Goal: Task Accomplishment & Management: Complete application form

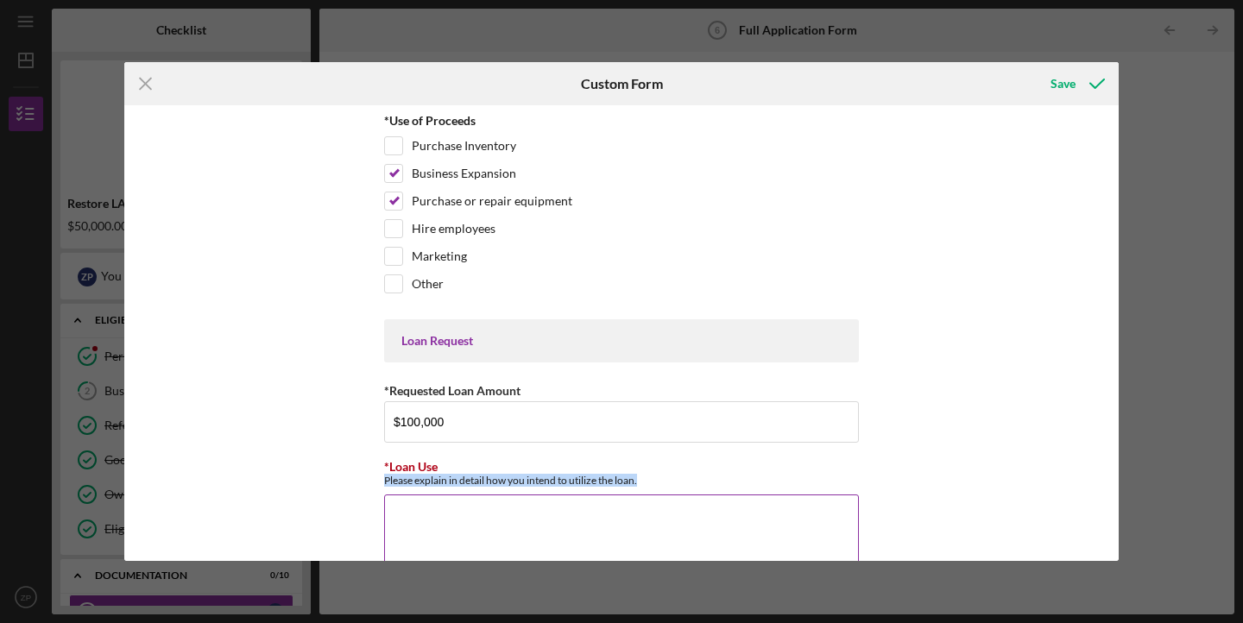
scroll to position [308, 0]
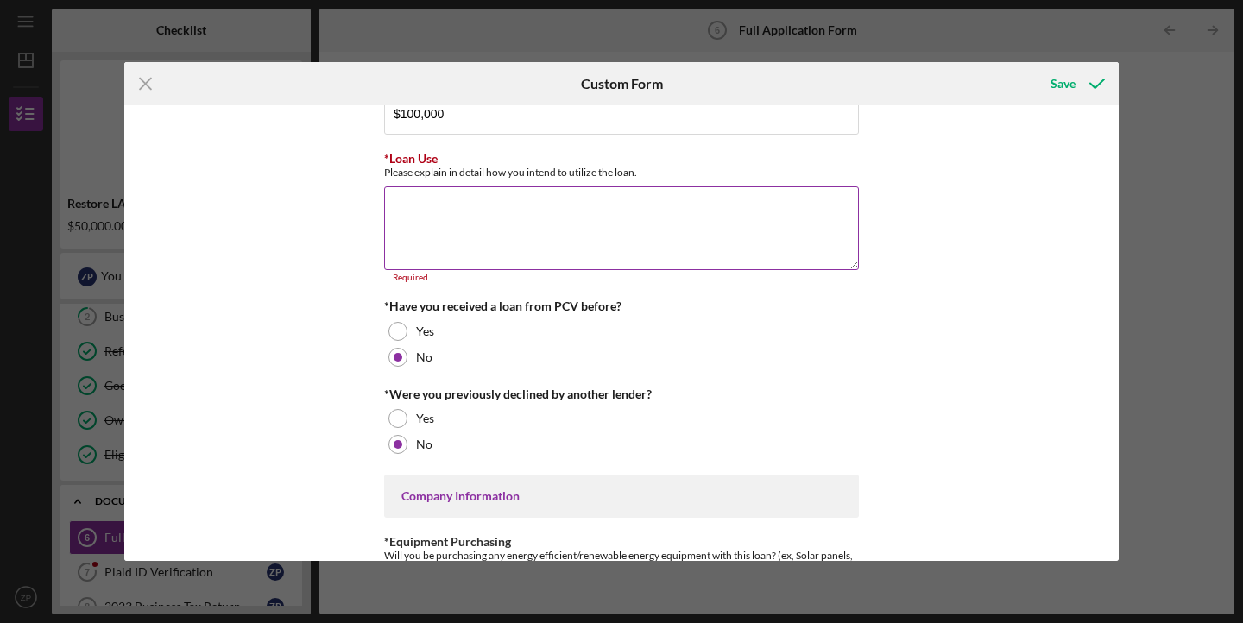
click at [704, 207] on textarea "*Loan Use" at bounding box center [621, 227] width 475 height 83
paste textarea "The $100,000 loan will be used to stabilize and strengthen my property manageme…"
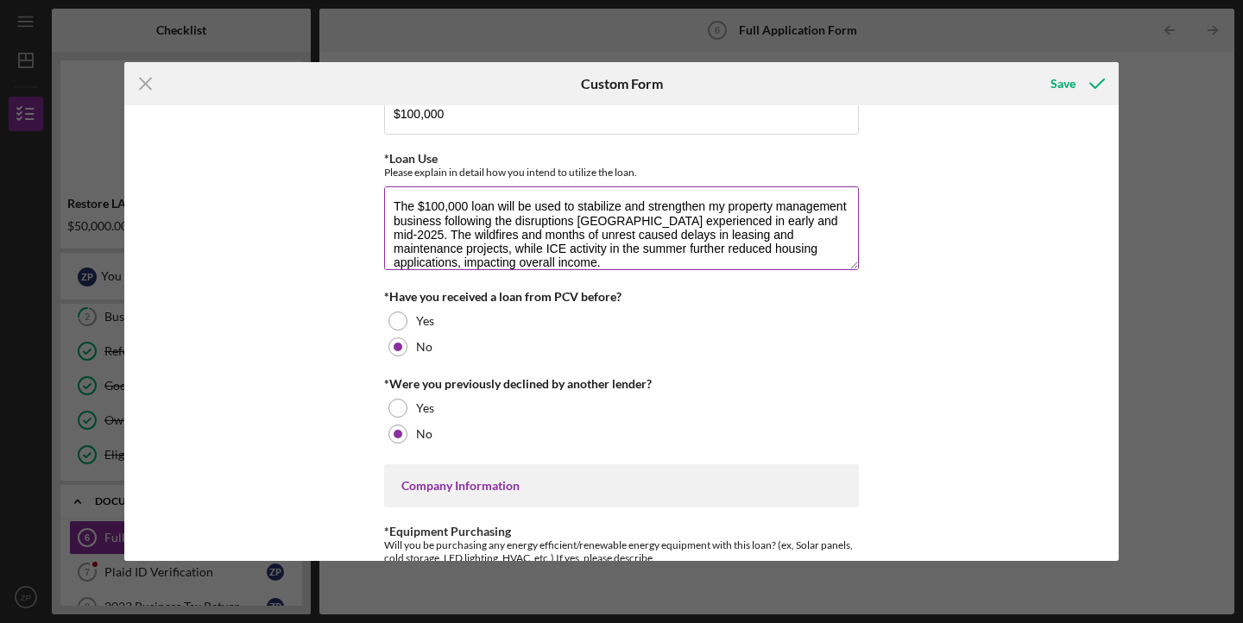
scroll to position [14, 0]
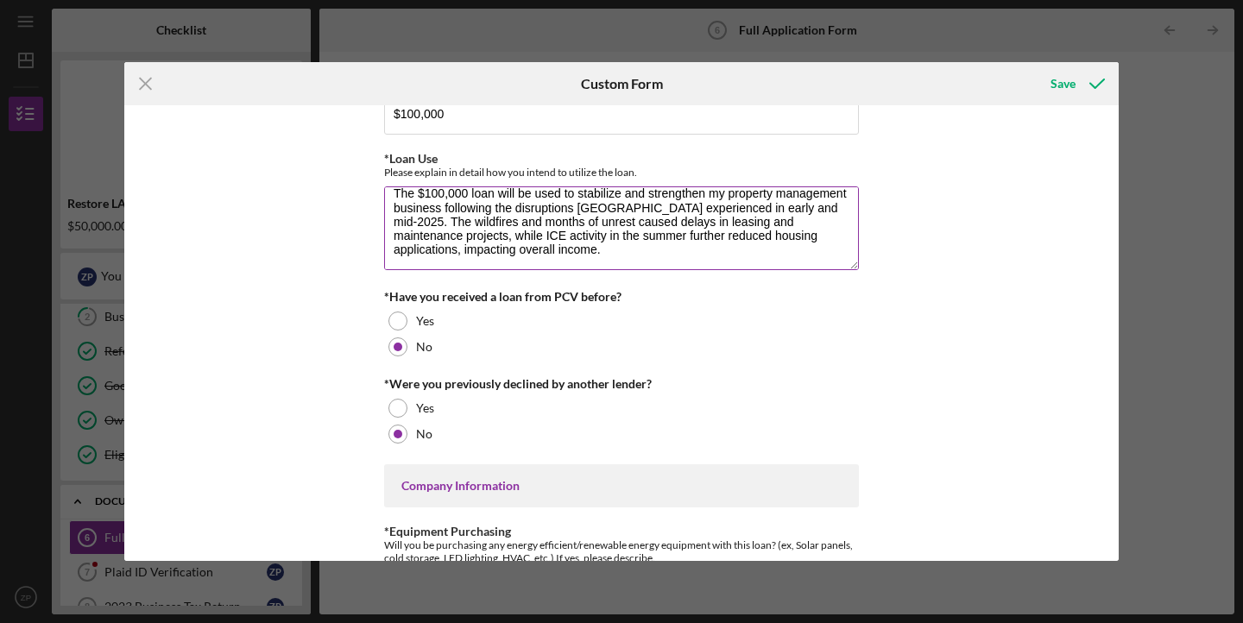
click at [535, 248] on textarea "The $100,000 loan will be used to stabilize and strengthen my property manageme…" at bounding box center [621, 227] width 475 height 83
paste textarea "Rebuild cash flow and working capital to manage payroll, insurance, and propert…"
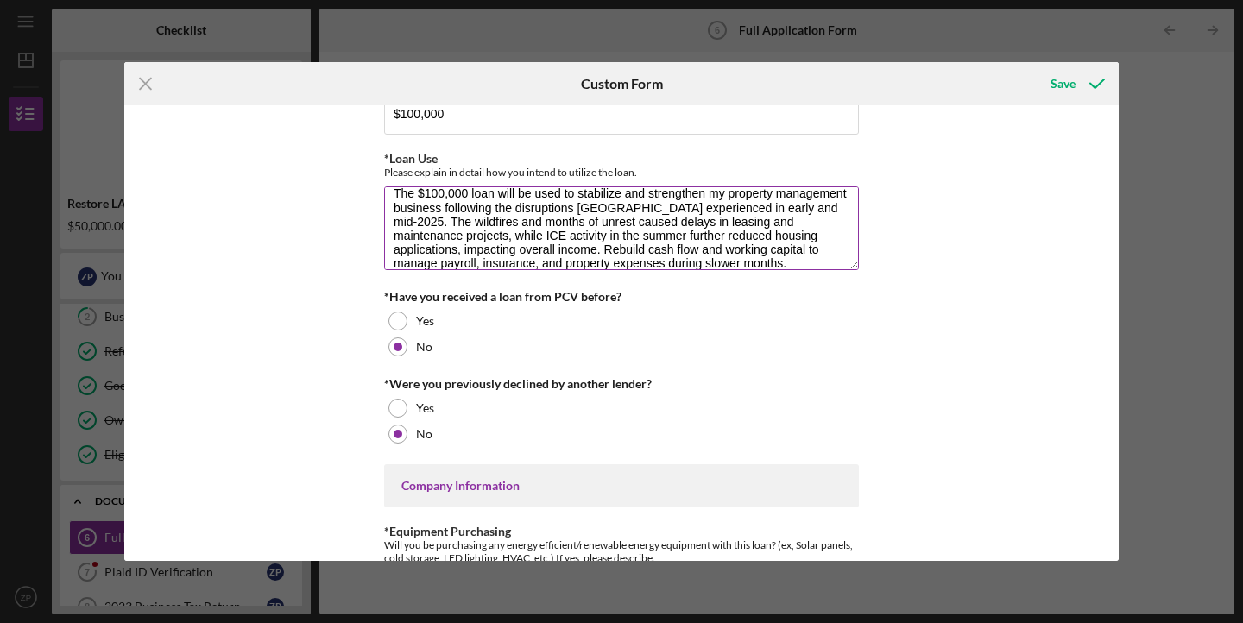
scroll to position [112, 0]
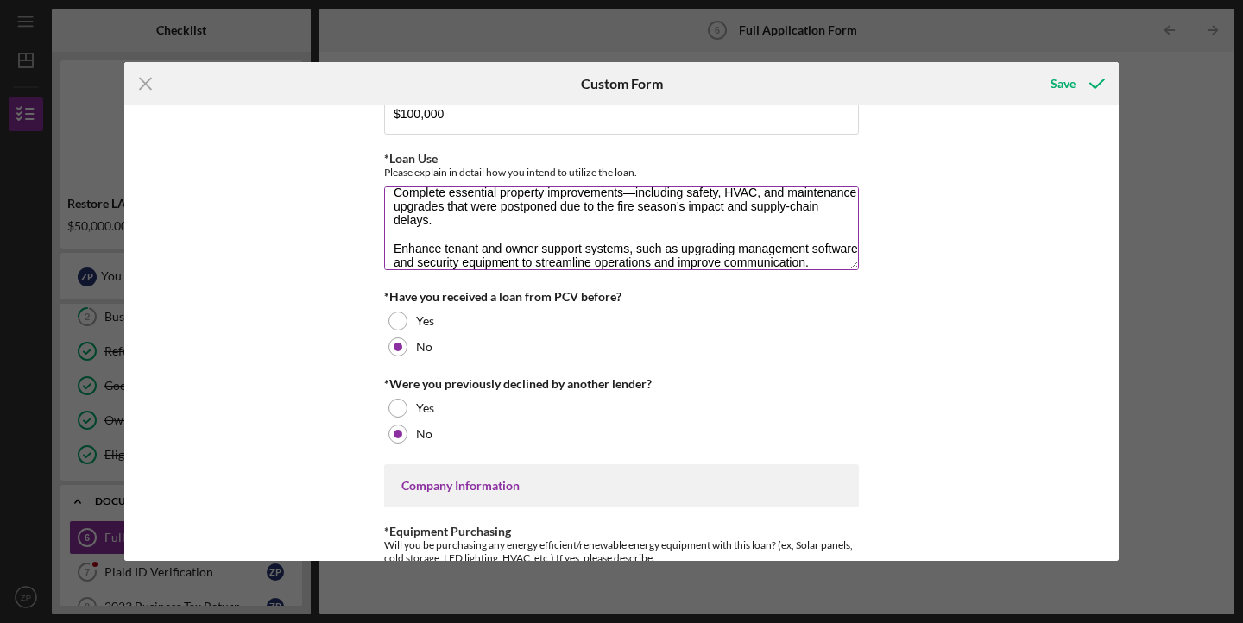
click at [397, 245] on textarea "The $100,000 loan will be used to stabilize and strengthen my property manageme…" at bounding box center [621, 227] width 475 height 83
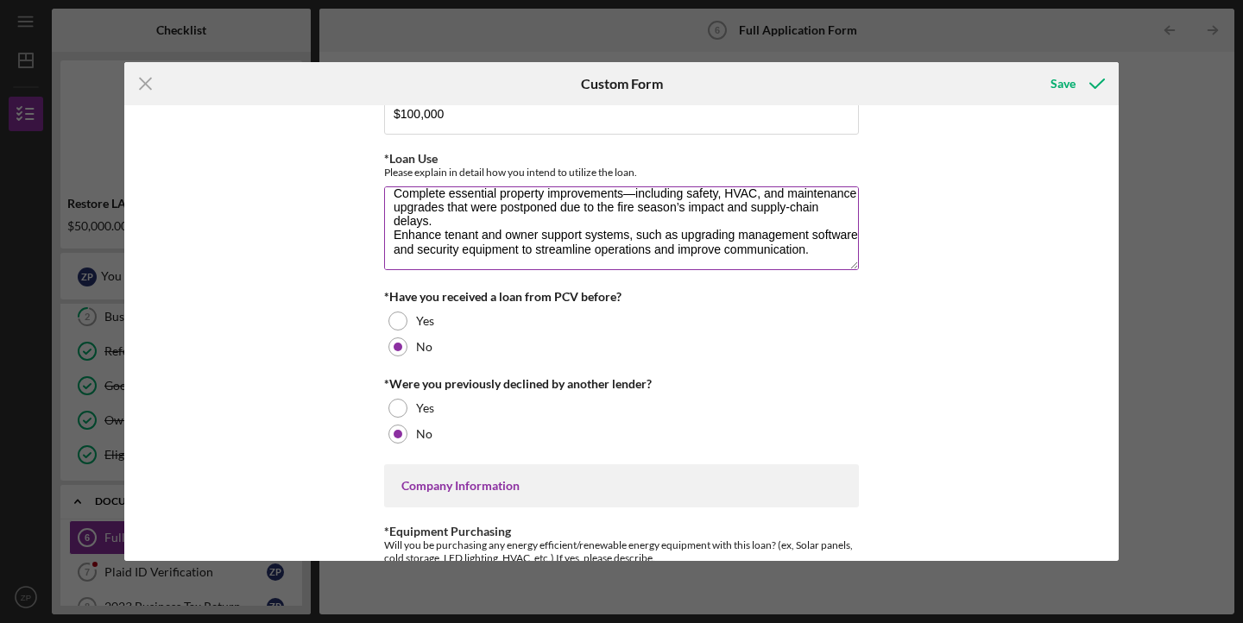
scroll to position [110, 0]
click at [391, 192] on textarea "The $100,000 loan will be used to stabilize and strengthen my property manageme…" at bounding box center [621, 227] width 475 height 83
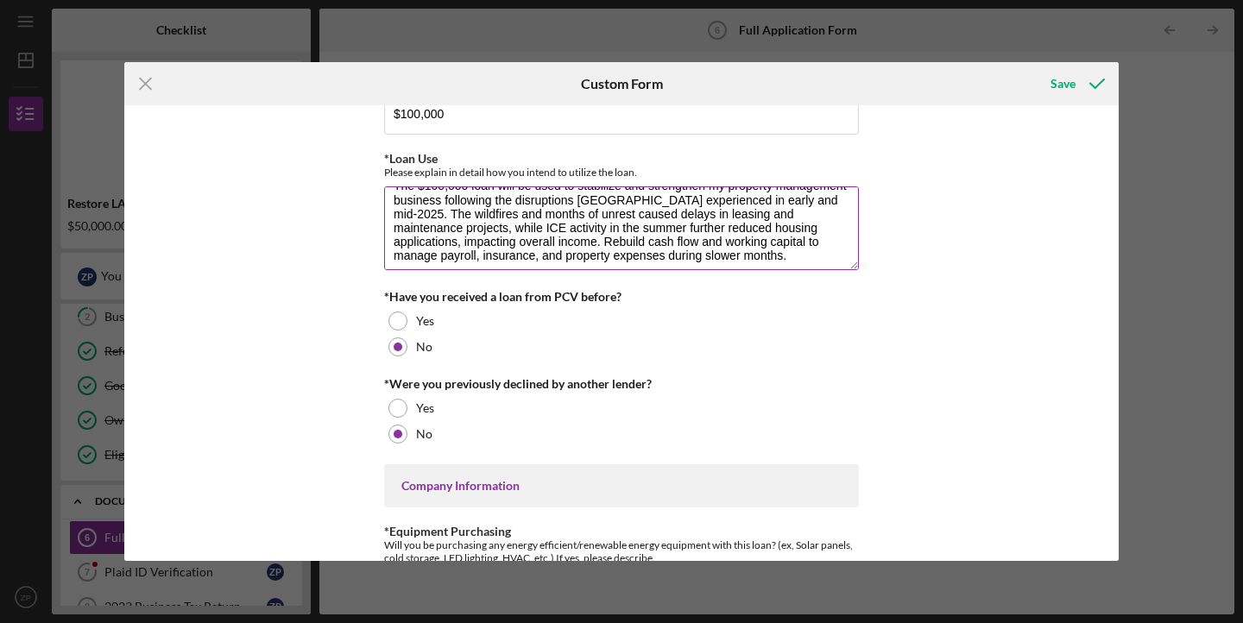
scroll to position [18, 0]
click at [533, 243] on textarea "The $100,000 loan will be used to stabilize and strengthen my property manageme…" at bounding box center [621, 227] width 475 height 83
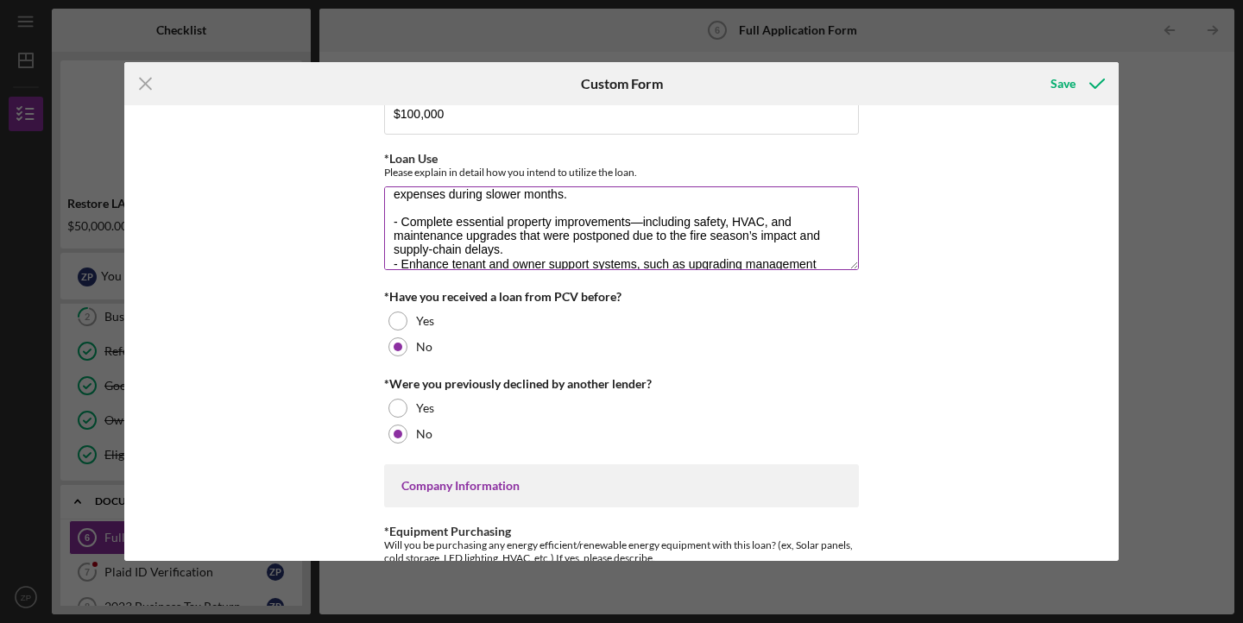
scroll to position [84, 0]
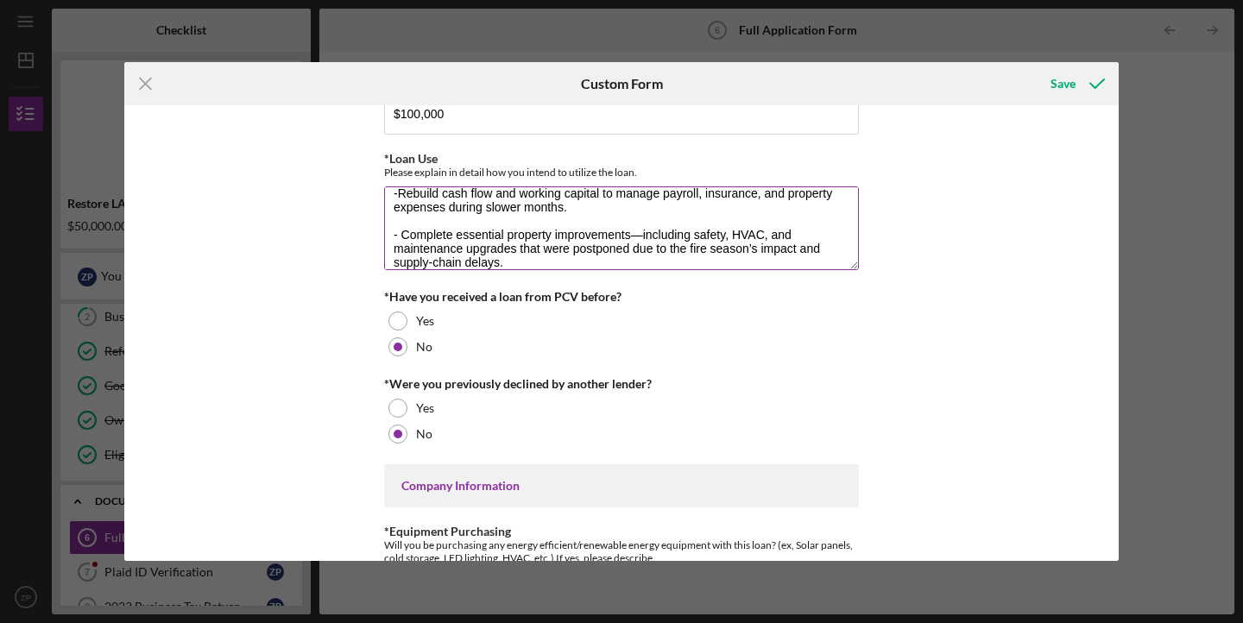
click at [429, 221] on textarea "The $100,000 loan will be used to stabilize and strengthen my property manageme…" at bounding box center [621, 227] width 475 height 83
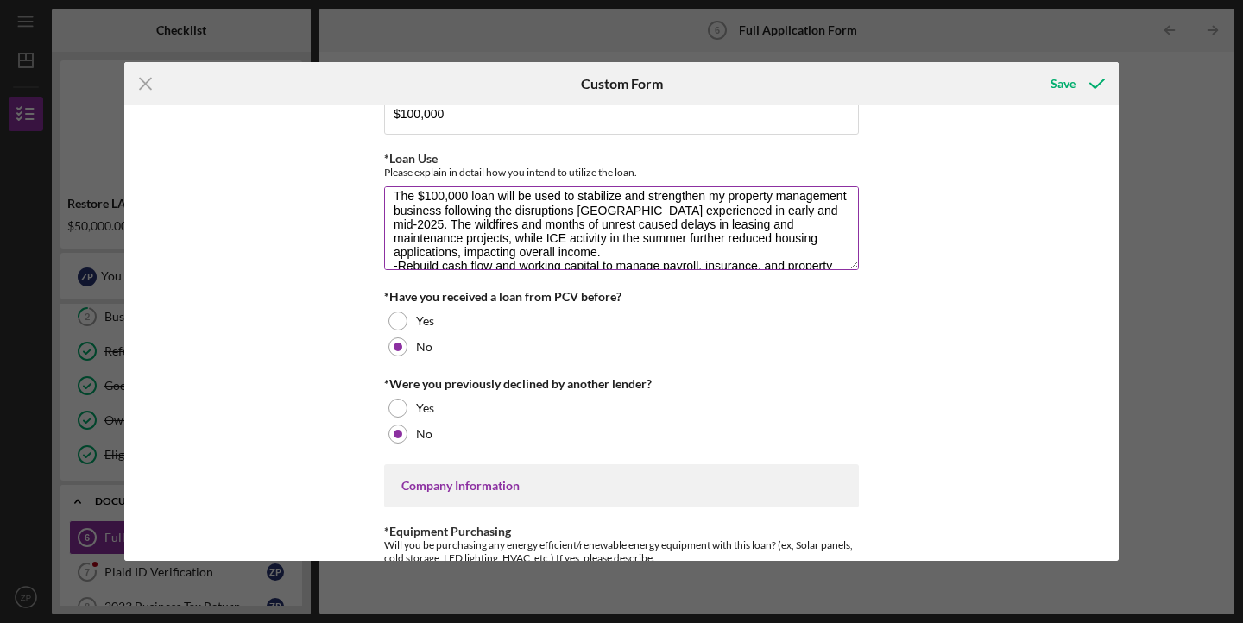
scroll to position [1, 0]
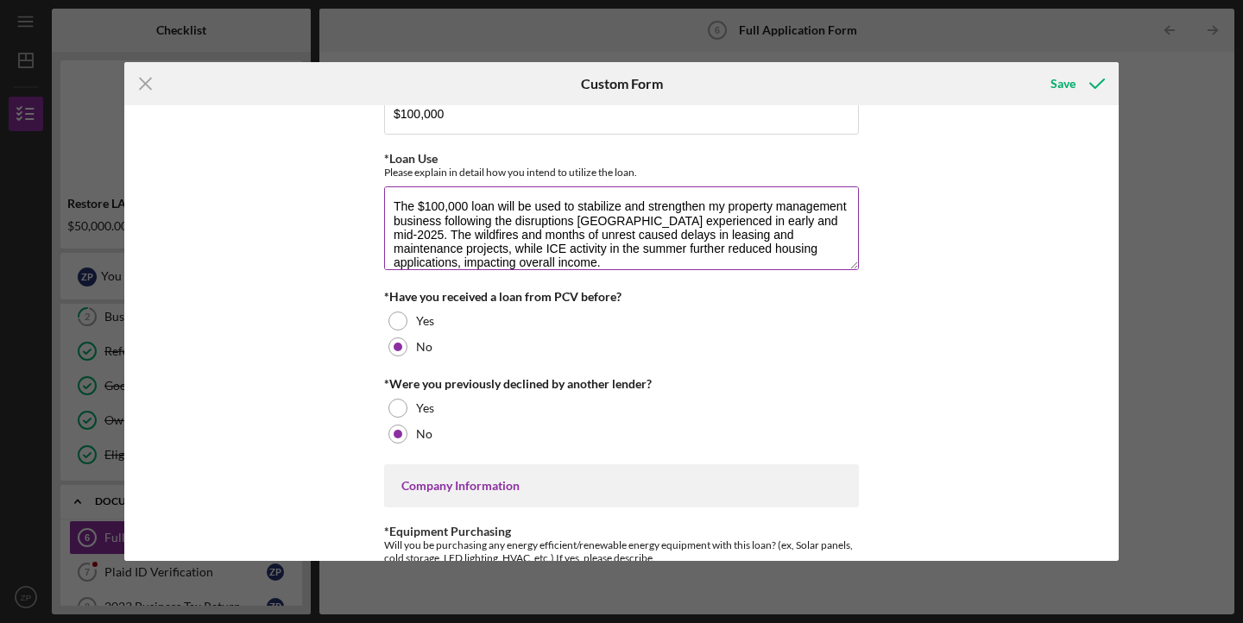
click at [537, 260] on textarea "The $100,000 loan will be used to stabilize and strengthen my property manageme…" at bounding box center [621, 227] width 475 height 83
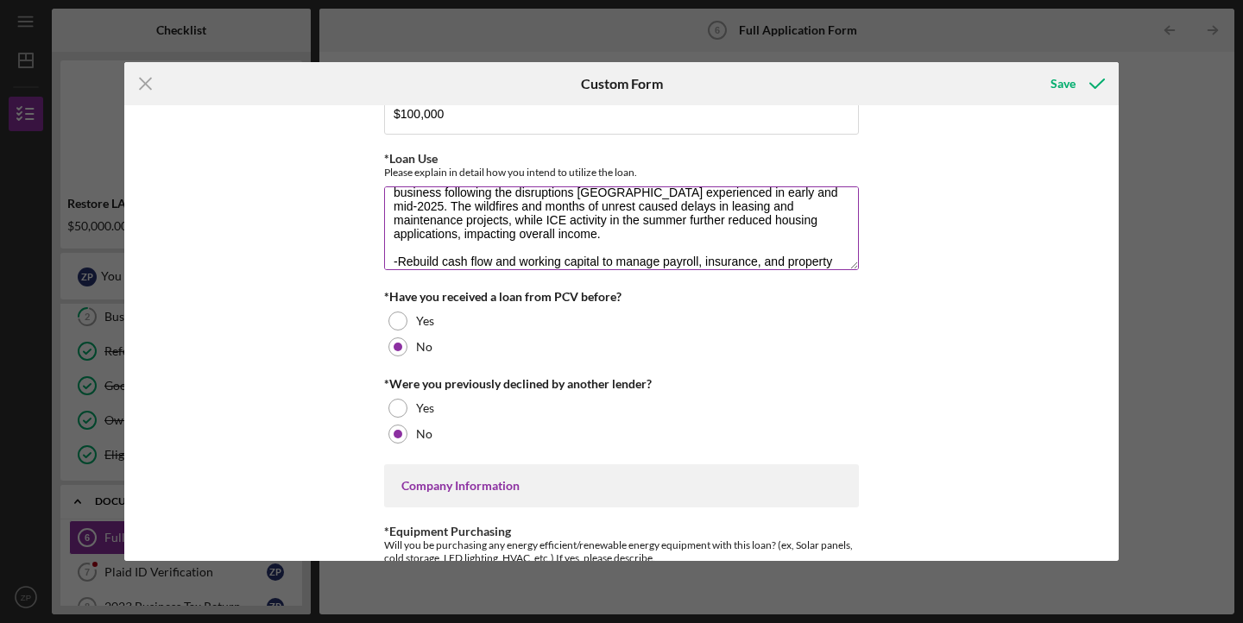
scroll to position [30, 0]
click at [531, 223] on textarea "The $100,000 loan will be used to stabilize and strengthen my property manageme…" at bounding box center [621, 227] width 475 height 83
click at [577, 203] on textarea "The $100,000 loan will be used to stabilize and strengthen my property manageme…" at bounding box center [621, 227] width 475 height 83
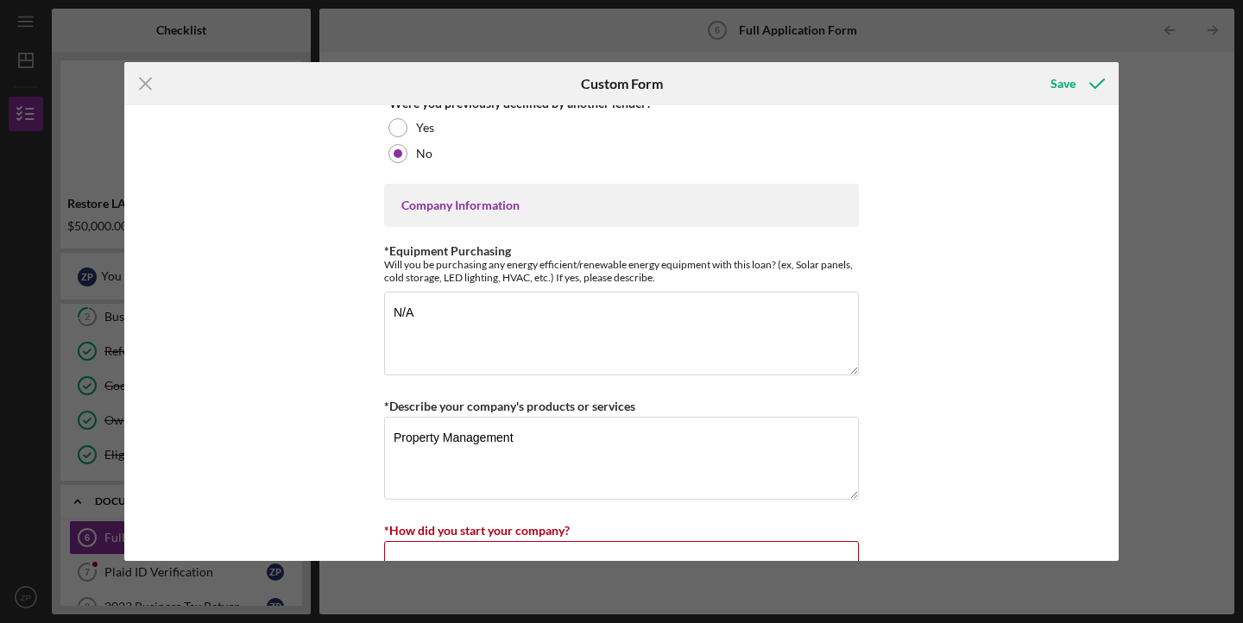
scroll to position [590, 0]
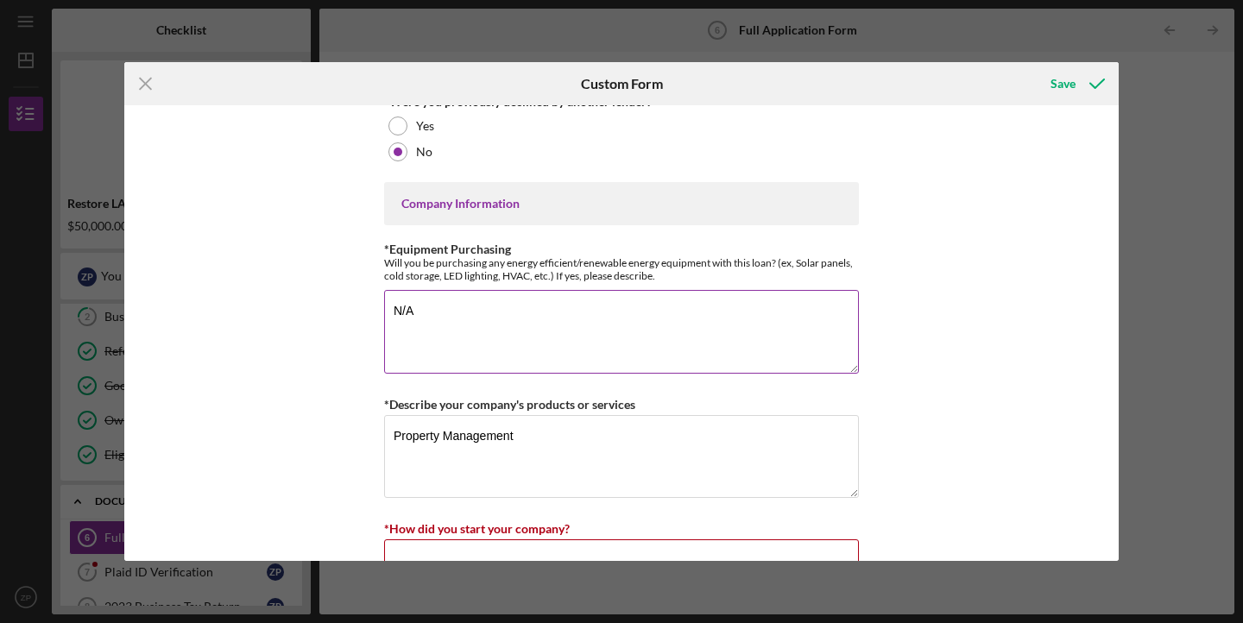
type textarea "The $100,000 loan will be used to stabilize and strengthen my property manageme…"
click at [502, 299] on textarea "N/A" at bounding box center [621, 331] width 475 height 83
click at [495, 312] on textarea "N/A" at bounding box center [621, 331] width 475 height 83
type textarea "N"
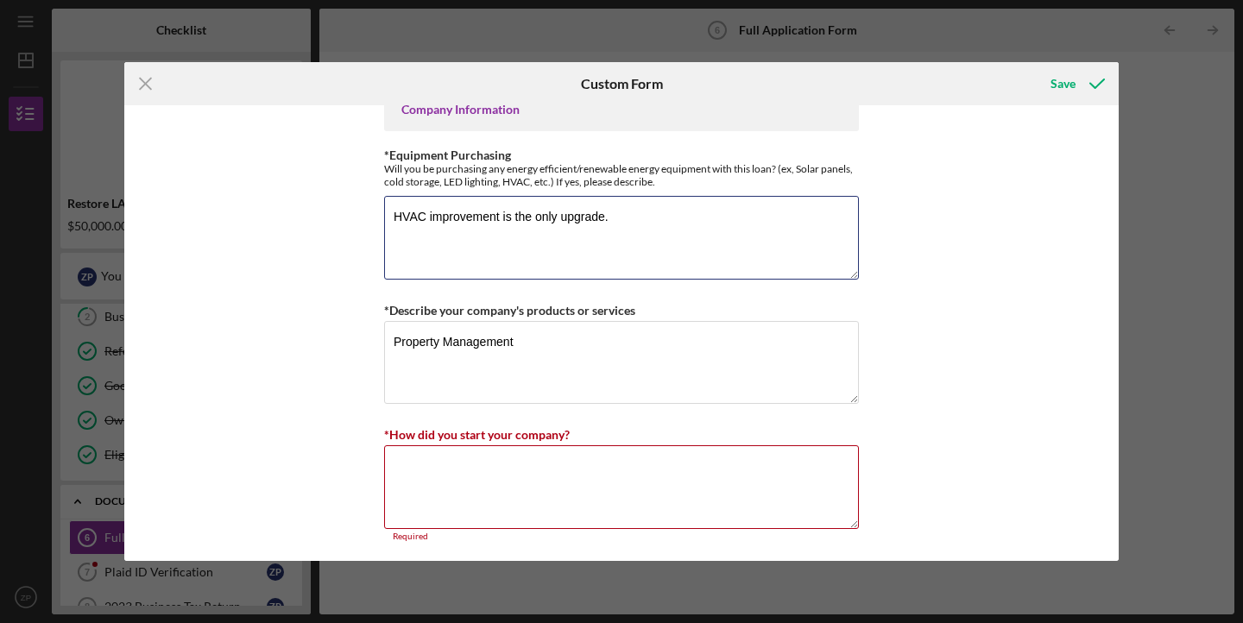
scroll to position [693, 0]
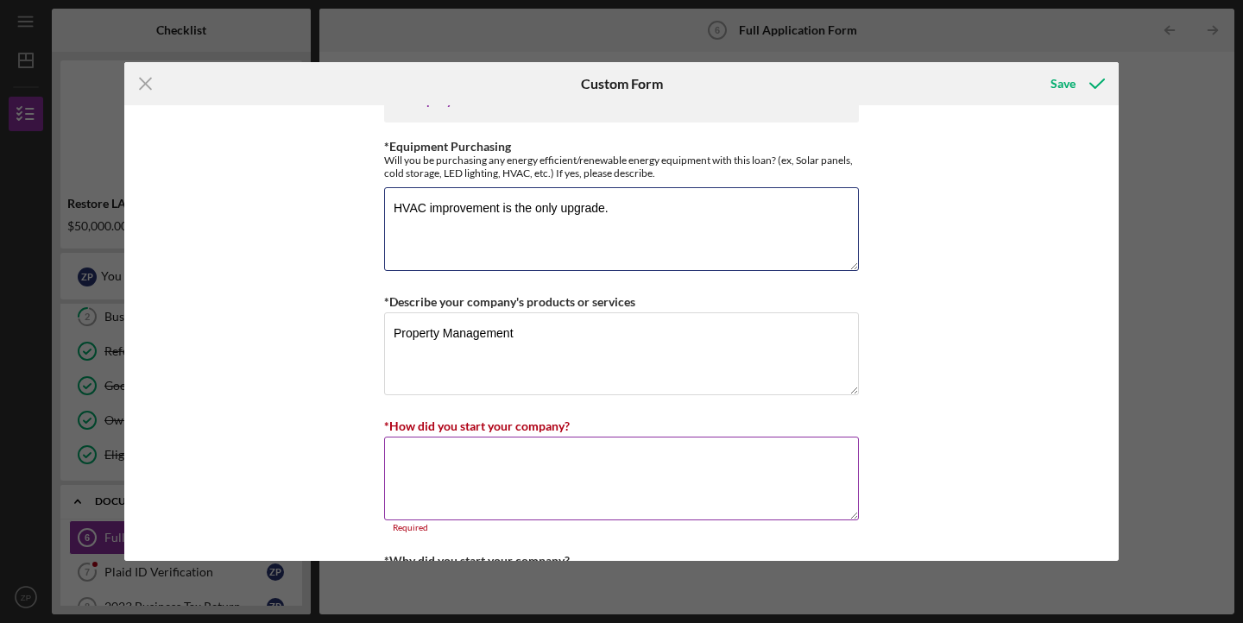
type textarea "HVAC improvement is the only upgrade."
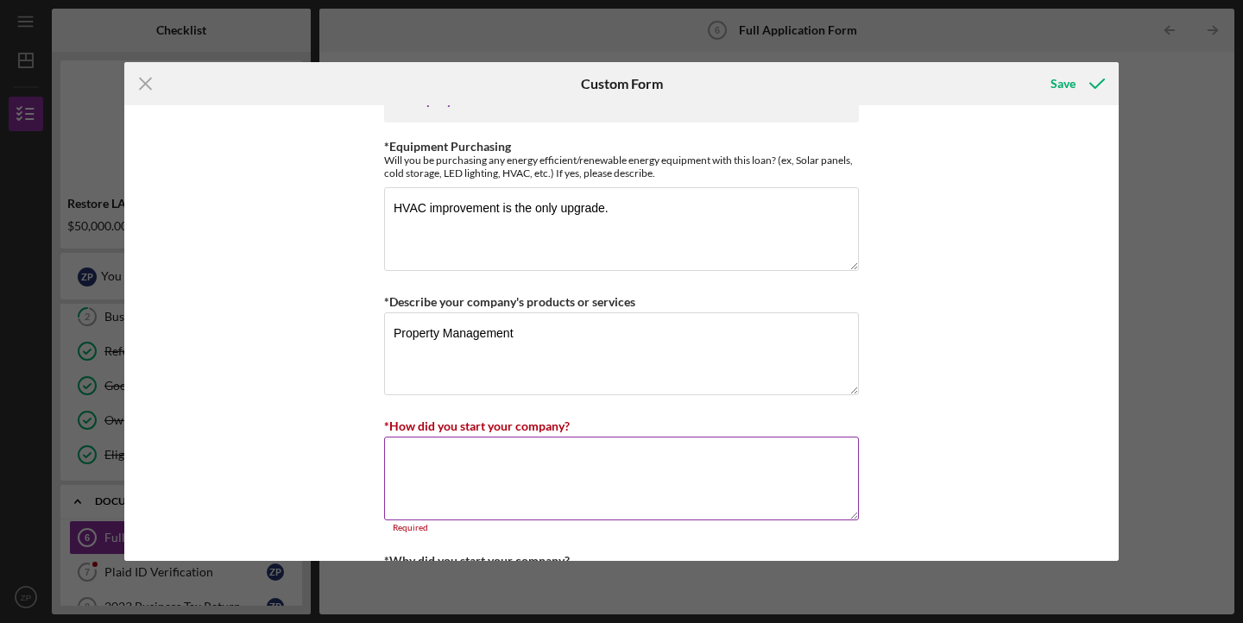
click at [490, 452] on textarea "*How did you start your company?" at bounding box center [621, 478] width 475 height 83
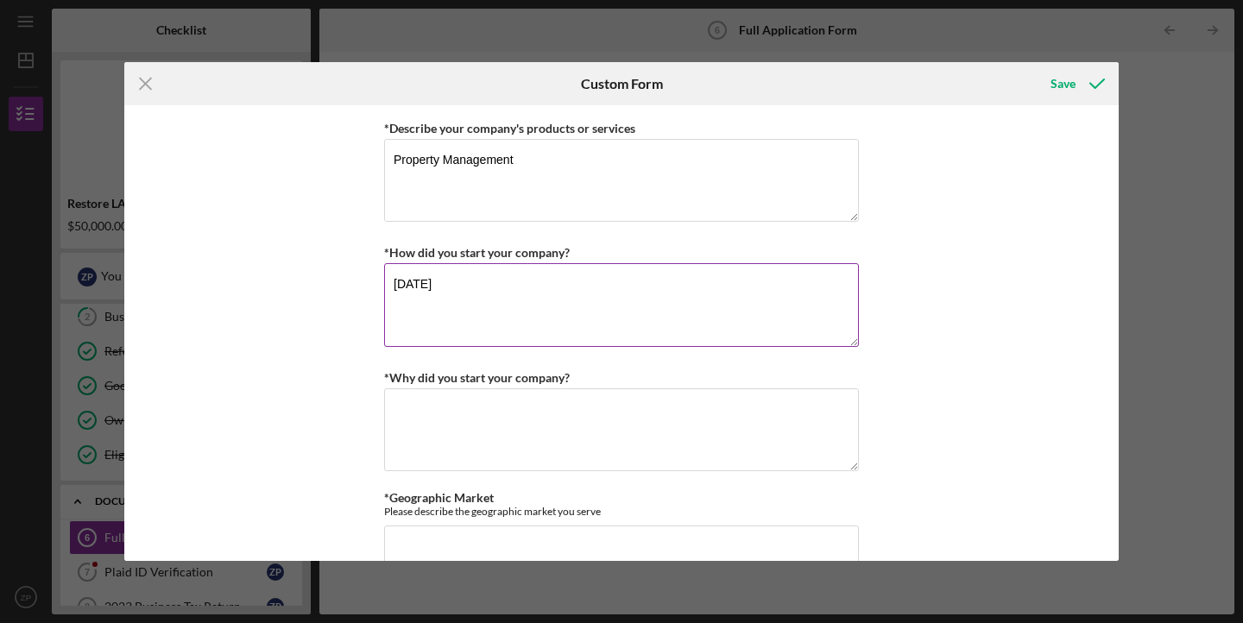
scroll to position [871, 0]
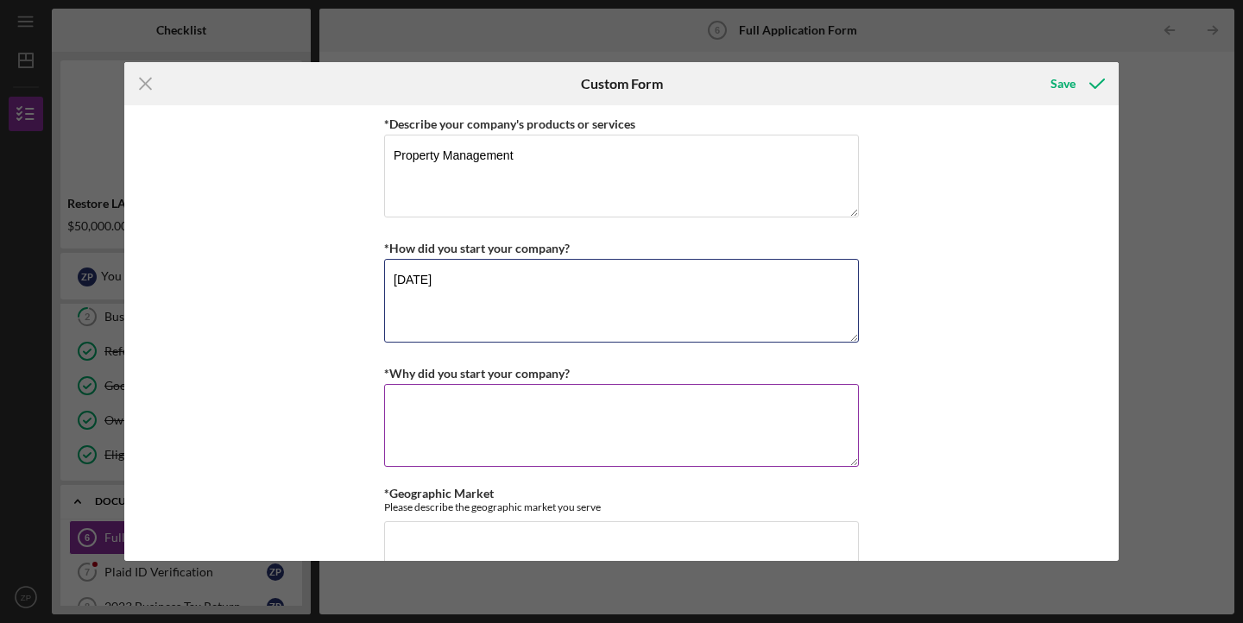
type textarea "[DATE]"
click at [469, 409] on textarea "*Why did you start your company?" at bounding box center [621, 425] width 475 height 83
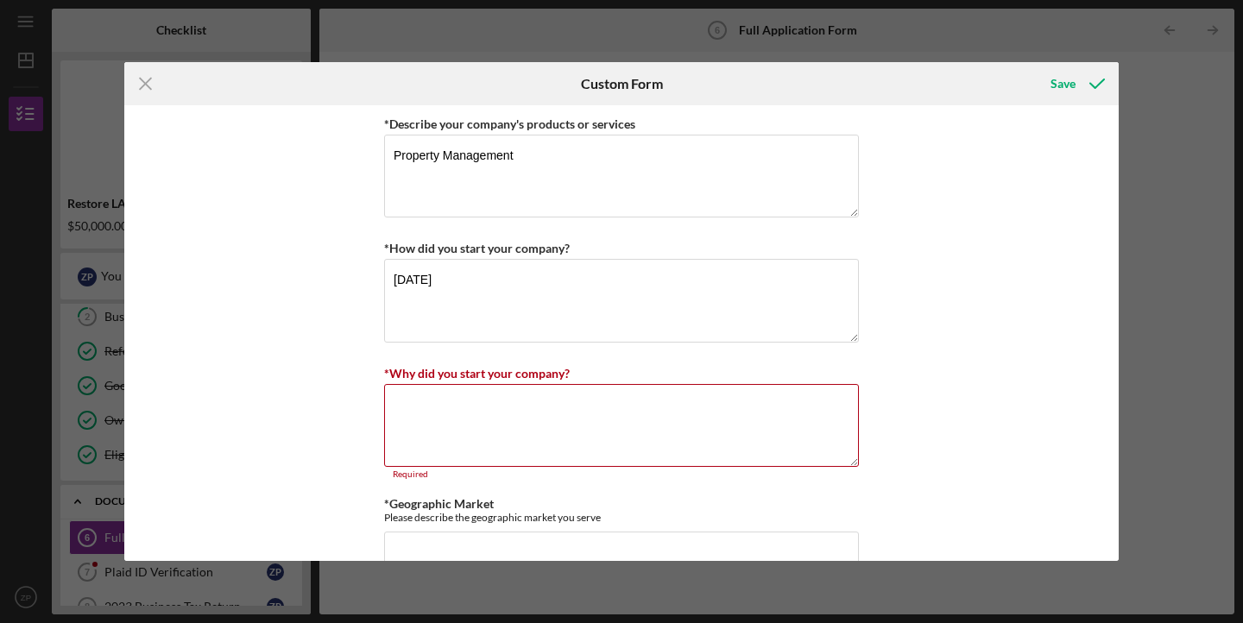
paste textarea "I started my property management business because I’ve always believed that saf…"
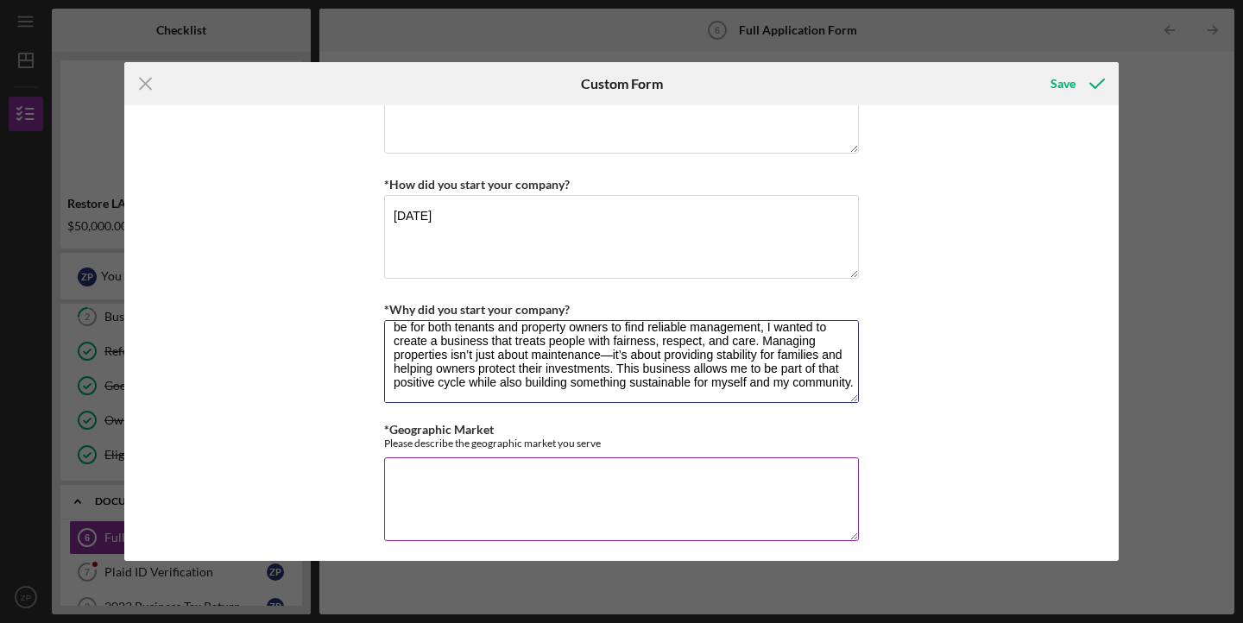
scroll to position [976, 0]
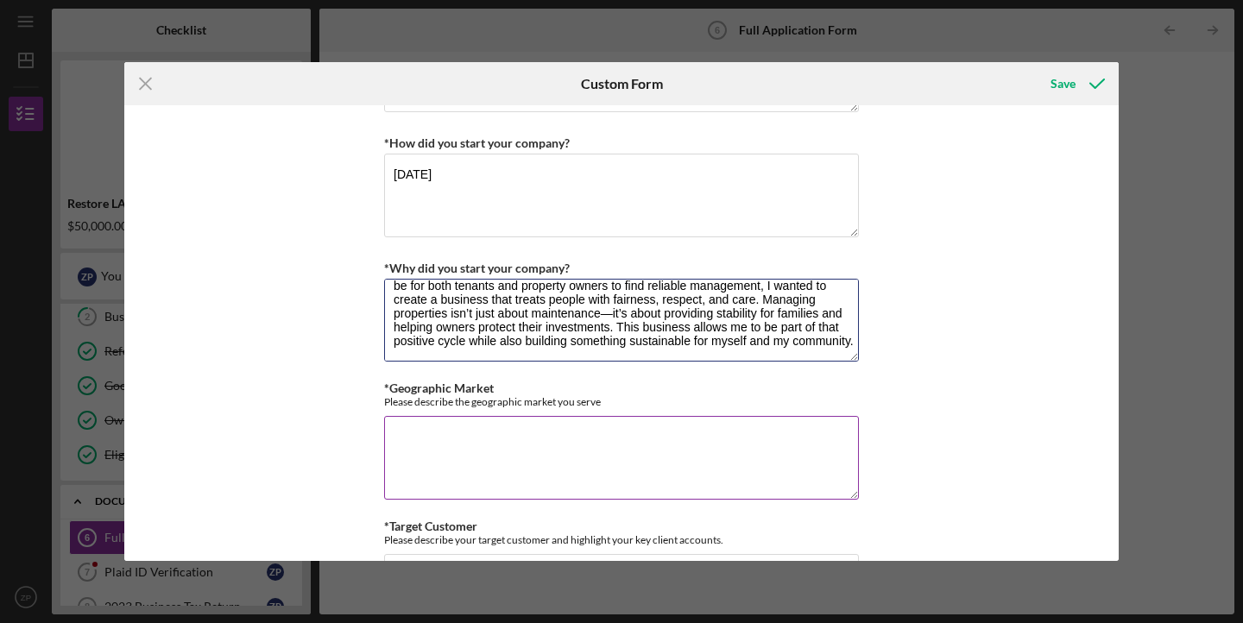
type textarea "I started my property management business because I’ve always believed that saf…"
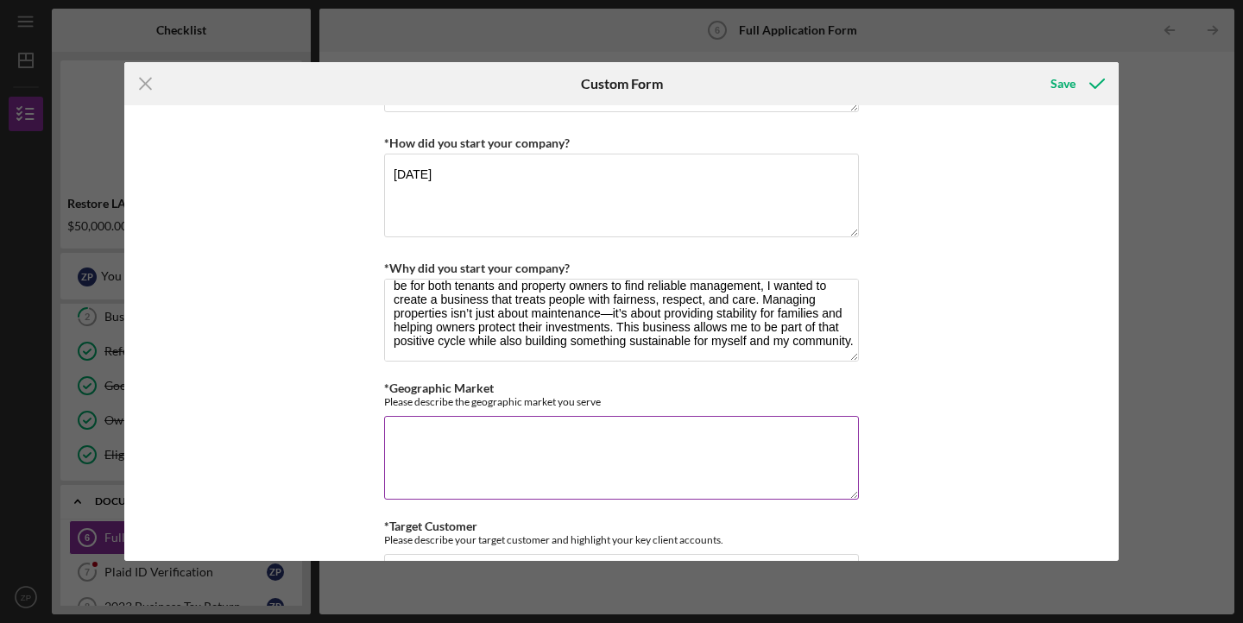
click at [524, 458] on textarea "*Geographic Market" at bounding box center [621, 457] width 475 height 83
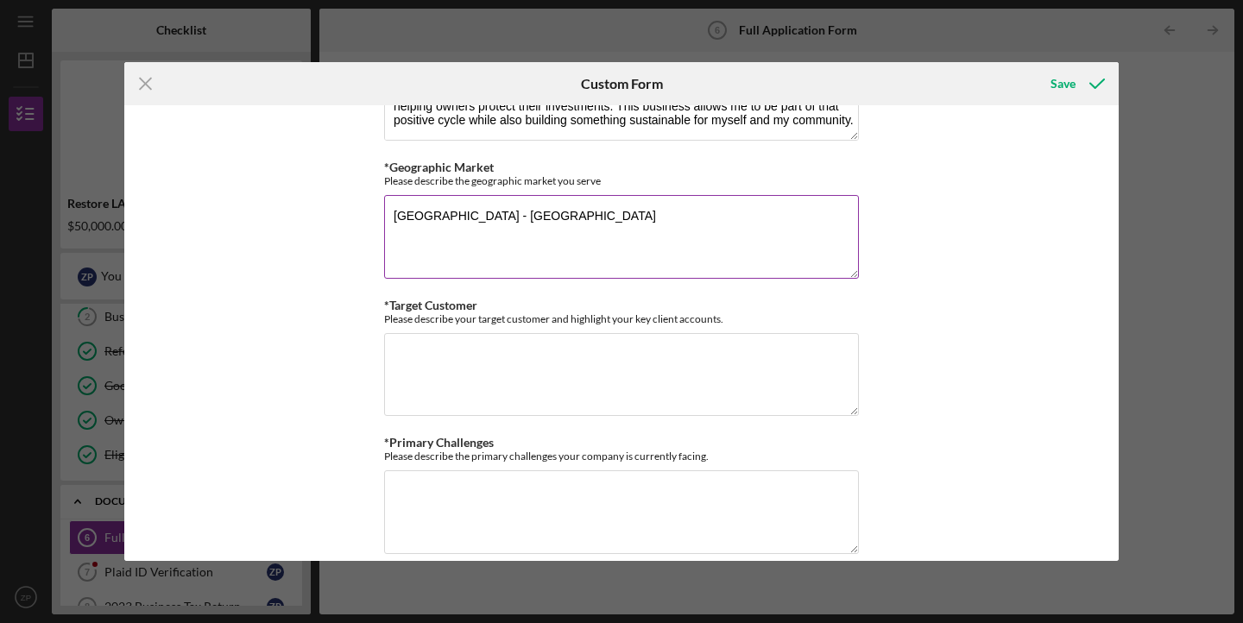
scroll to position [1216, 0]
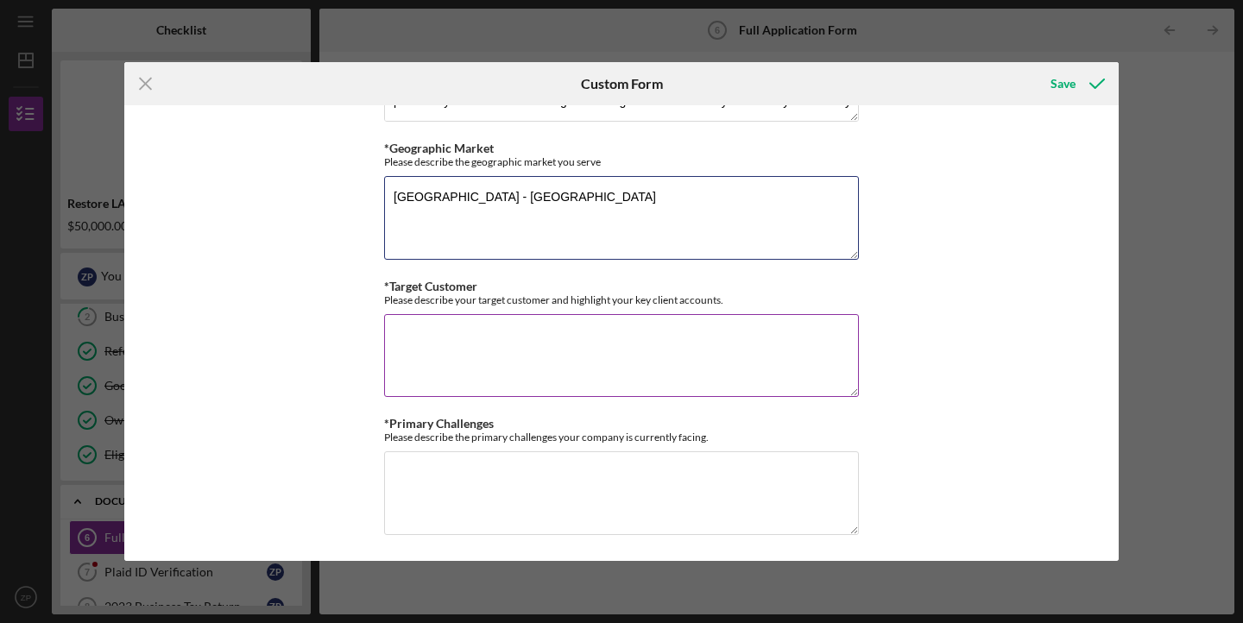
type textarea "[GEOGRAPHIC_DATA] - [GEOGRAPHIC_DATA]"
click at [432, 350] on textarea "*Target Customer" at bounding box center [621, 355] width 475 height 83
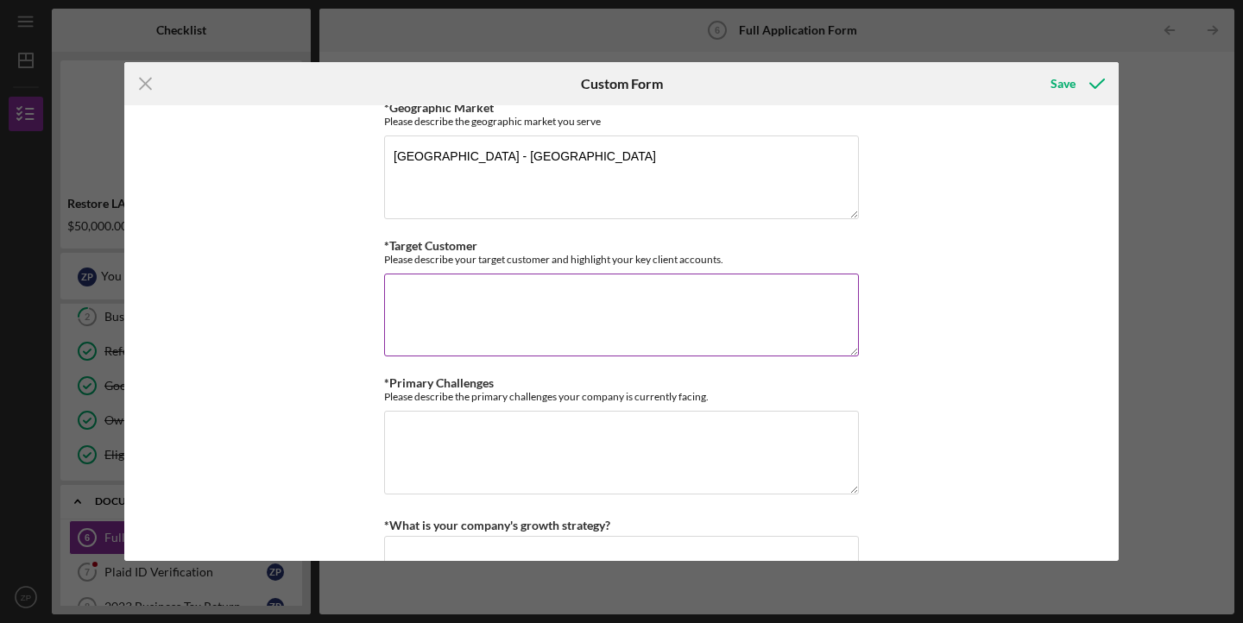
scroll to position [1234, 0]
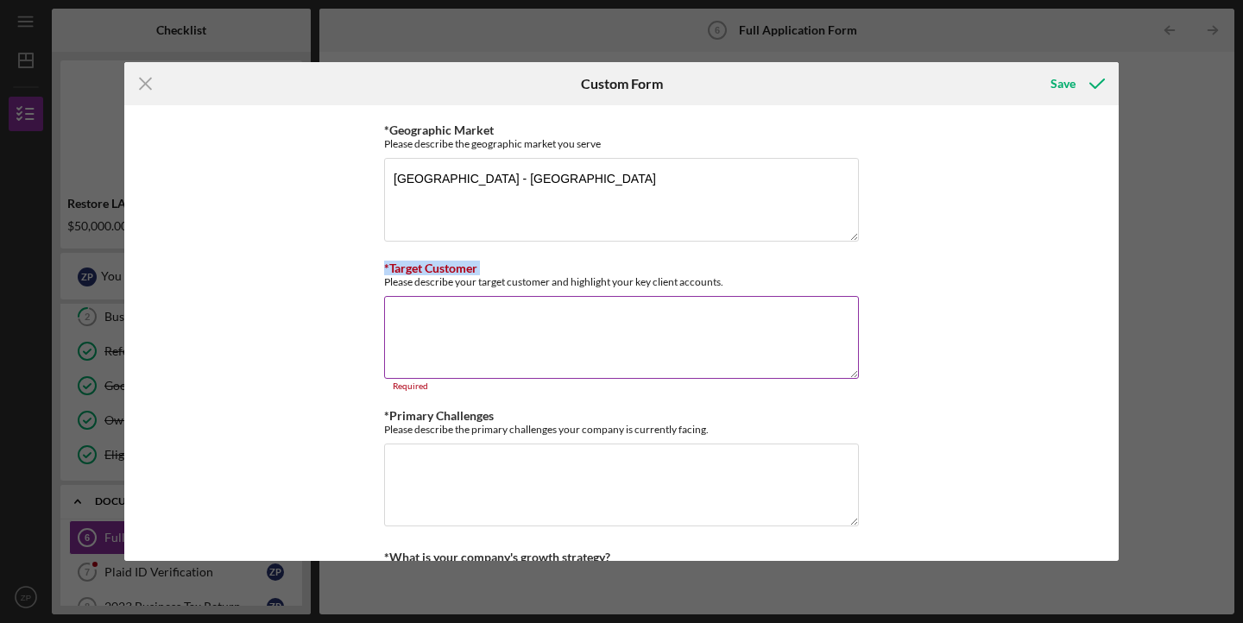
drag, startPoint x: 380, startPoint y: 280, endPoint x: 710, endPoint y: 285, distance: 330.6
click at [710, 287] on div "*Use of Proceeds Purchase Inventory Business Expansion Purchase or repair equip…" at bounding box center [621, 333] width 994 height 456
copy label "*Target Customer"
click at [727, 312] on textarea "*Target Customer" at bounding box center [621, 337] width 475 height 83
paste textarea "My target customers are local property owners and small landlords who want to m…"
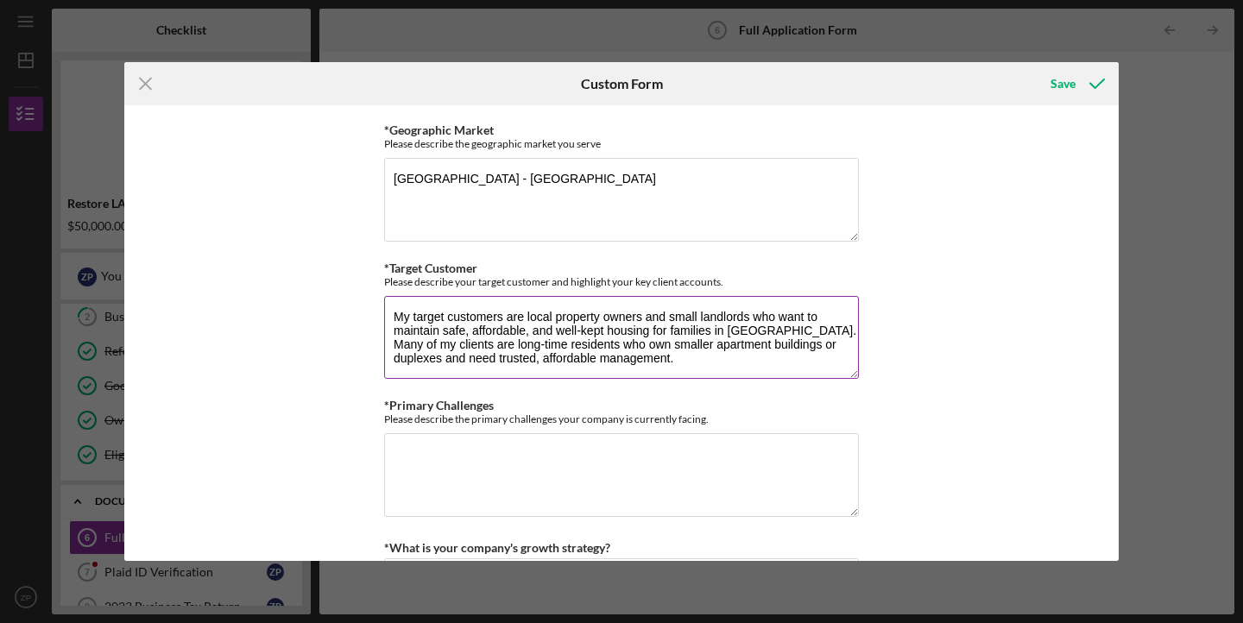
click at [393, 318] on textarea "My target customers are local property owners and small landlords who want to m…" at bounding box center [621, 337] width 475 height 83
type textarea "My target customers are local property owners and small landlords who want to m…"
click at [427, 449] on textarea "*Primary Challenges" at bounding box center [621, 474] width 475 height 83
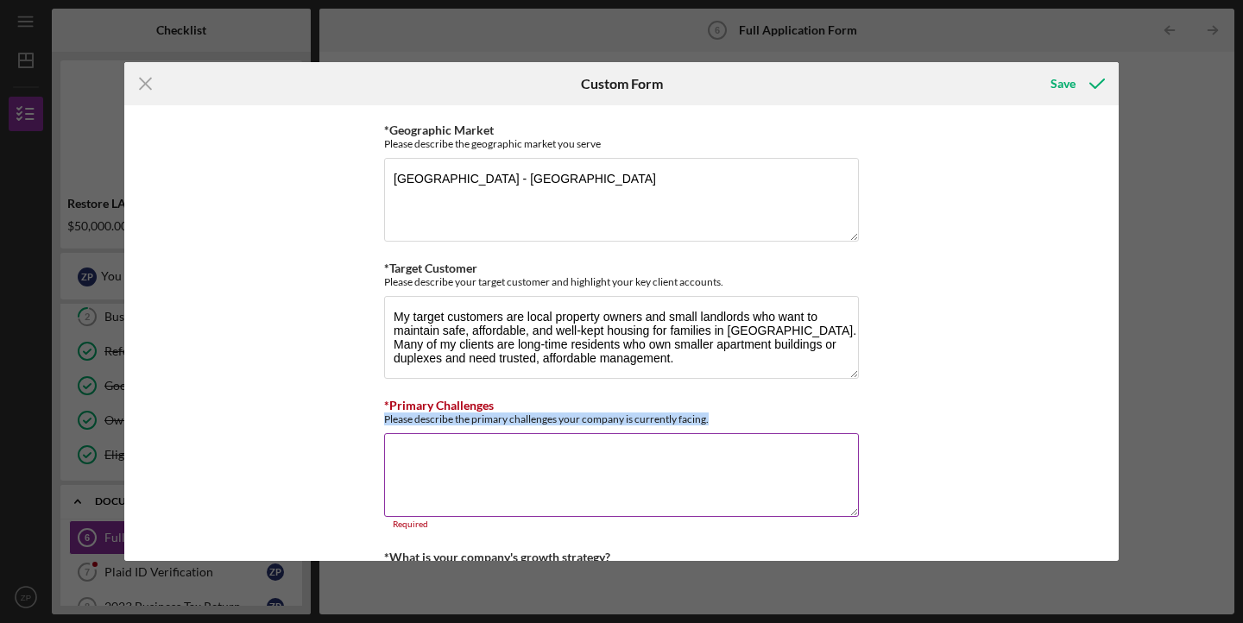
drag, startPoint x: 382, startPoint y: 419, endPoint x: 716, endPoint y: 410, distance: 334.1
click at [716, 413] on div "Please describe the primary challenges your company is currently facing." at bounding box center [621, 419] width 475 height 13
copy div "Please describe the primary challenges your company is currently facing."
click at [595, 471] on textarea "*Primary Challenges" at bounding box center [621, 474] width 475 height 83
paste textarea "The primary challenges my business faces are maintaining consistent cash flow a…"
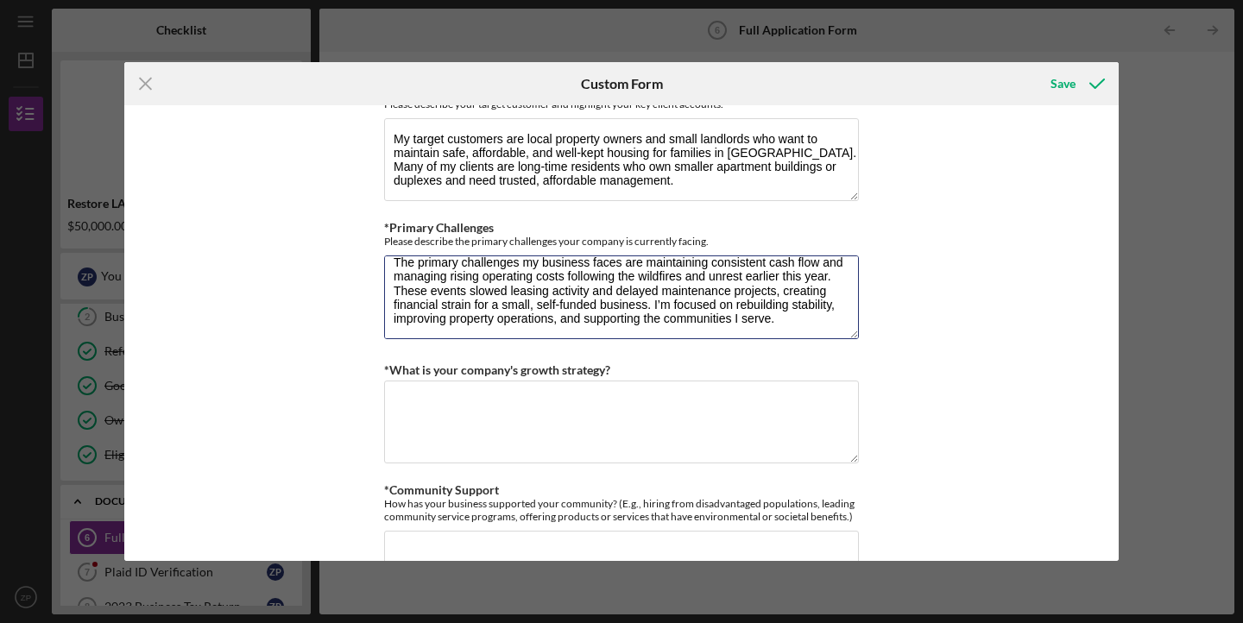
scroll to position [1417, 0]
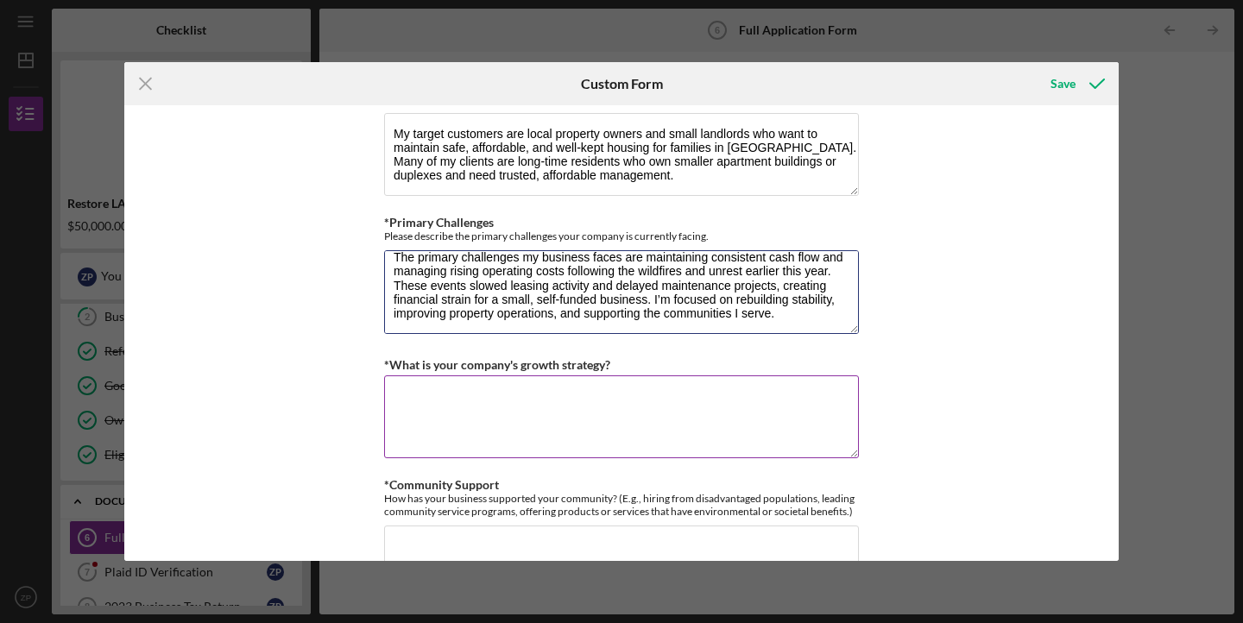
type textarea "The primary challenges my business faces are maintaining consistent cash flow a…"
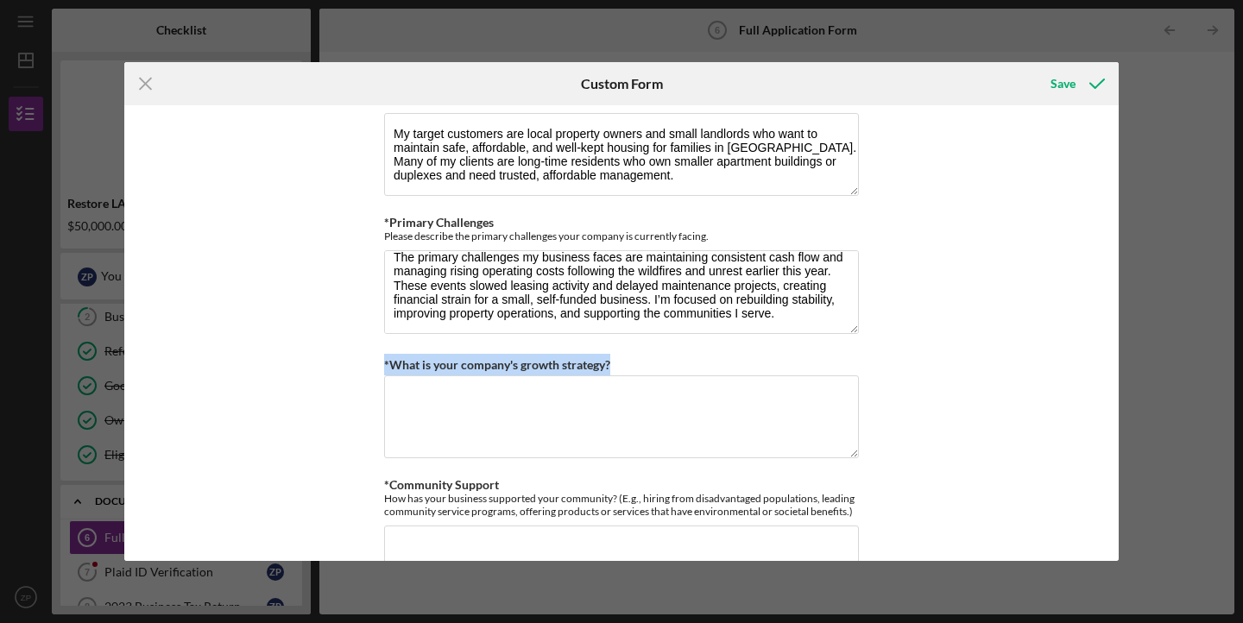
drag, startPoint x: 610, startPoint y: 362, endPoint x: 372, endPoint y: 362, distance: 238.2
click at [372, 362] on div "*Use of Proceeds Purchase Inventory Business Expansion Purchase or repair equip…" at bounding box center [621, 333] width 994 height 456
copy label "*What is your company's growth strategy?"
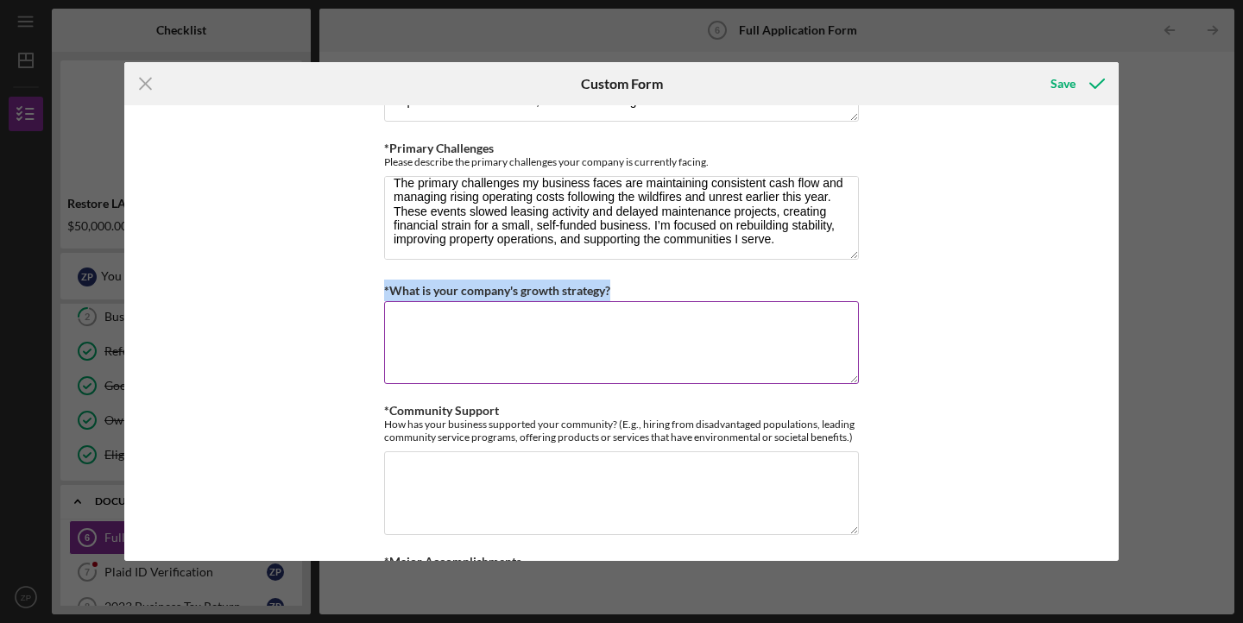
scroll to position [1499, 0]
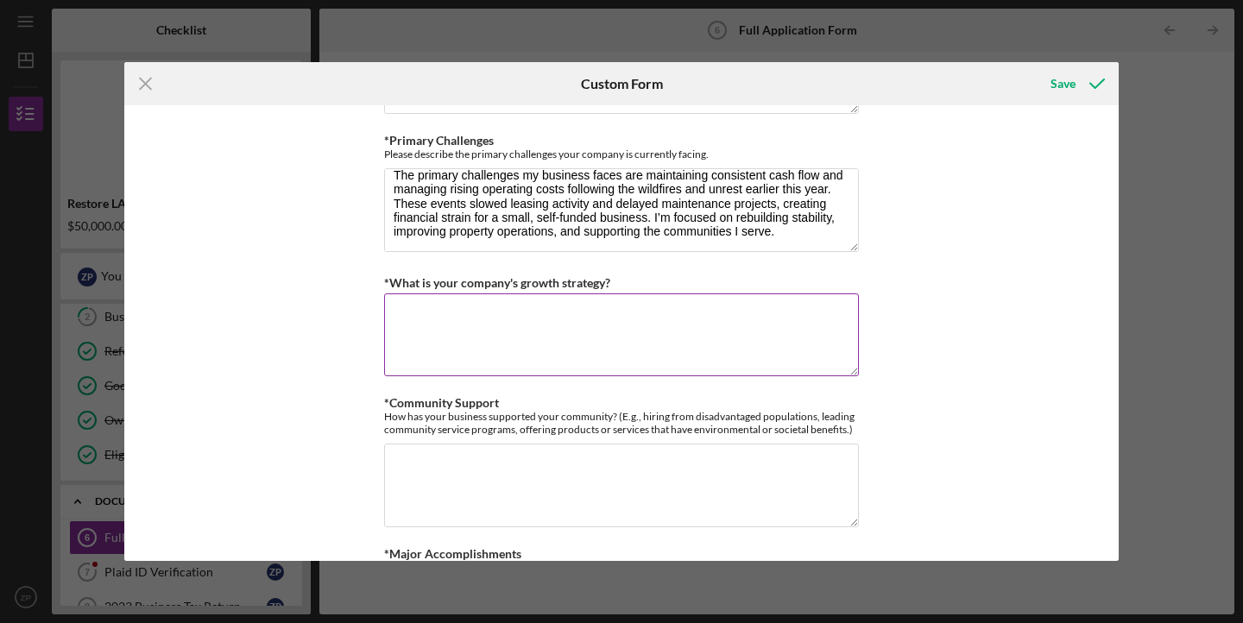
click at [674, 328] on textarea "*What is your company's growth strategy?" at bounding box center [621, 334] width 475 height 83
paste textarea "*What is your company's growth strategy?"
type textarea "*What is your company's growth strategy?"
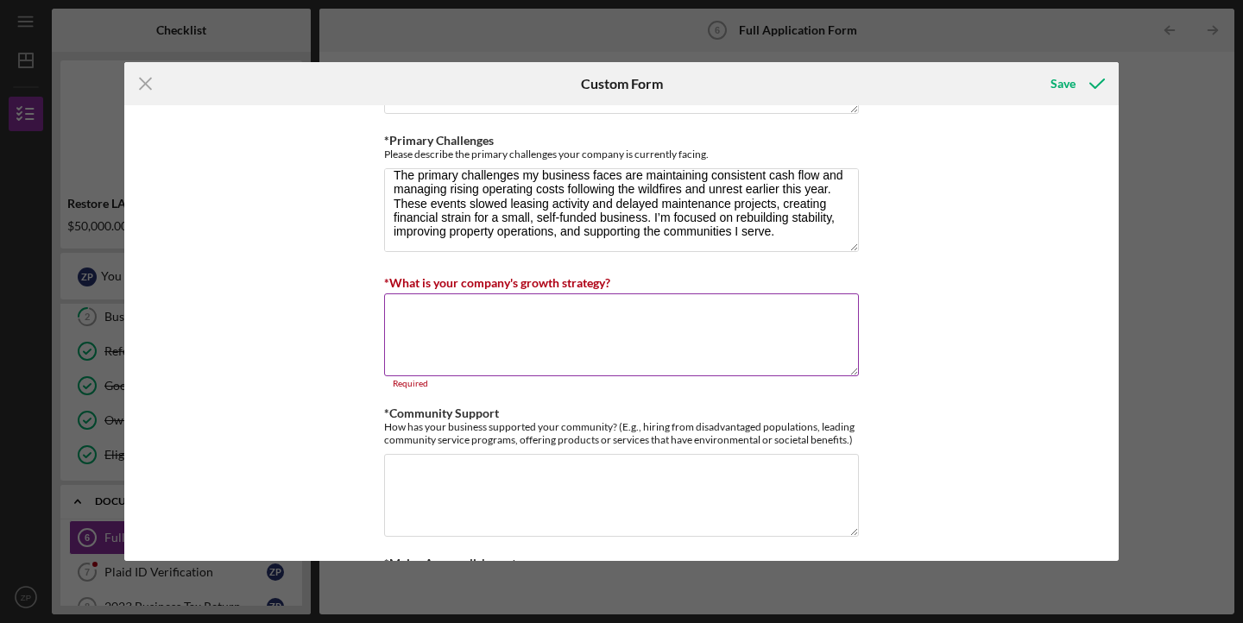
click at [747, 325] on textarea "*What is your company's growth strategy?" at bounding box center [621, 334] width 475 height 83
paste textarea "My company’s growth strategy centers on expanding responsibly while contributin…"
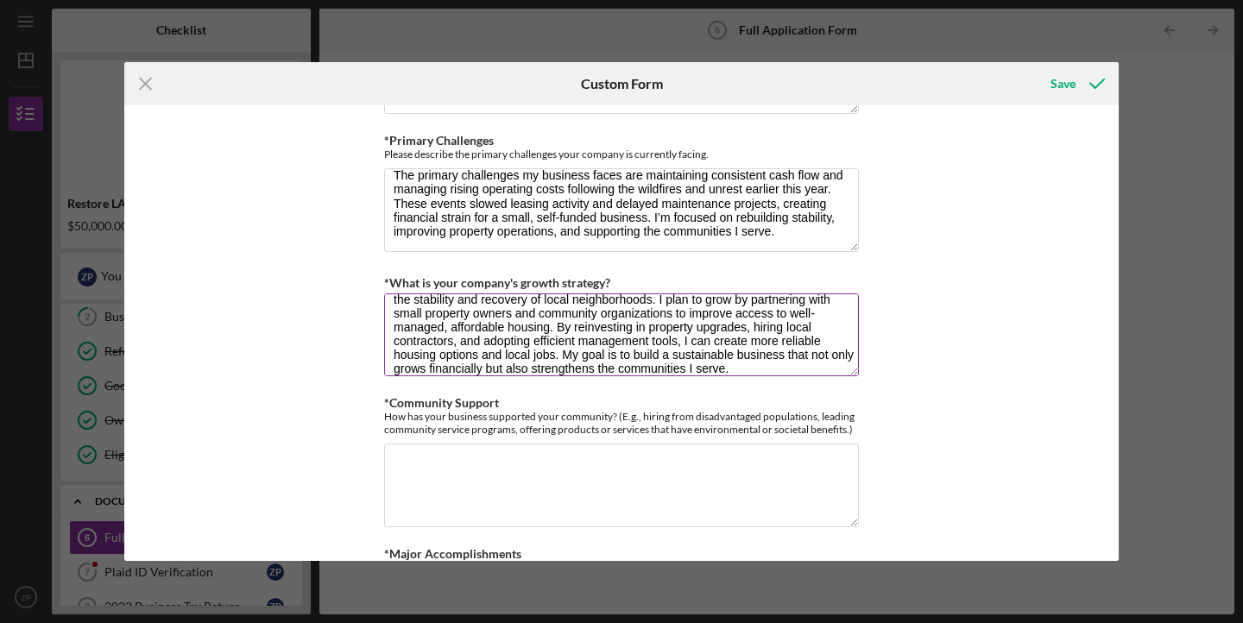
scroll to position [0, 0]
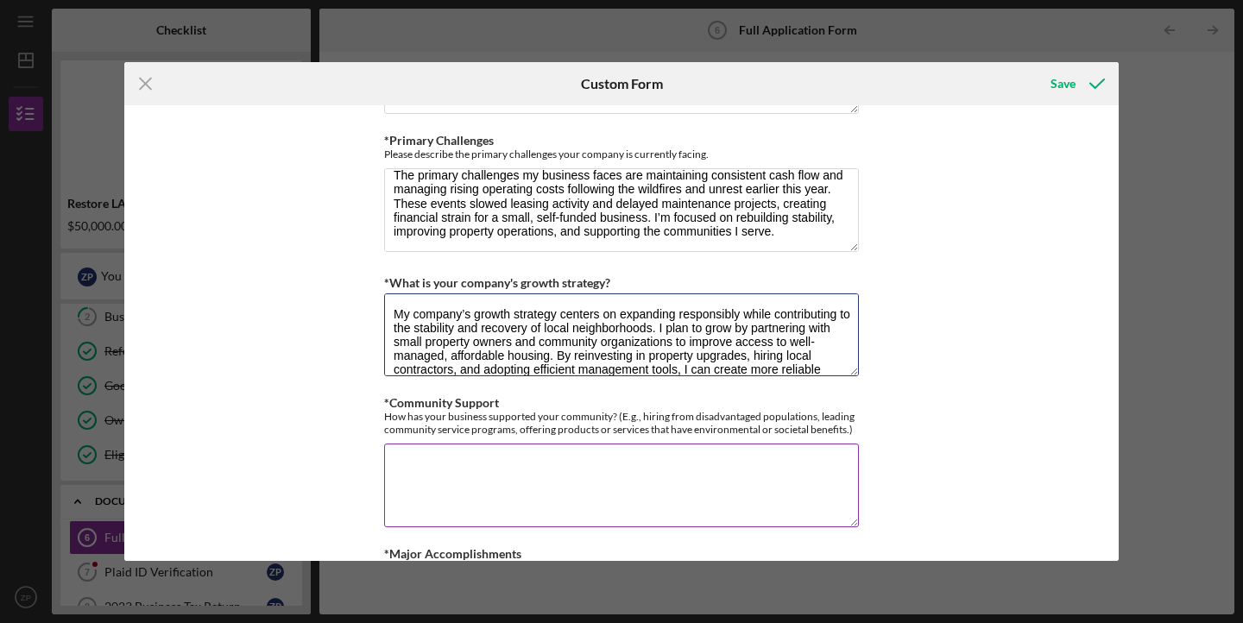
type textarea "My company’s growth strategy centers on expanding responsibly while contributin…"
click at [619, 469] on textarea "*Community Support" at bounding box center [621, 485] width 475 height 83
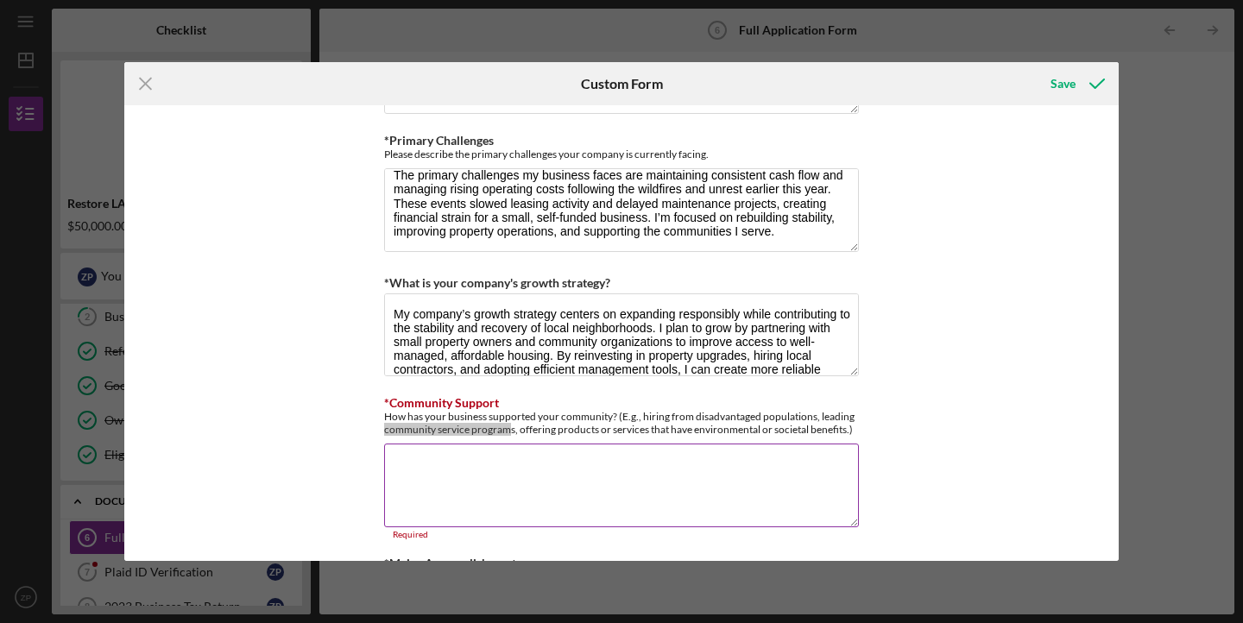
drag, startPoint x: 379, startPoint y: 419, endPoint x: 506, endPoint y: 421, distance: 126.9
click at [506, 421] on div "*Use of Proceeds Purchase Inventory Business Expansion Purchase or repair equip…" at bounding box center [621, 333] width 994 height 456
click at [407, 431] on div "How has your business supported your community? (E.g., hiring from disadvantage…" at bounding box center [621, 423] width 475 height 26
drag, startPoint x: 381, startPoint y: 413, endPoint x: 840, endPoint y: 428, distance: 459.4
click at [840, 428] on div "*Use of Proceeds Purchase Inventory Business Expansion Purchase or repair equip…" at bounding box center [621, 333] width 994 height 456
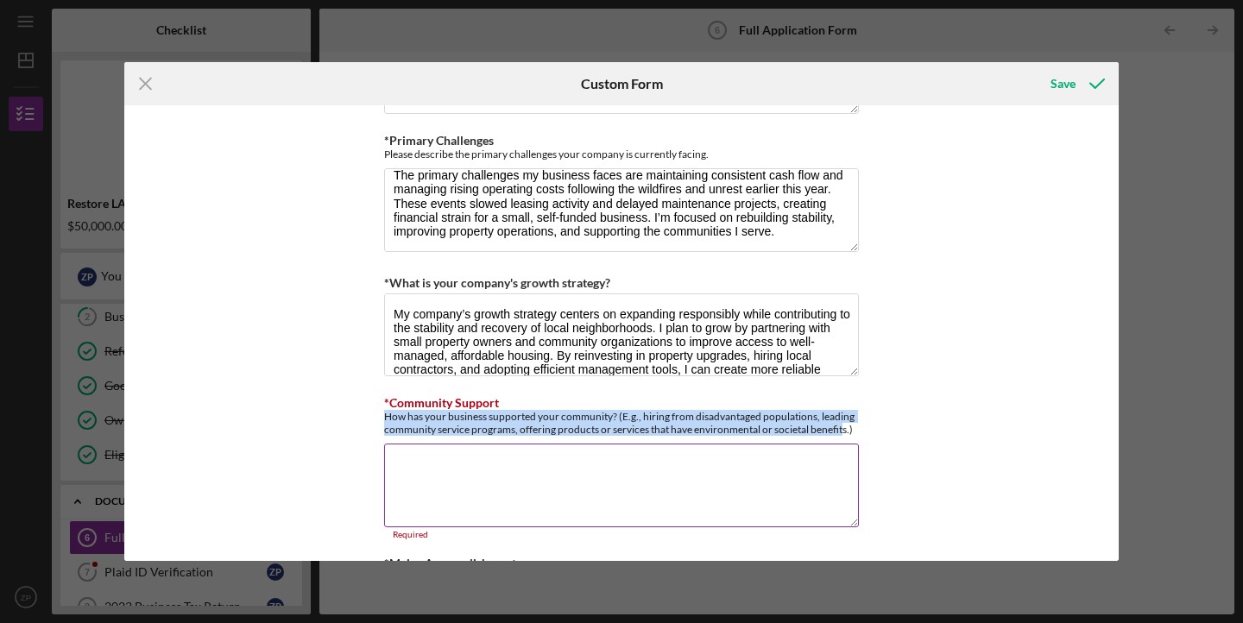
copy div "How has your business supported your community? (E.g., hiring from disadvantage…"
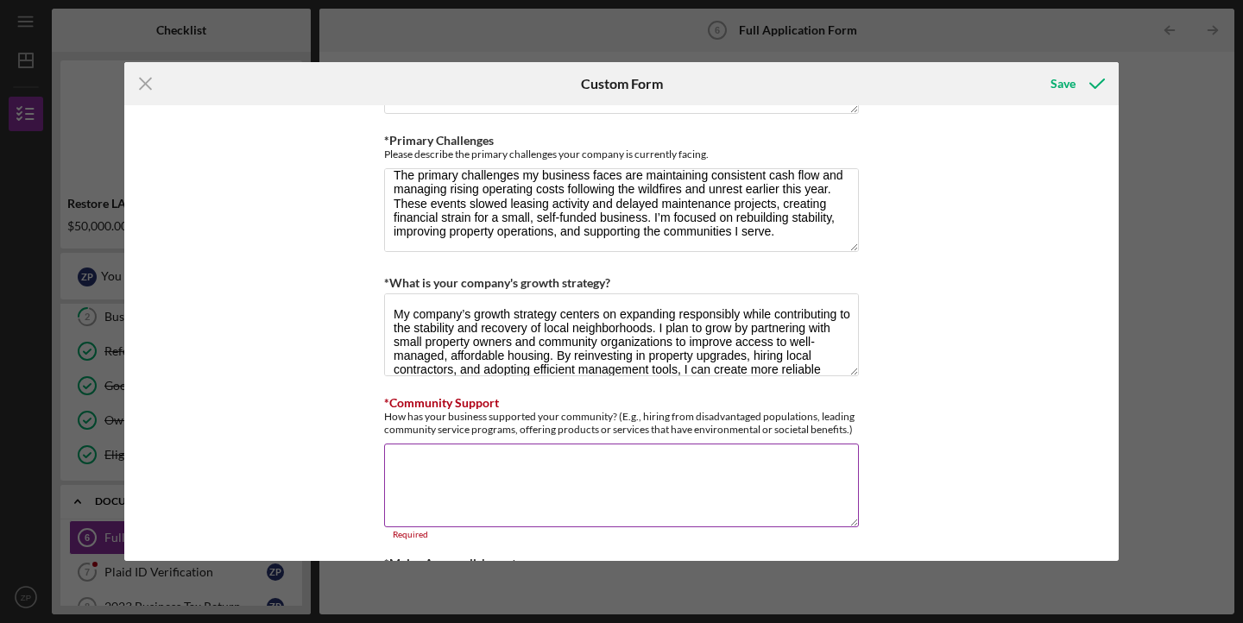
click at [600, 483] on textarea "*Community Support" at bounding box center [621, 485] width 475 height 83
paste textarea "How has your business supported your community? (E.g., hiring from disadvantage…"
type textarea "How has your business supported your community? (E.g., hiring from disadvantage…"
paste textarea "My business supports the community by prioritizing inclusivity, affordability, …"
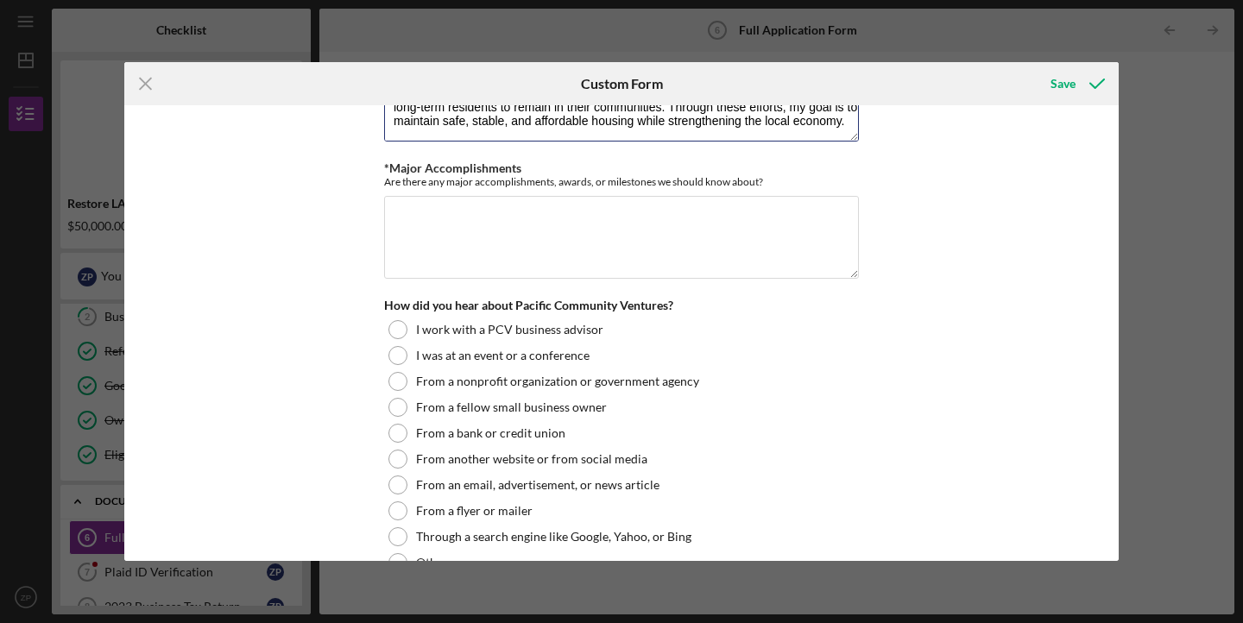
scroll to position [1893, 0]
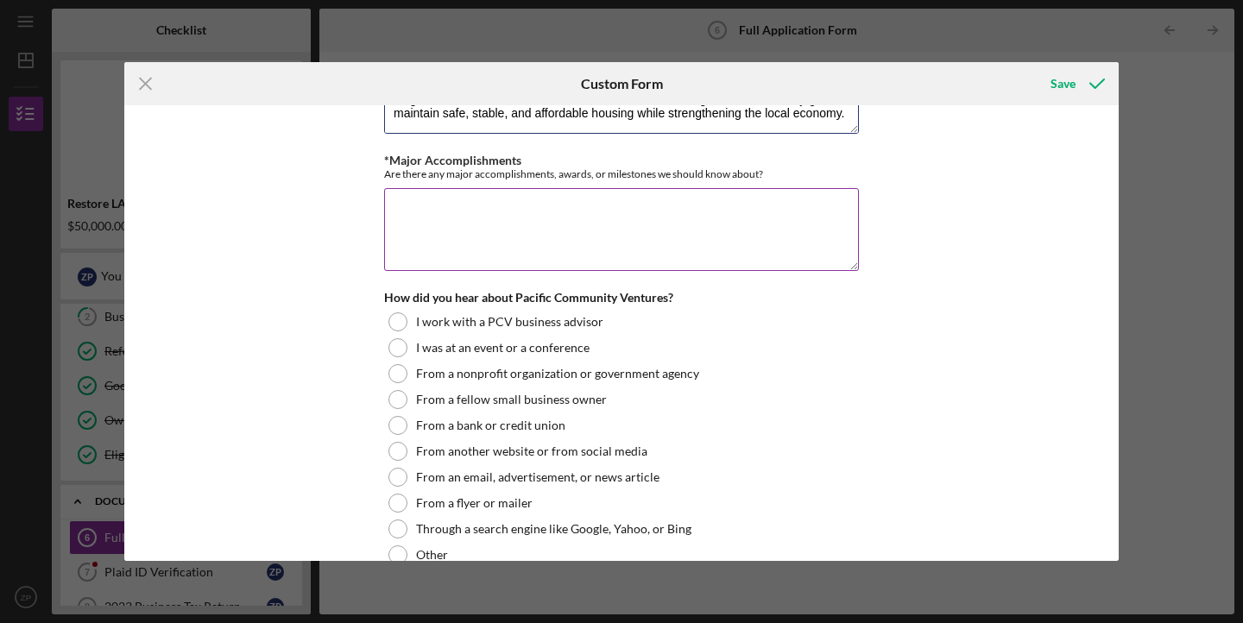
type textarea "My business supports the community by prioritizing inclusivity, affordability, …"
click at [693, 220] on textarea "*Major Accomplishments" at bounding box center [621, 229] width 475 height 83
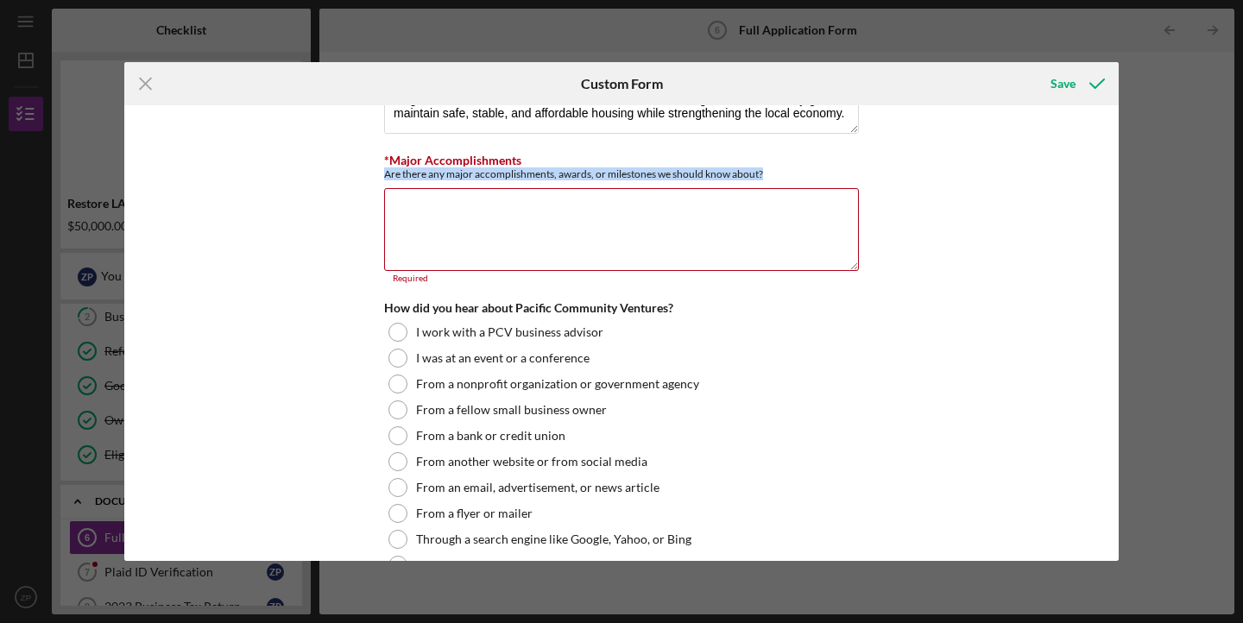
drag, startPoint x: 767, startPoint y: 166, endPoint x: 371, endPoint y: 171, distance: 396.2
click at [371, 171] on div "*Use of Proceeds Purchase Inventory Business Expansion Purchase or repair equip…" at bounding box center [621, 333] width 994 height 456
copy div "Are there any major accomplishments, awards, or milestones we should know about?"
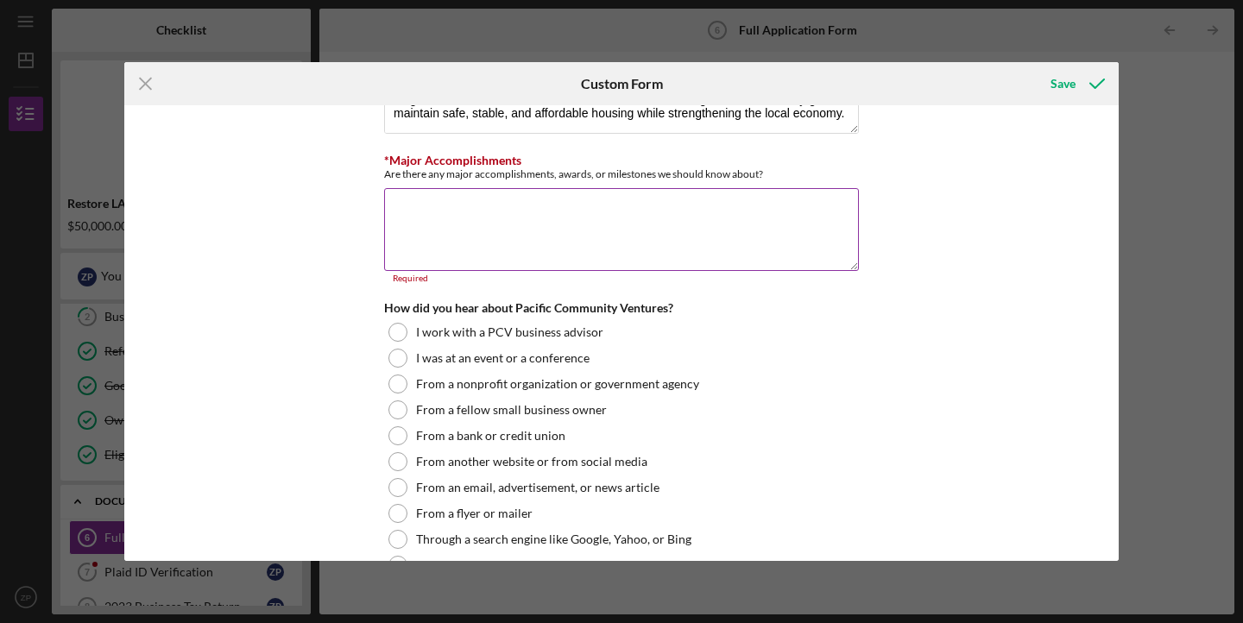
click at [675, 236] on textarea "*Major Accomplishments" at bounding box center [621, 229] width 475 height 83
paste textarea "While I haven’t received formal awards, I’m proud to have built a self-funded b…"
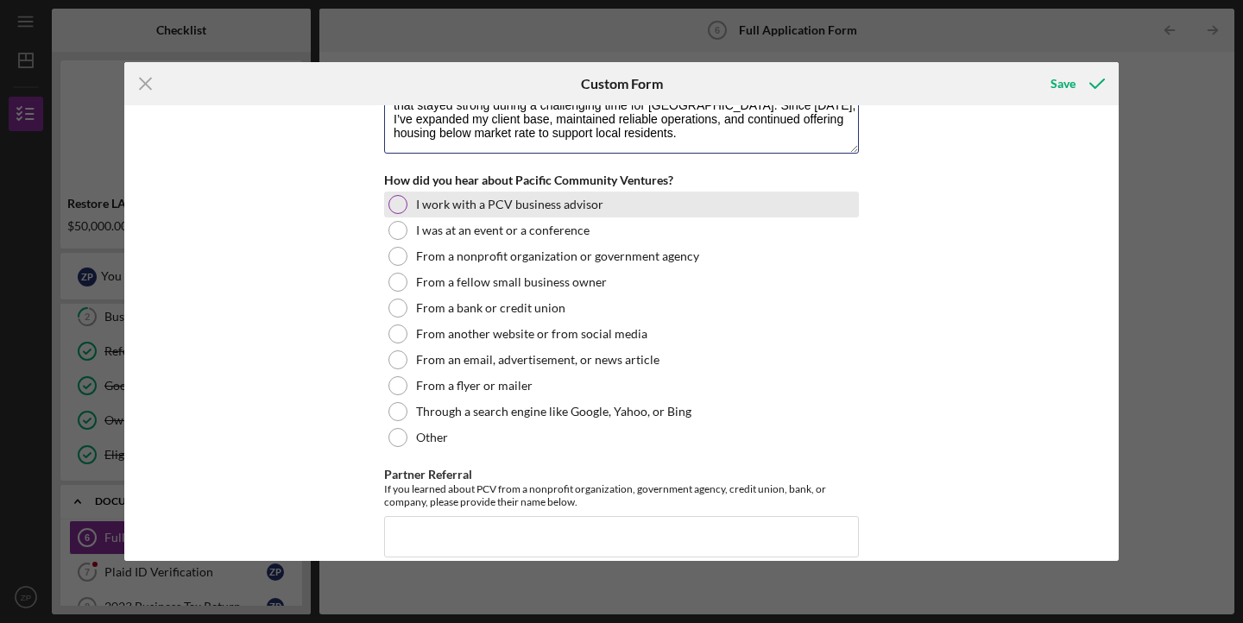
scroll to position [2013, 0]
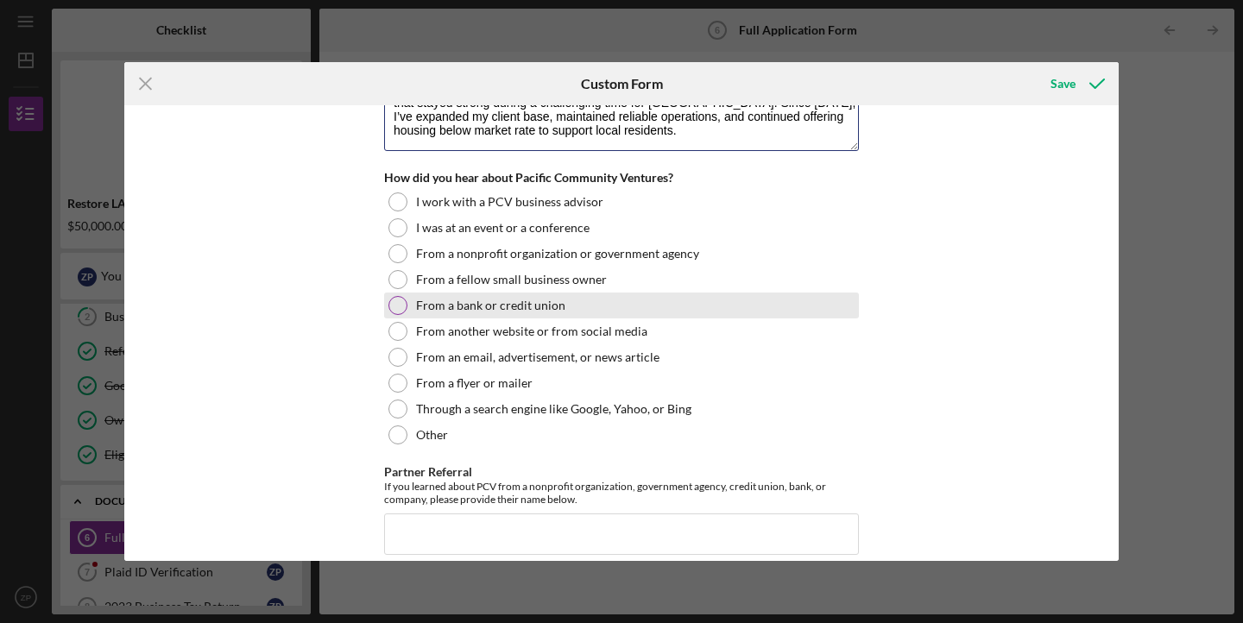
type textarea "While I haven’t received formal awards, I’m proud to have built a self-funded b…"
click at [588, 306] on div "From a bank or credit union" at bounding box center [621, 306] width 475 height 26
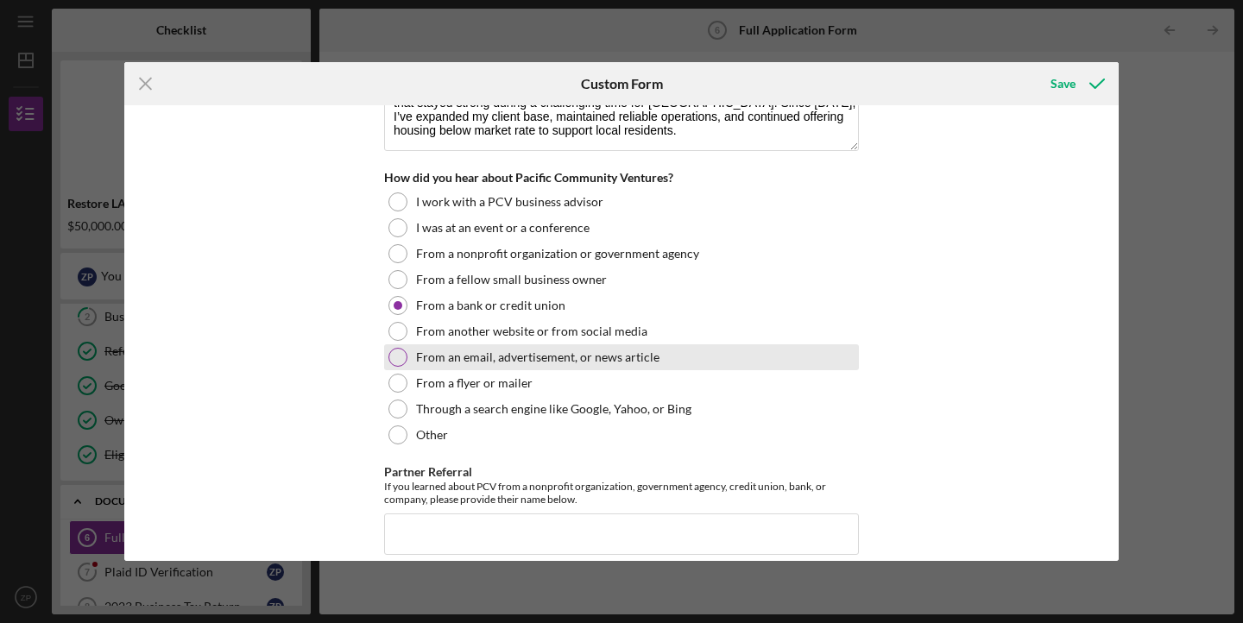
click at [590, 354] on label "From an email, advertisement, or news article" at bounding box center [537, 357] width 243 height 14
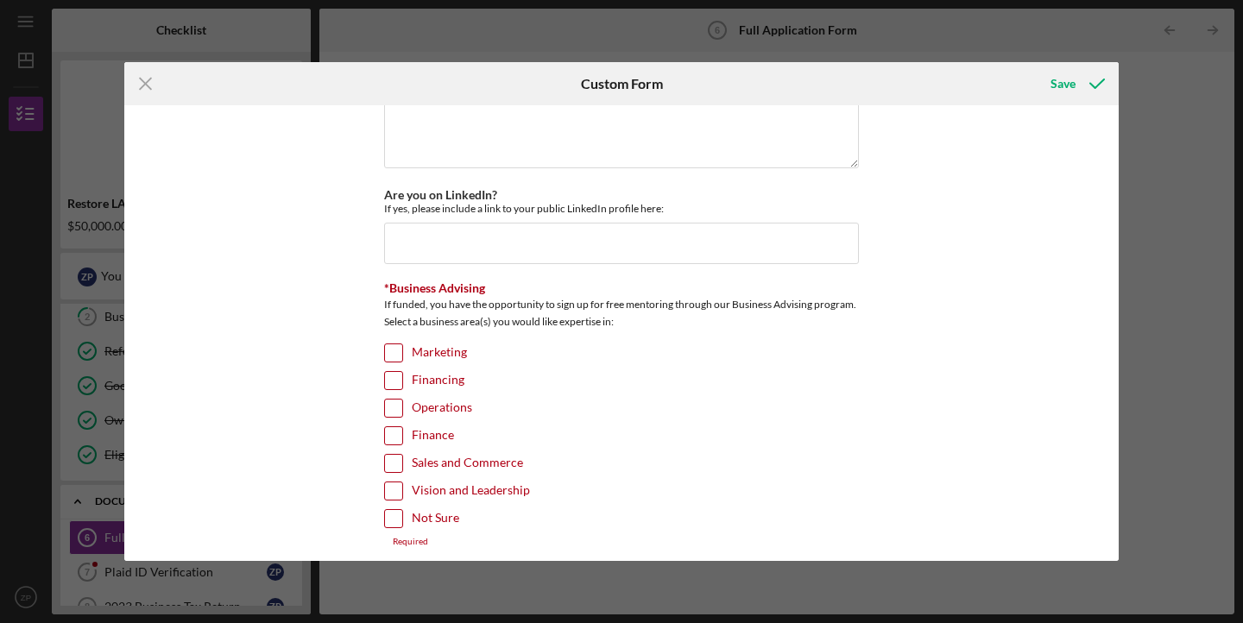
scroll to position [2578, 0]
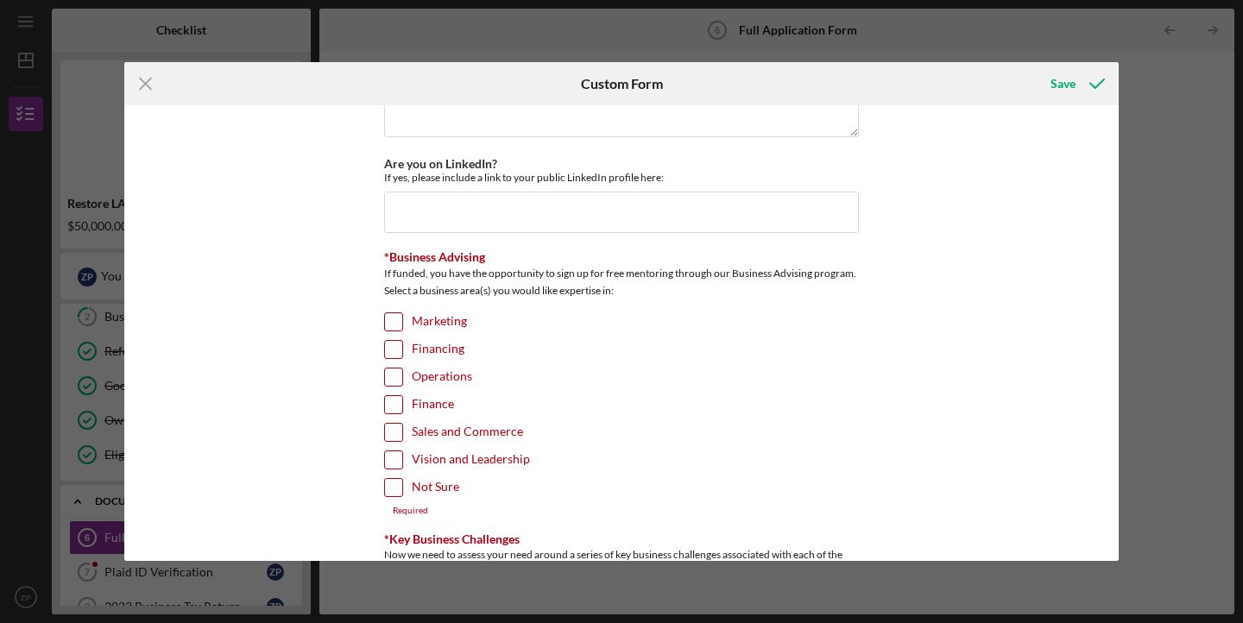
click at [442, 369] on label "Operations" at bounding box center [442, 377] width 60 height 17
click at [402, 369] on input "Operations" at bounding box center [393, 377] width 17 height 17
checkbox input "true"
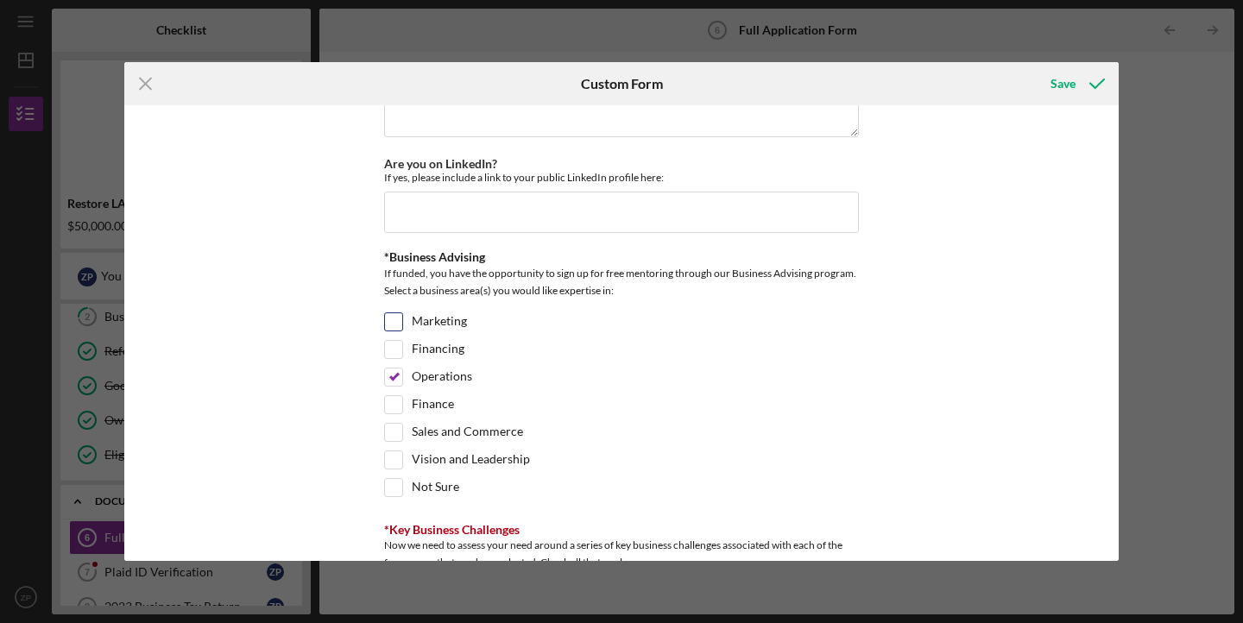
click at [395, 313] on input "Marketing" at bounding box center [393, 321] width 17 height 17
checkbox input "true"
click at [393, 341] on input "Financing" at bounding box center [393, 349] width 17 height 17
checkbox input "true"
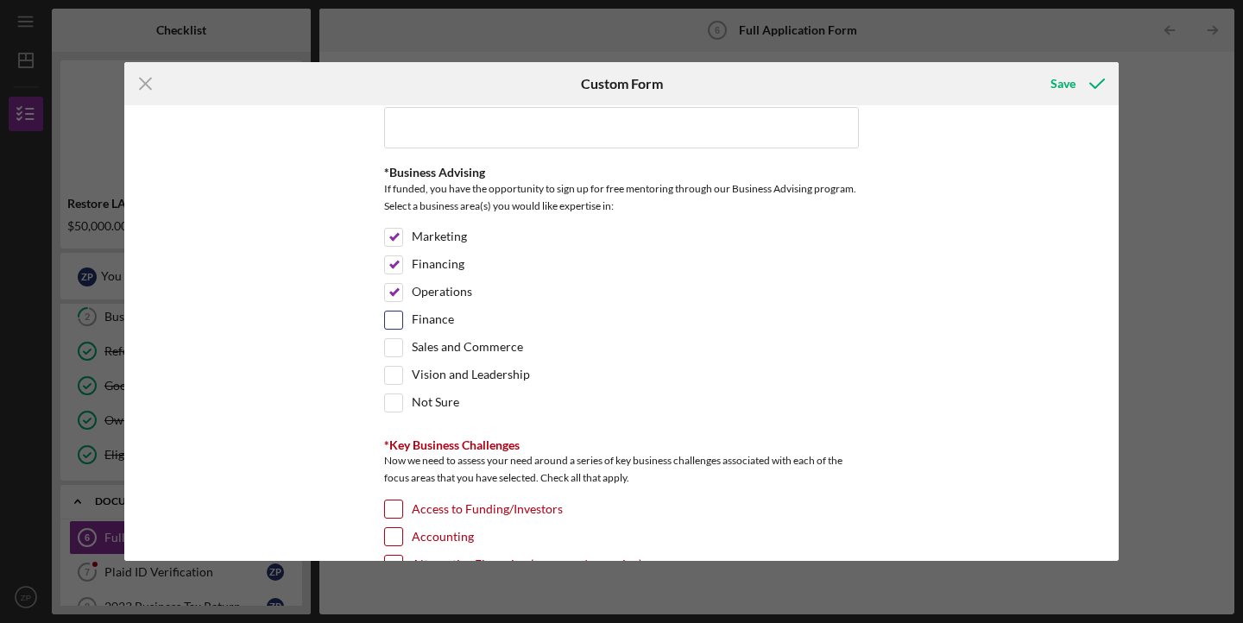
scroll to position [2674, 0]
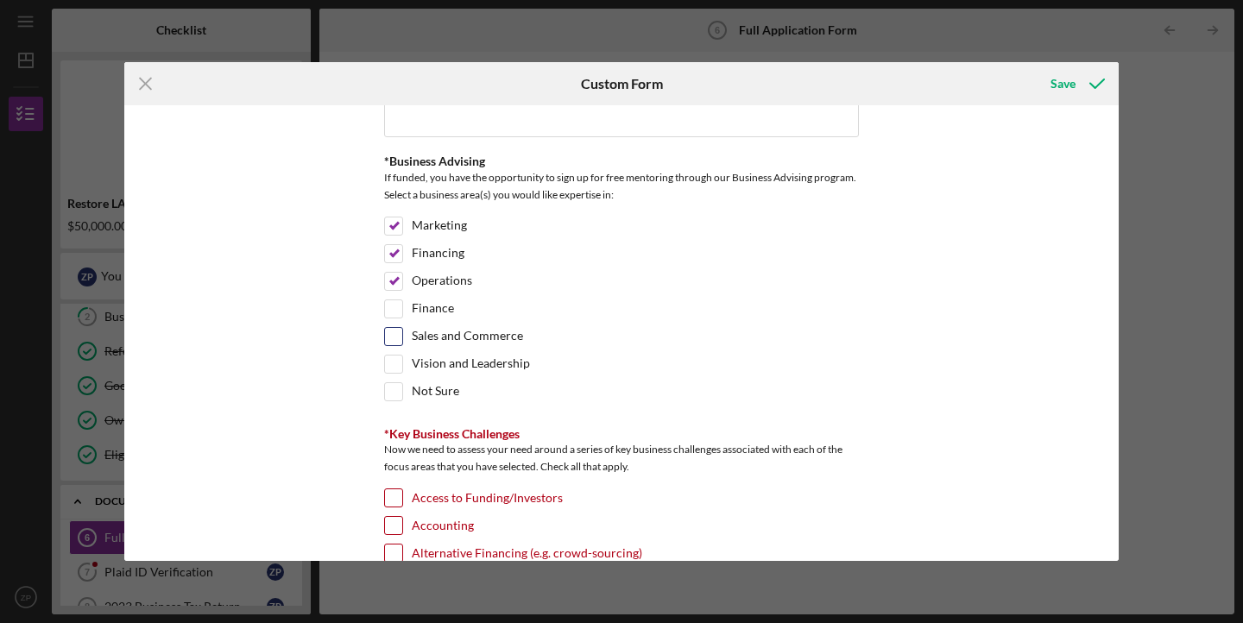
click at [422, 328] on label "Sales and Commerce" at bounding box center [467, 336] width 111 height 17
click at [402, 328] on input "Sales and Commerce" at bounding box center [393, 336] width 17 height 17
checkbox input "true"
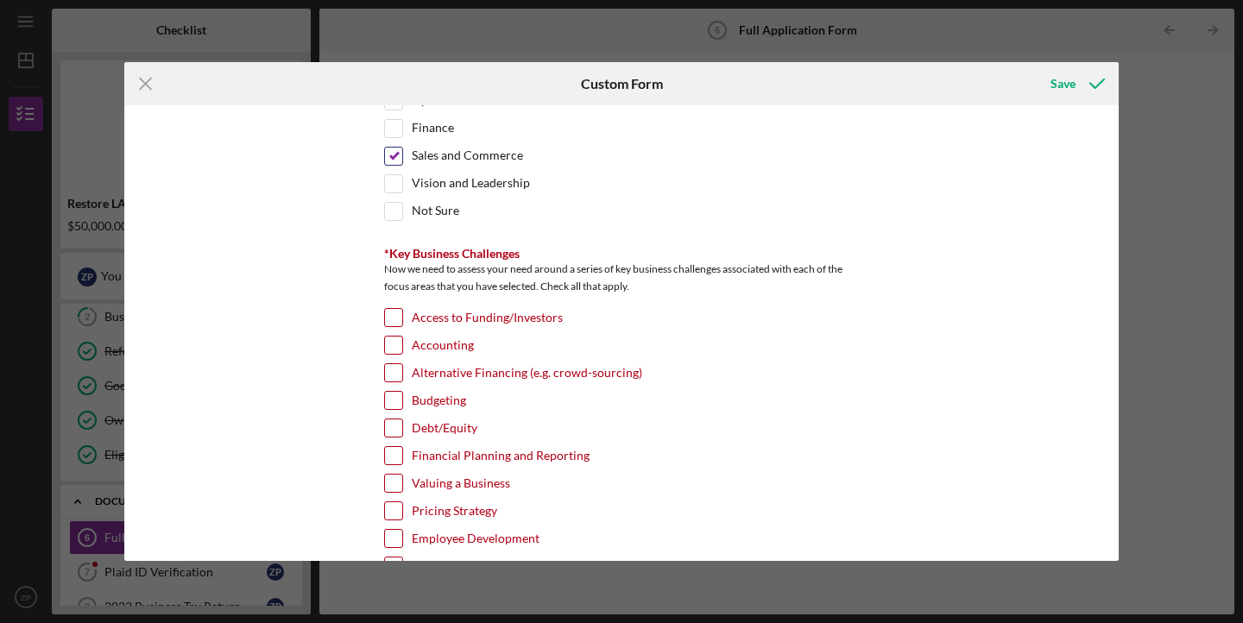
scroll to position [2870, 0]
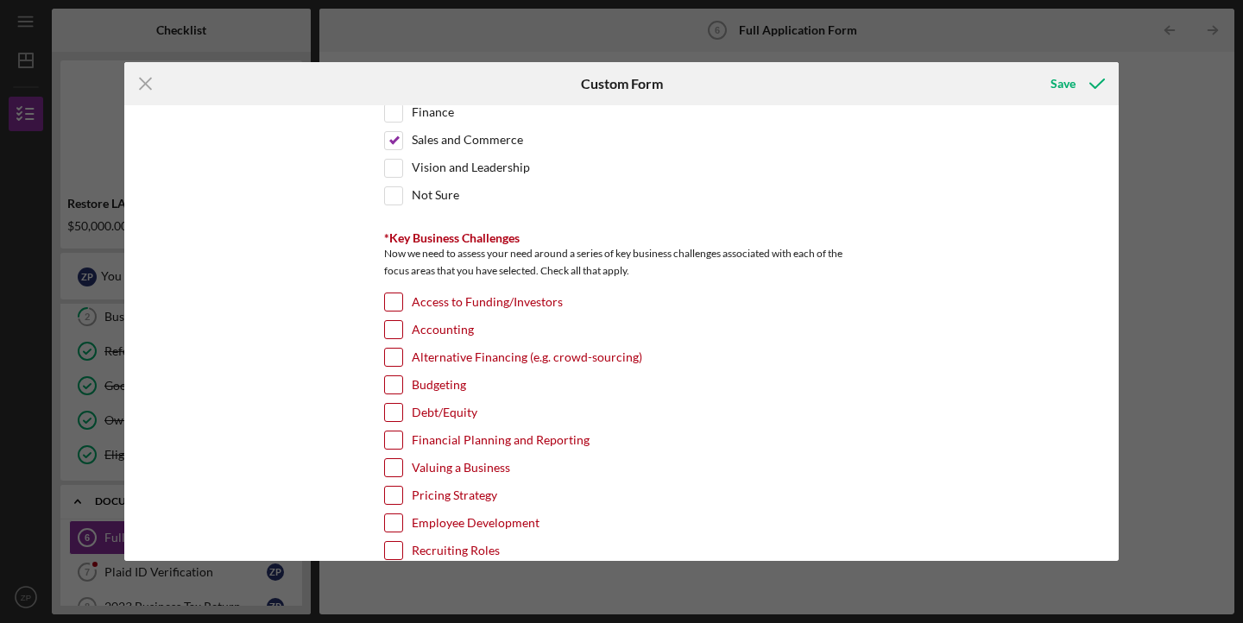
click at [413, 299] on label "Access to Funding/Investors" at bounding box center [487, 301] width 151 height 17
click at [402, 299] on input "Access to Funding/Investors" at bounding box center [393, 301] width 17 height 17
checkbox input "true"
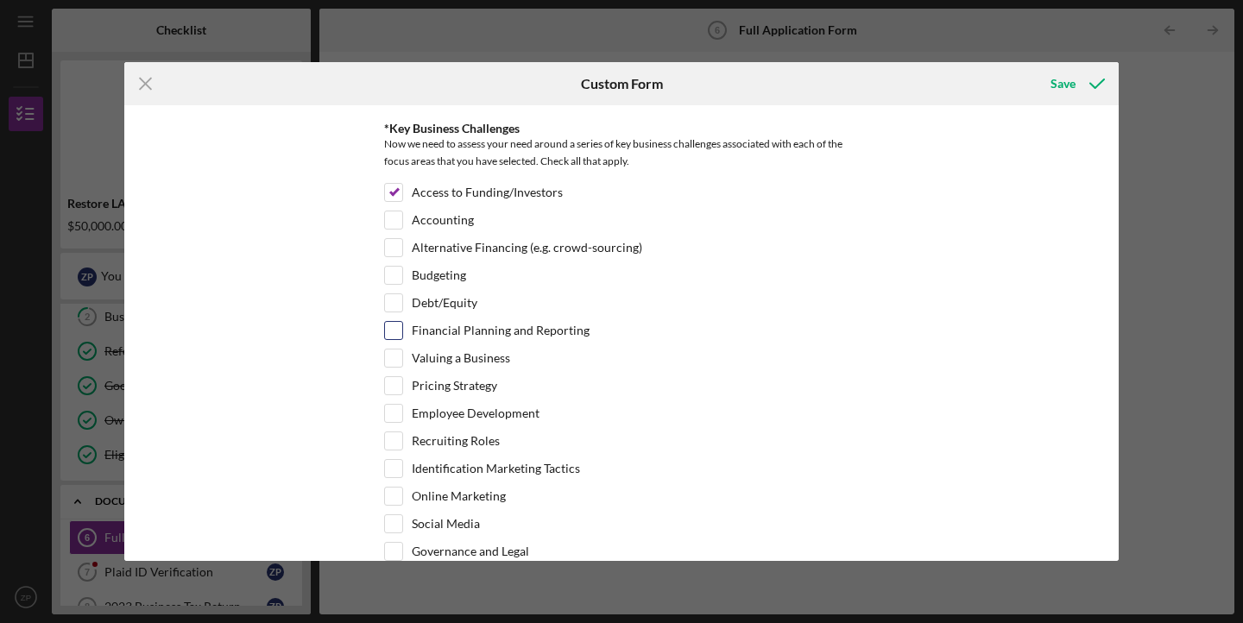
scroll to position [2983, 0]
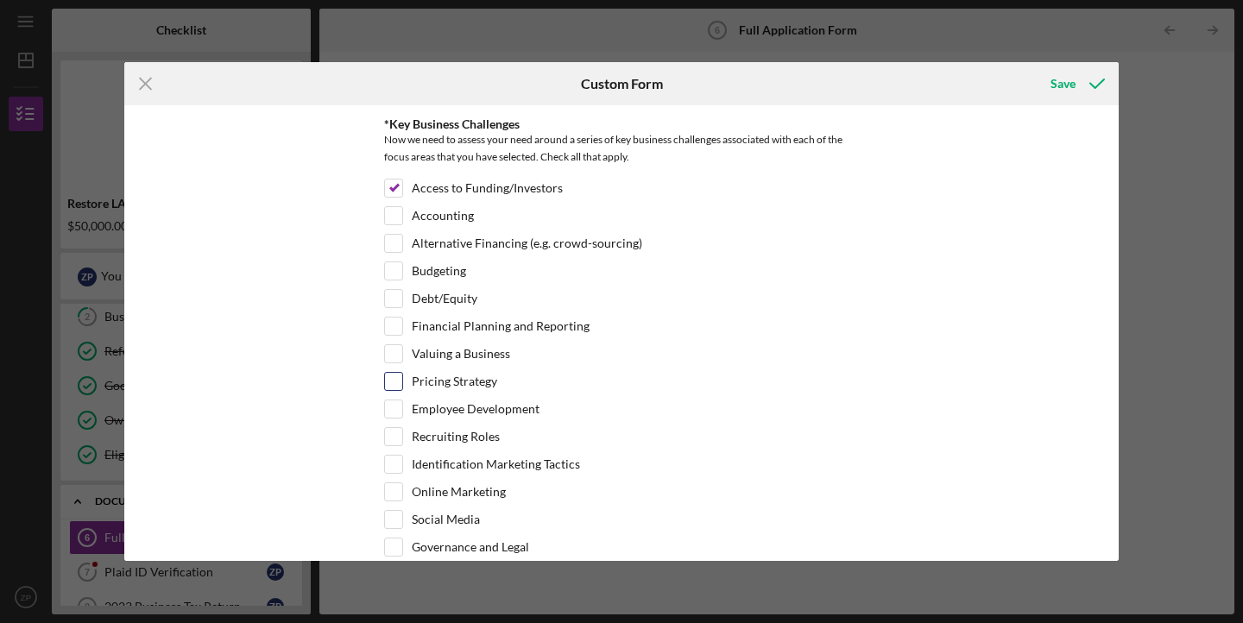
click at [465, 379] on label "Pricing Strategy" at bounding box center [454, 381] width 85 height 17
click at [402, 379] on input "Pricing Strategy" at bounding box center [393, 381] width 17 height 17
checkbox input "true"
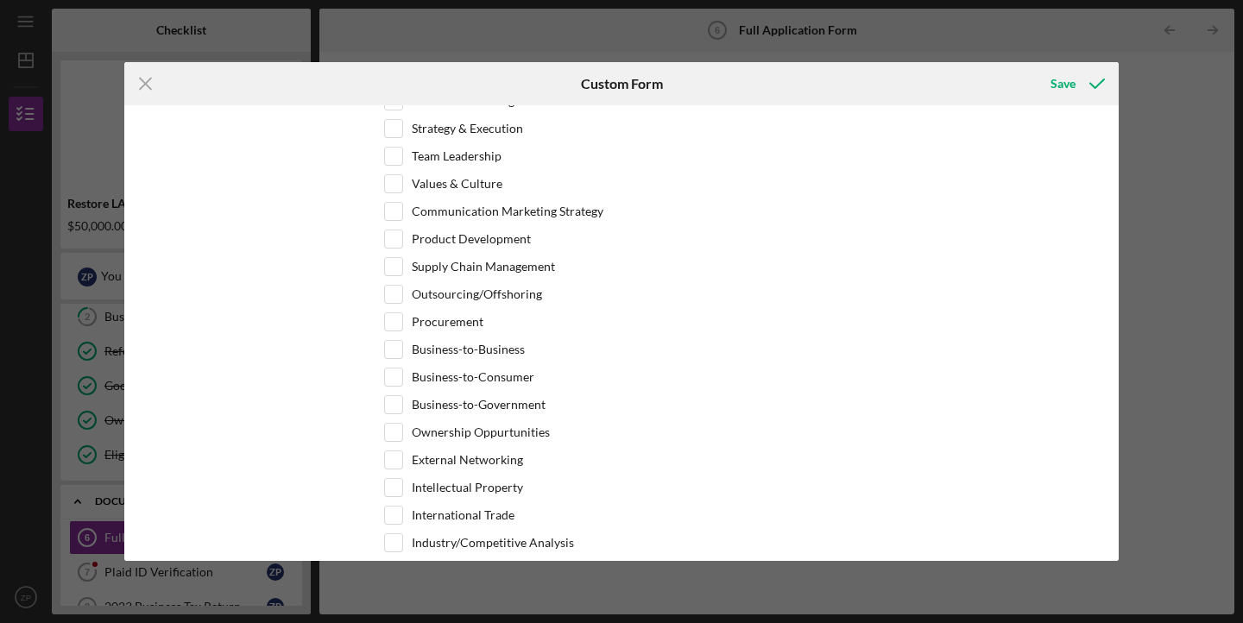
scroll to position [3560, 0]
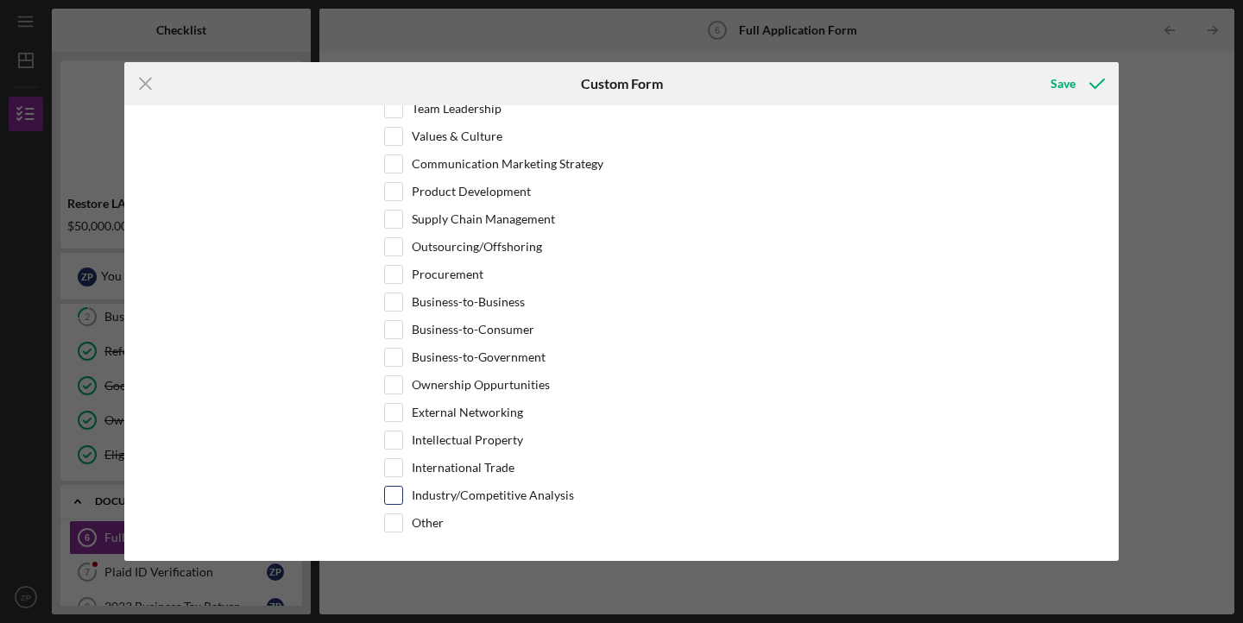
click at [465, 488] on label "Industry/Competitive Analysis" at bounding box center [493, 495] width 162 height 17
click at [402, 488] on input "Industry/Competitive Analysis" at bounding box center [393, 495] width 17 height 17
checkbox input "true"
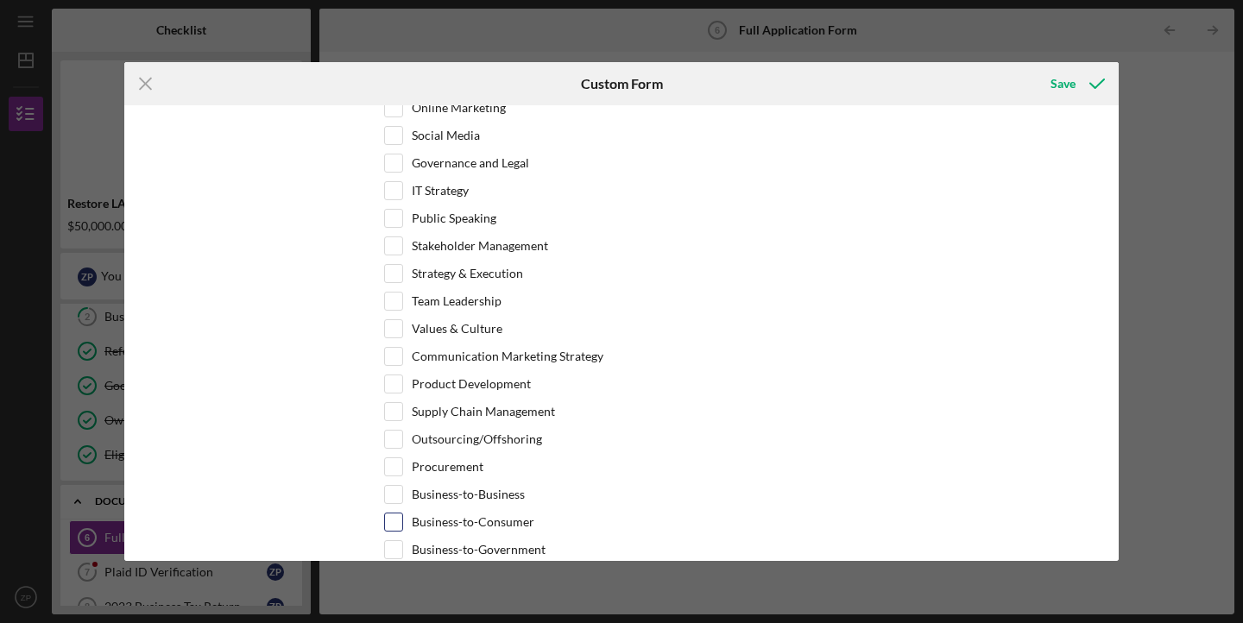
scroll to position [3361, 0]
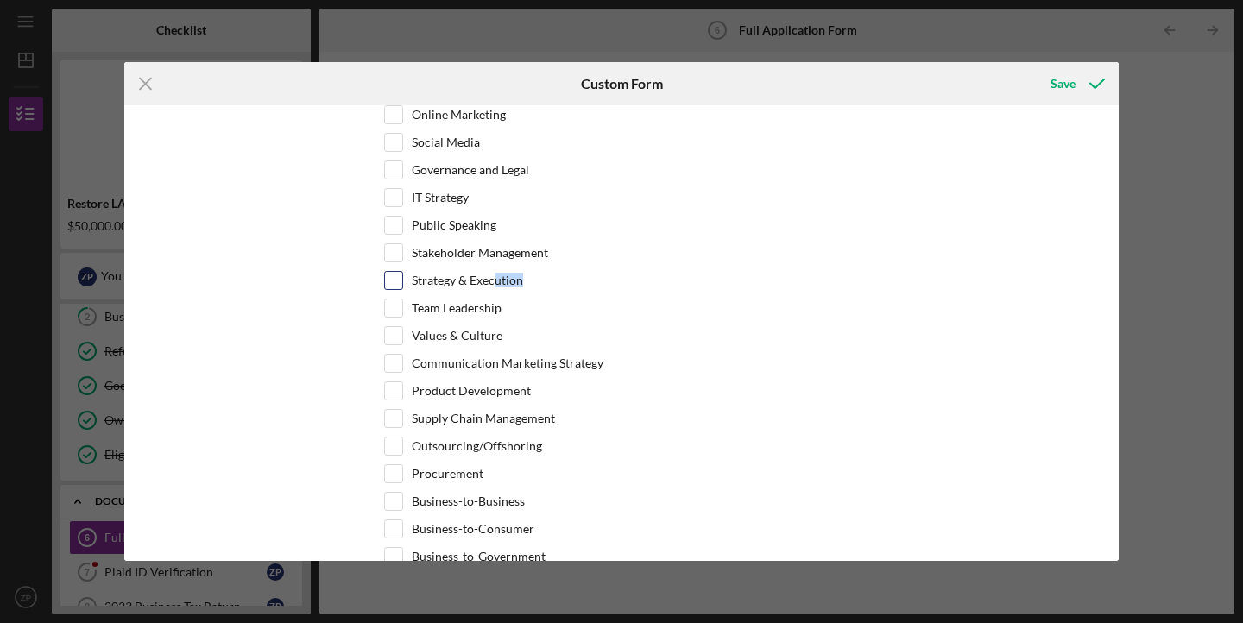
click at [491, 281] on label "Strategy & Execution" at bounding box center [467, 280] width 111 height 17
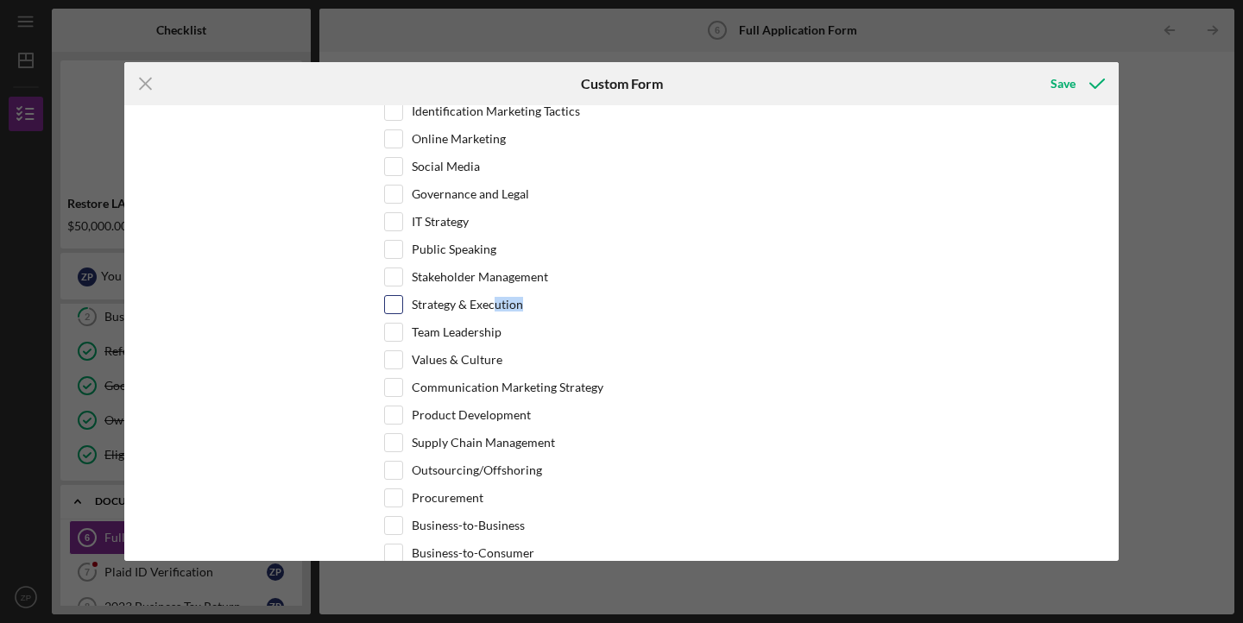
scroll to position [3339, 0]
click at [392, 293] on input "Strategy & Execution" at bounding box center [393, 301] width 17 height 17
checkbox input "true"
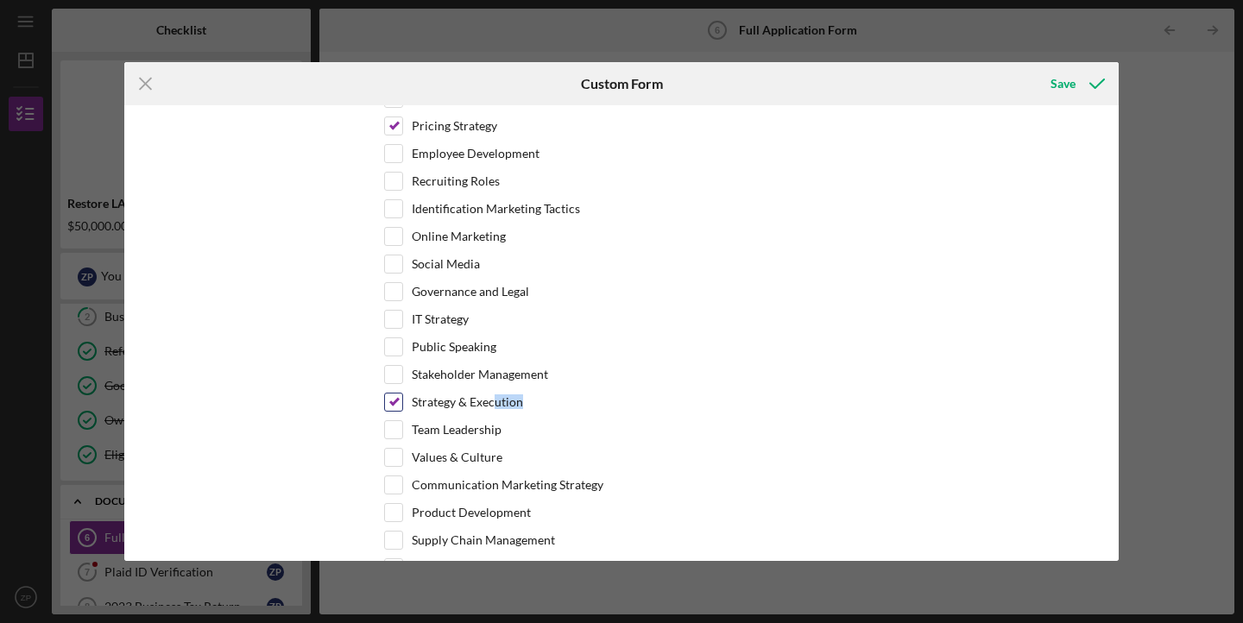
scroll to position [3235, 0]
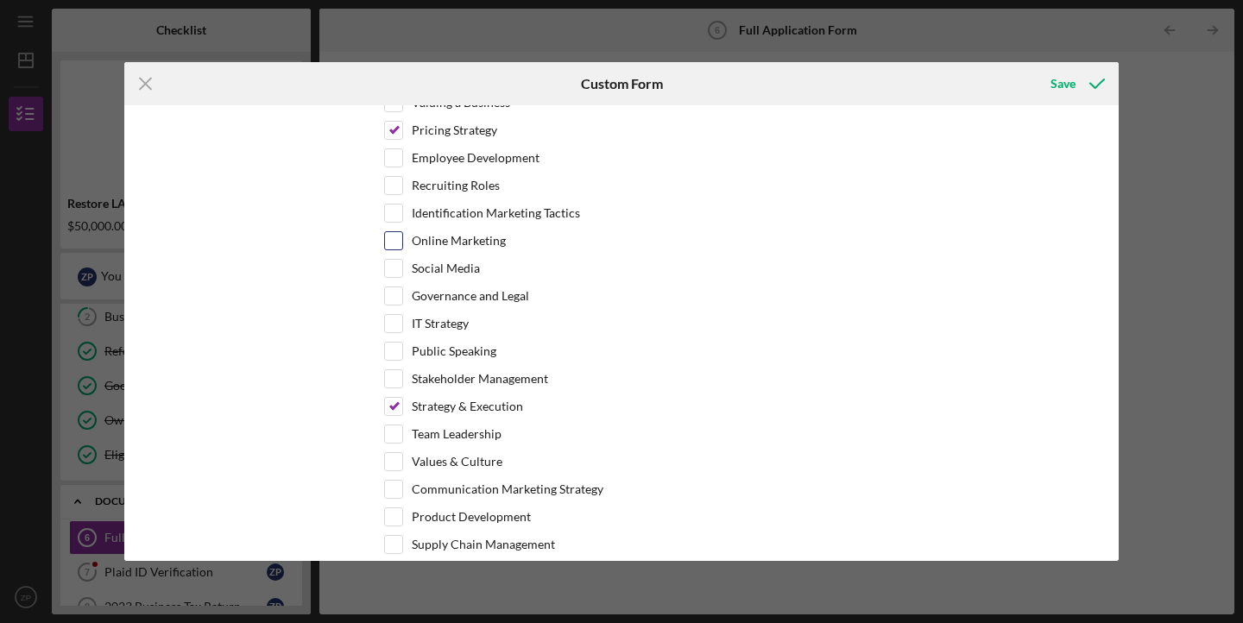
click at [388, 246] on div "Online Marketing" at bounding box center [621, 245] width 475 height 28
click at [390, 237] on input "Online Marketing" at bounding box center [393, 240] width 17 height 17
checkbox input "true"
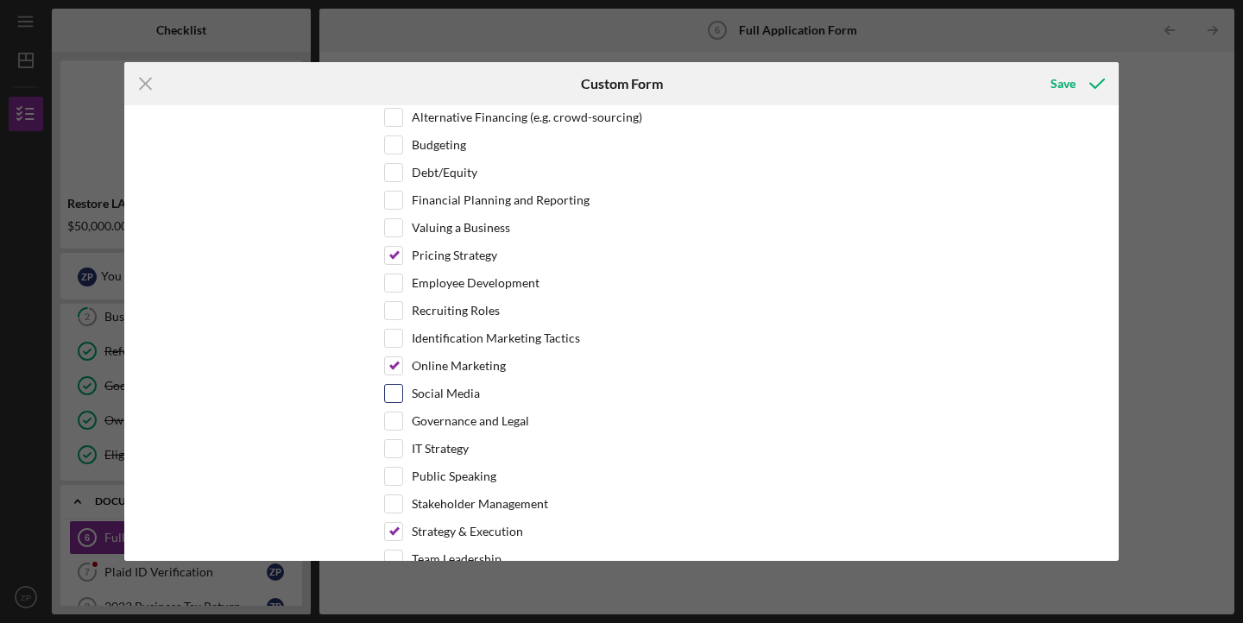
scroll to position [3088, 0]
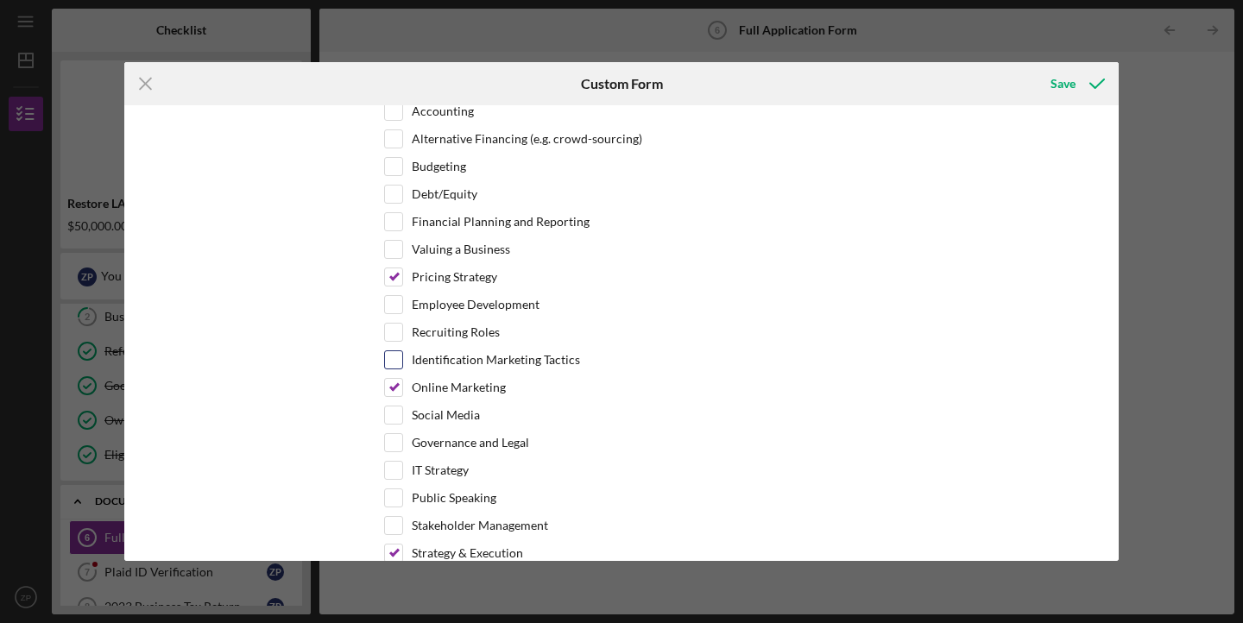
click at [393, 358] on input "Identification Marketing Tactics" at bounding box center [393, 359] width 17 height 17
checkbox input "true"
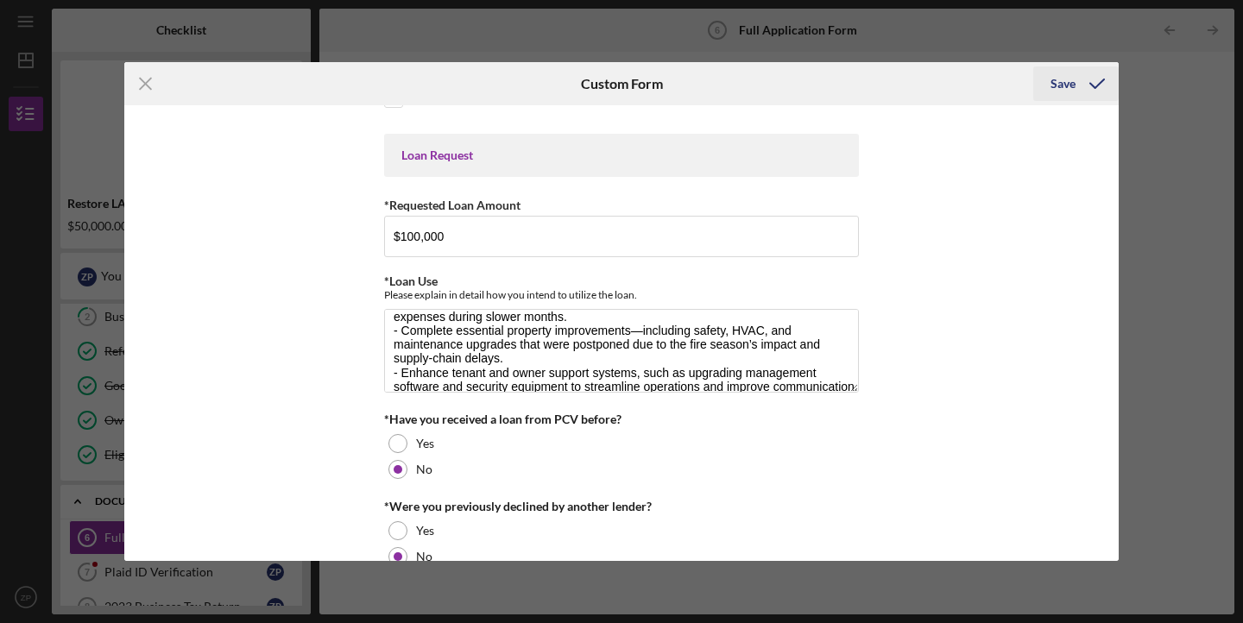
scroll to position [85, 0]
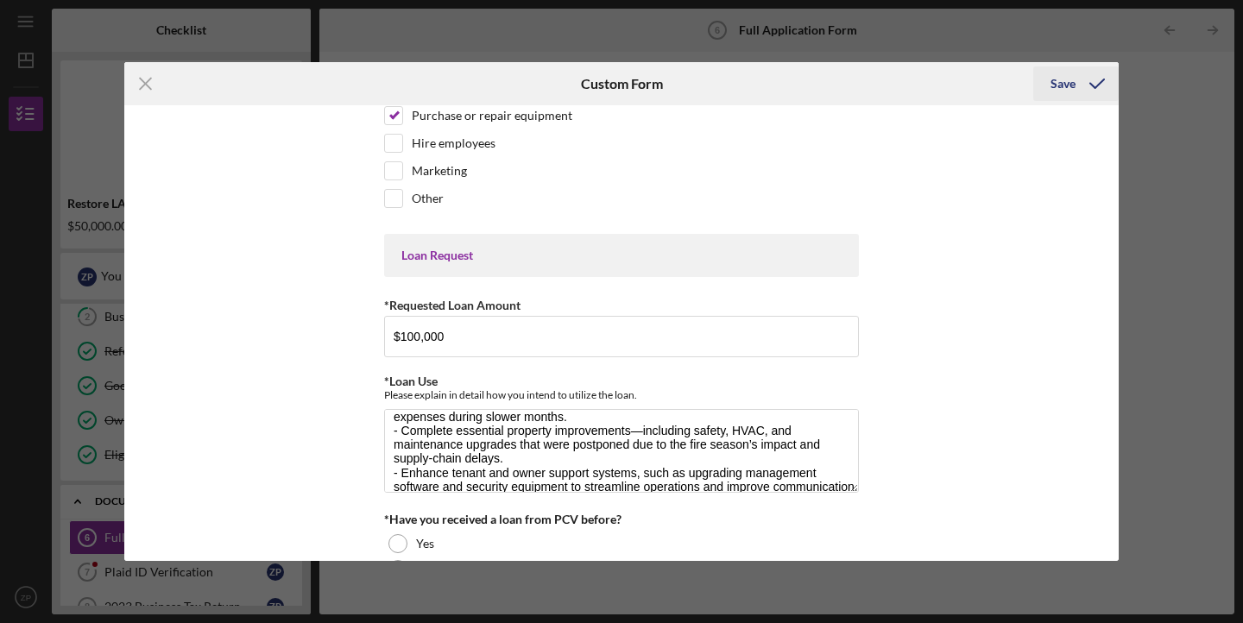
click at [1080, 85] on icon "submit" at bounding box center [1096, 83] width 43 height 43
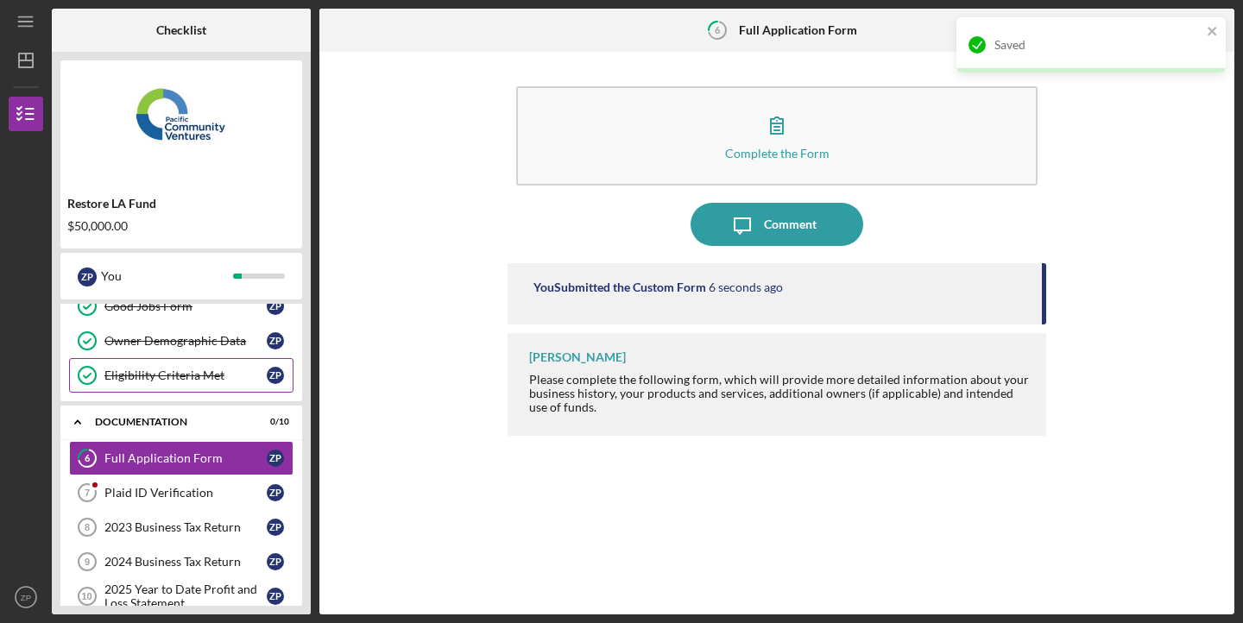
scroll to position [155, 0]
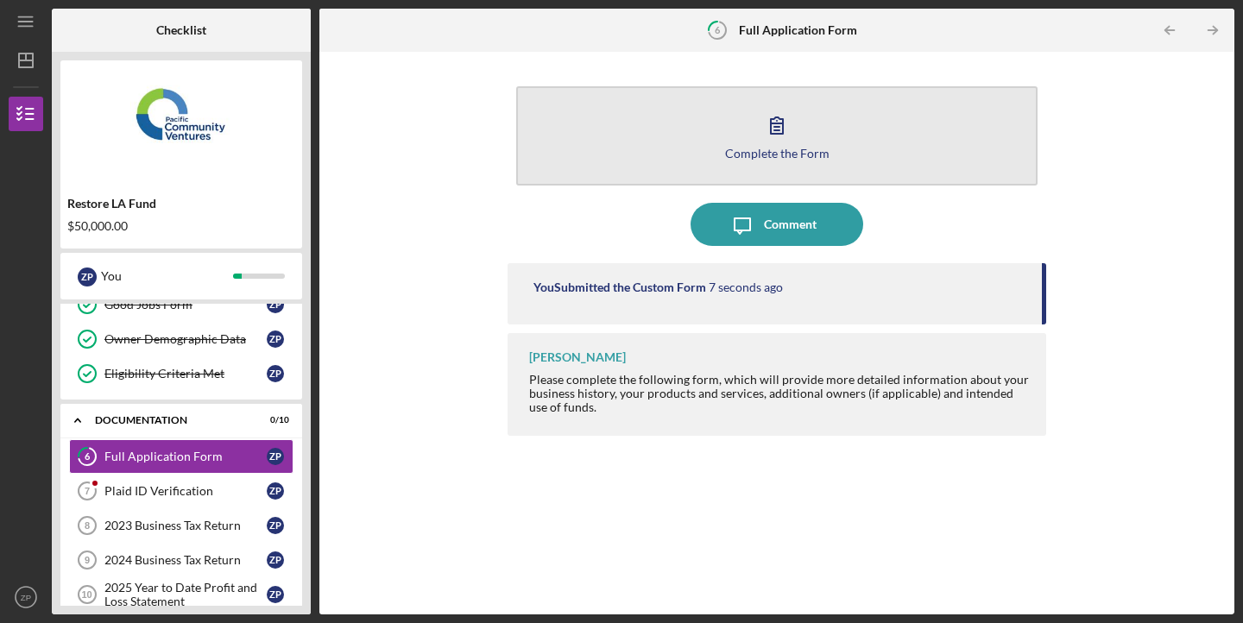
click at [840, 153] on button "Complete the Form Form" at bounding box center [776, 135] width 521 height 99
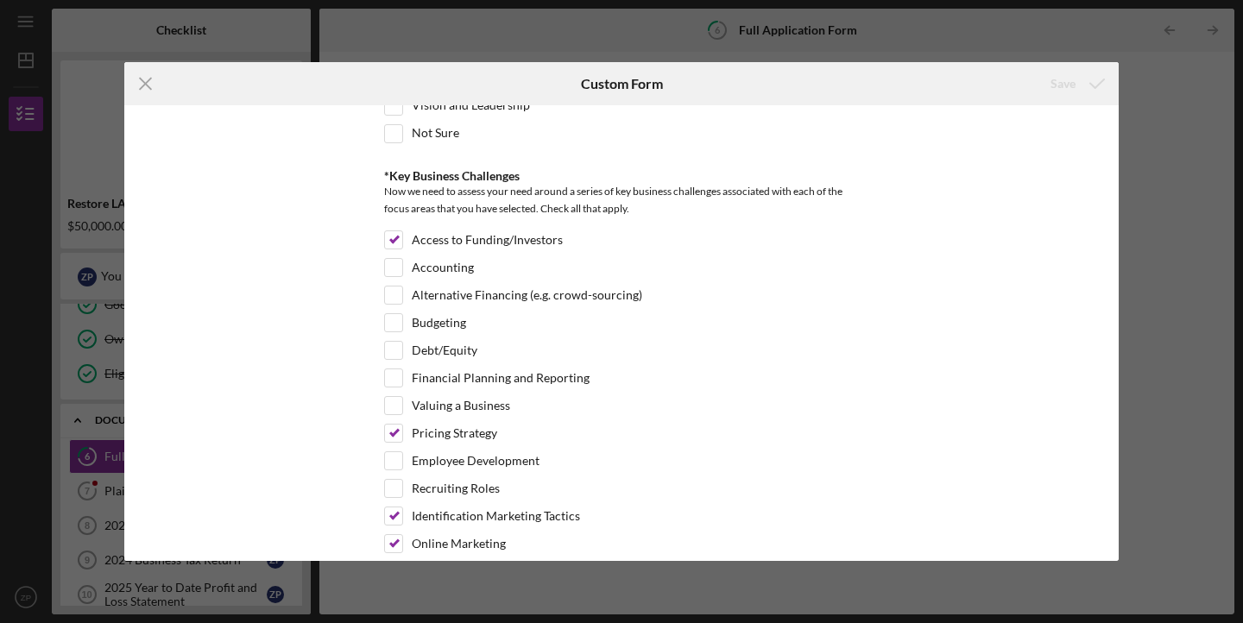
scroll to position [3560, 0]
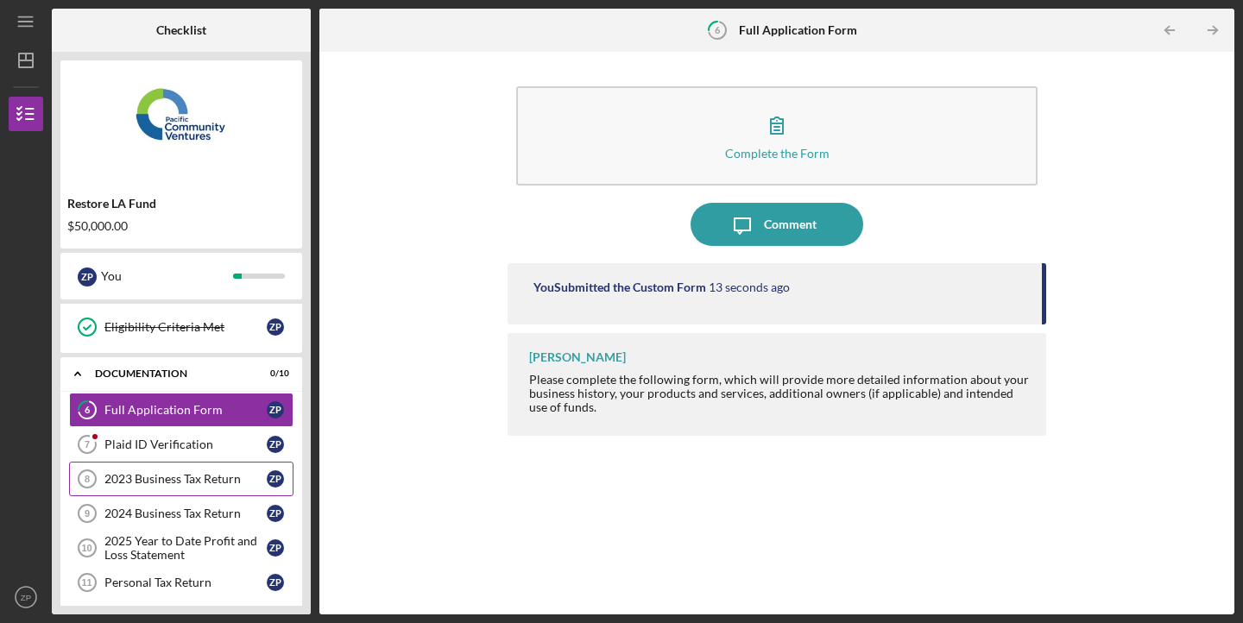
scroll to position [203, 0]
click at [167, 448] on div "Plaid ID Verification" at bounding box center [185, 444] width 162 height 14
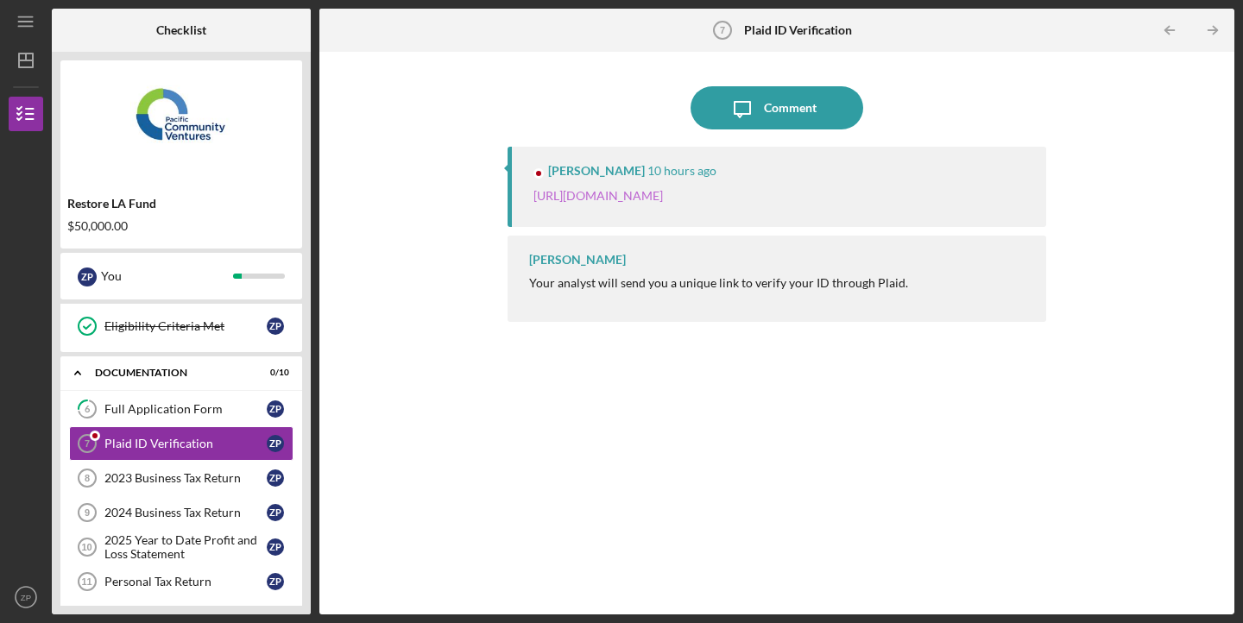
click at [647, 203] on link "[URL][DOMAIN_NAME]" at bounding box center [597, 195] width 129 height 15
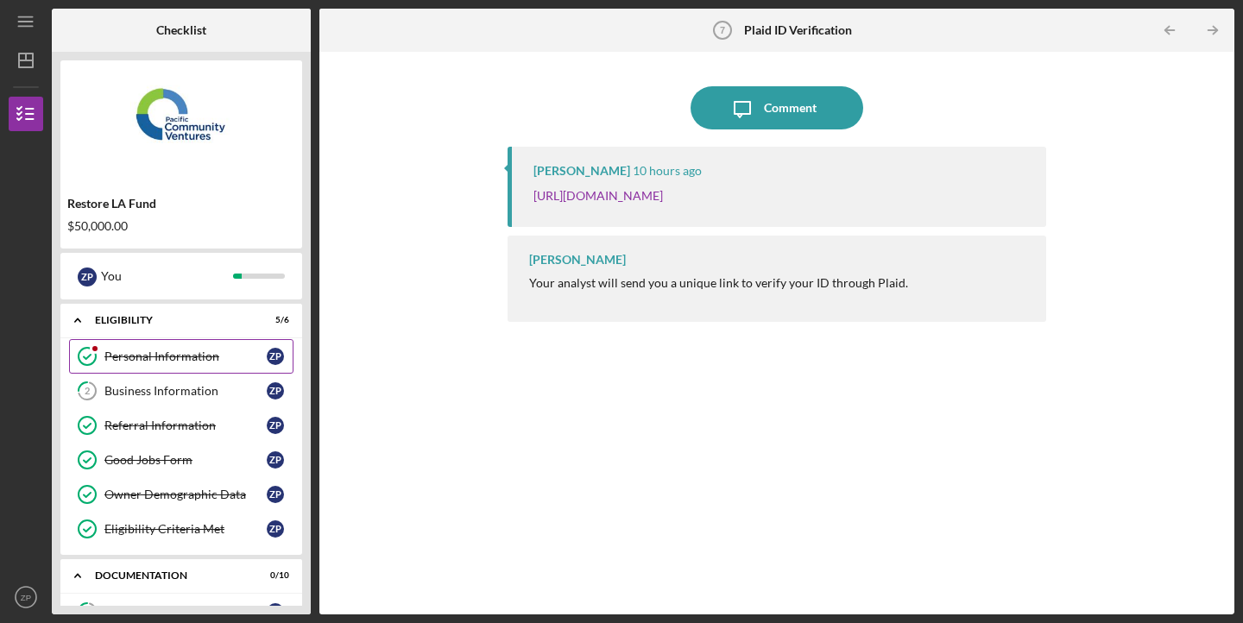
click at [196, 348] on link "Personal Information Personal Information Z P" at bounding box center [181, 356] width 224 height 35
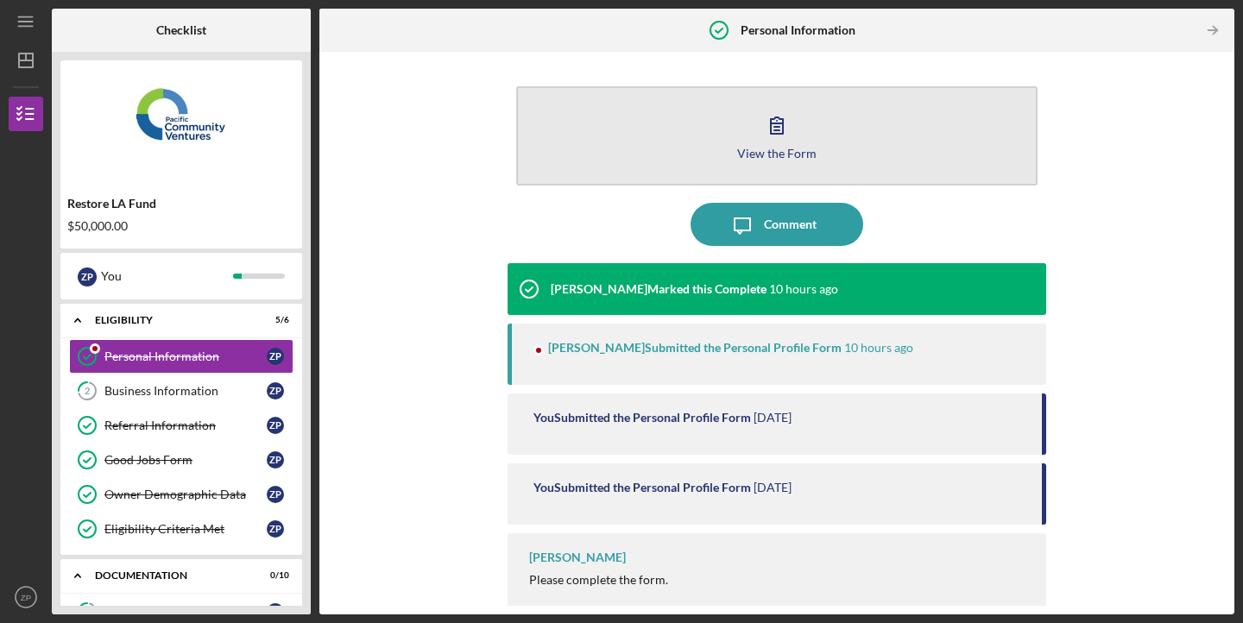
click at [790, 158] on div "View the Form" at bounding box center [776, 153] width 79 height 13
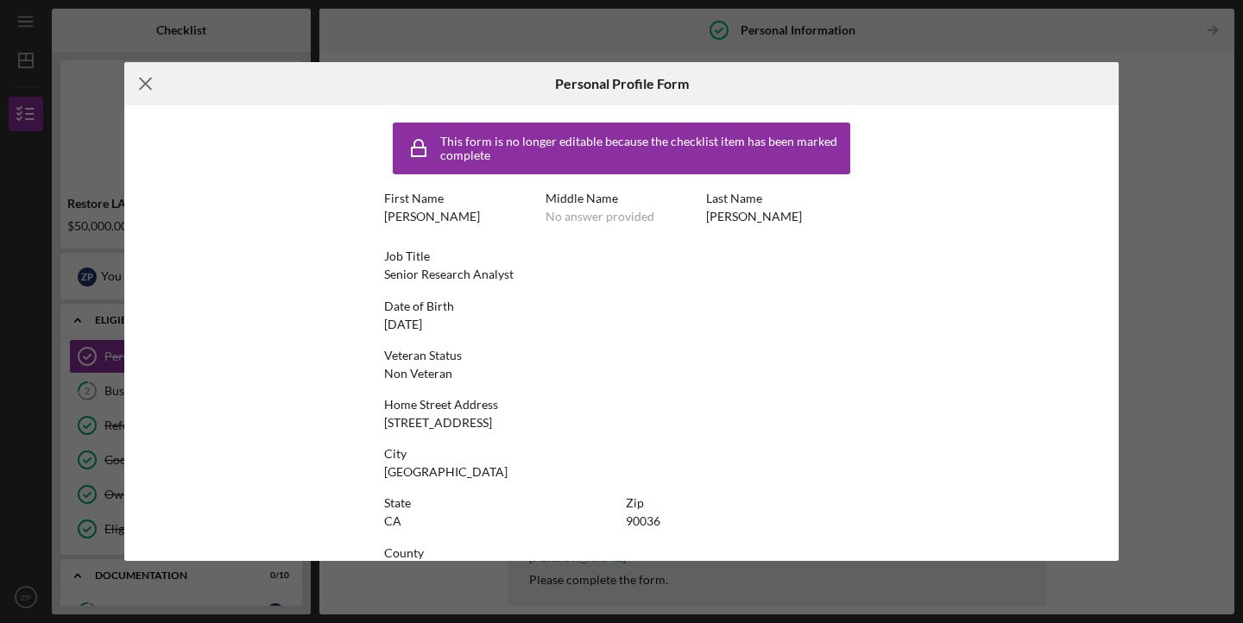
click at [148, 79] on icon "Icon/Menu Close" at bounding box center [145, 83] width 43 height 43
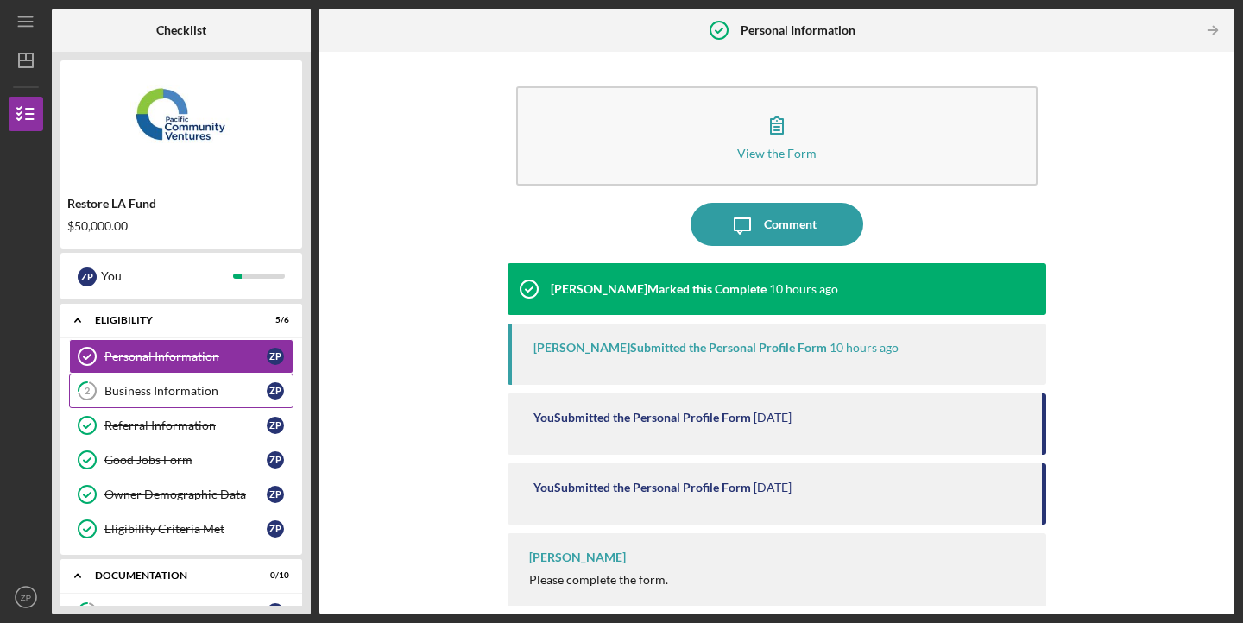
click at [207, 401] on link "2 Business Information Z P" at bounding box center [181, 391] width 224 height 35
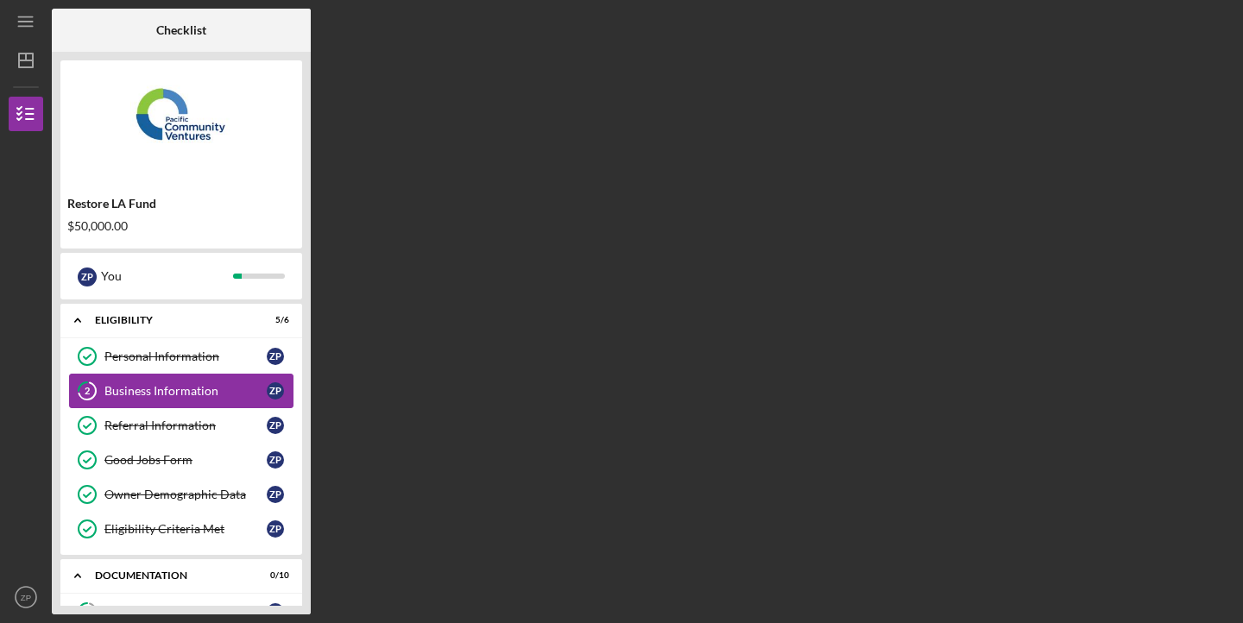
click at [207, 401] on link "2 Business Information Z P" at bounding box center [181, 391] width 224 height 35
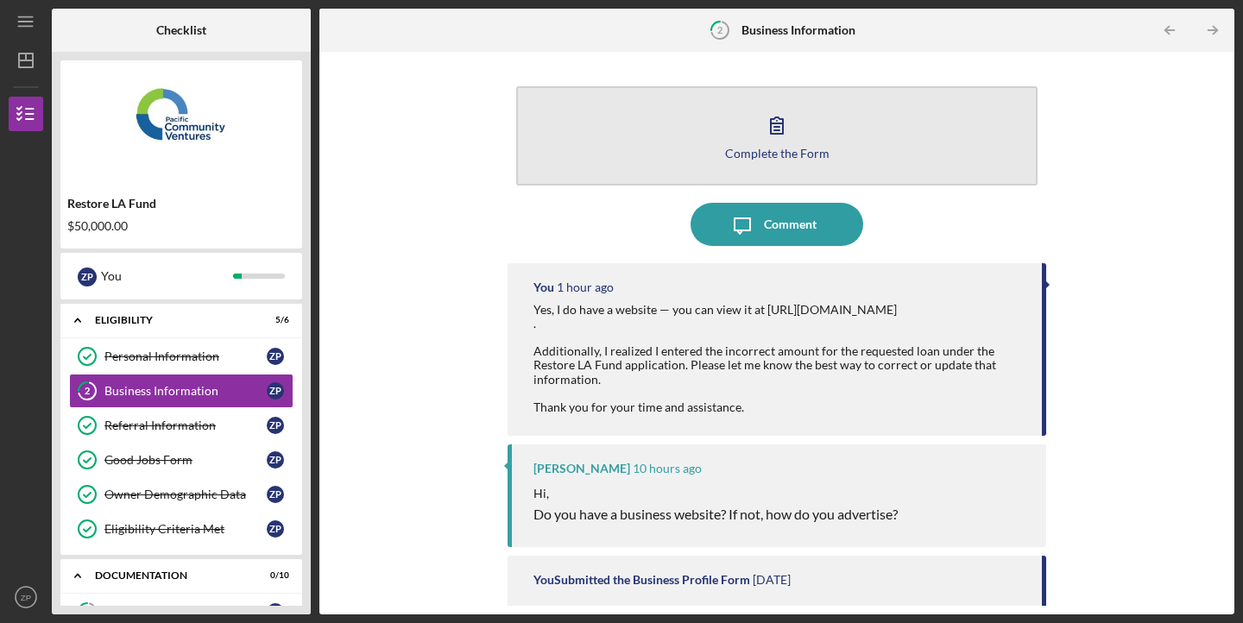
click at [720, 142] on button "Complete the Form Form" at bounding box center [776, 135] width 521 height 99
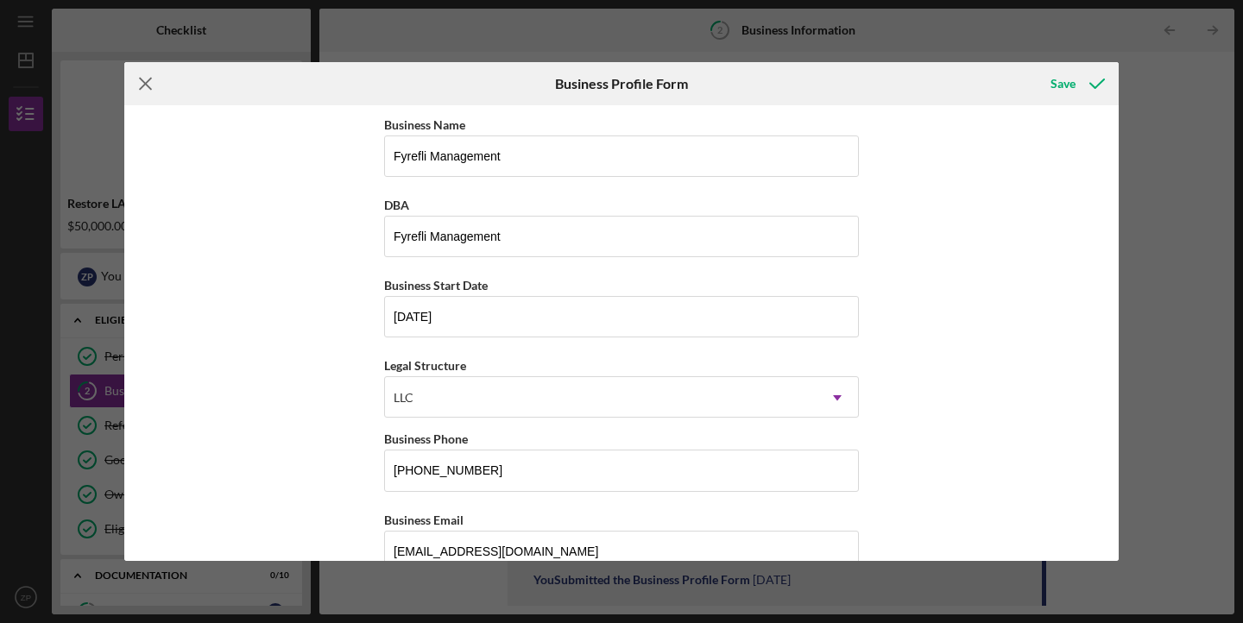
click at [150, 83] on icon "Icon/Menu Close" at bounding box center [145, 83] width 43 height 43
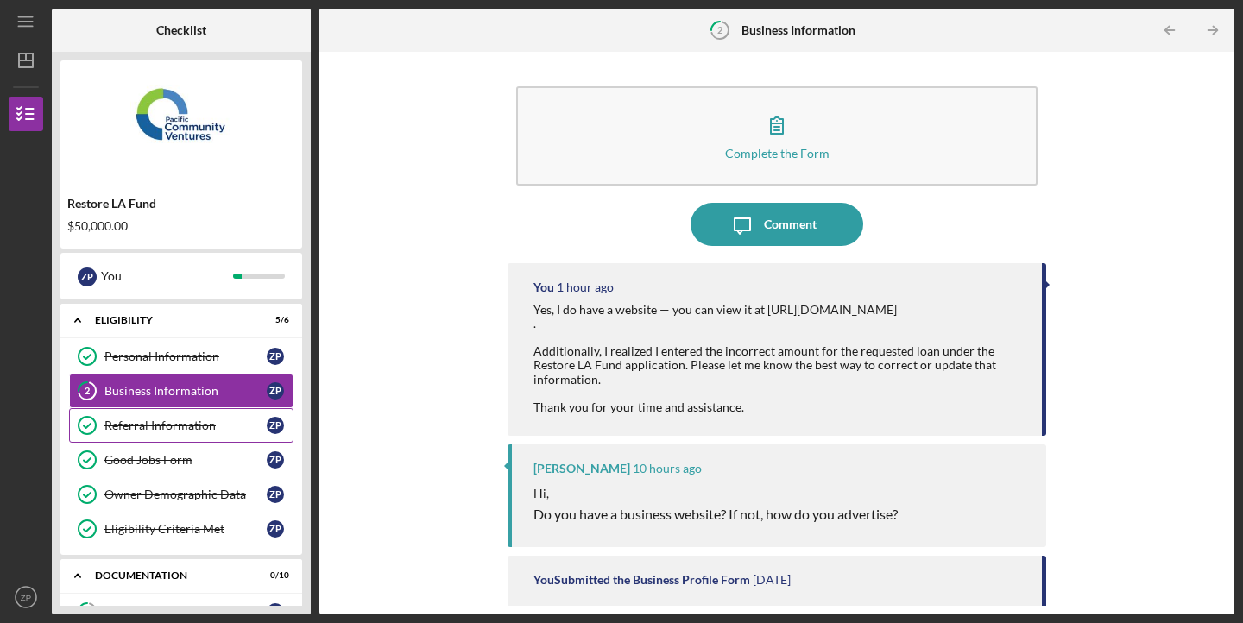
click at [209, 425] on div "Referral Information" at bounding box center [185, 426] width 162 height 14
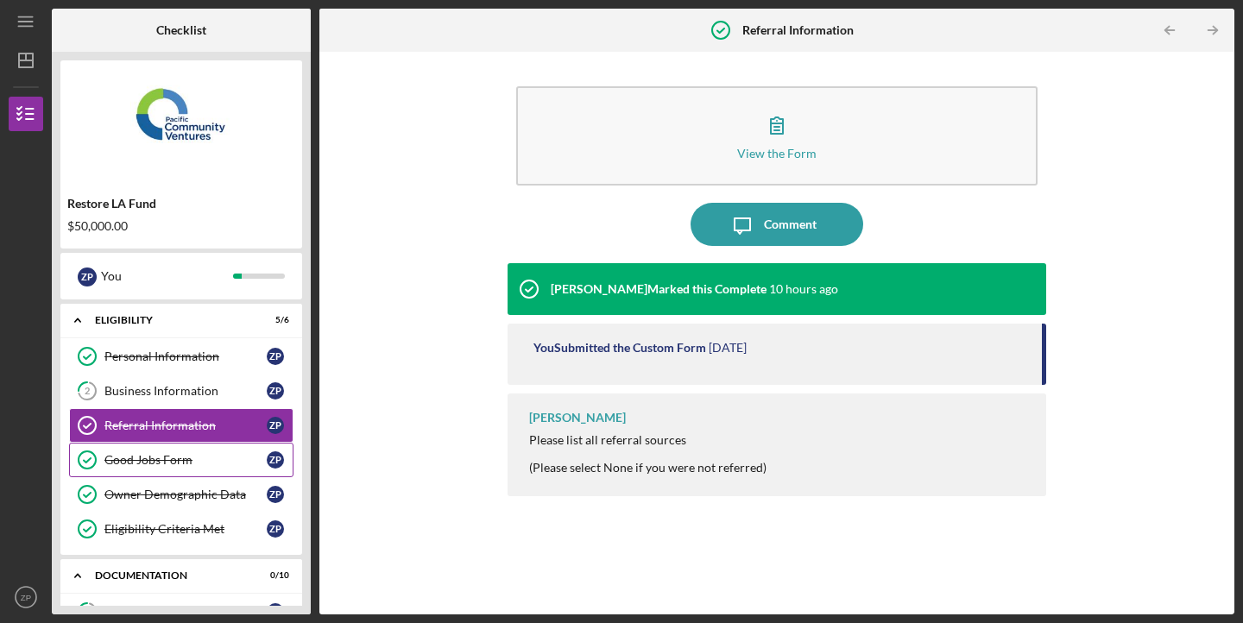
click at [203, 460] on div "Good Jobs Form" at bounding box center [185, 460] width 162 height 14
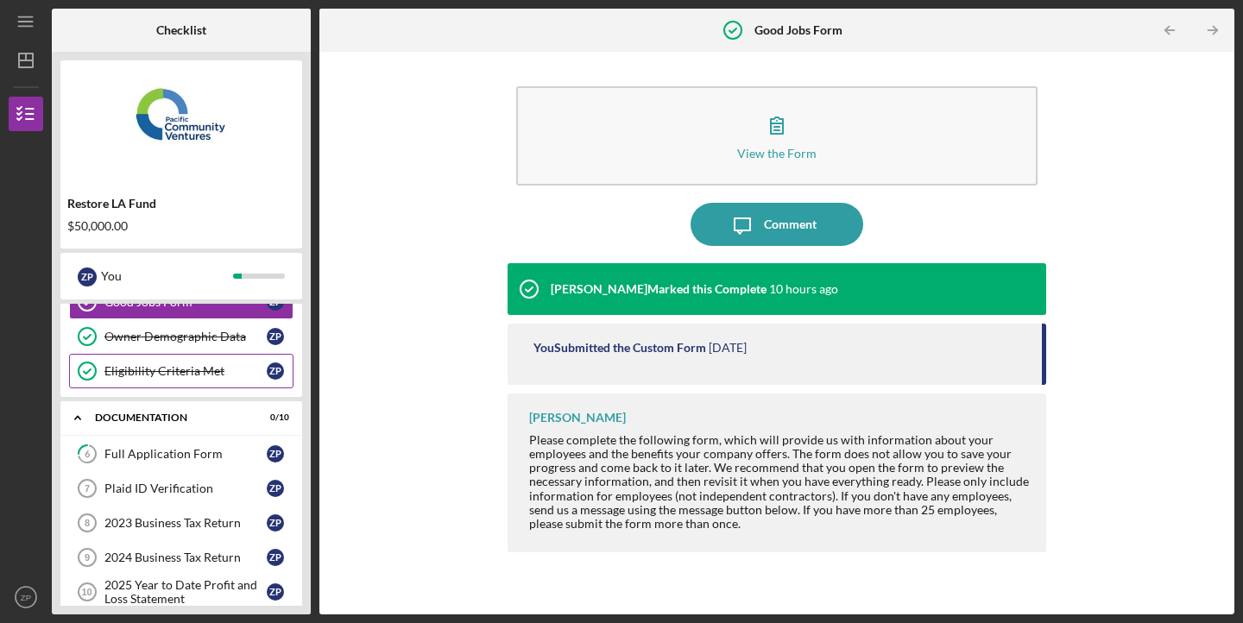
scroll to position [179, 0]
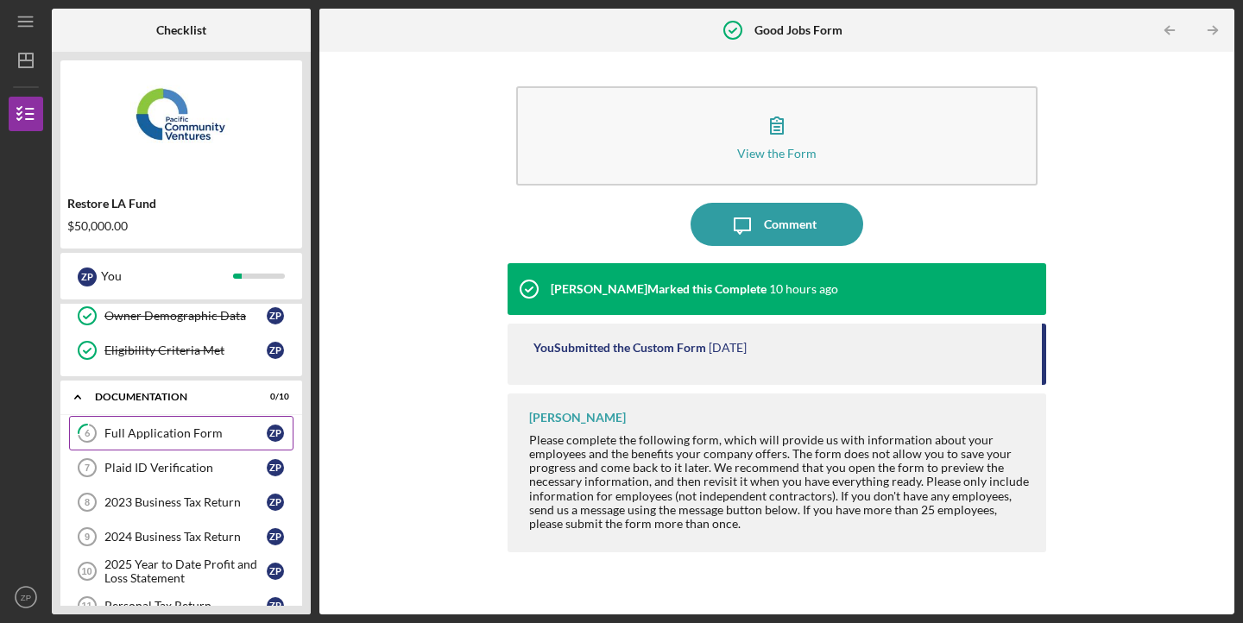
click at [209, 439] on div "Full Application Form" at bounding box center [185, 433] width 162 height 14
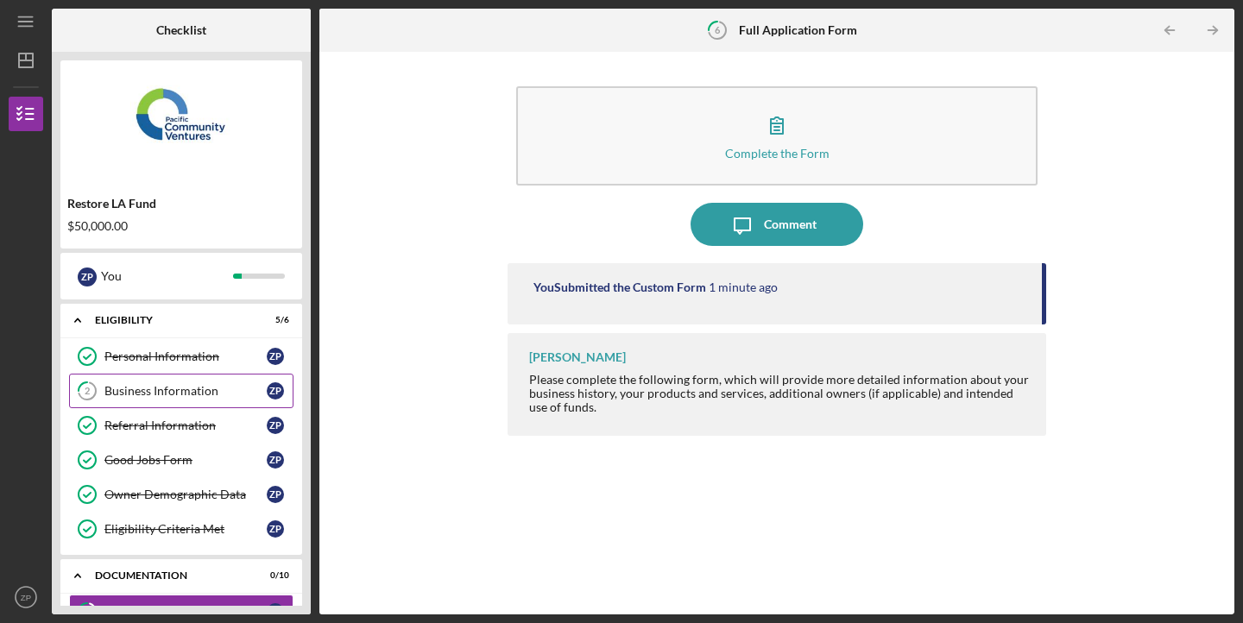
click at [228, 393] on div "Business Information" at bounding box center [185, 391] width 162 height 14
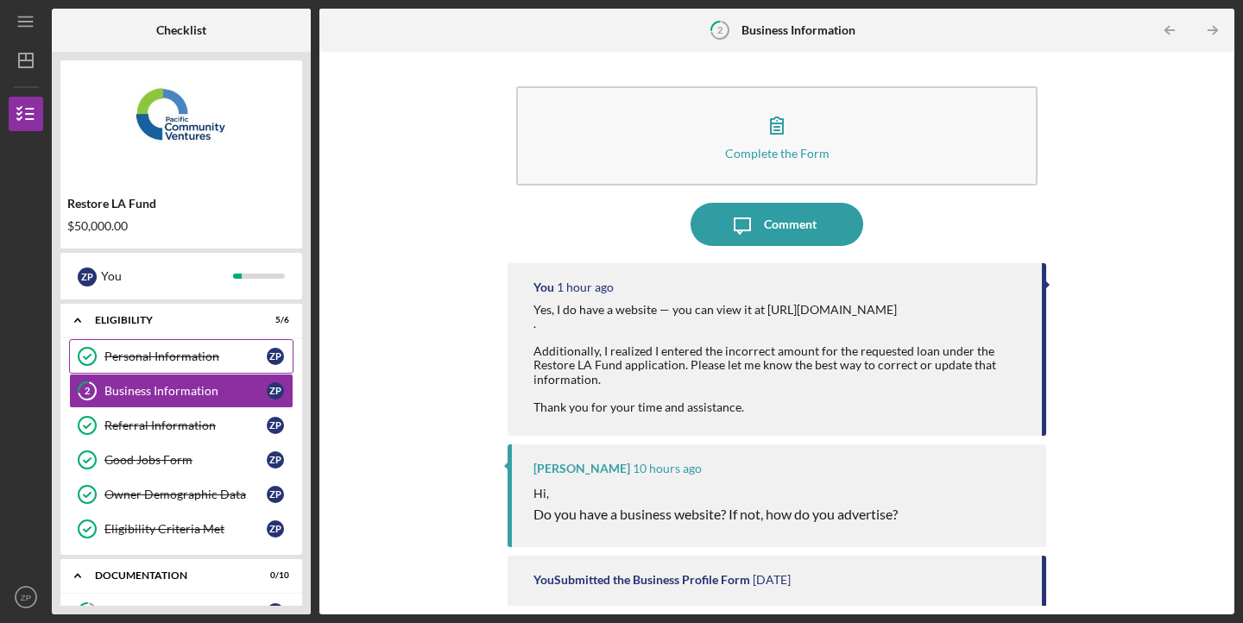
click at [227, 362] on div "Personal Information" at bounding box center [185, 357] width 162 height 14
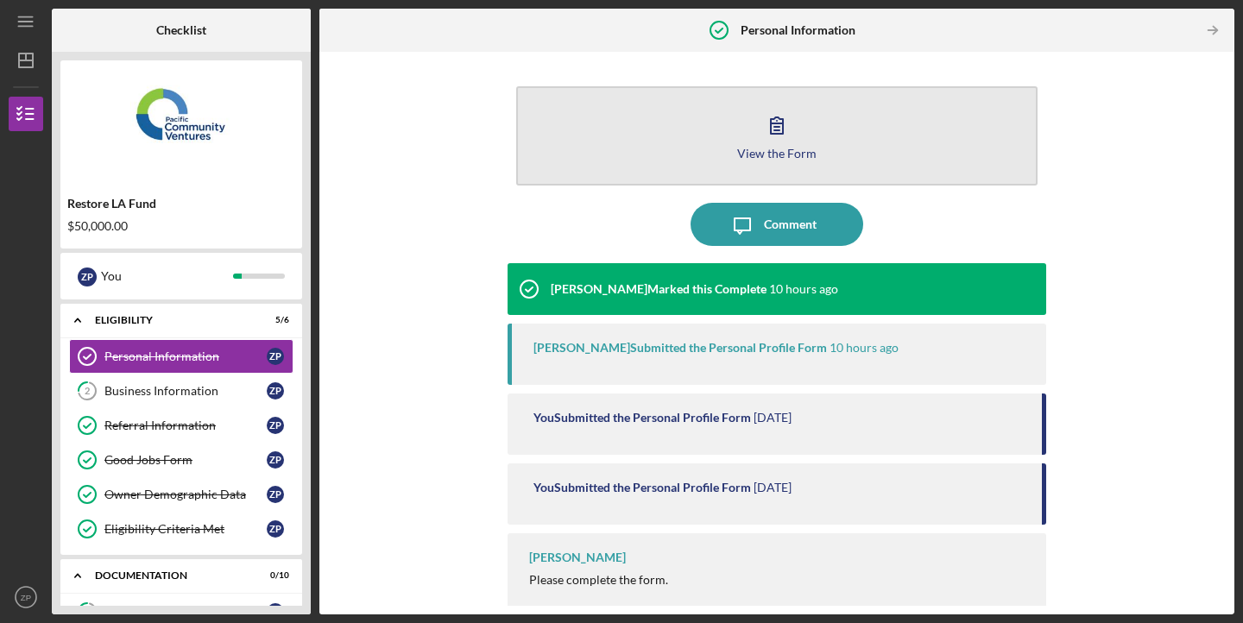
click at [735, 146] on button "View the Form Form" at bounding box center [776, 135] width 521 height 99
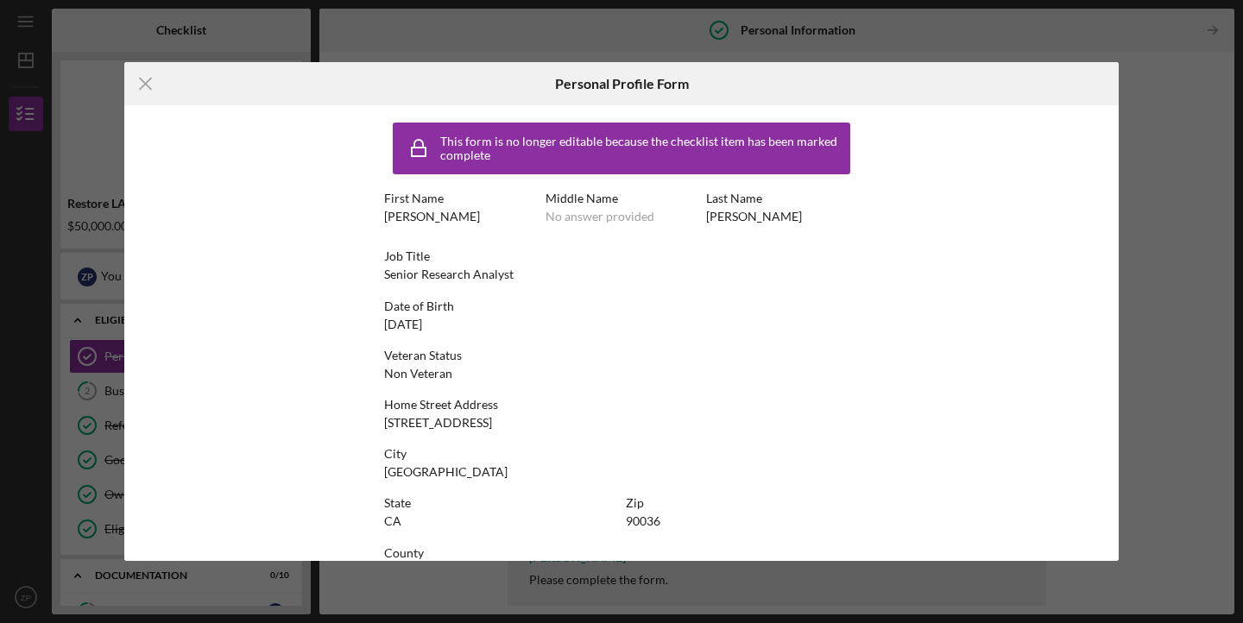
scroll to position [42, 0]
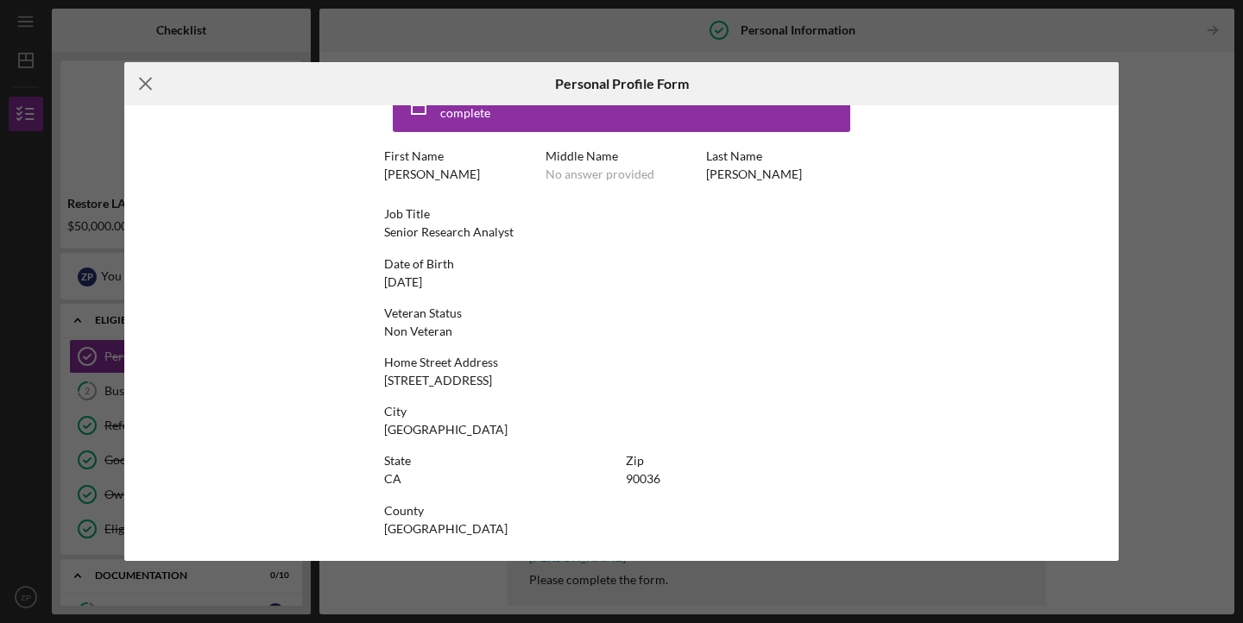
click at [143, 83] on icon "Icon/Menu Close" at bounding box center [145, 83] width 43 height 43
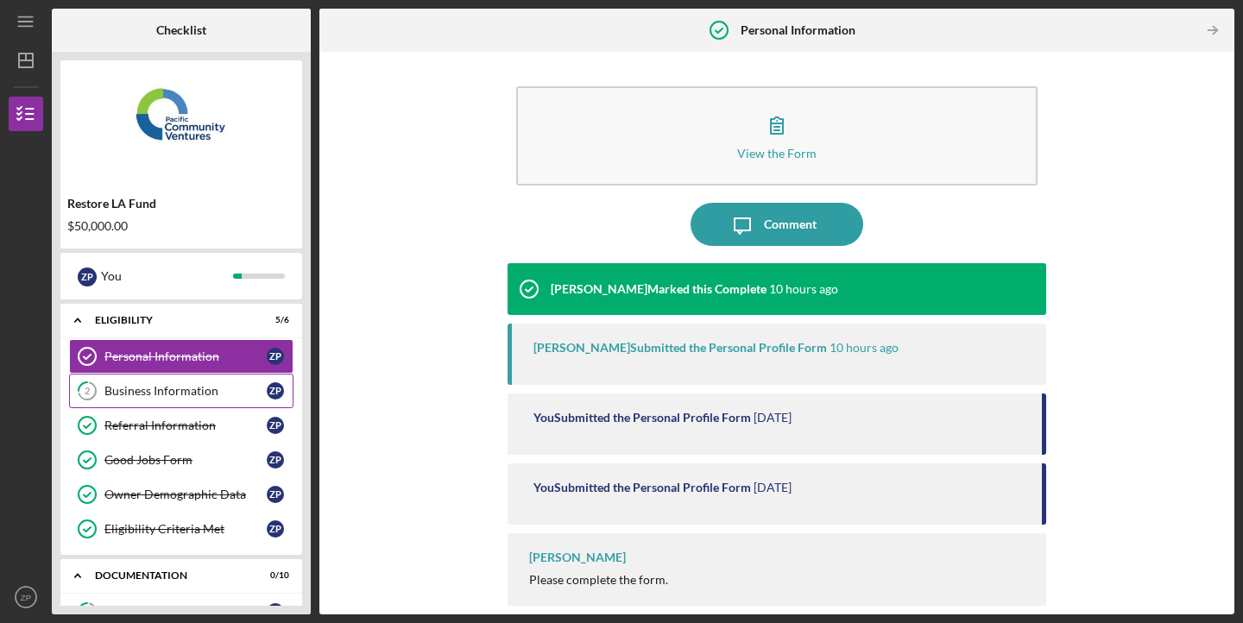
click at [135, 398] on link "2 Business Information Z P" at bounding box center [181, 391] width 224 height 35
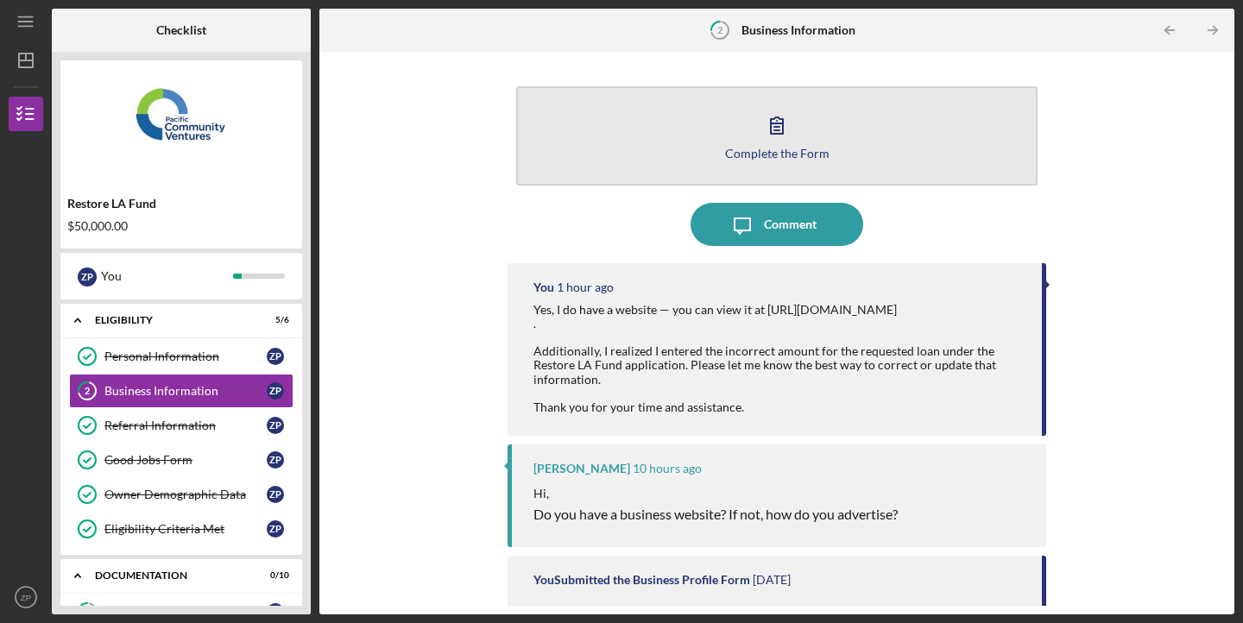
click at [728, 135] on button "Complete the Form Form" at bounding box center [776, 135] width 521 height 99
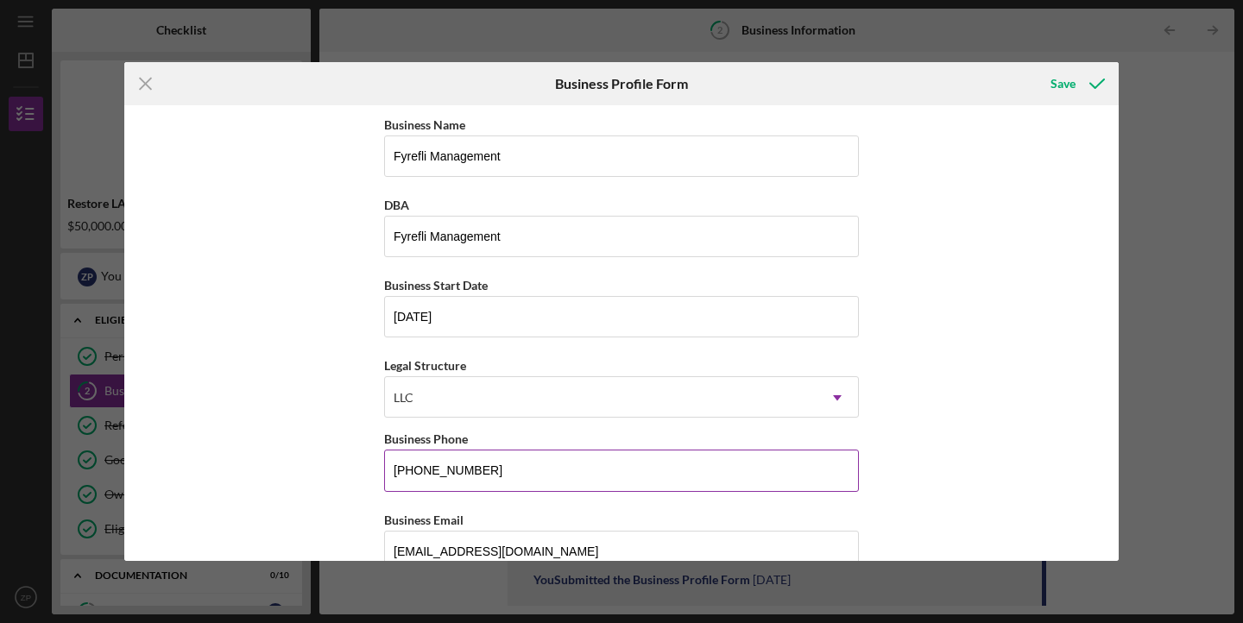
click at [522, 466] on input "(323) 376-7630" at bounding box center [621, 470] width 475 height 41
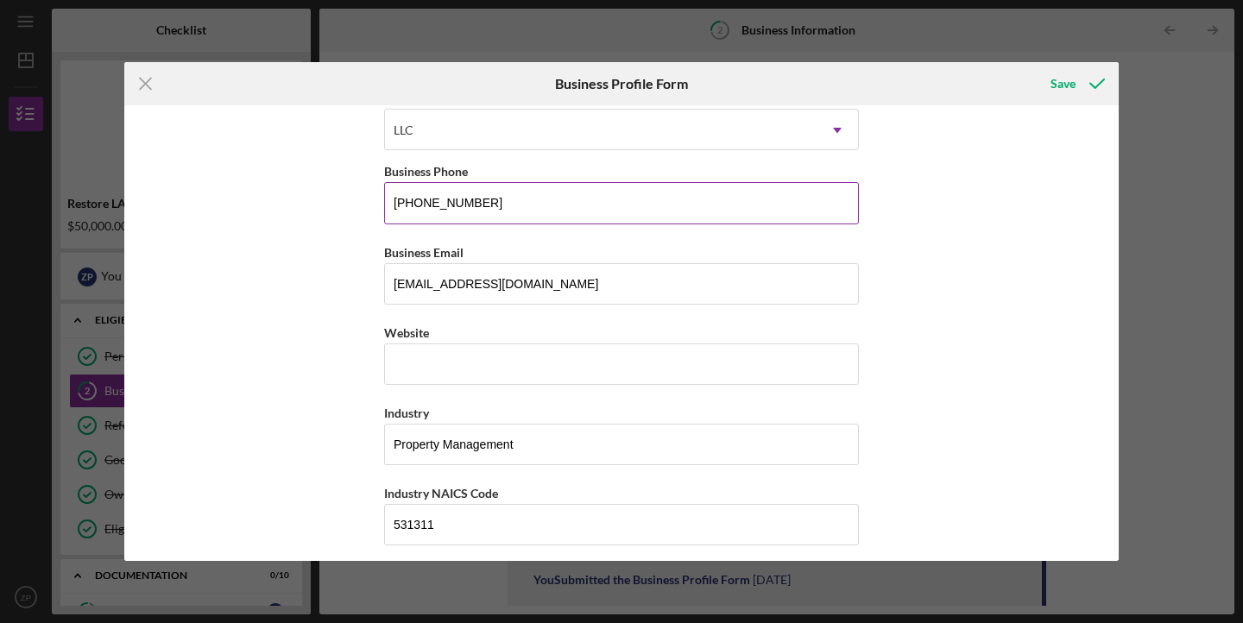
scroll to position [288, 0]
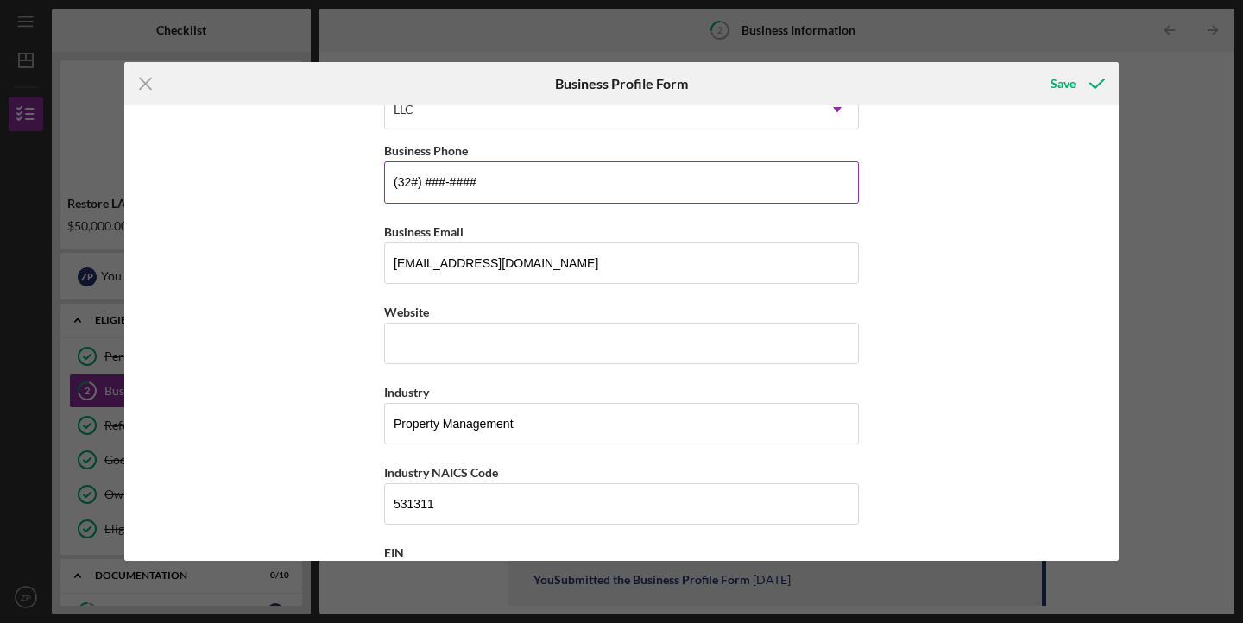
type input "(3##) ###-####"
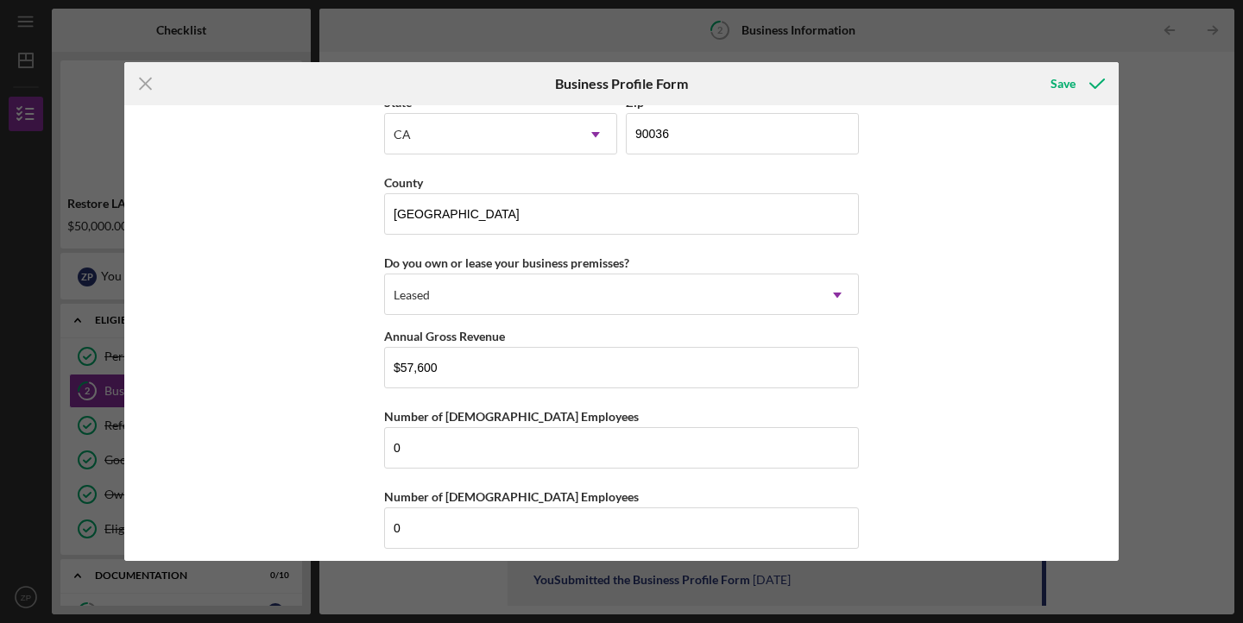
scroll to position [1630, 0]
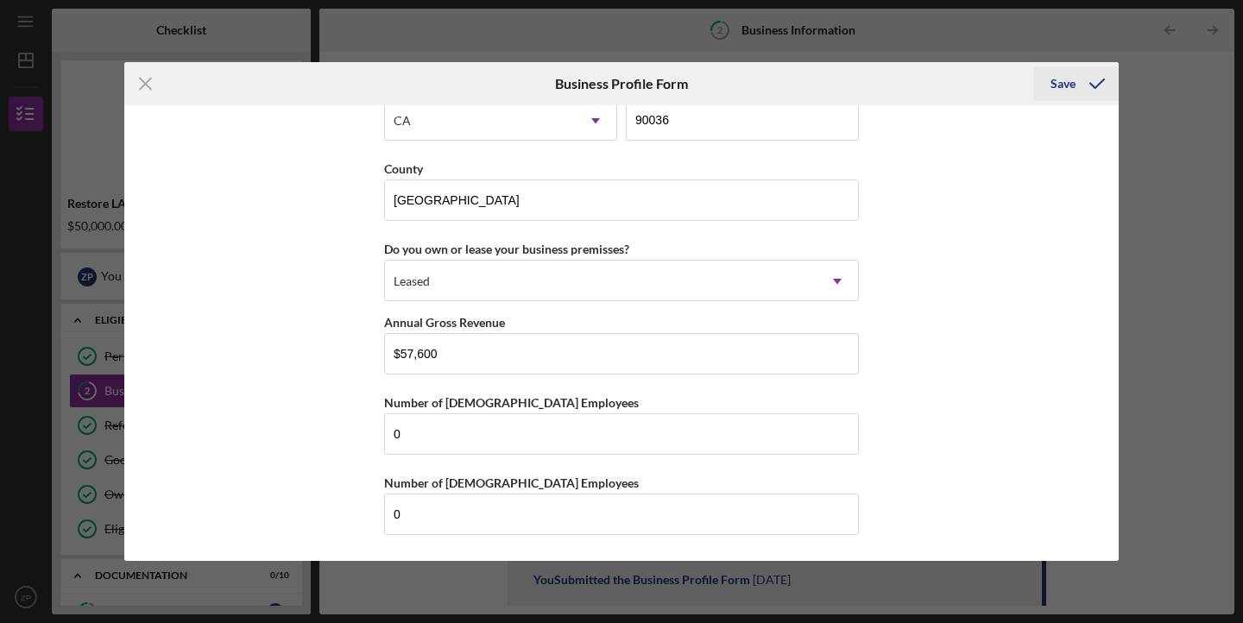
type input "(919) 449-6501"
click at [1099, 83] on icon "submit" at bounding box center [1096, 83] width 43 height 43
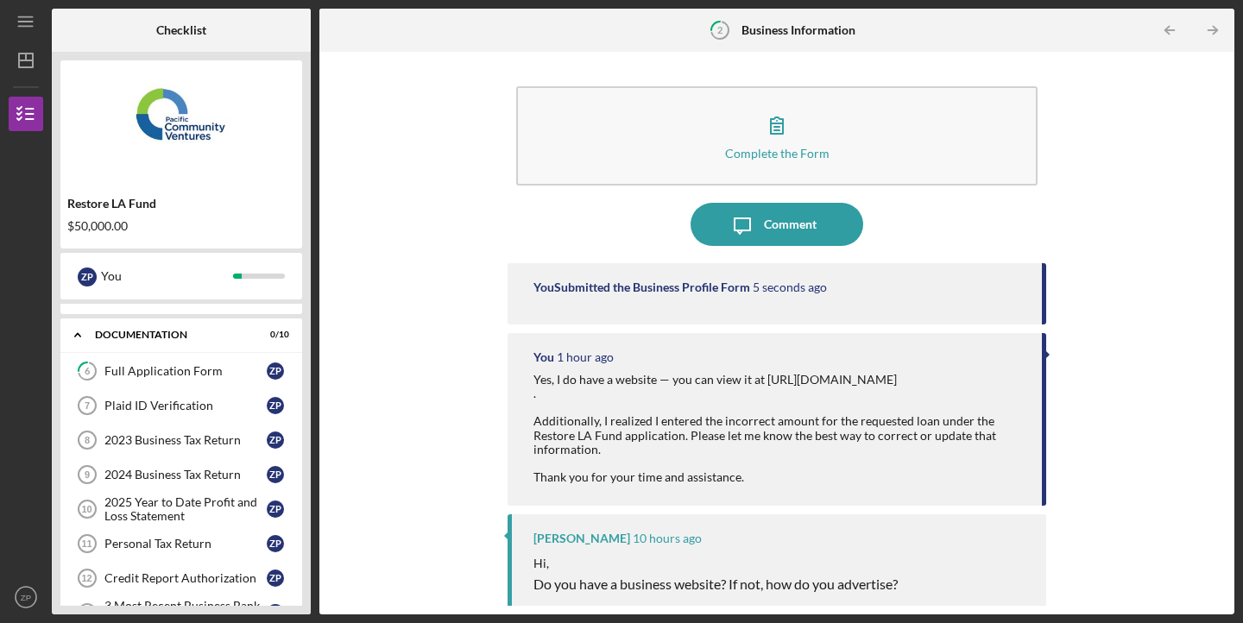
scroll to position [236, 0]
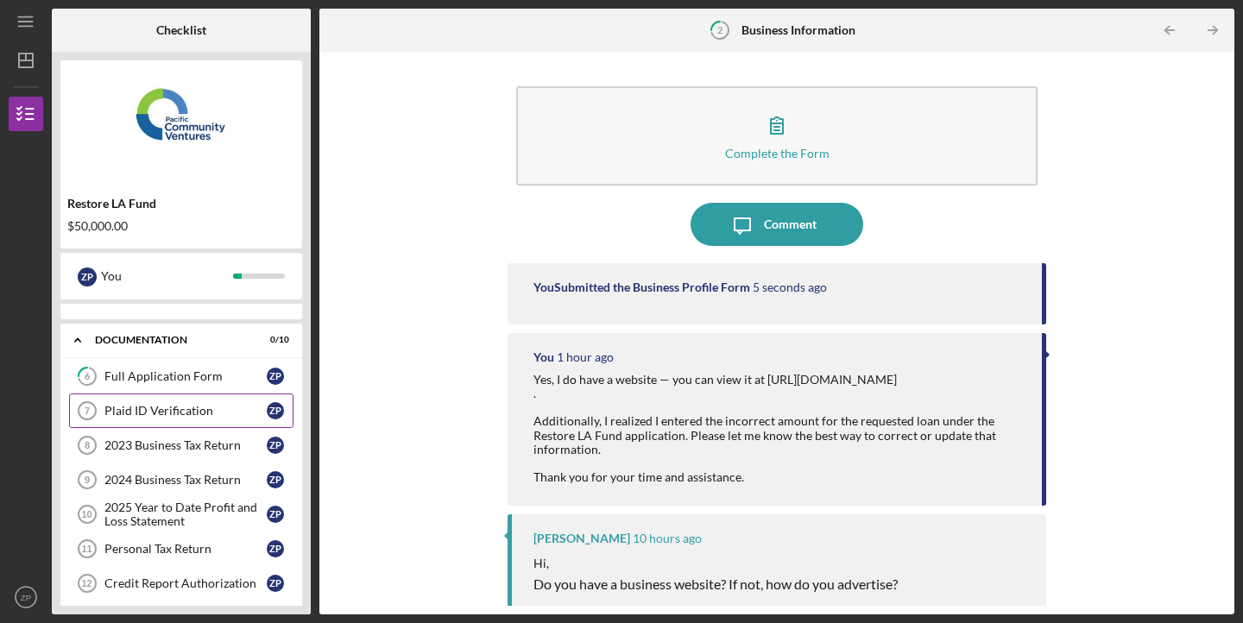
click at [186, 410] on div "Plaid ID Verification" at bounding box center [185, 411] width 162 height 14
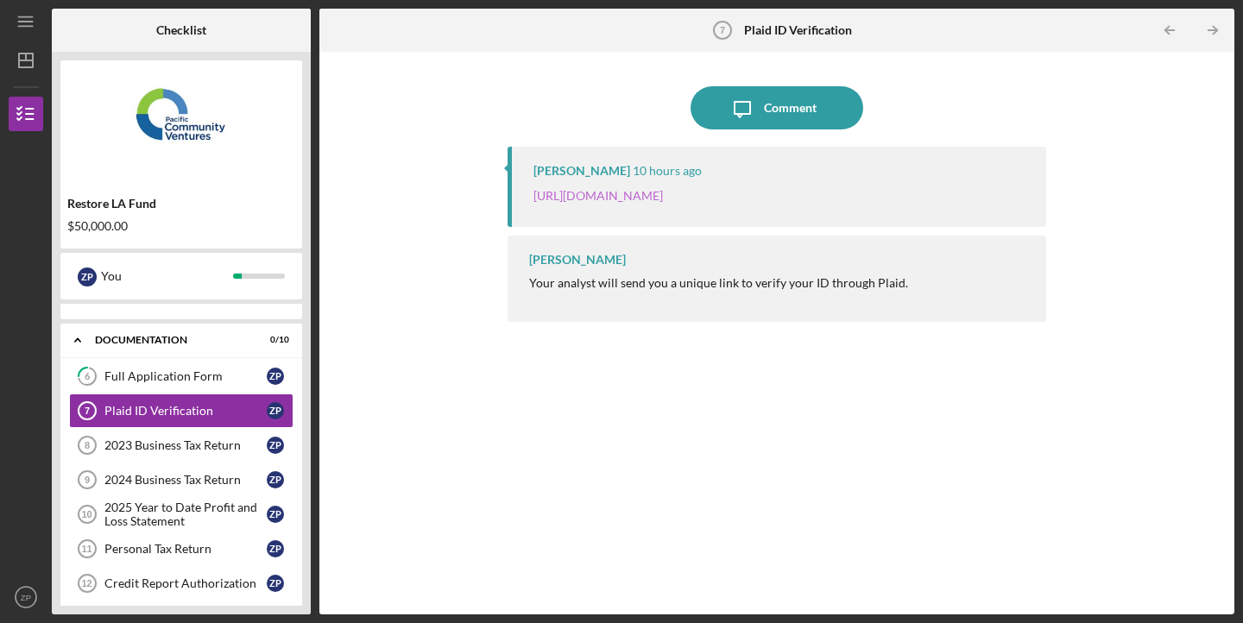
click at [652, 192] on link "[URL][DOMAIN_NAME]" at bounding box center [597, 195] width 129 height 15
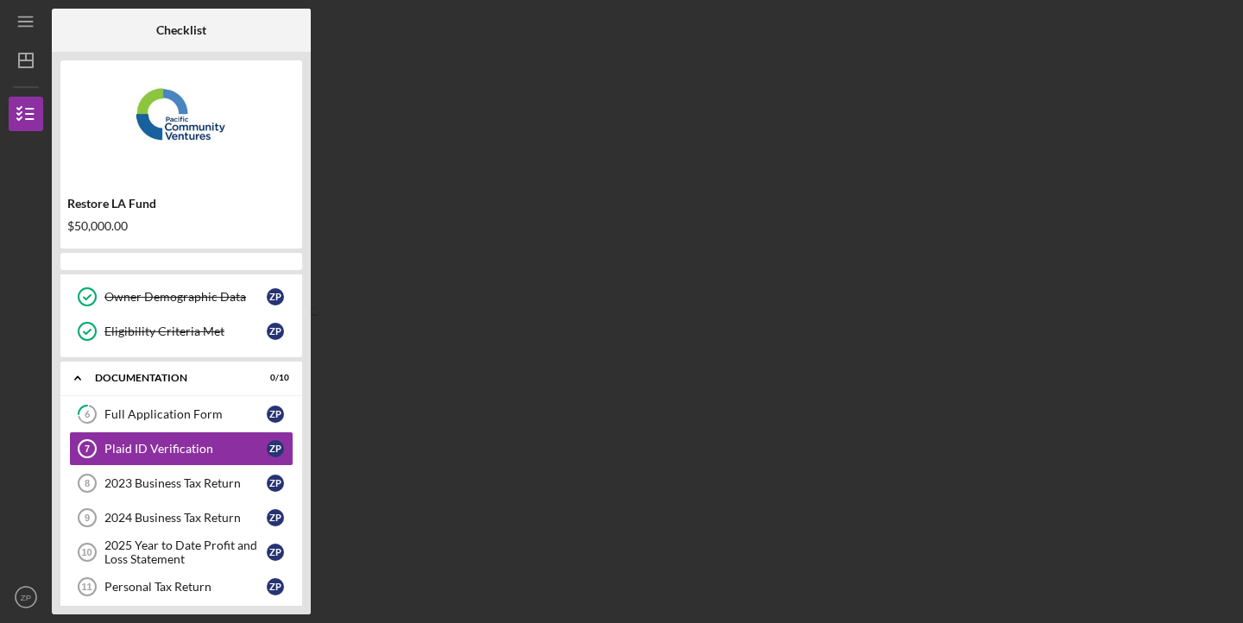
scroll to position [177, 0]
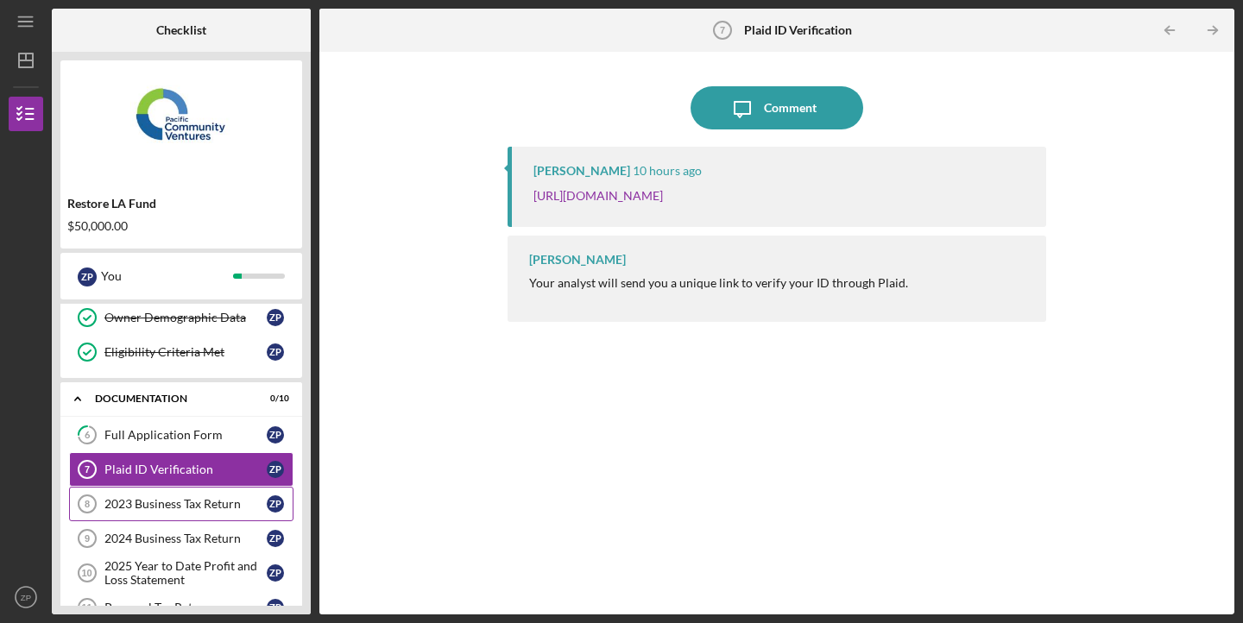
click at [154, 502] on div "2023 Business Tax Return" at bounding box center [185, 504] width 162 height 14
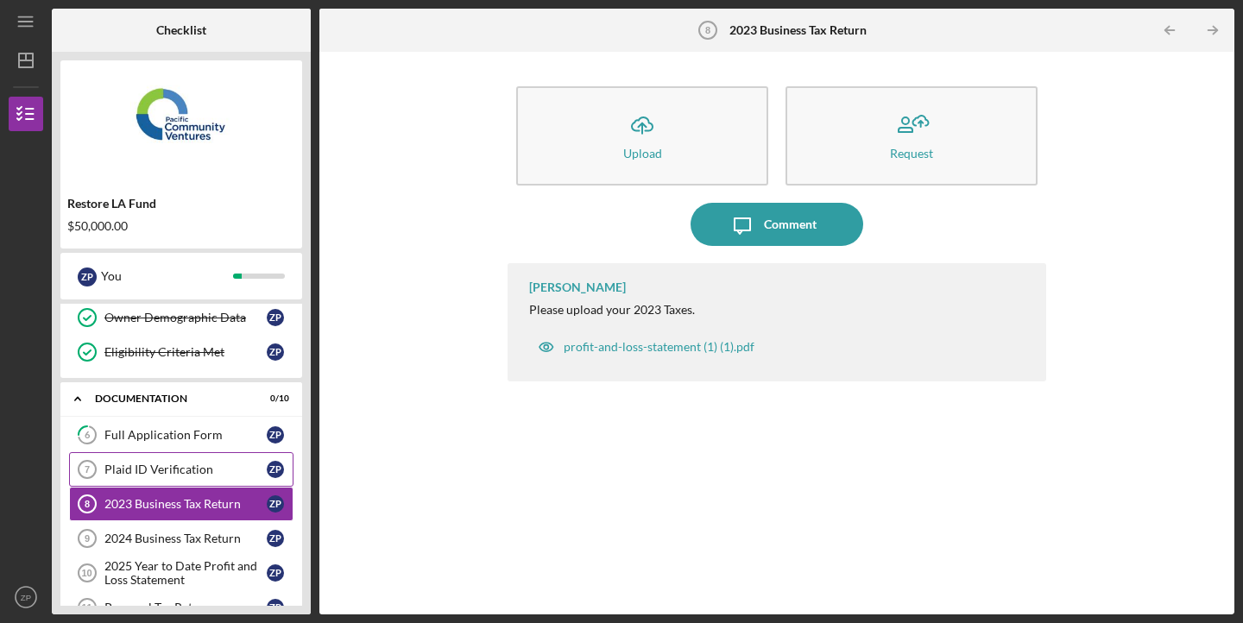
click at [173, 467] on div "Plaid ID Verification" at bounding box center [185, 470] width 162 height 14
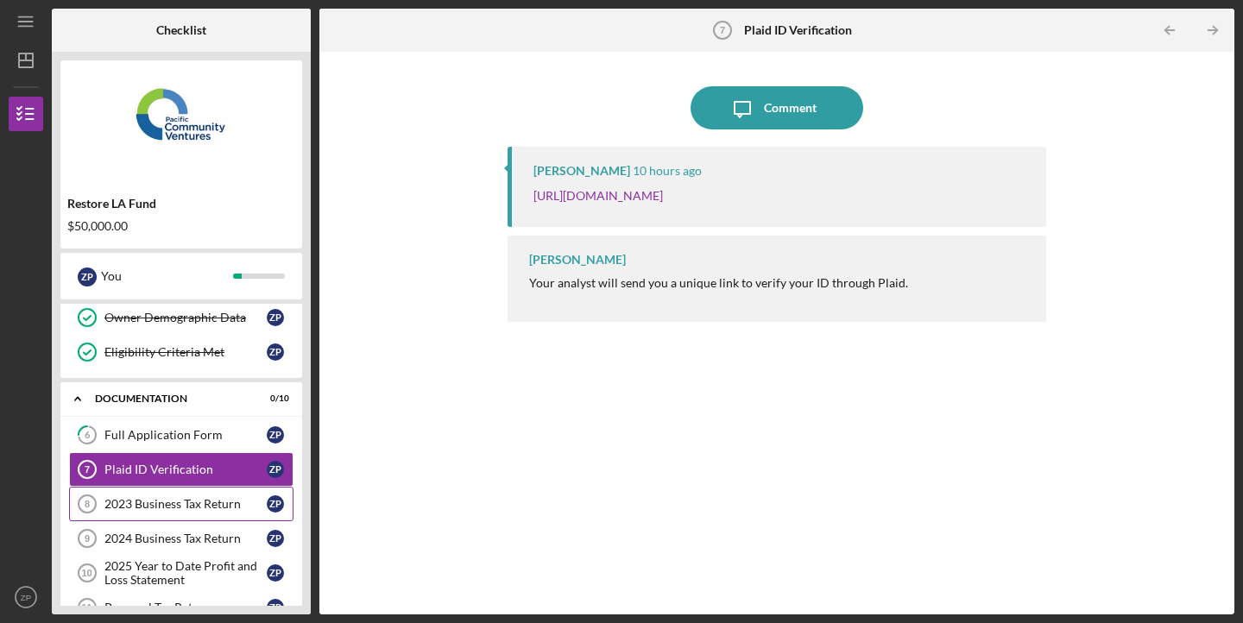
click at [186, 497] on div "2023 Business Tax Return" at bounding box center [185, 504] width 162 height 14
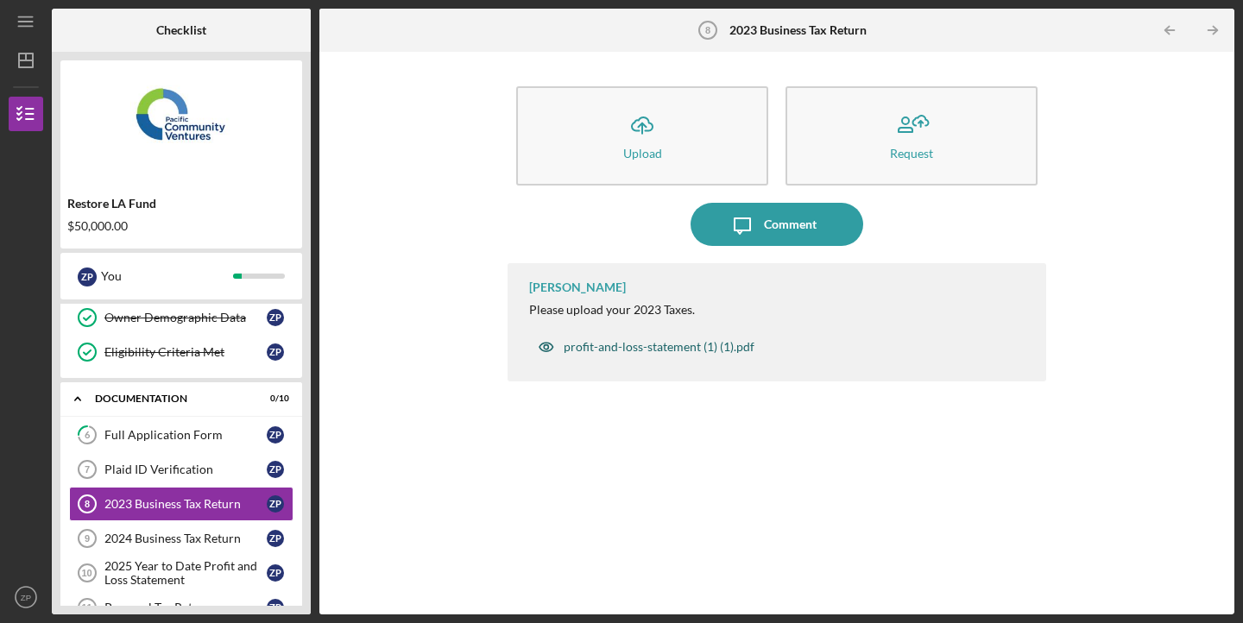
click at [643, 348] on div "profit-and-loss-statement (1) (1).pdf" at bounding box center [659, 347] width 191 height 14
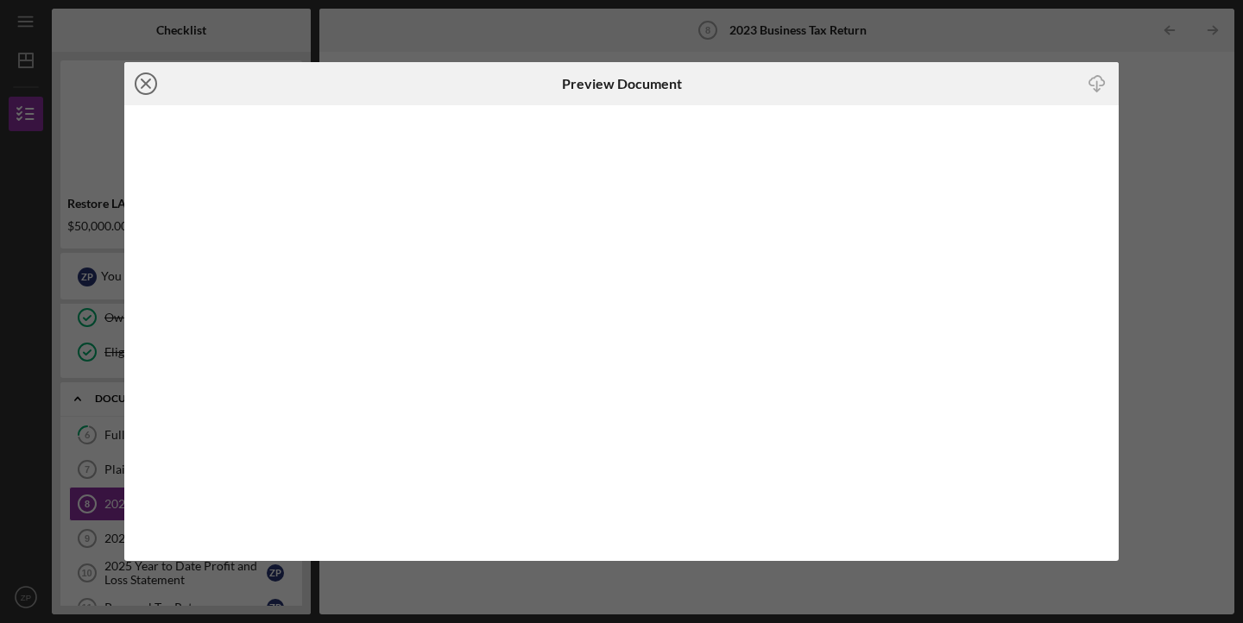
click at [144, 84] on line at bounding box center [146, 83] width 9 height 9
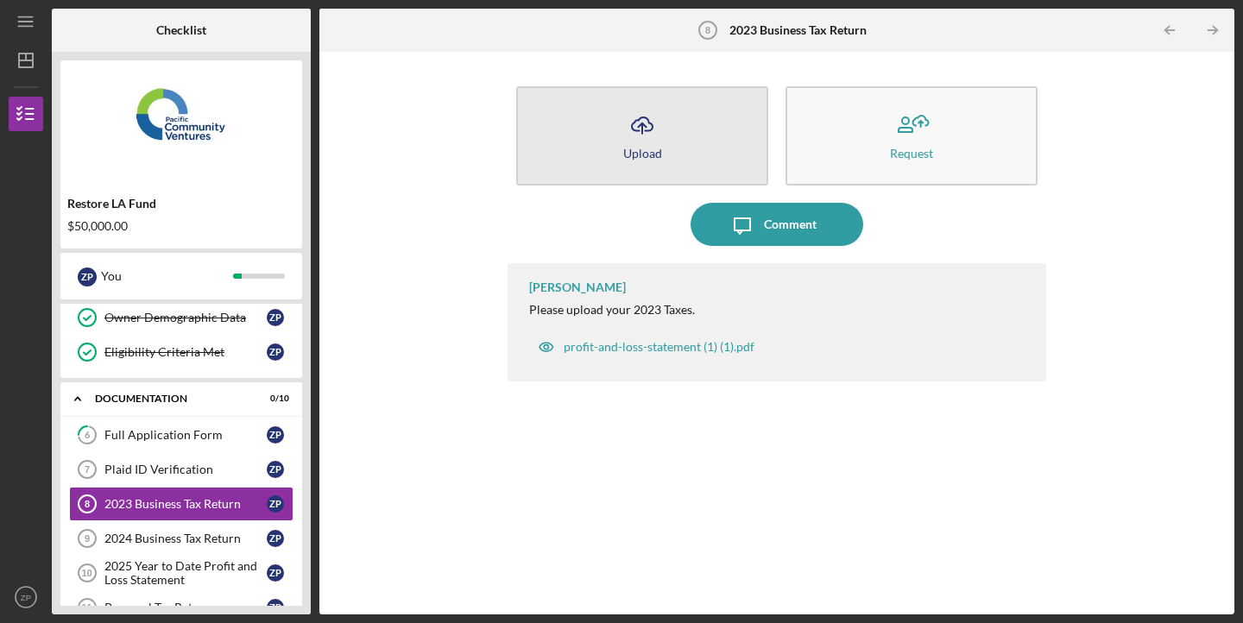
click at [644, 144] on icon "Icon/Upload" at bounding box center [642, 125] width 43 height 43
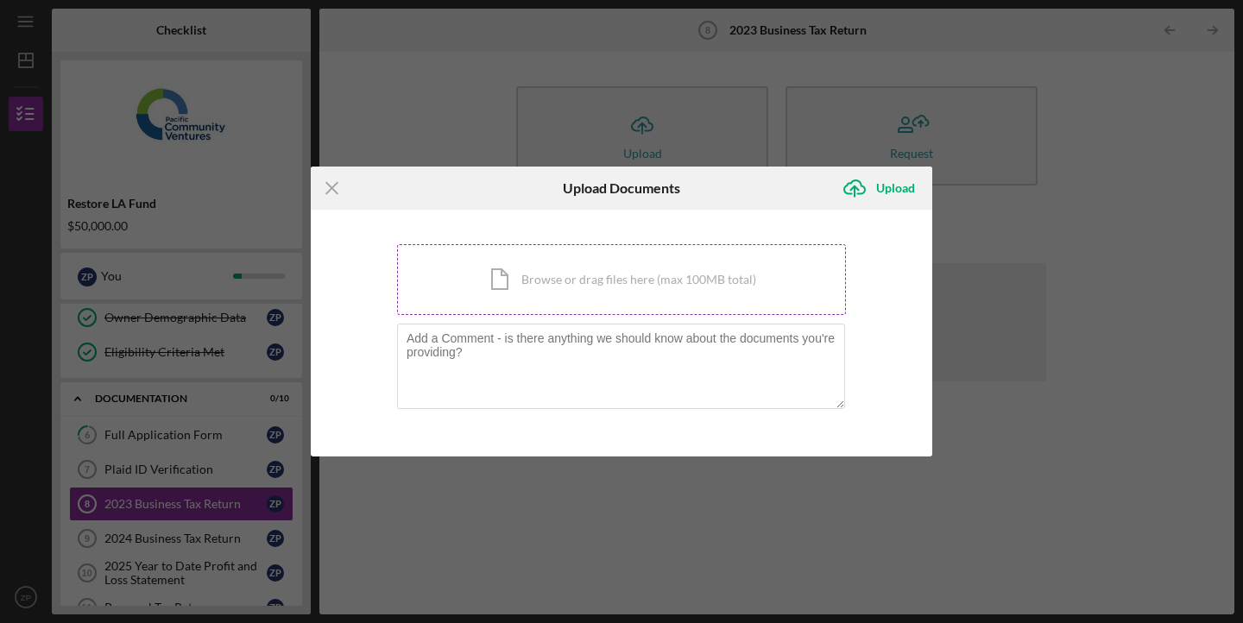
click at [570, 272] on div "Icon/Document Browse or drag files here (max 100MB total) Tap to choose files o…" at bounding box center [621, 279] width 449 height 71
click at [325, 185] on icon "Icon/Menu Close" at bounding box center [332, 188] width 43 height 43
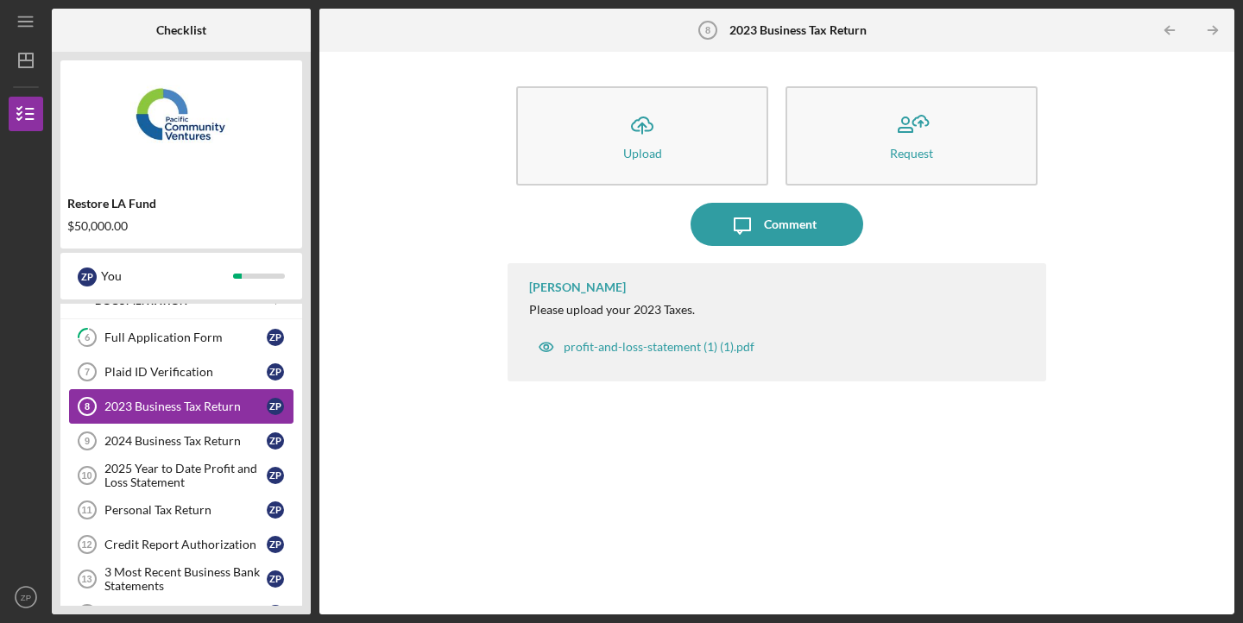
scroll to position [277, 0]
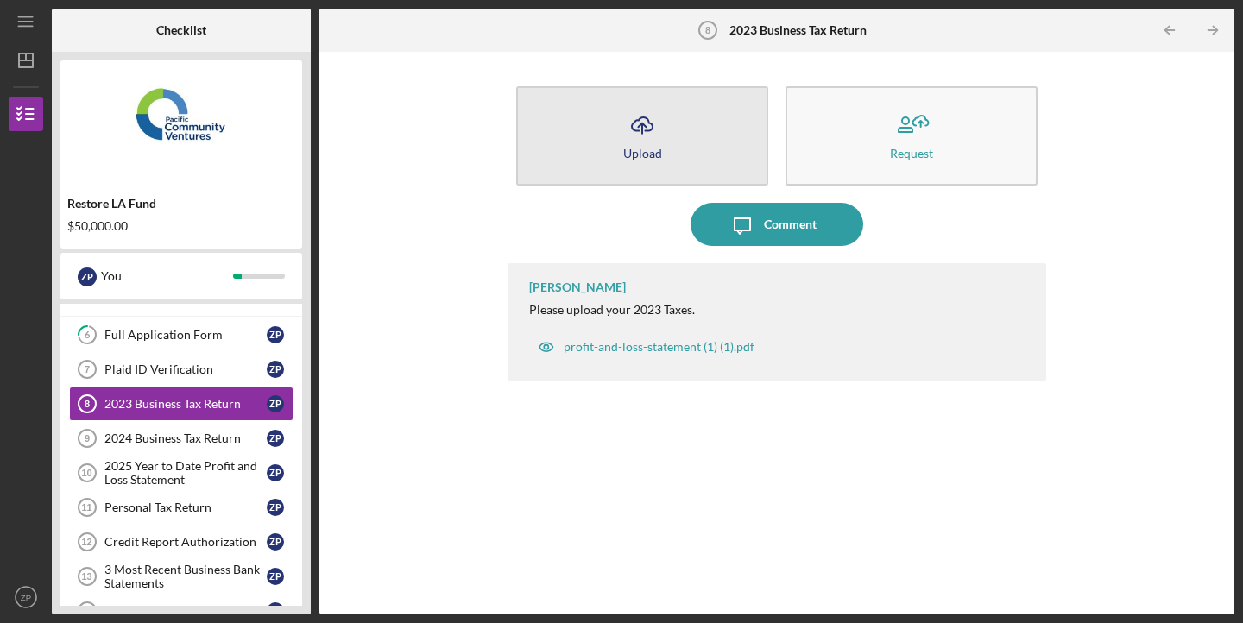
click at [640, 132] on icon "Icon/Upload" at bounding box center [642, 125] width 43 height 43
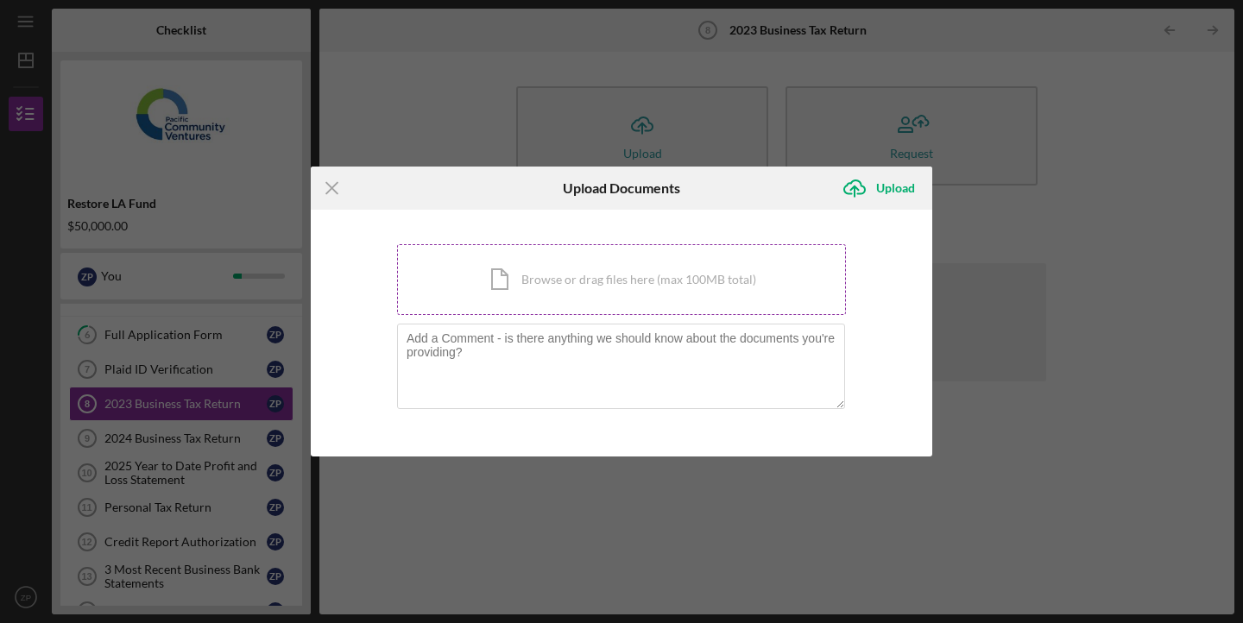
click at [568, 290] on div "Icon/Document Browse or drag files here (max 100MB total) Tap to choose files o…" at bounding box center [621, 279] width 449 height 71
click at [307, 190] on div "Icon/Menu Close Upload Documents Icon/Upload Upload You're uploading documents …" at bounding box center [621, 311] width 1243 height 623
click at [335, 190] on icon "Icon/Menu Close" at bounding box center [332, 188] width 43 height 43
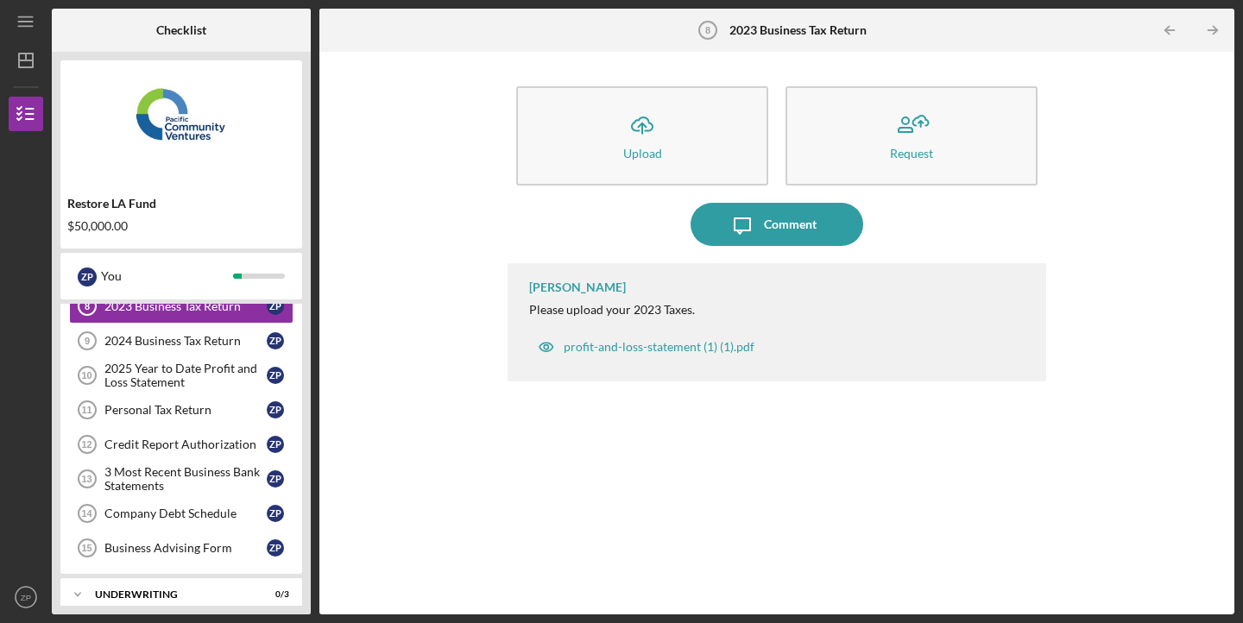
scroll to position [429, 0]
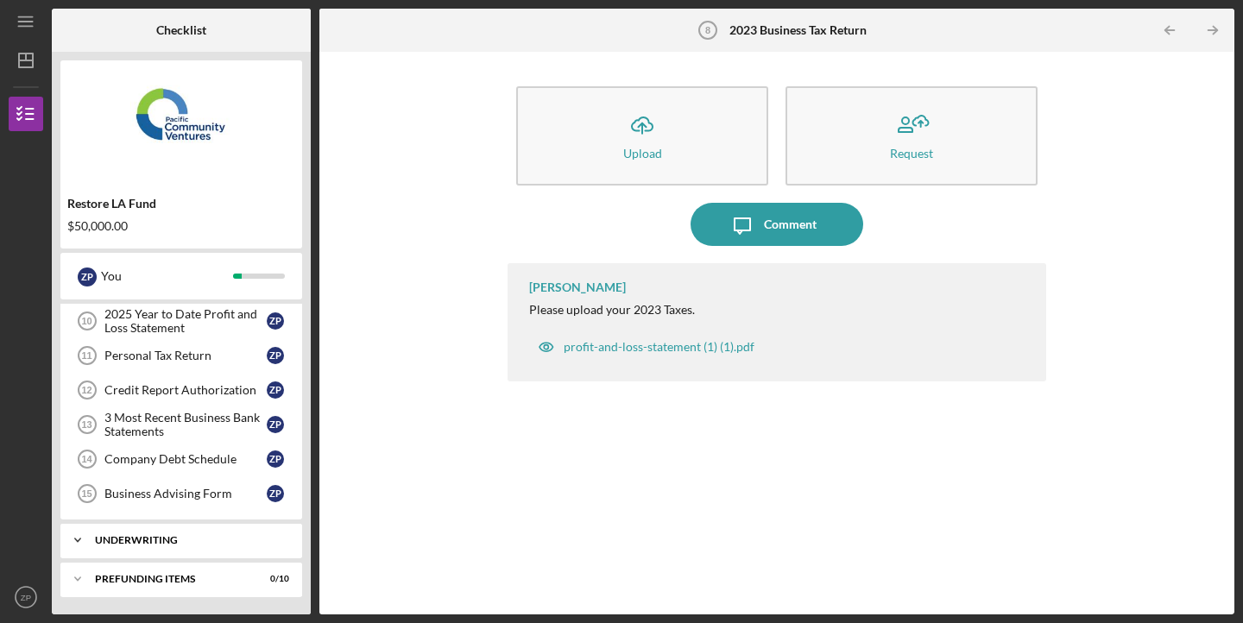
click at [84, 542] on icon "Icon/Expander" at bounding box center [77, 540] width 35 height 35
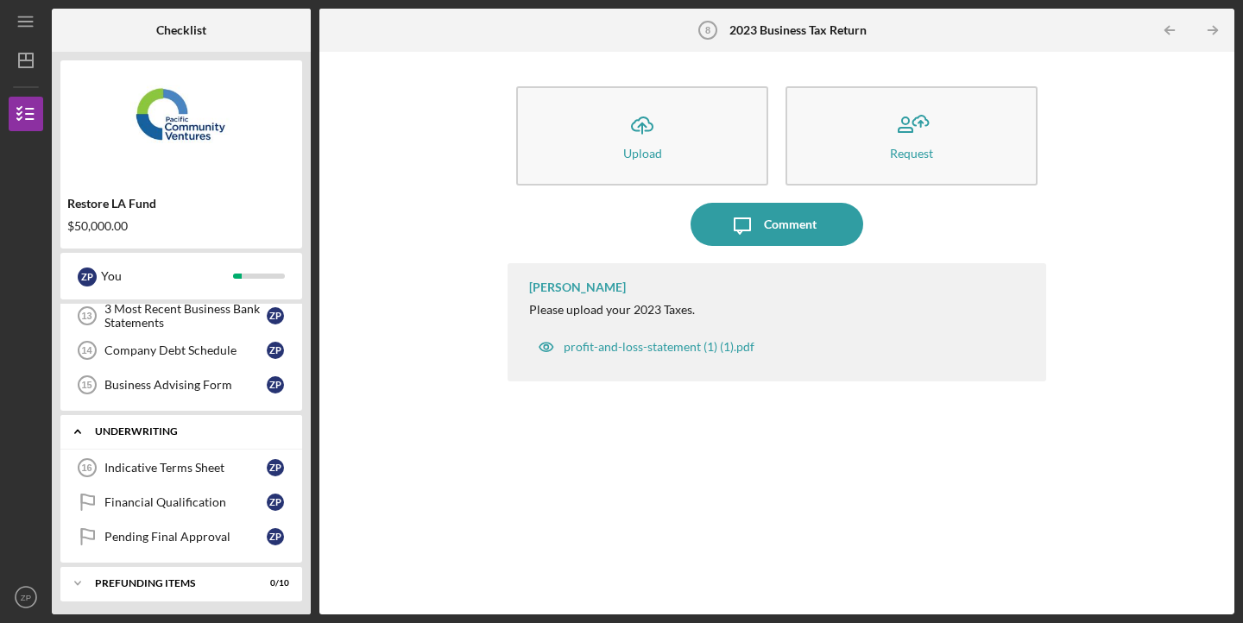
scroll to position [542, 0]
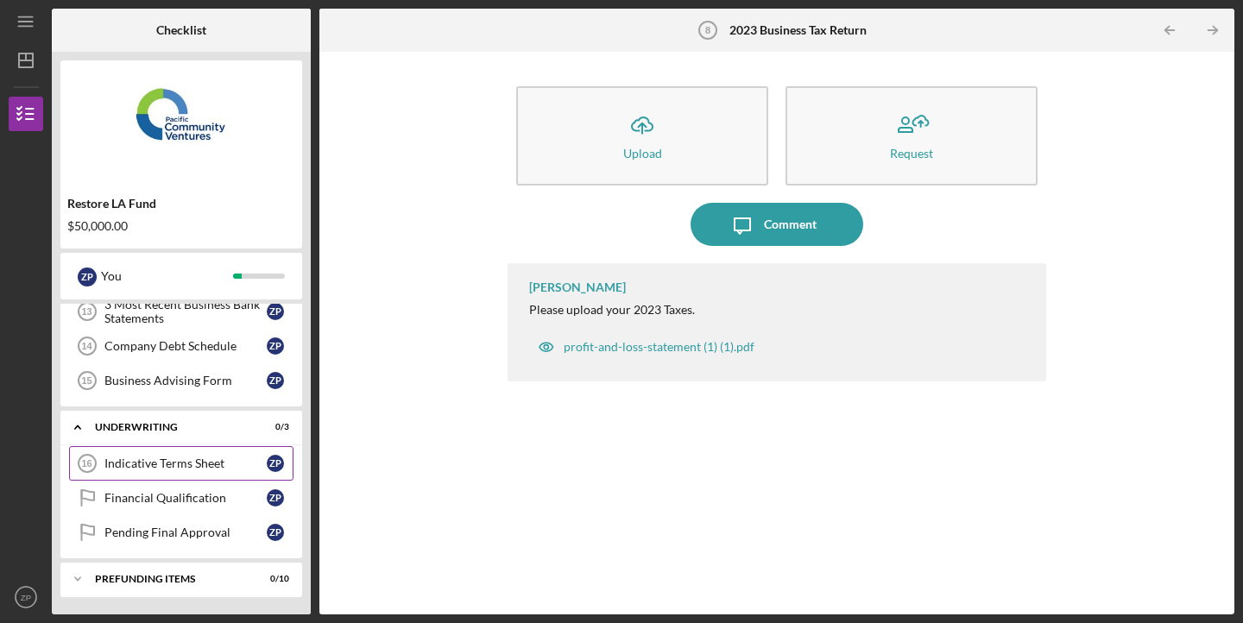
click at [153, 465] on div "Indicative Terms Sheet" at bounding box center [185, 464] width 162 height 14
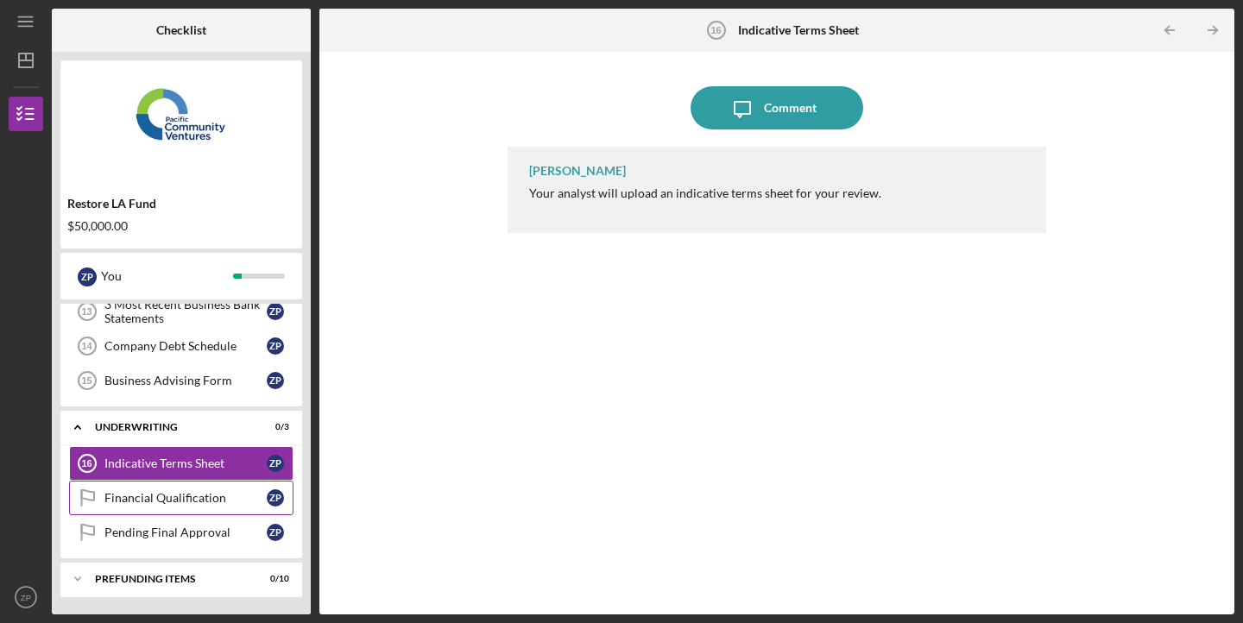
click at [202, 485] on link "Financial Qualification Financial Qualification Z P" at bounding box center [181, 498] width 224 height 35
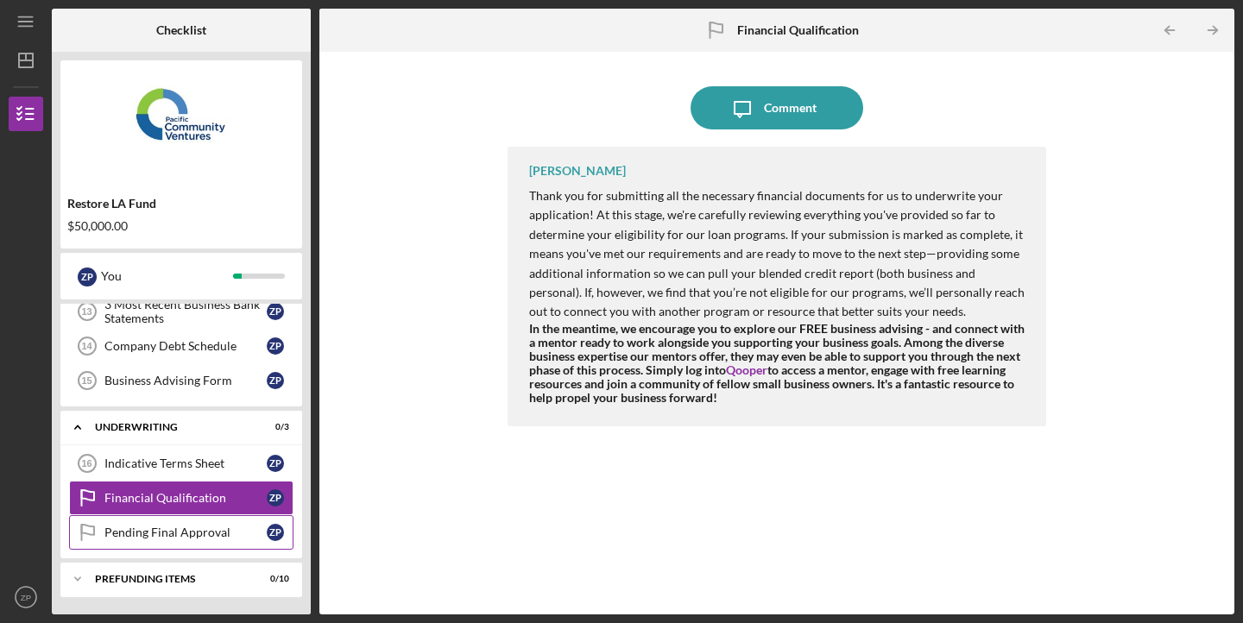
click at [190, 539] on link "Pending Final Approval Pending Final Approval Z P" at bounding box center [181, 532] width 224 height 35
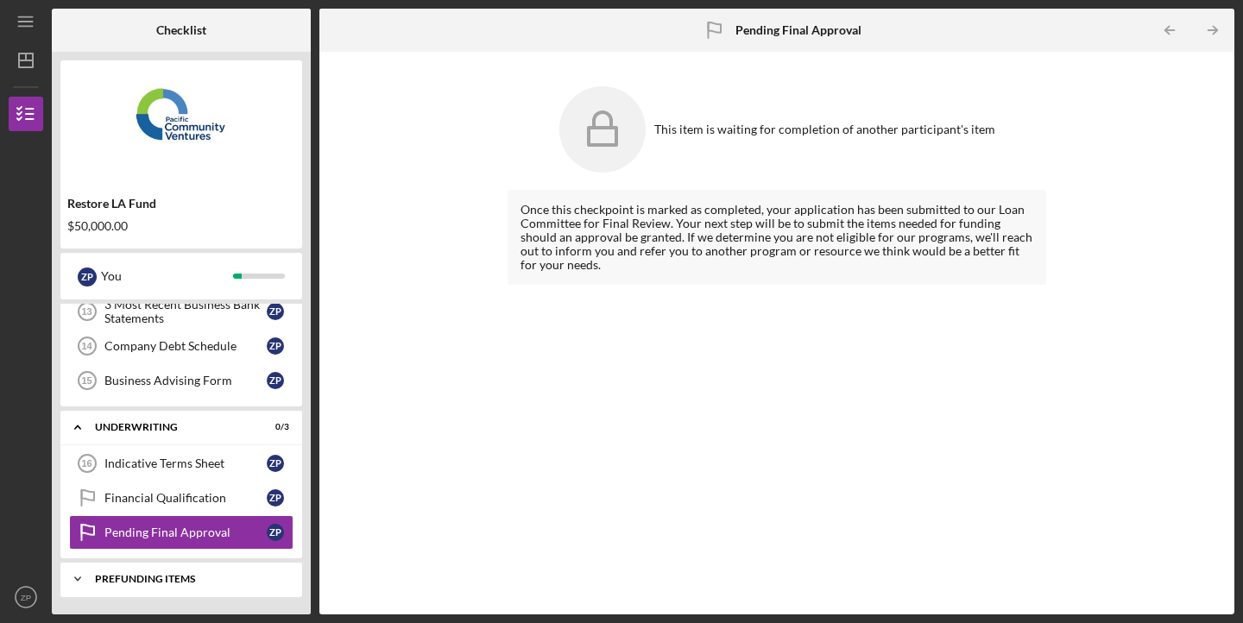
click at [180, 581] on div "Prefunding Items" at bounding box center [188, 579] width 186 height 10
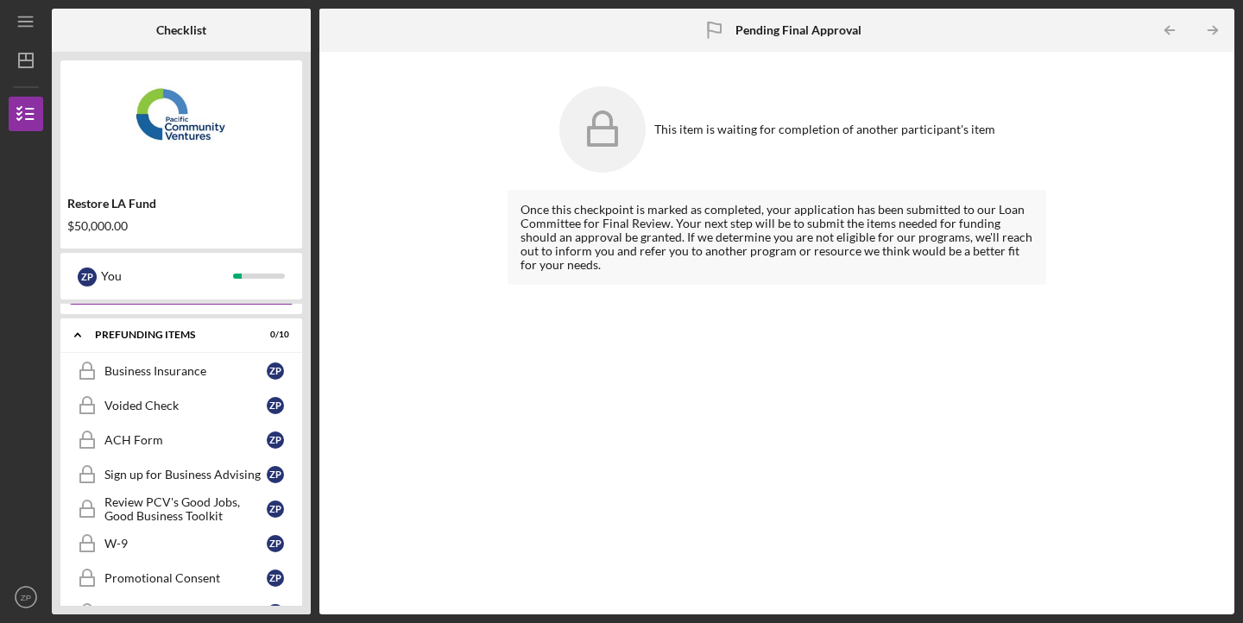
scroll to position [765, 0]
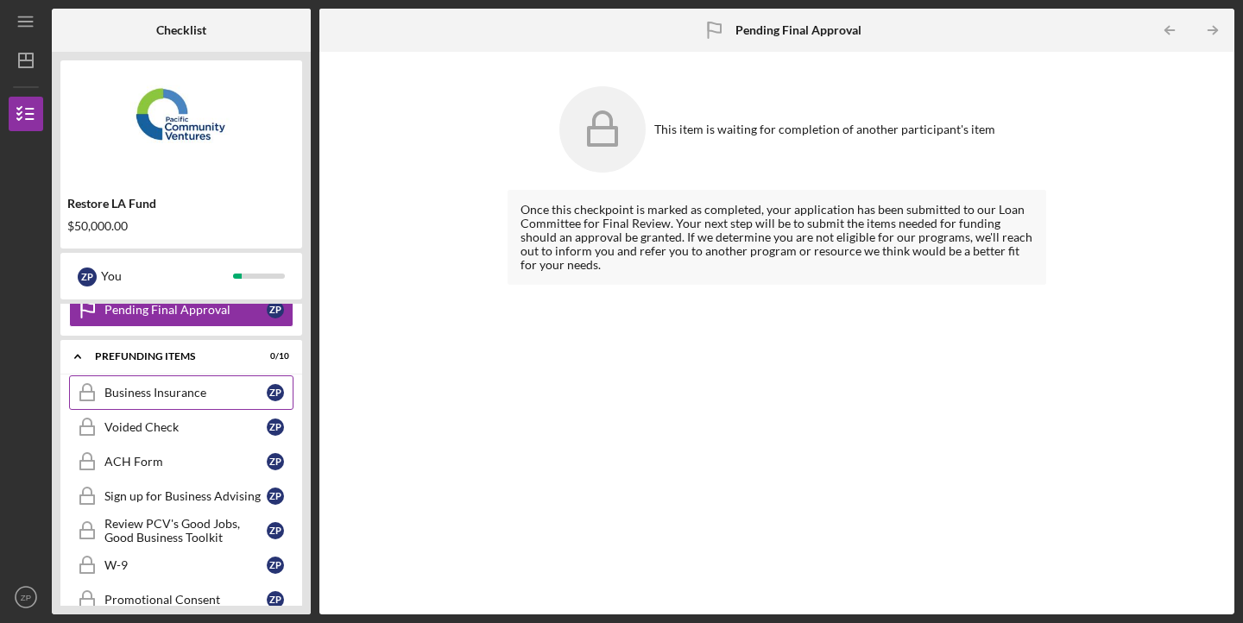
click at [199, 400] on link "Business Insurance Business Insurance Z P" at bounding box center [181, 392] width 224 height 35
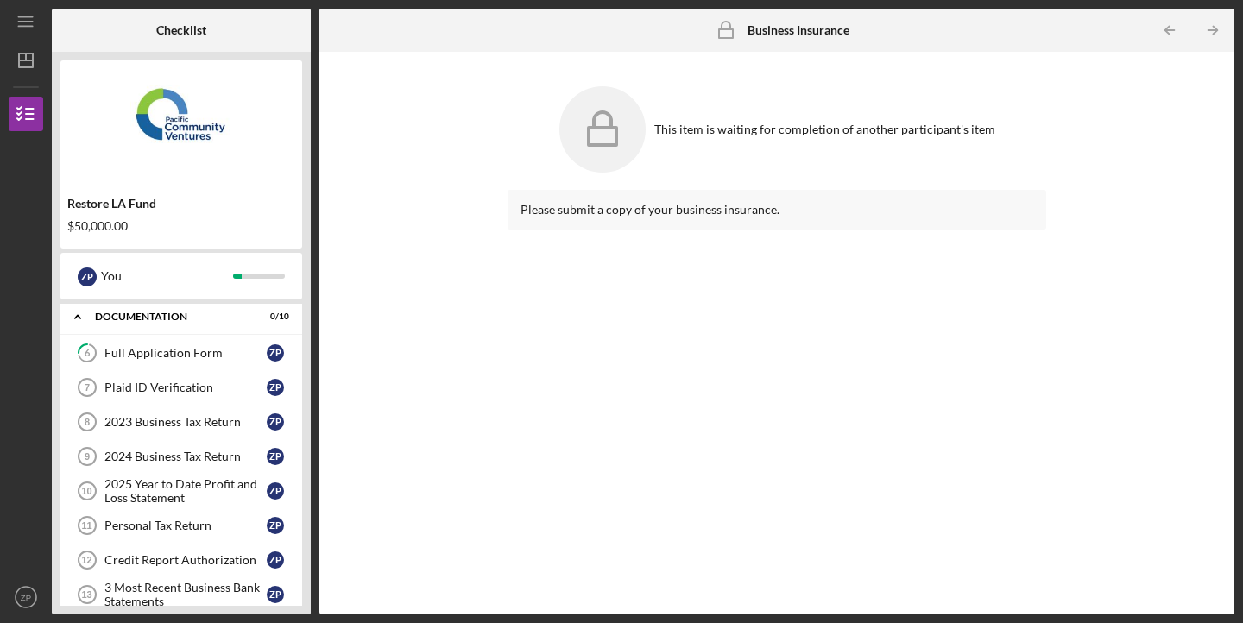
scroll to position [257, 0]
click at [198, 369] on link "6 Full Application Form Z P" at bounding box center [181, 354] width 224 height 35
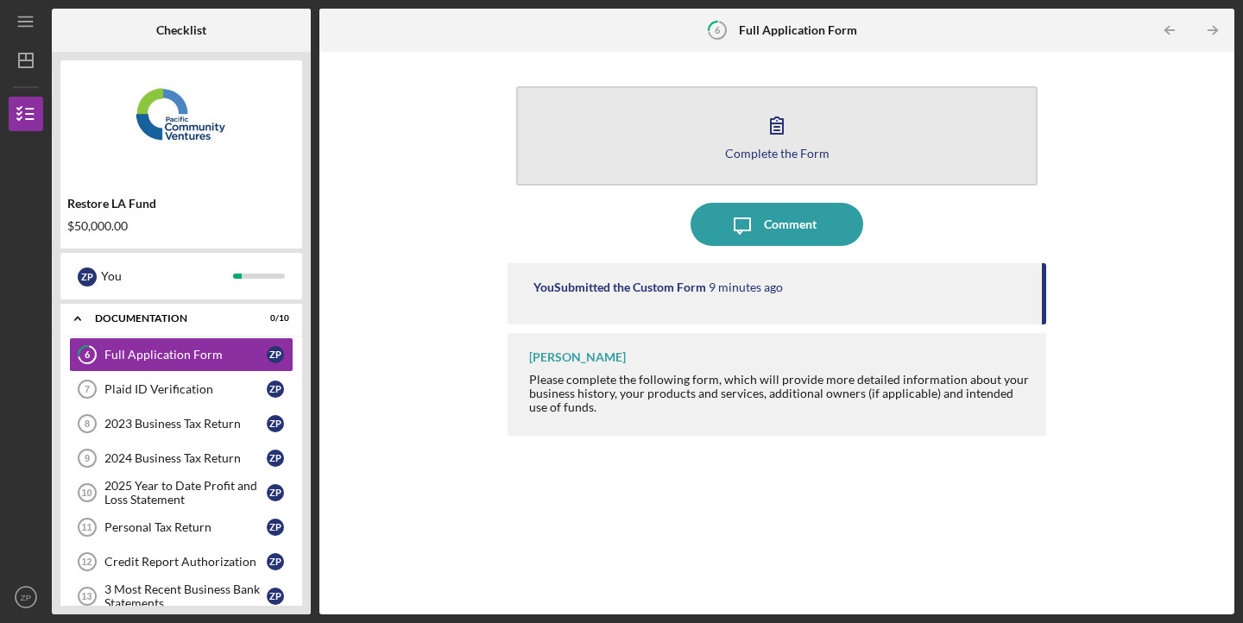
click at [706, 110] on button "Complete the Form Form" at bounding box center [776, 135] width 521 height 99
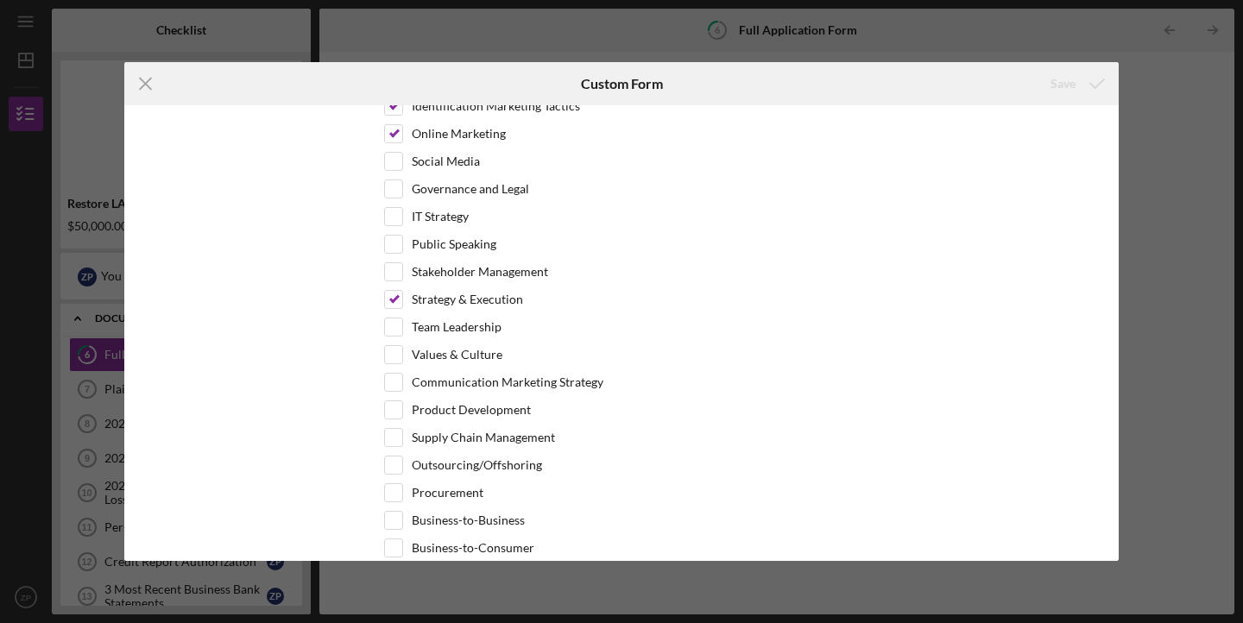
scroll to position [3560, 0]
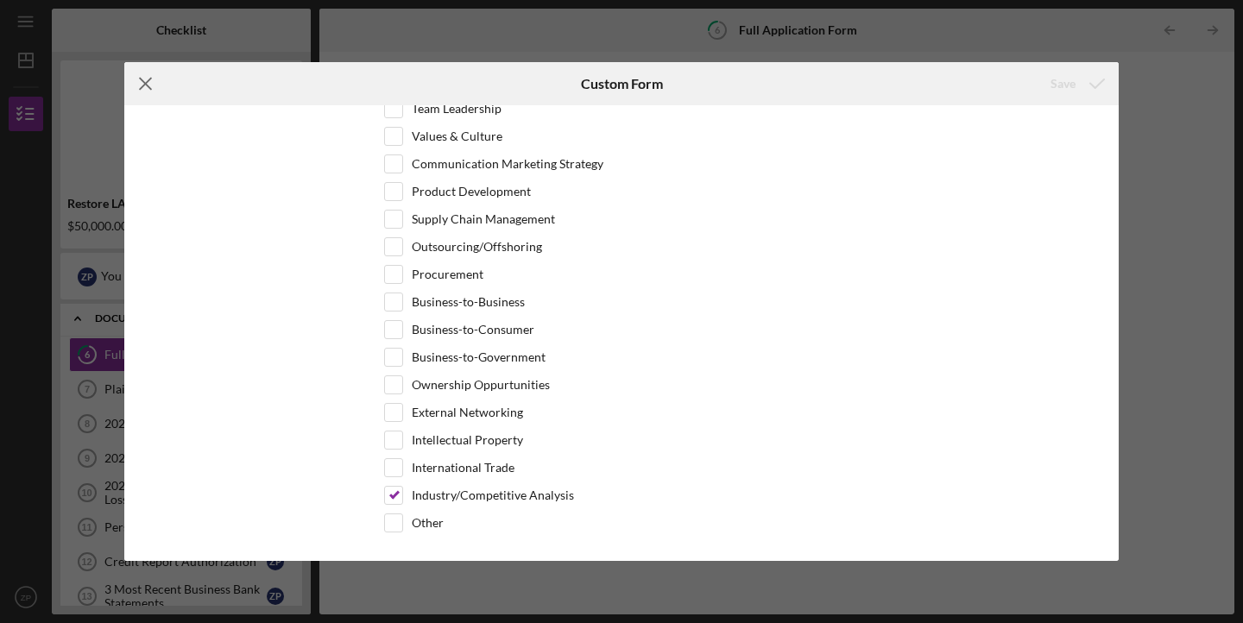
click at [150, 79] on line at bounding box center [145, 84] width 11 height 11
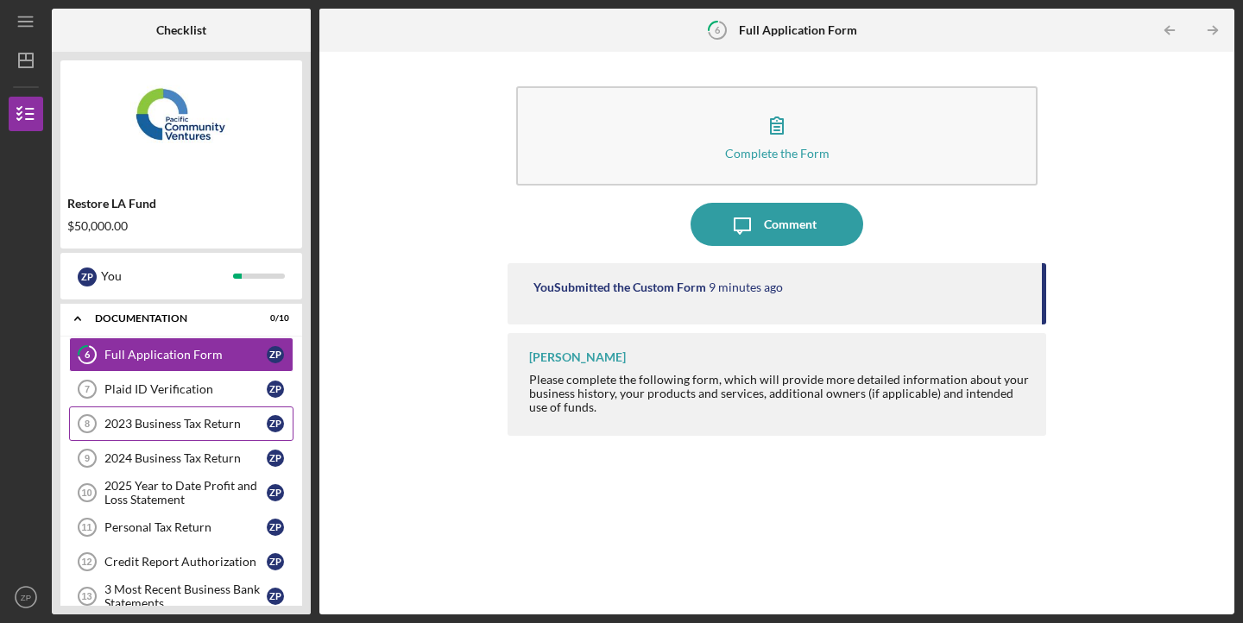
click at [189, 427] on div "2023 Business Tax Return" at bounding box center [185, 424] width 162 height 14
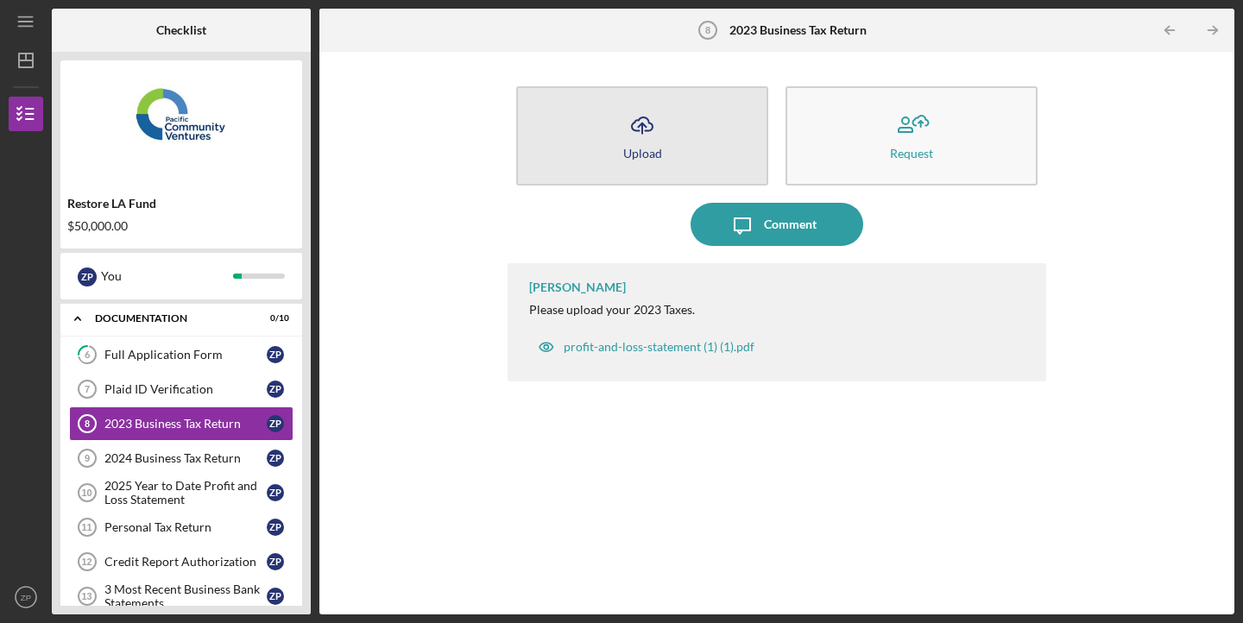
click at [674, 147] on button "Icon/Upload Upload" at bounding box center [642, 135] width 252 height 99
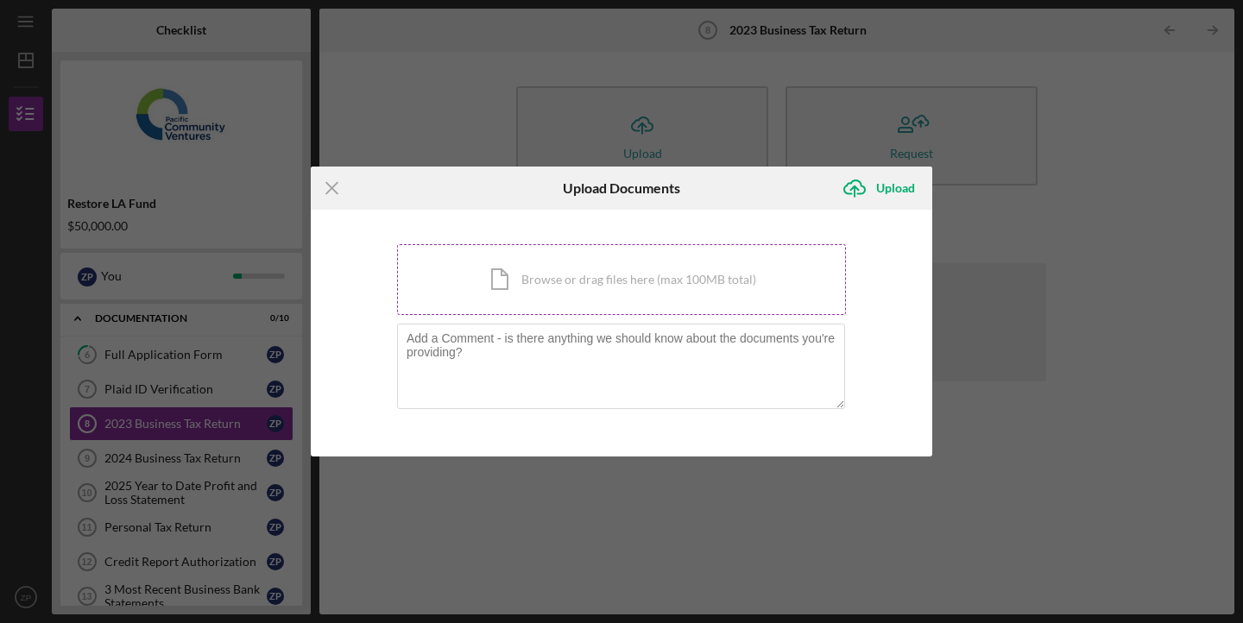
click at [584, 279] on div "Icon/Document Browse or drag files here (max 100MB total) Tap to choose files o…" at bounding box center [621, 279] width 449 height 71
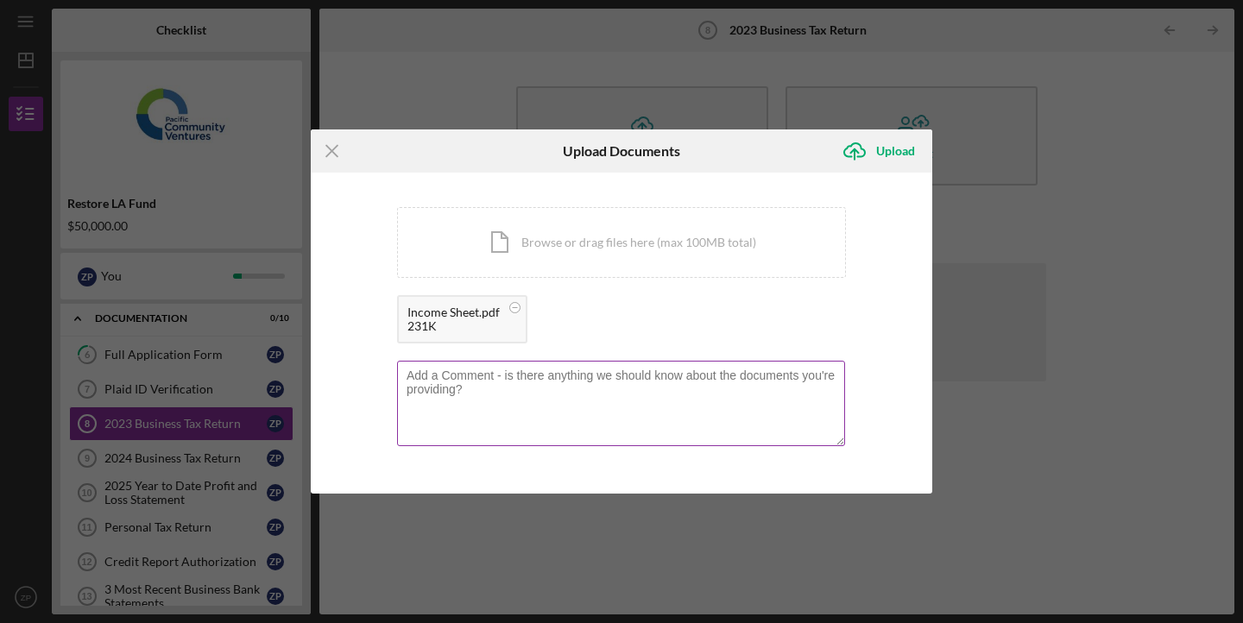
click at [639, 385] on textarea at bounding box center [621, 403] width 448 height 85
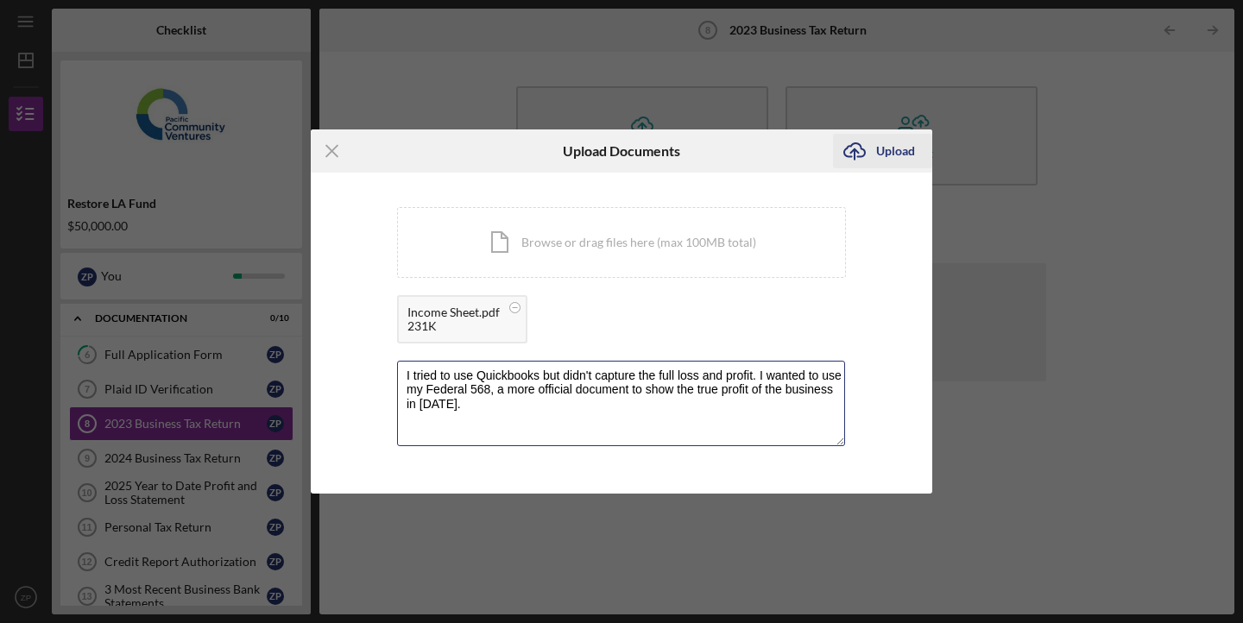
type textarea "I tried to use Quickbooks but didn't capture the full loss and profit. I wanted…"
click at [894, 156] on div "Upload" at bounding box center [895, 151] width 39 height 35
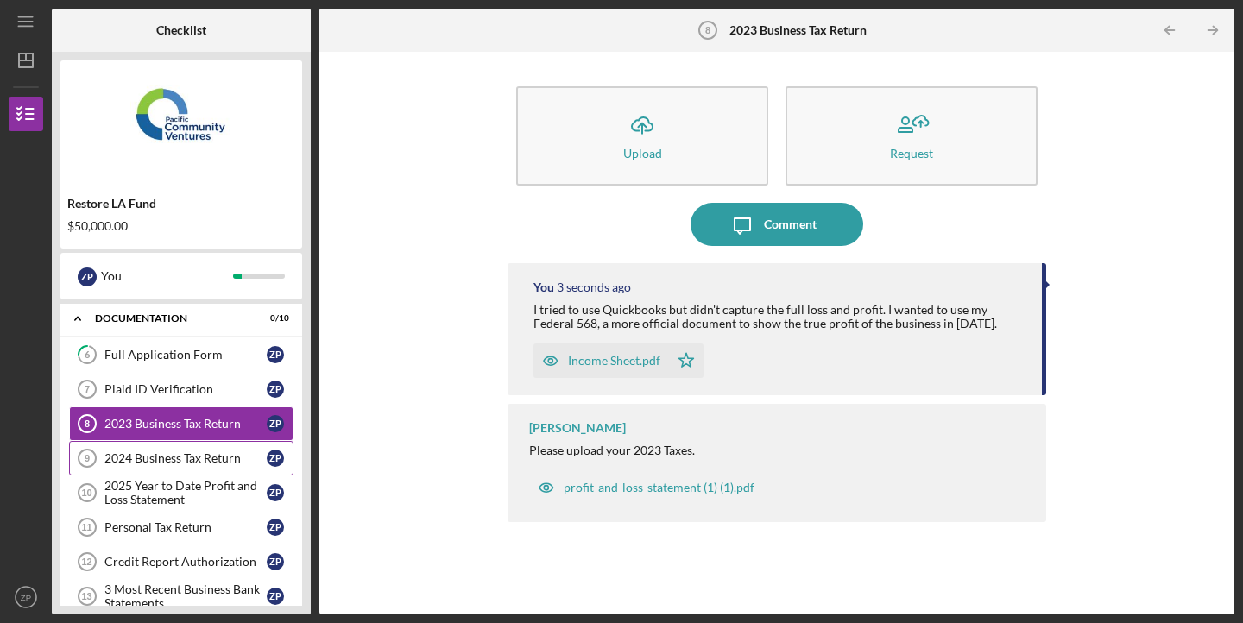
click at [157, 462] on div "2024 Business Tax Return" at bounding box center [185, 458] width 162 height 14
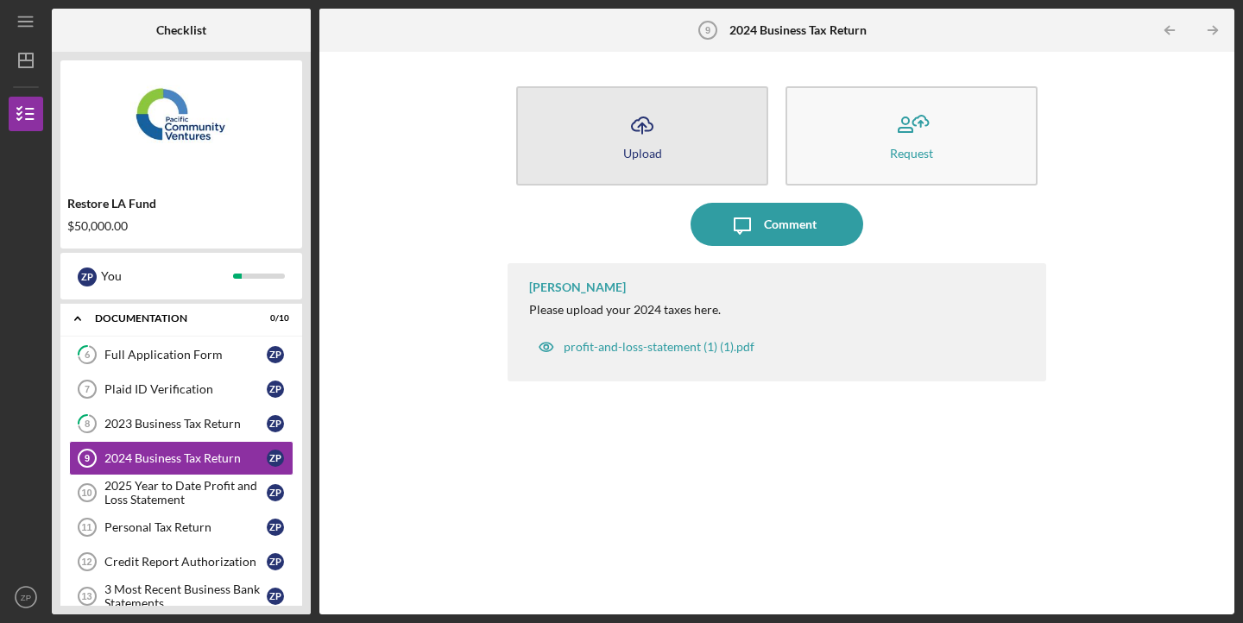
click at [642, 126] on line "button" at bounding box center [642, 128] width 0 height 10
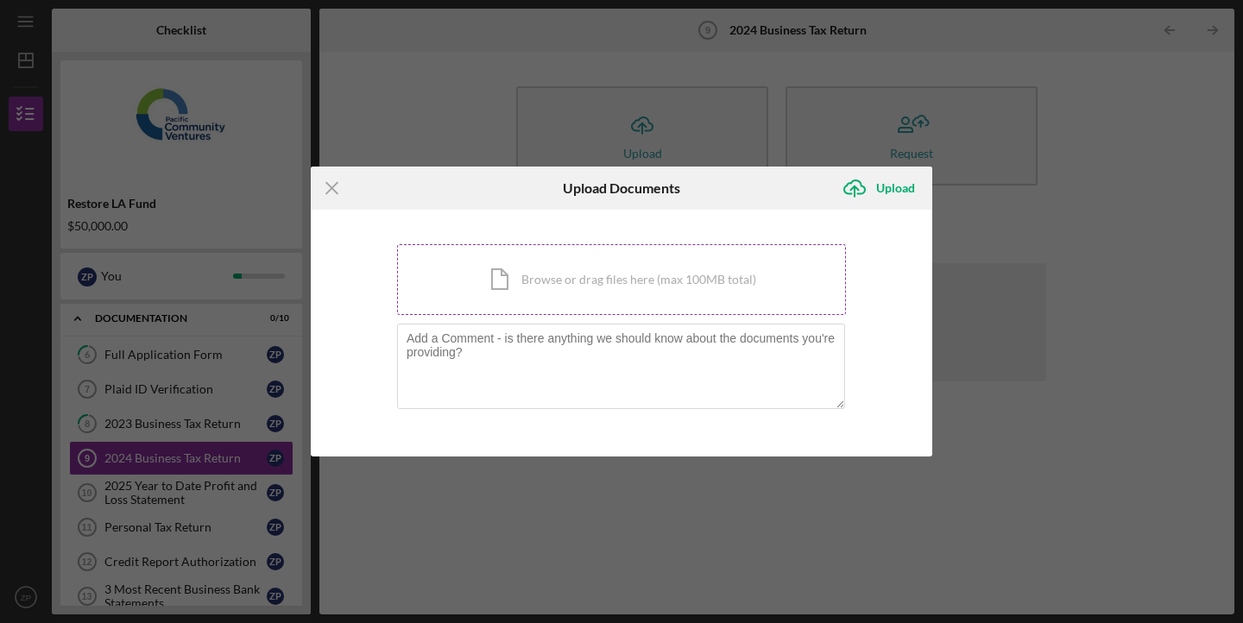
click at [532, 282] on div "Icon/Document Browse or drag files here (max 100MB total) Tap to choose files o…" at bounding box center [621, 279] width 449 height 71
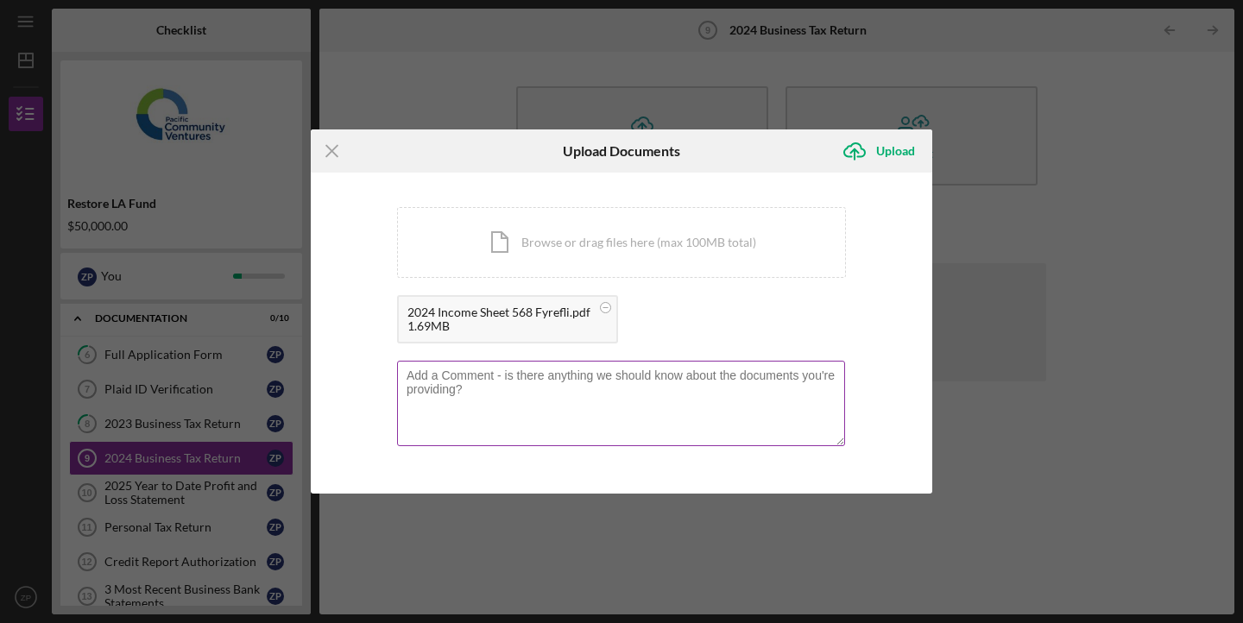
click at [608, 366] on div at bounding box center [621, 405] width 449 height 88
click at [488, 379] on textarea "Same explaination" at bounding box center [621, 403] width 448 height 85
click at [486, 379] on textarea "Same explaination" at bounding box center [621, 403] width 448 height 85
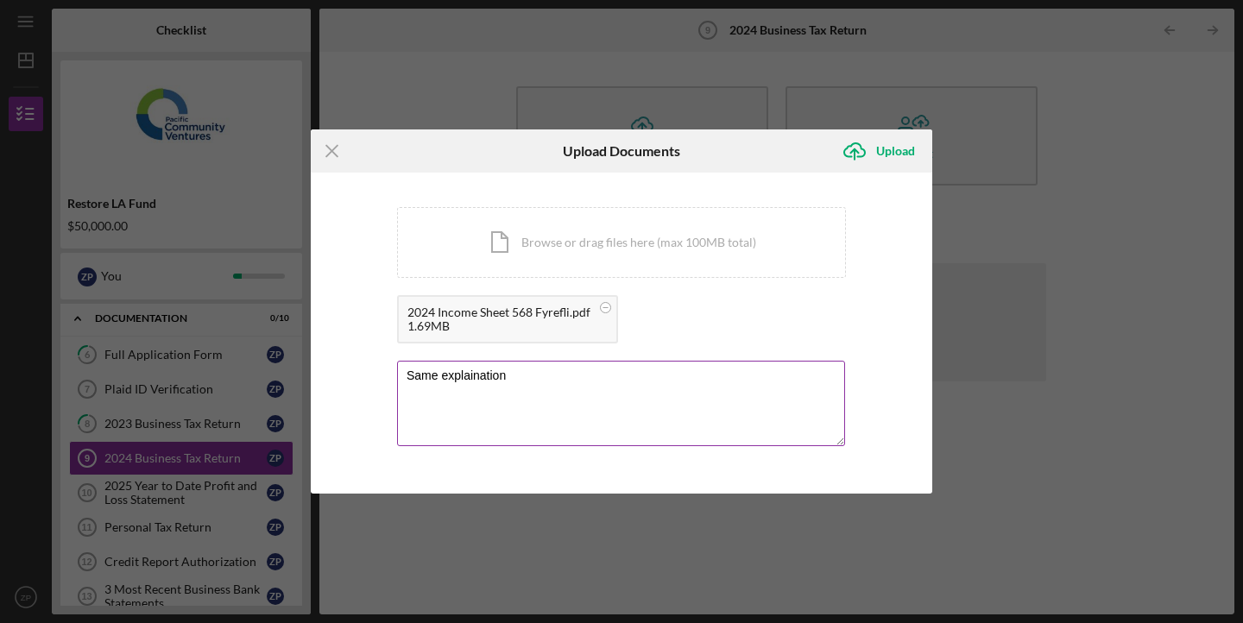
click at [486, 379] on textarea "Same explaination" at bounding box center [621, 403] width 448 height 85
click at [539, 373] on textarea "Same explaination" at bounding box center [621, 403] width 448 height 85
drag, startPoint x: 756, startPoint y: 381, endPoint x: 684, endPoint y: 376, distance: 71.8
click at [684, 377] on textarea "Same summary as 2023 business tax notes. Used taxes for this." at bounding box center [621, 403] width 448 height 85
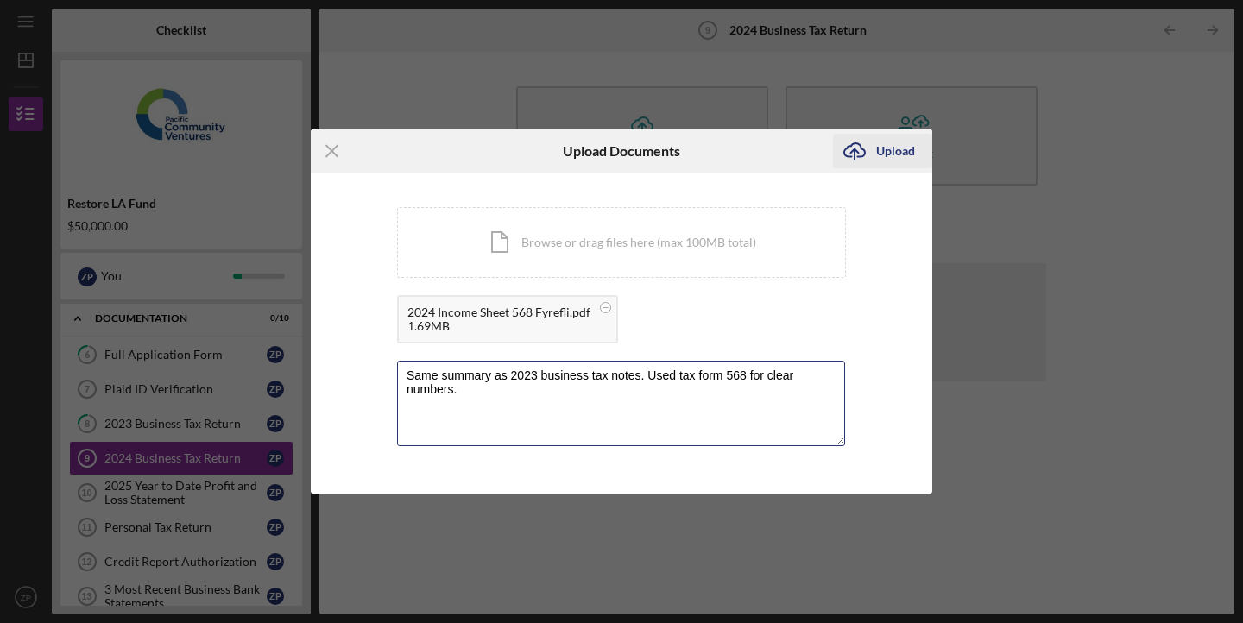
type textarea "Same summary as 2023 business tax notes. Used tax form 568 for clear numbers."
click at [884, 151] on div "Upload" at bounding box center [895, 151] width 39 height 35
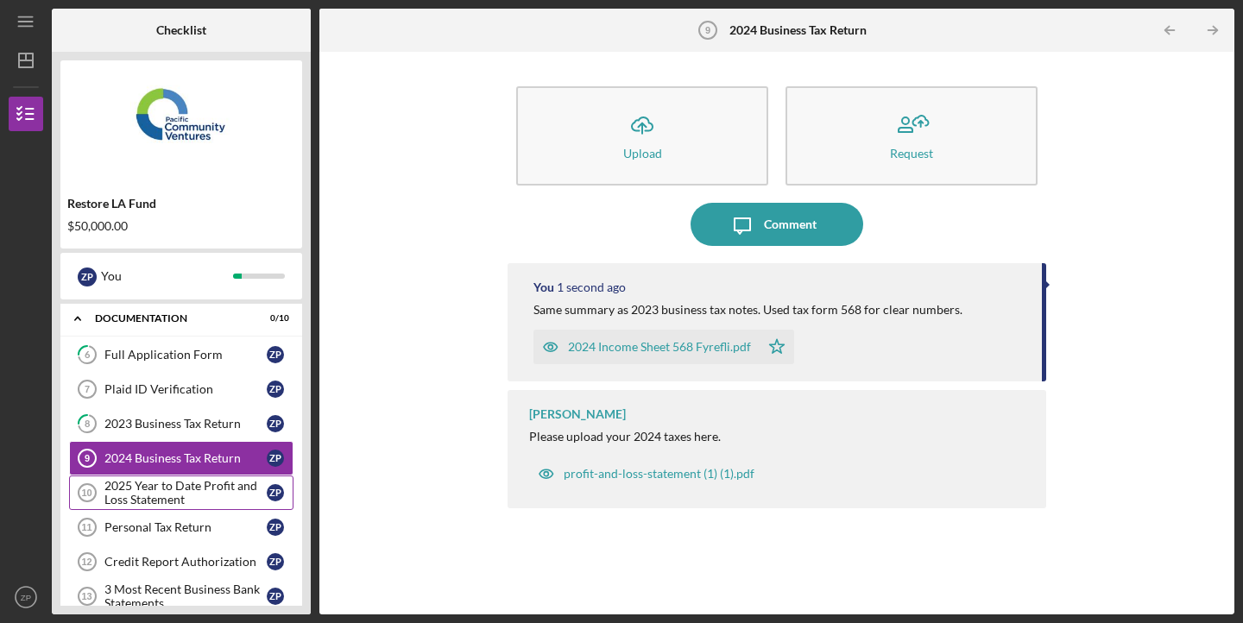
click at [201, 499] on div "2025 Year to Date Profit and Loss Statement" at bounding box center [185, 493] width 162 height 28
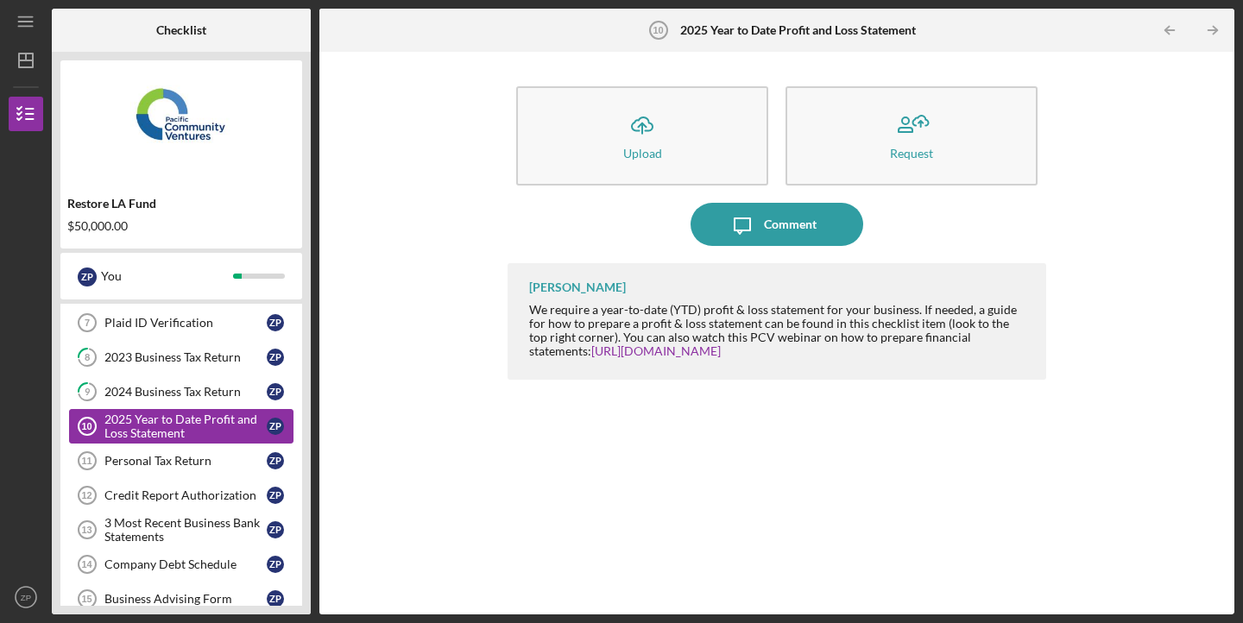
scroll to position [324, 0]
click at [215, 466] on div "Personal Tax Return" at bounding box center [185, 460] width 162 height 14
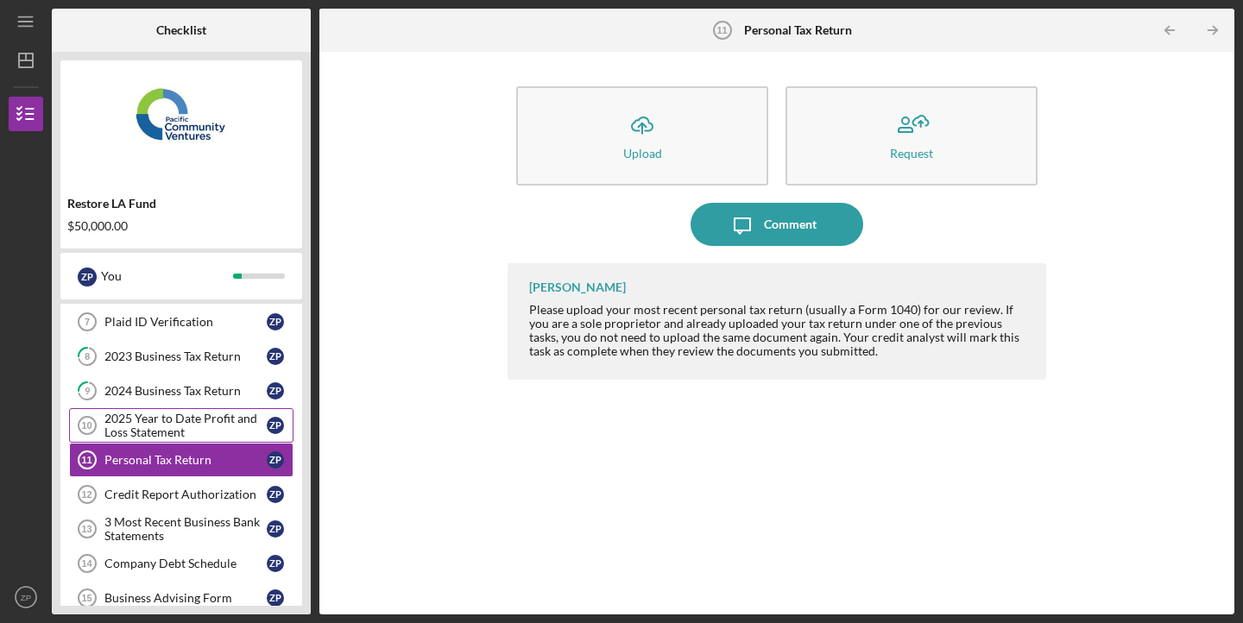
click at [200, 436] on div "2025 Year to Date Profit and Loss Statement" at bounding box center [185, 426] width 162 height 28
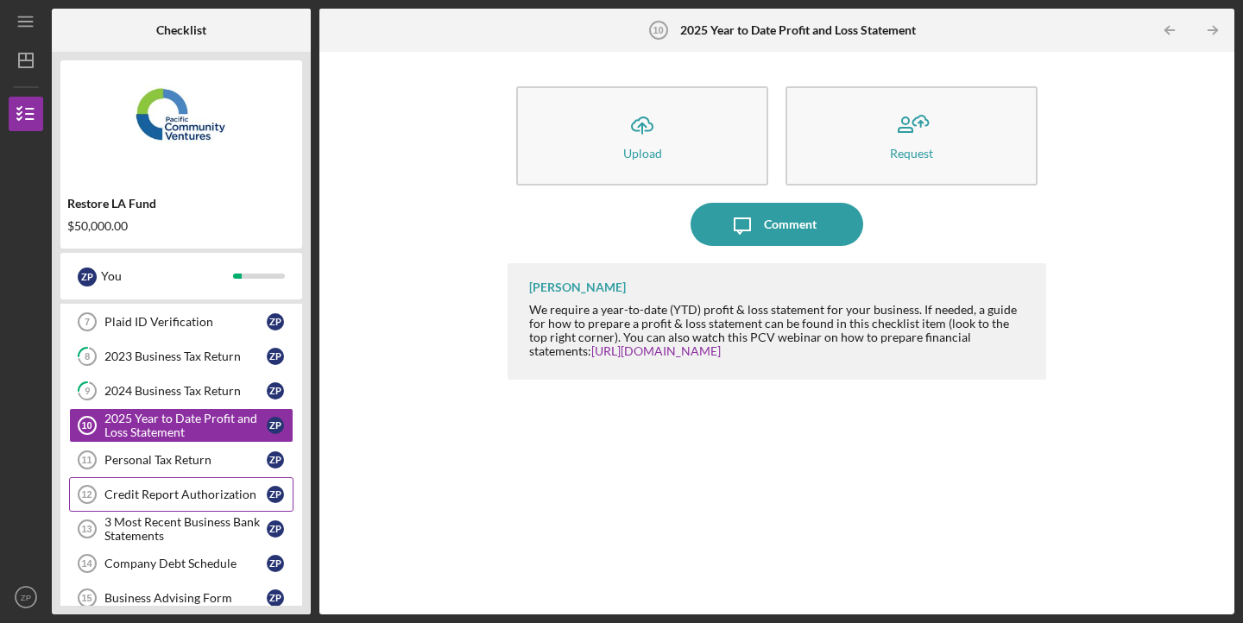
click at [199, 488] on div "Credit Report Authorization" at bounding box center [185, 495] width 162 height 14
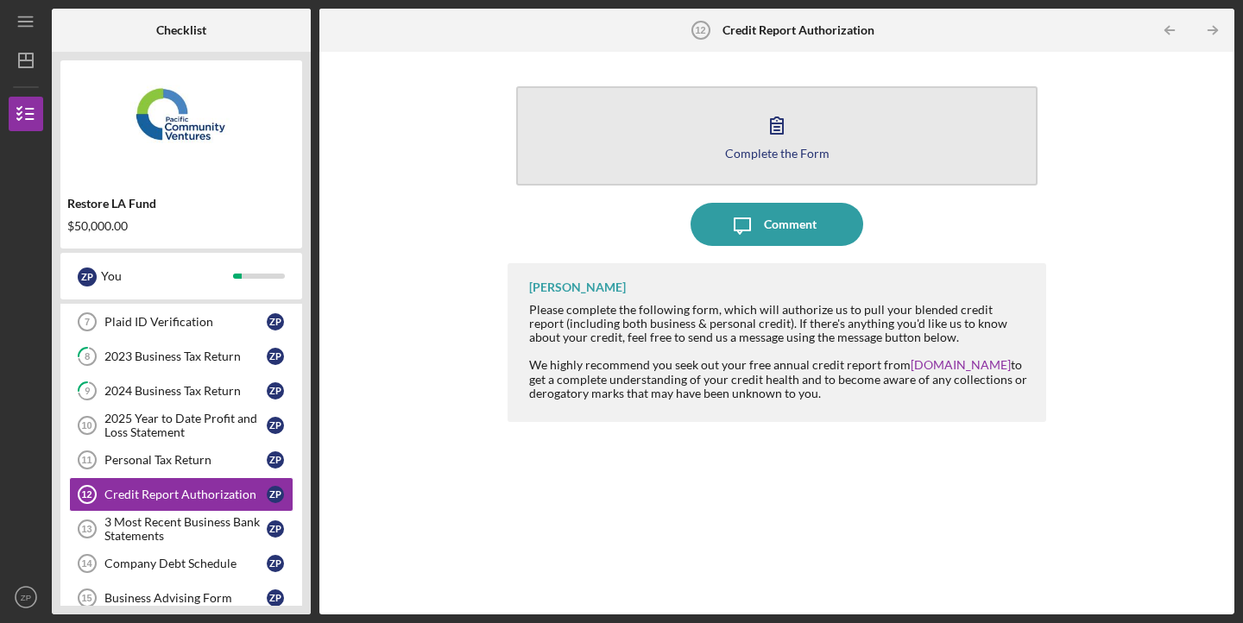
click at [761, 153] on div "Complete the Form" at bounding box center [777, 153] width 104 height 13
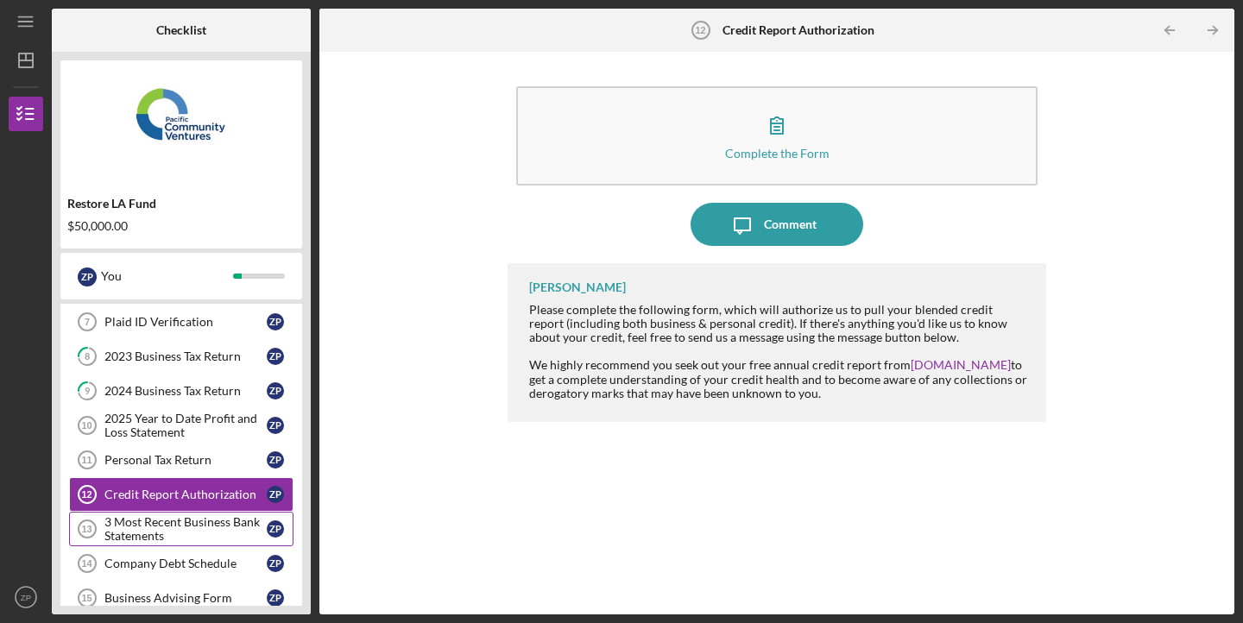
click at [210, 523] on div "3 Most Recent Business Bank Statements" at bounding box center [185, 529] width 162 height 28
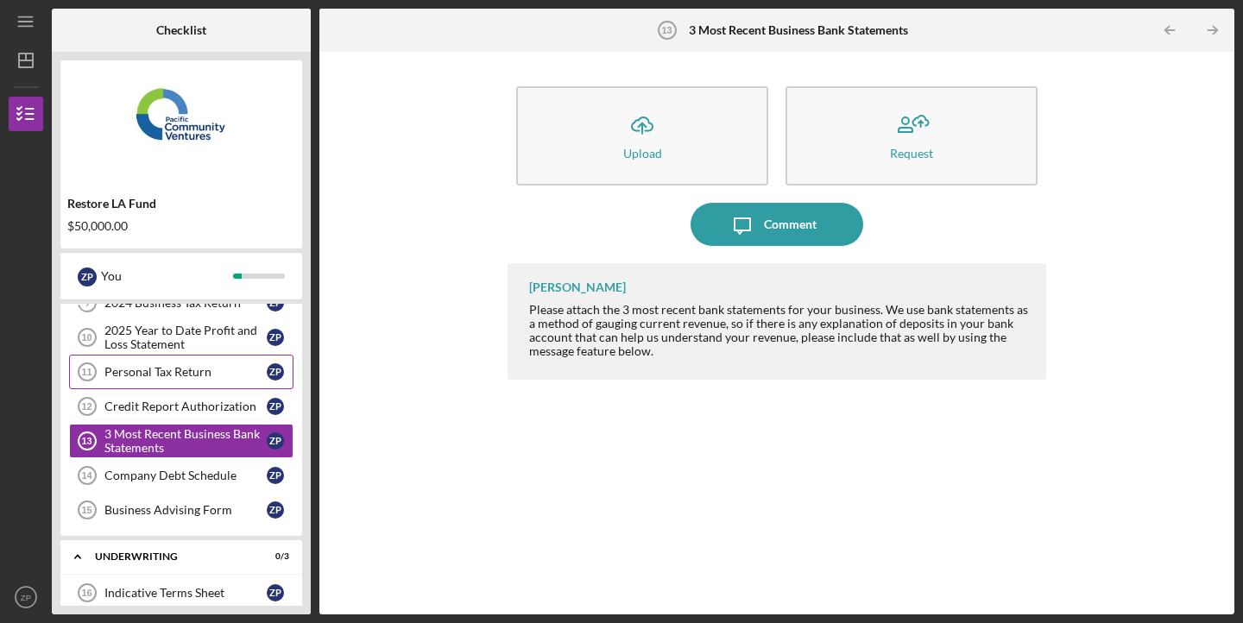
scroll to position [418, 0]
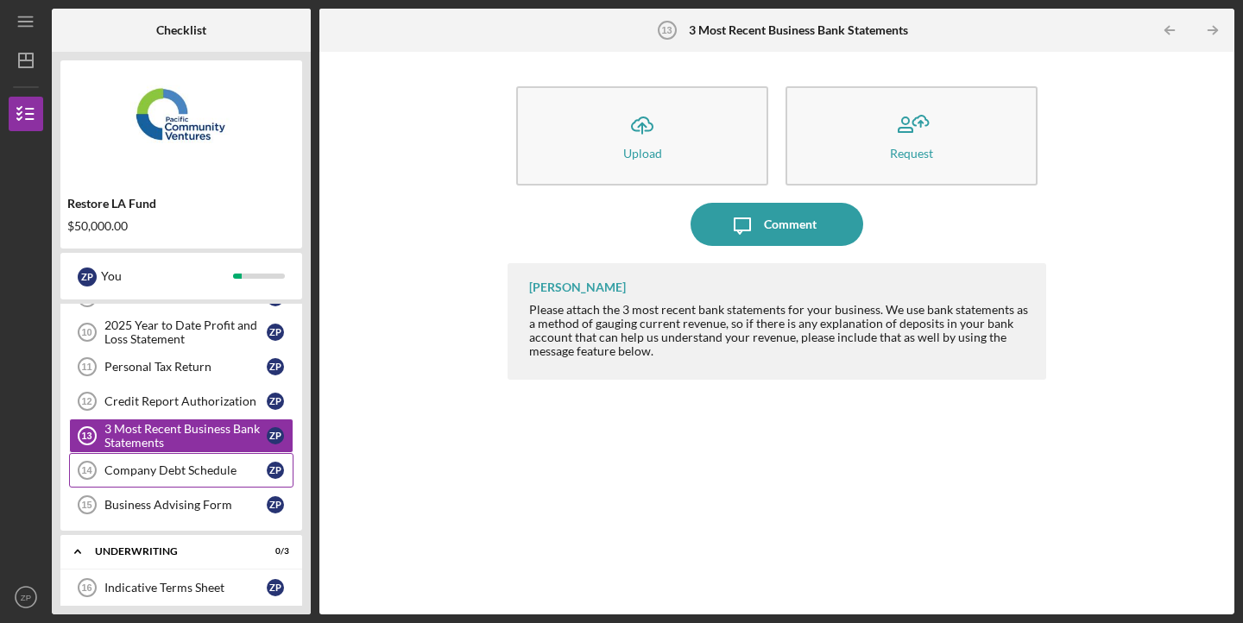
click at [167, 464] on div "Company Debt Schedule" at bounding box center [185, 470] width 162 height 14
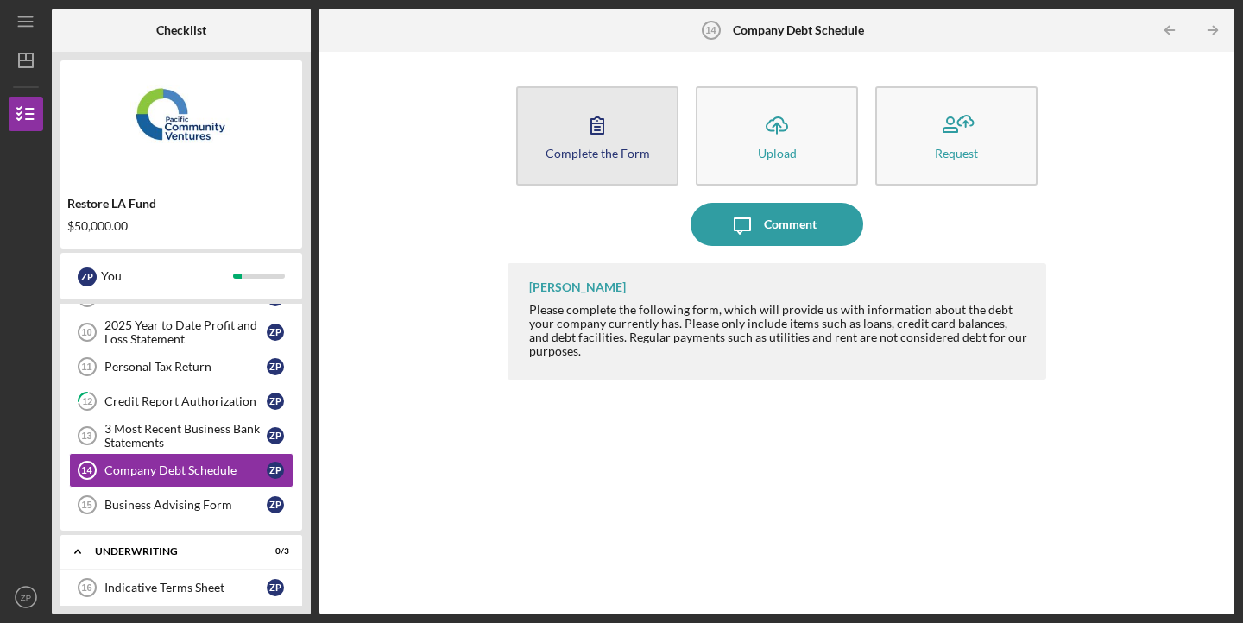
click at [595, 129] on icon "button" at bounding box center [597, 125] width 43 height 43
click at [633, 167] on button "Complete the Form Form" at bounding box center [597, 135] width 162 height 99
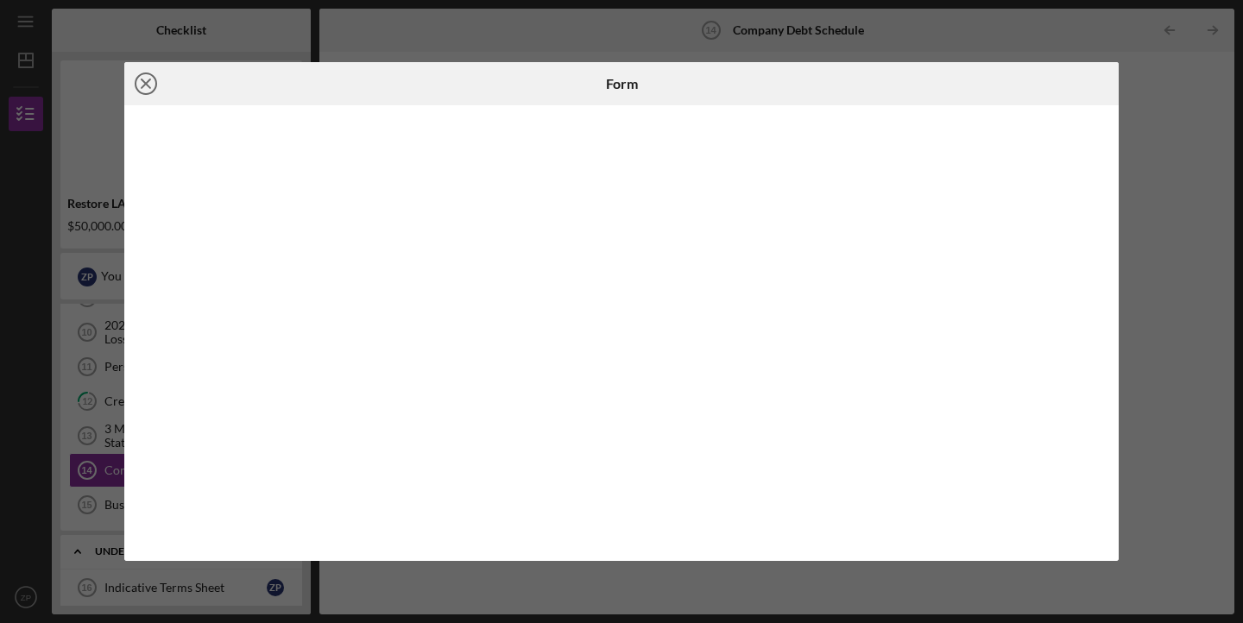
click at [148, 85] on line at bounding box center [146, 83] width 9 height 9
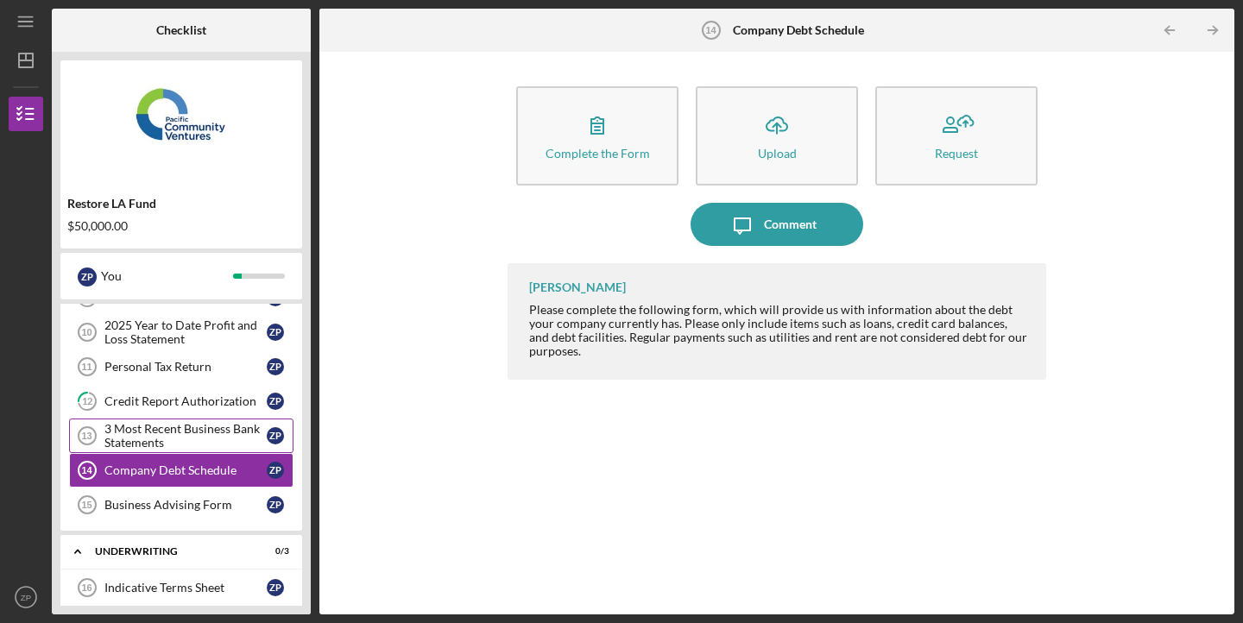
click at [190, 435] on div "3 Most Recent Business Bank Statements" at bounding box center [185, 436] width 162 height 28
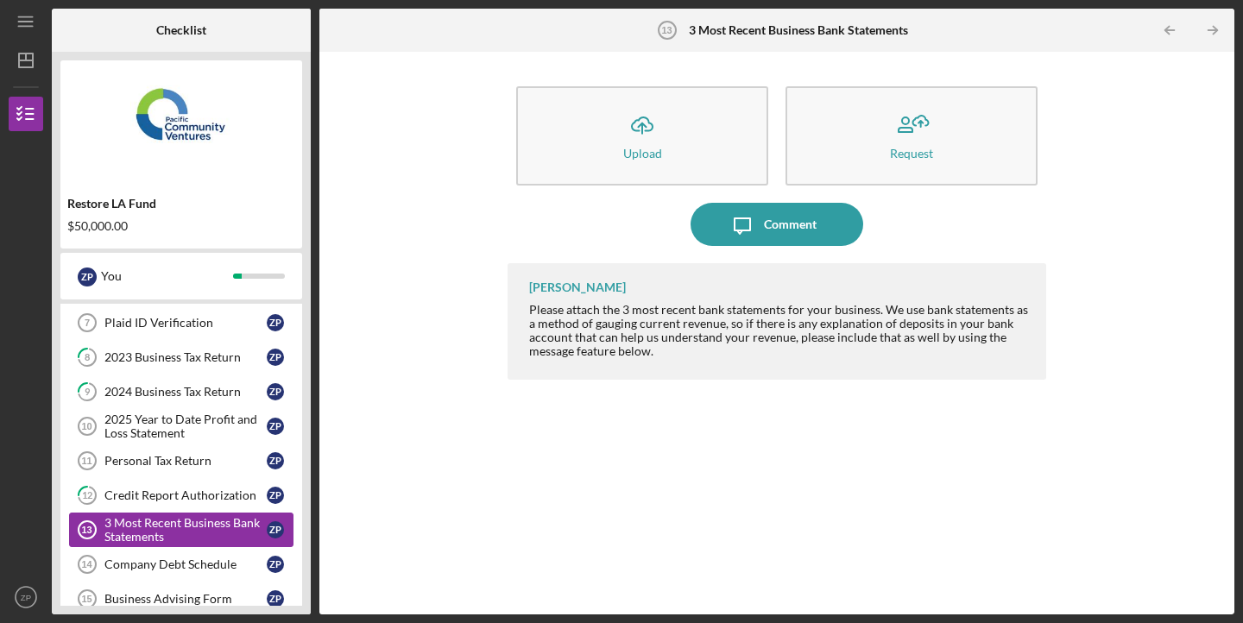
scroll to position [329, 0]
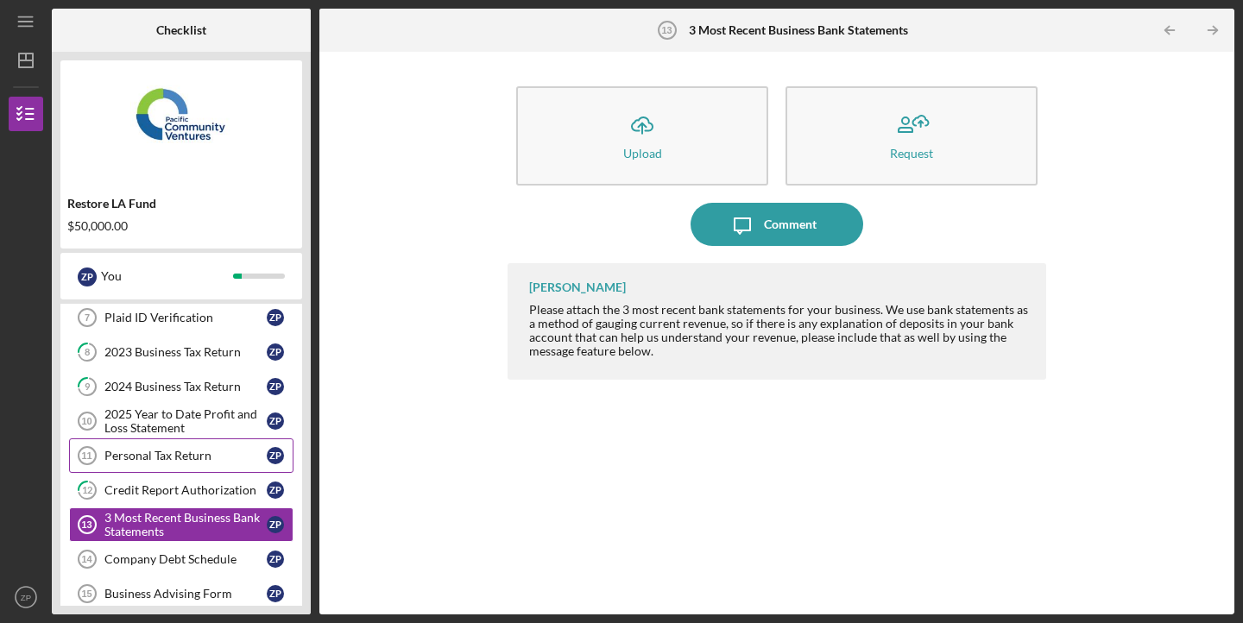
click at [208, 457] on div "Personal Tax Return" at bounding box center [185, 456] width 162 height 14
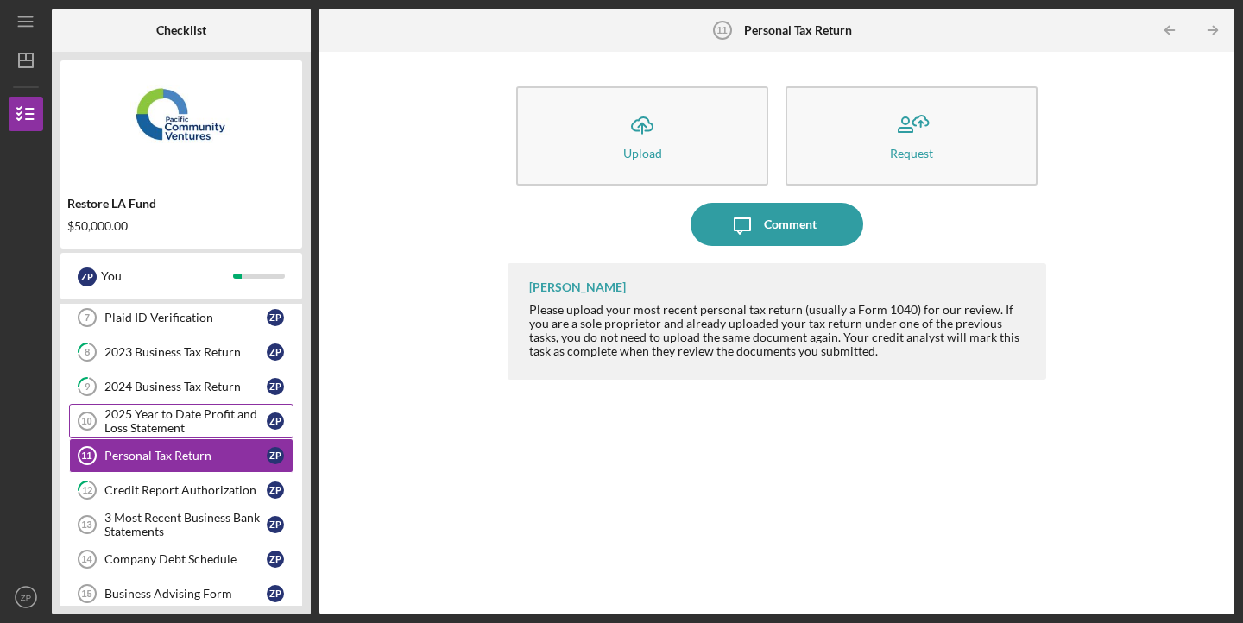
click at [206, 427] on div "2025 Year to Date Profit and Loss Statement" at bounding box center [185, 421] width 162 height 28
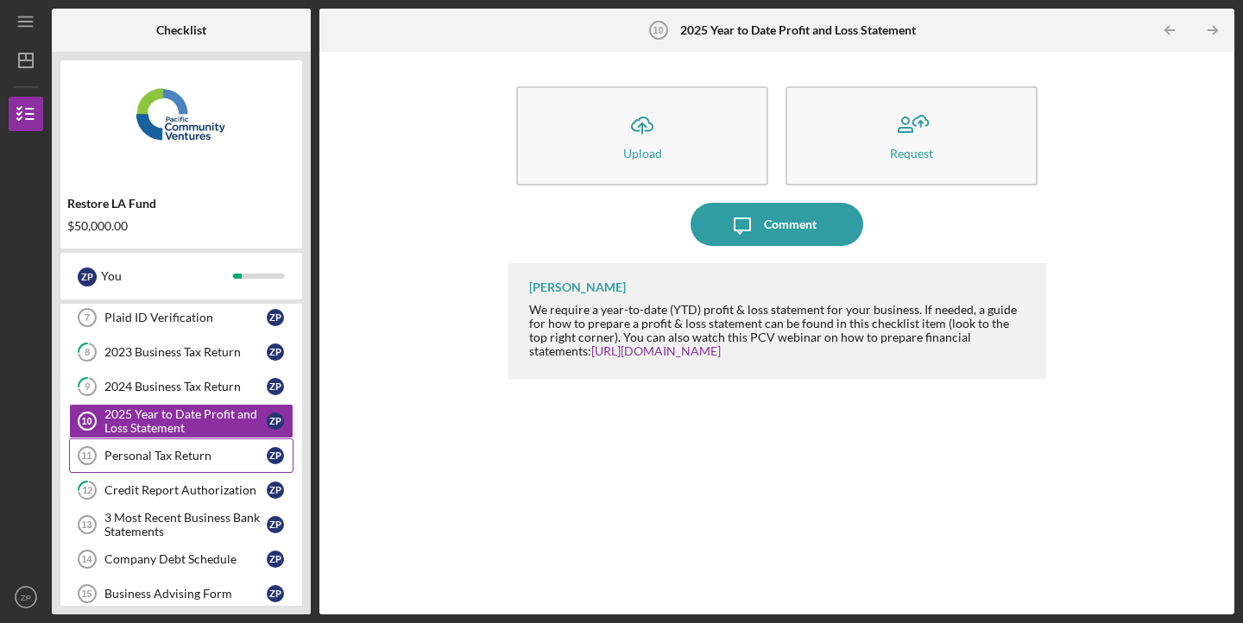
click at [187, 451] on div "Personal Tax Return" at bounding box center [185, 456] width 162 height 14
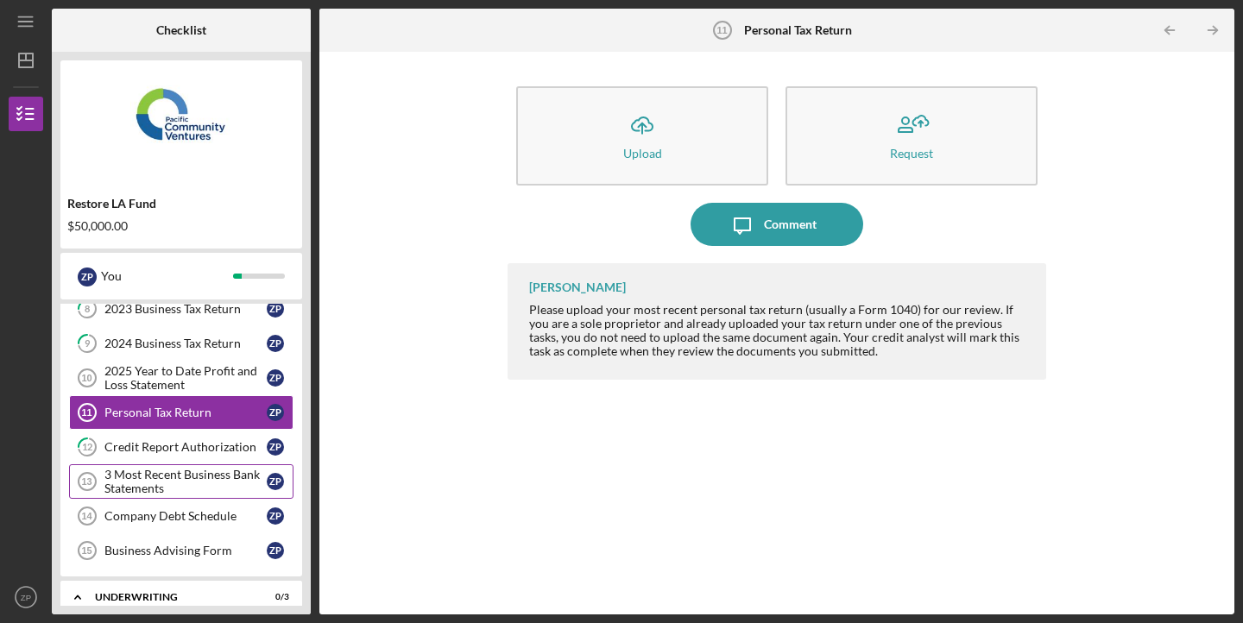
scroll to position [363, 0]
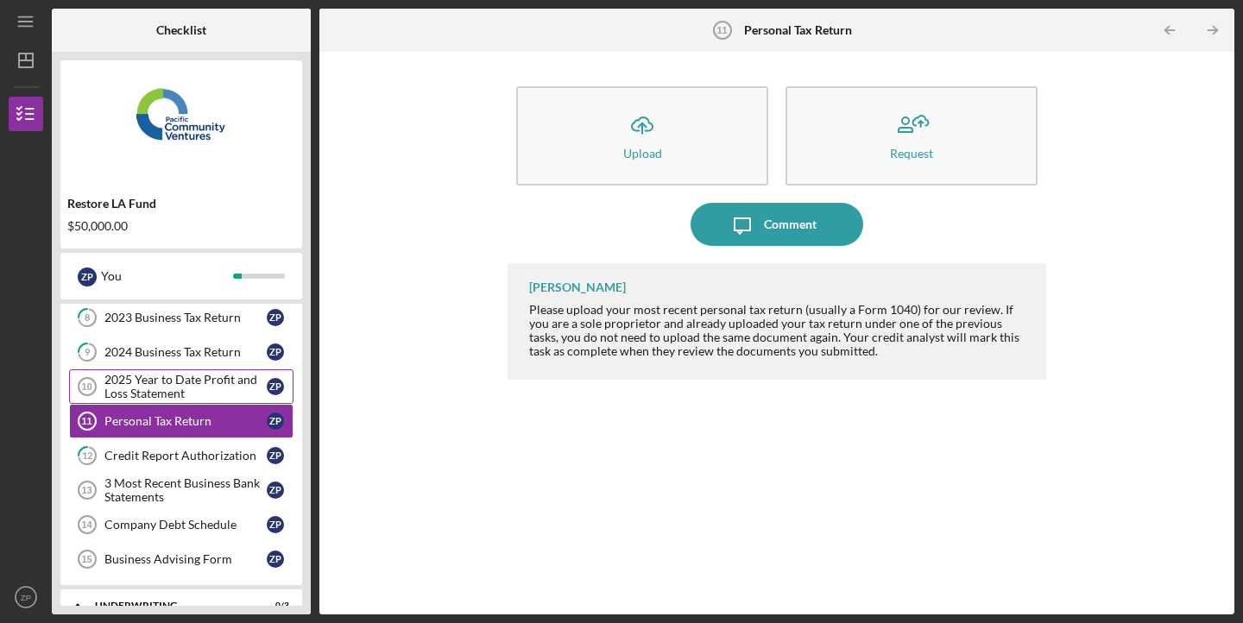
click at [205, 386] on div "2025 Year to Date Profit and Loss Statement" at bounding box center [185, 387] width 162 height 28
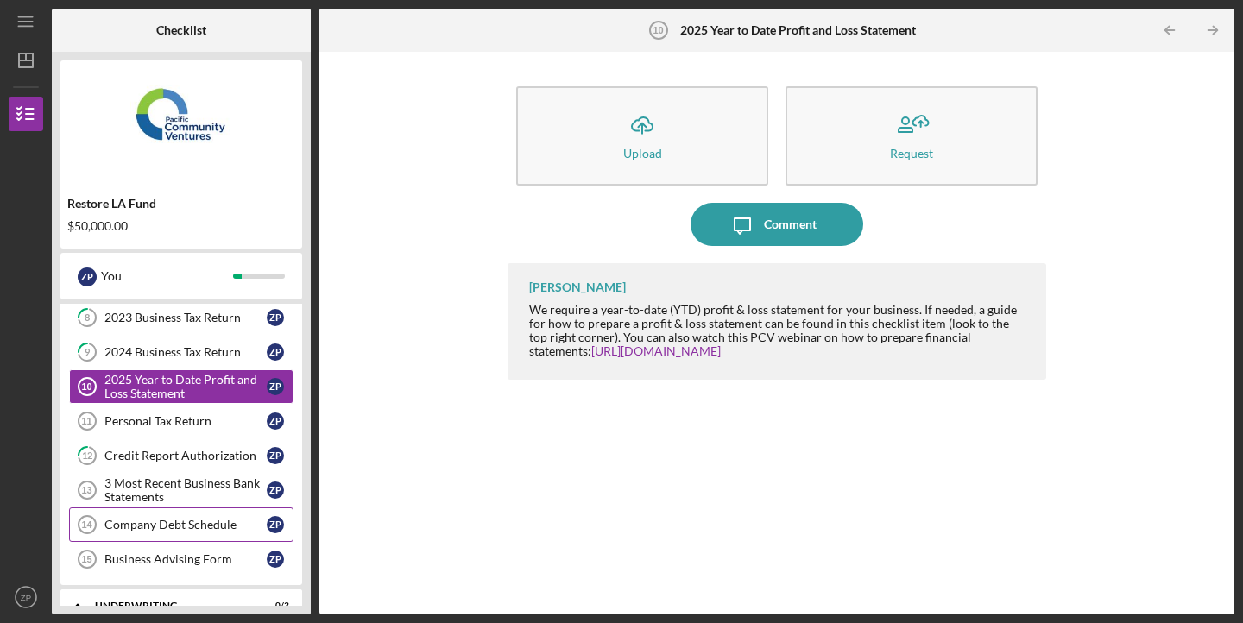
click at [186, 514] on link "Company Debt Schedule 14 Company Debt Schedule Z P" at bounding box center [181, 524] width 224 height 35
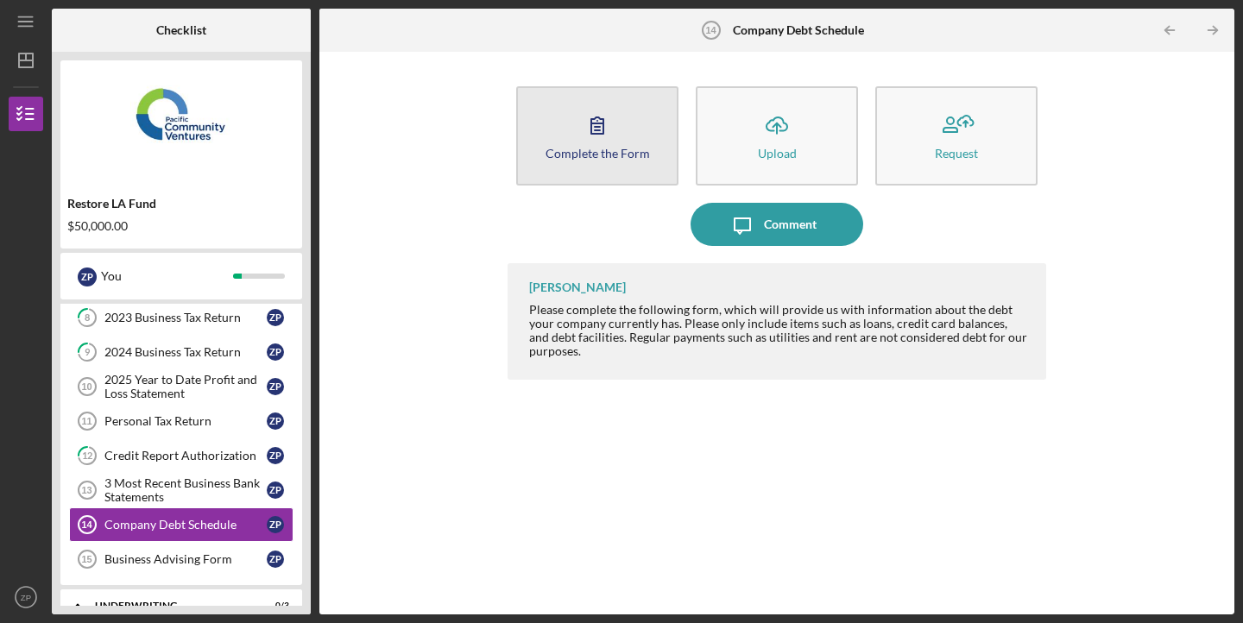
click at [582, 147] on div "Complete the Form" at bounding box center [597, 153] width 104 height 13
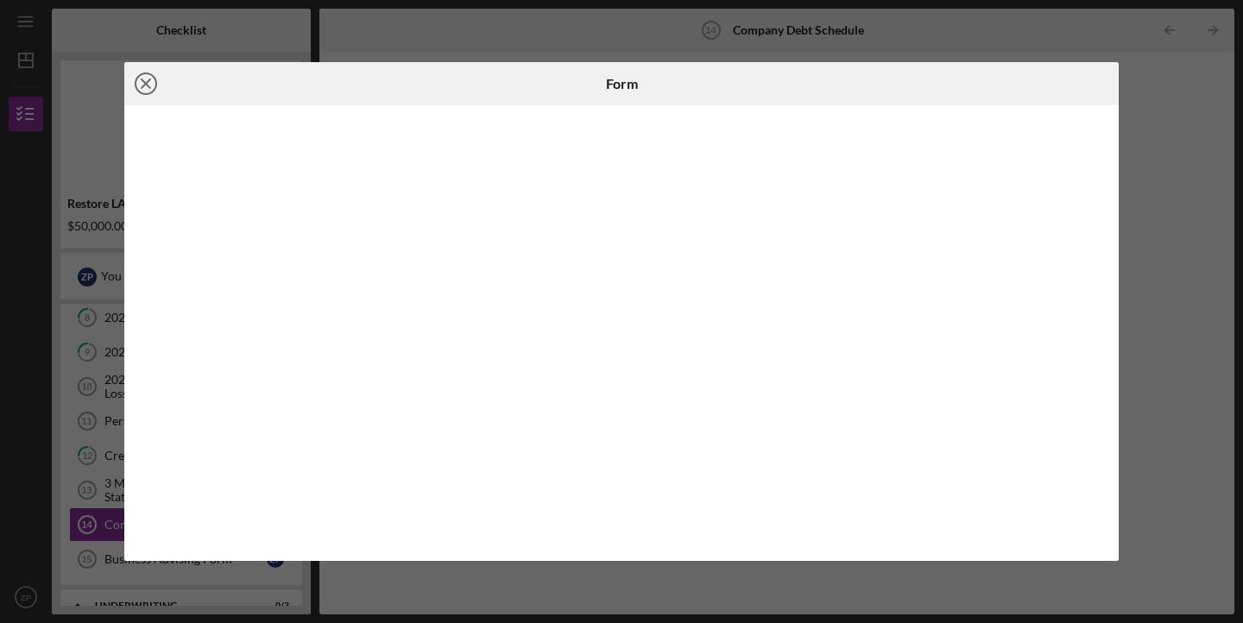
click at [133, 85] on icon "Icon/Close" at bounding box center [145, 83] width 43 height 43
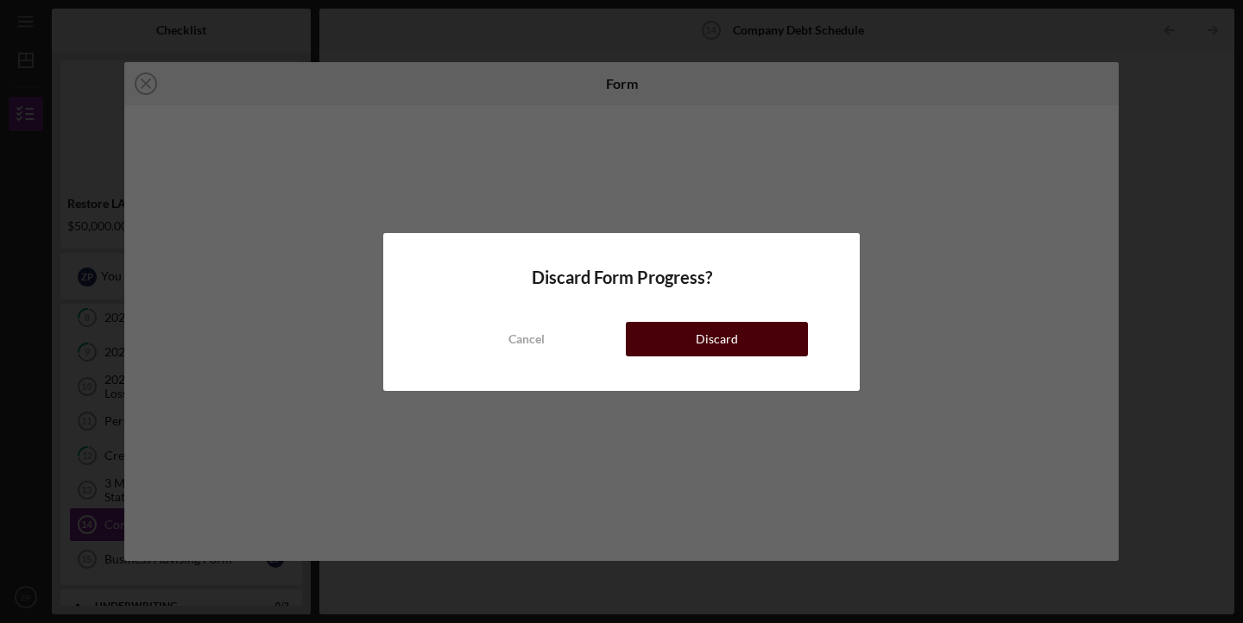
click at [690, 340] on button "Discard" at bounding box center [717, 339] width 182 height 35
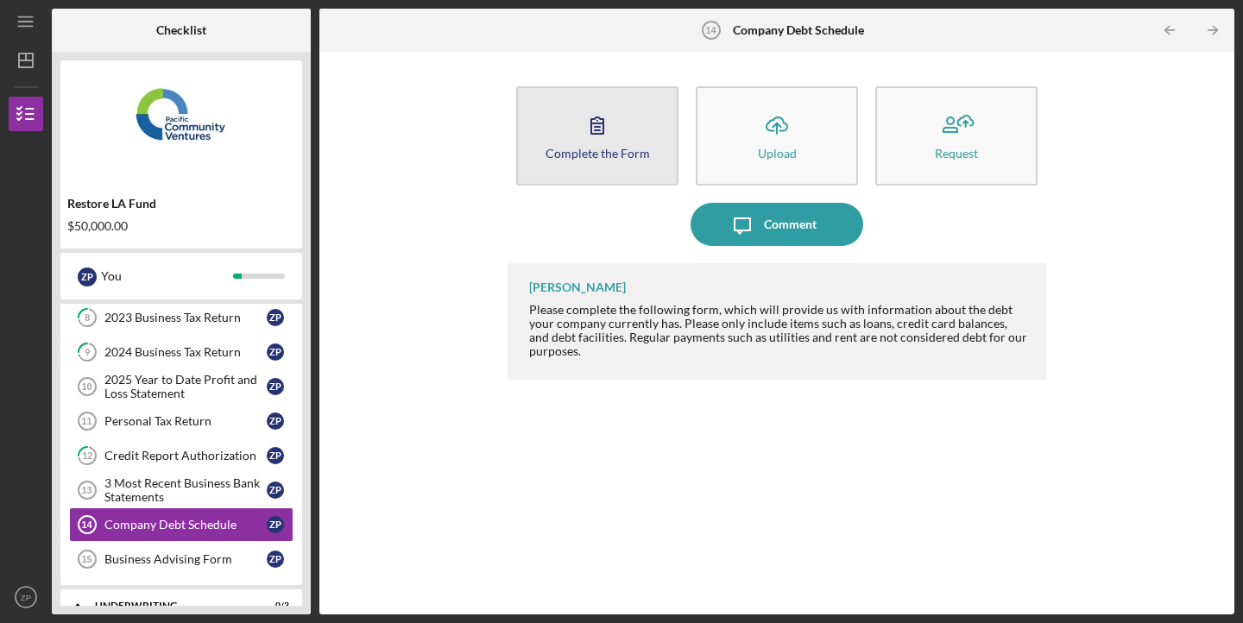
click at [602, 154] on div "Complete the Form" at bounding box center [597, 153] width 104 height 13
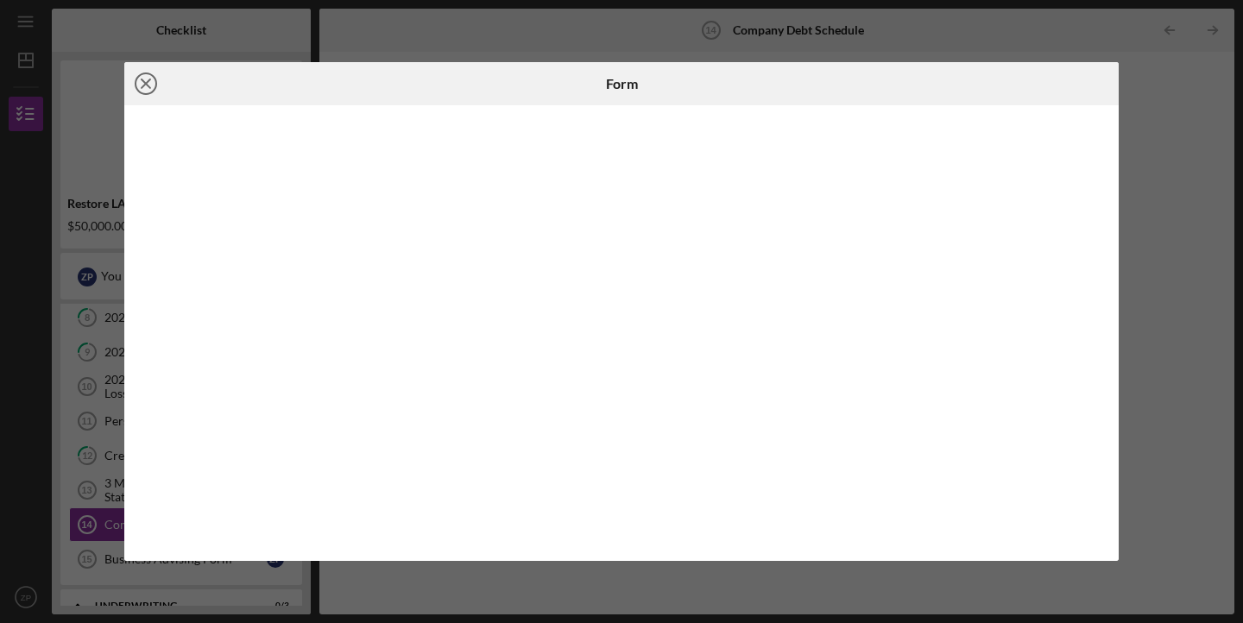
click at [151, 85] on icon "Icon/Close" at bounding box center [145, 83] width 43 height 43
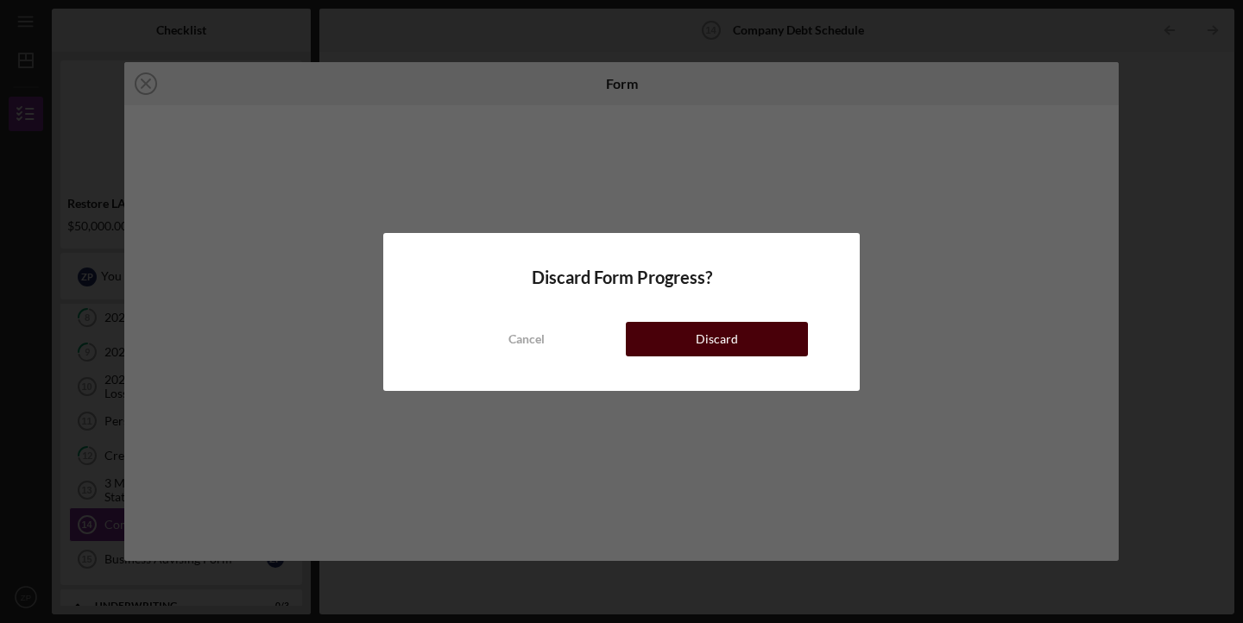
click at [722, 345] on div "Discard" at bounding box center [717, 339] width 42 height 35
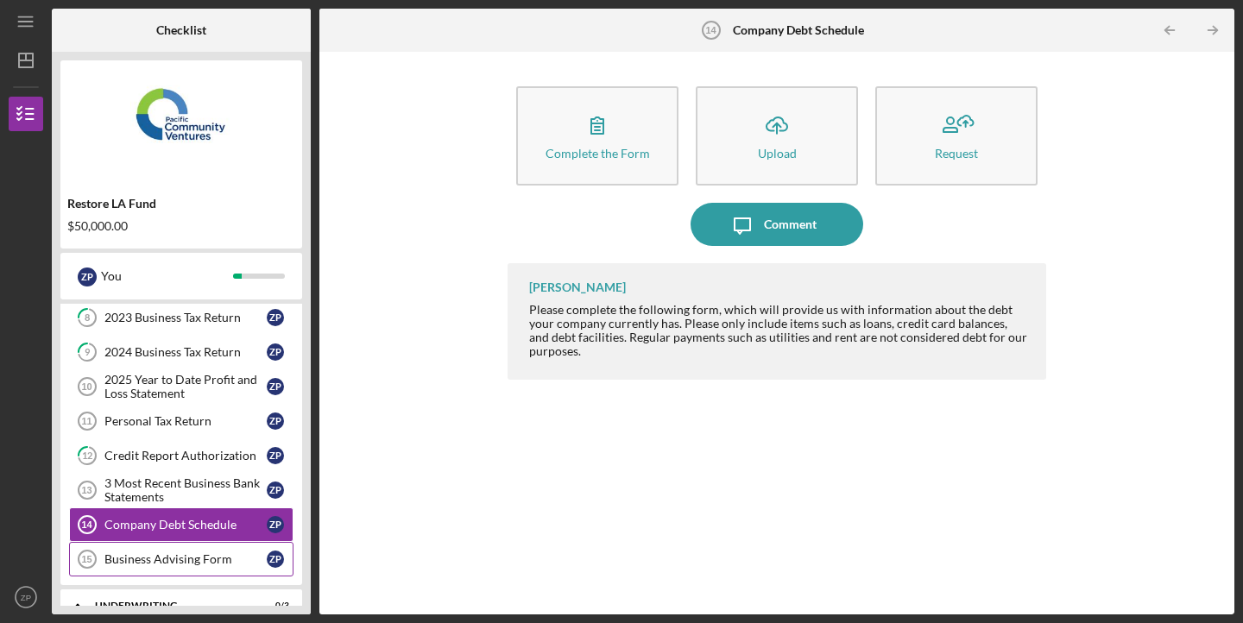
click at [201, 553] on div "Business Advising Form" at bounding box center [185, 559] width 162 height 14
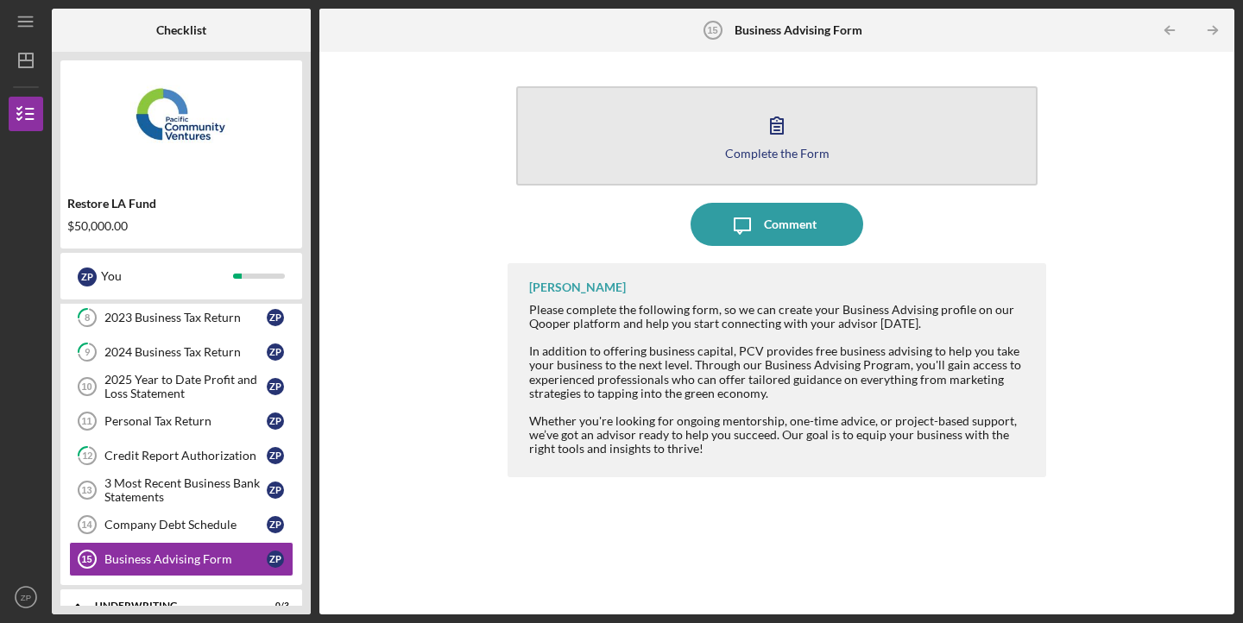
click at [755, 123] on button "Complete the Form Form" at bounding box center [776, 135] width 521 height 99
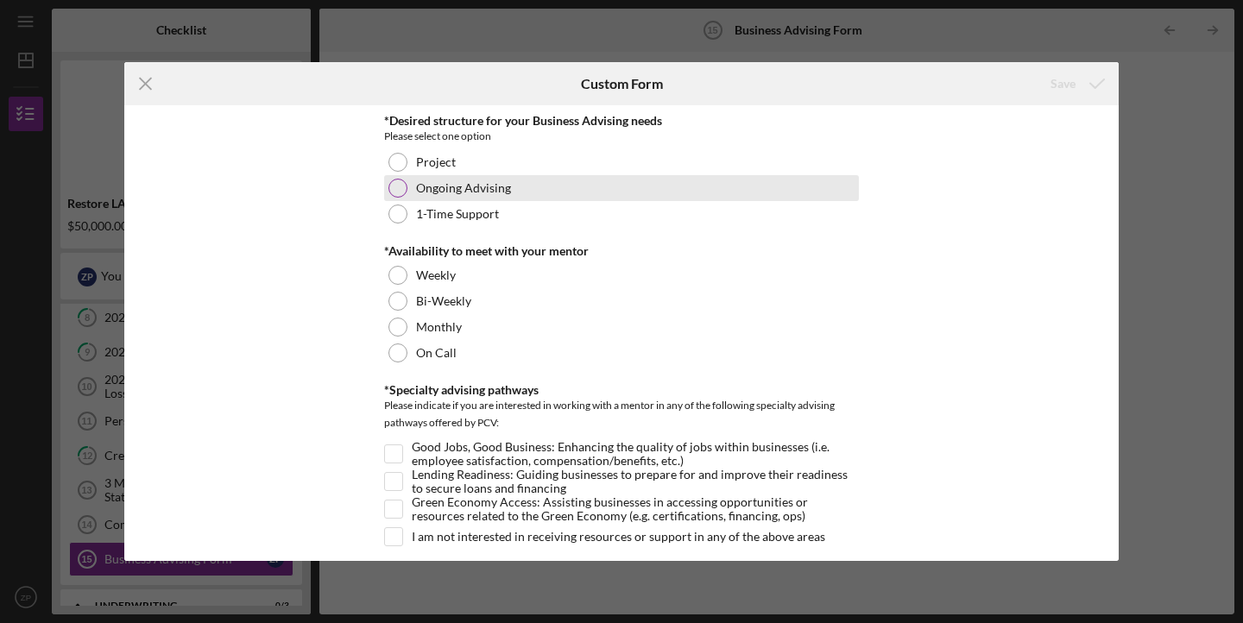
click at [560, 188] on div "Ongoing Advising" at bounding box center [621, 188] width 475 height 26
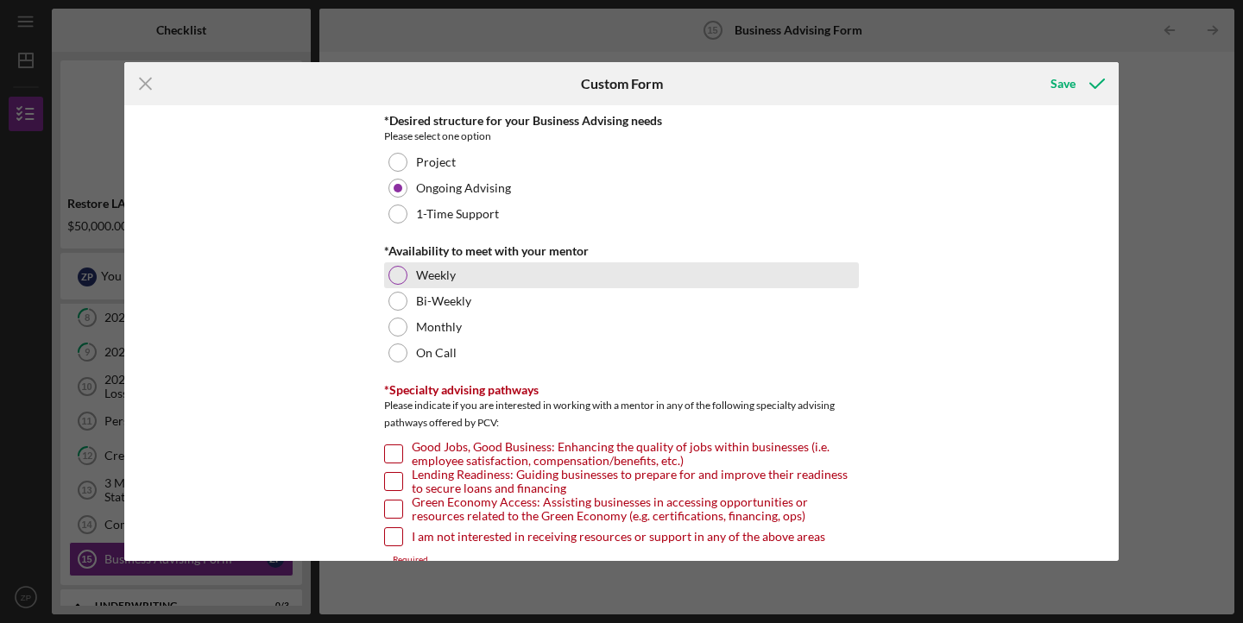
click at [552, 280] on div "Weekly" at bounding box center [621, 275] width 475 height 26
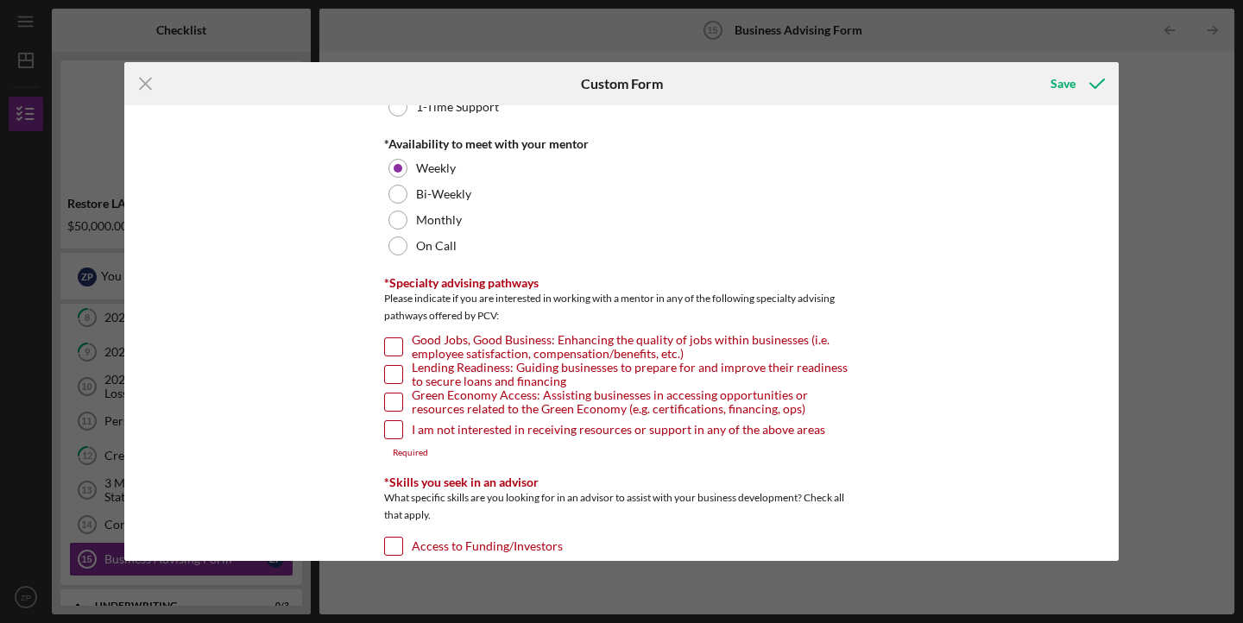
scroll to position [115, 0]
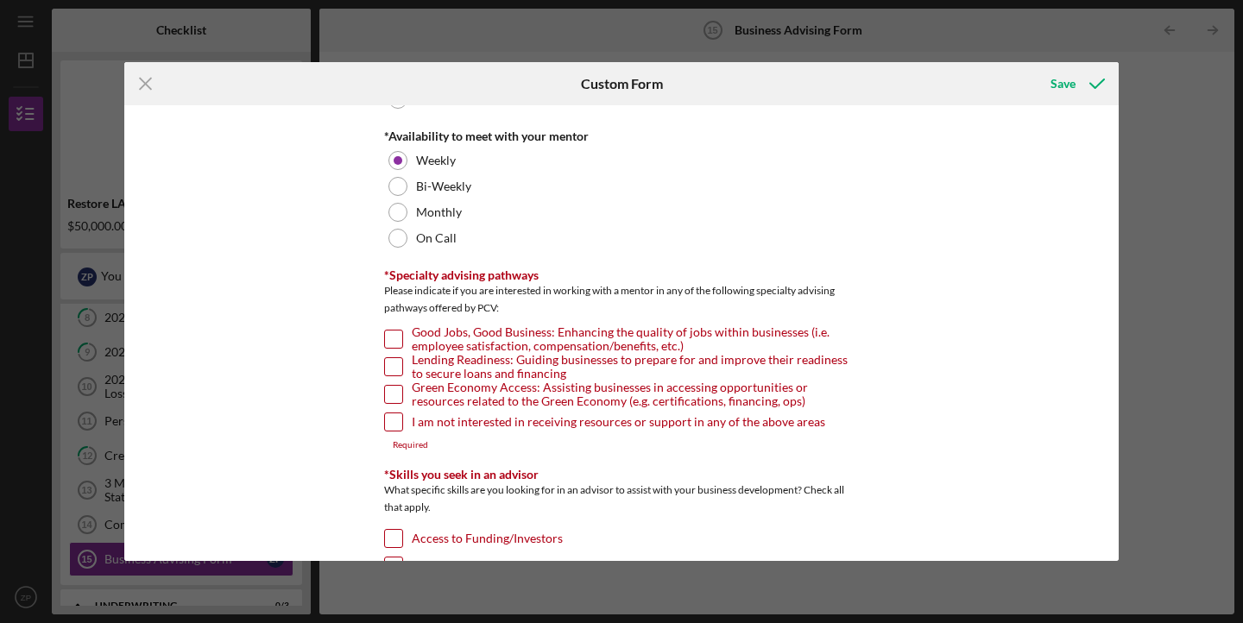
click at [393, 374] on input "Lending Readiness: Guiding businesses to prepare for and improve their readines…" at bounding box center [393, 366] width 17 height 17
checkbox input "true"
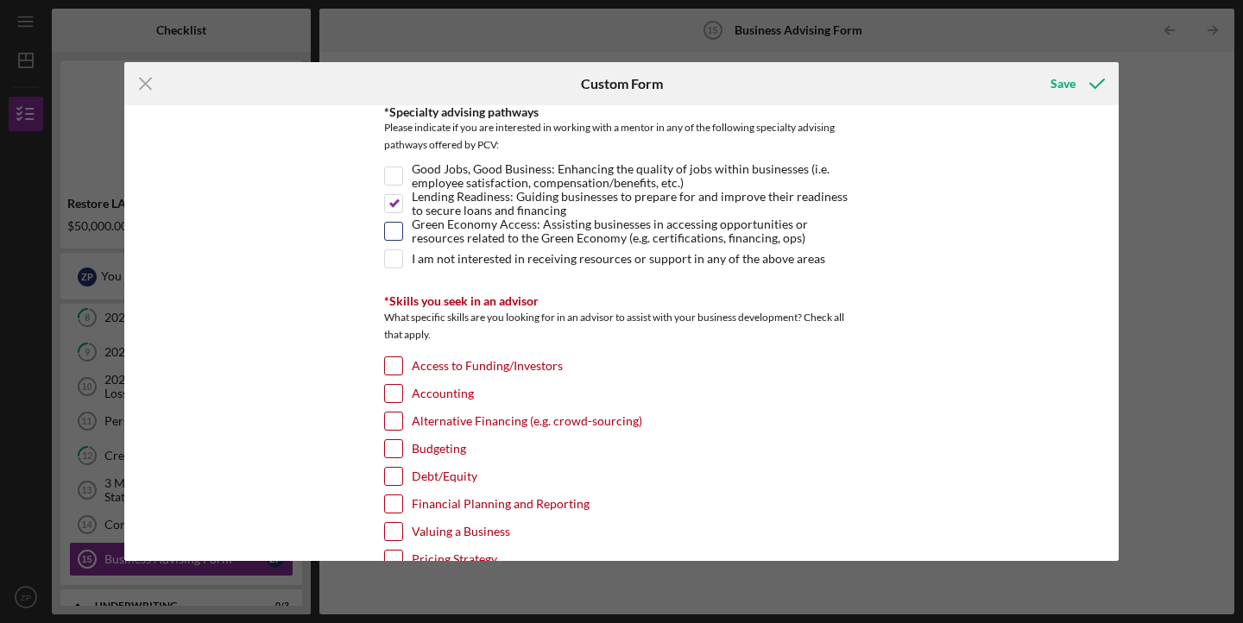
scroll to position [289, 0]
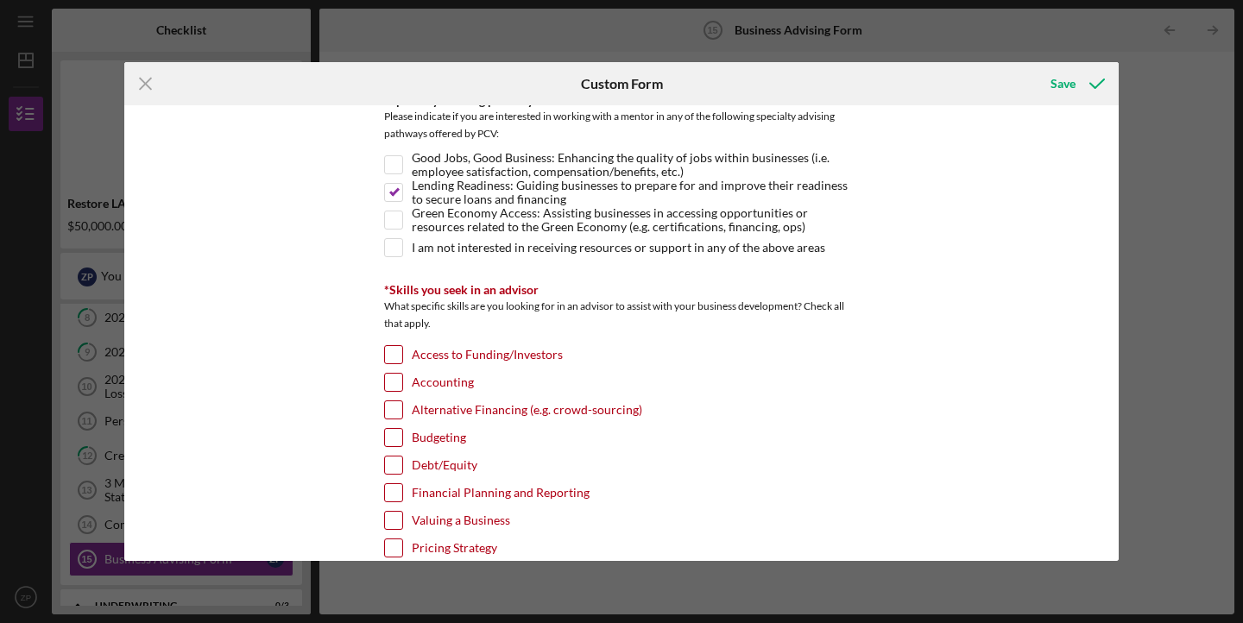
click at [408, 360] on div "Access to Funding/Investors" at bounding box center [621, 359] width 475 height 28
click at [396, 355] on input "Access to Funding/Investors" at bounding box center [393, 354] width 17 height 17
checkbox input "true"
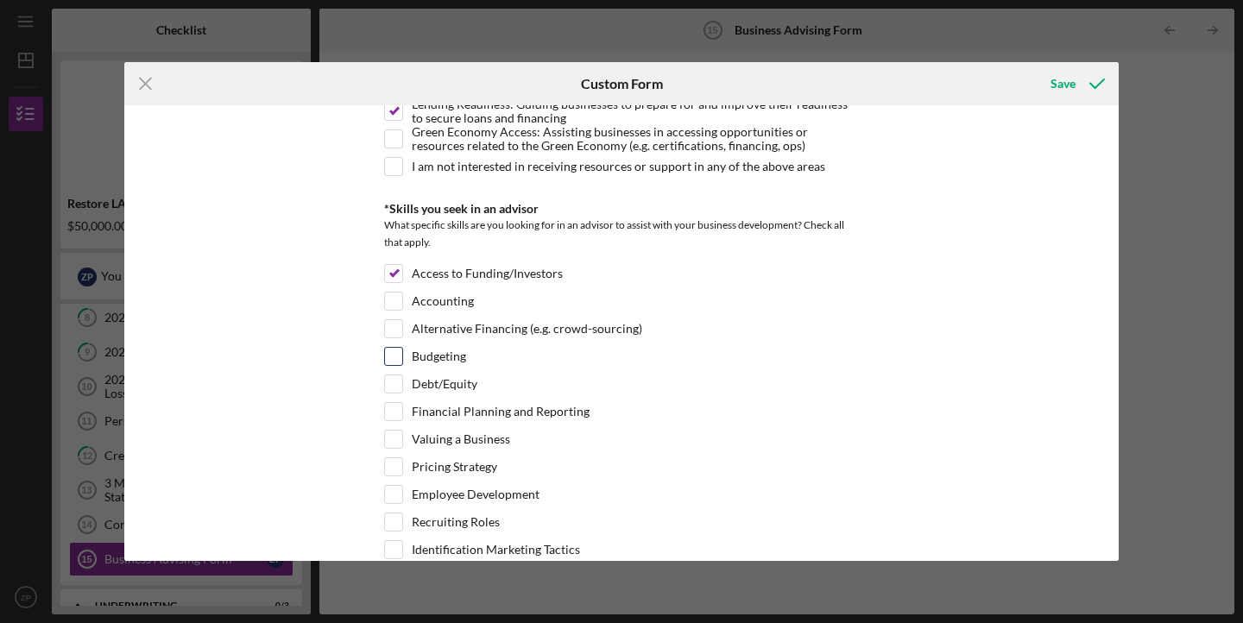
scroll to position [380, 0]
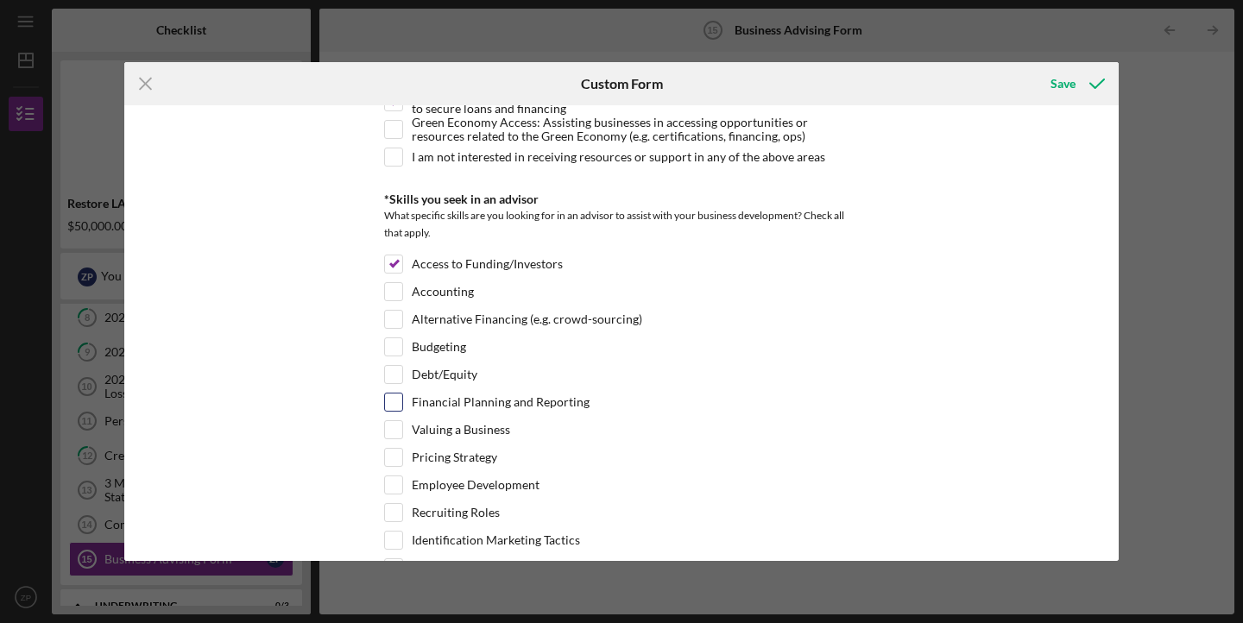
click at [397, 407] on input "Financial Planning and Reporting" at bounding box center [393, 402] width 17 height 17
checkbox input "true"
click at [398, 432] on input "Valuing a Business" at bounding box center [393, 429] width 17 height 17
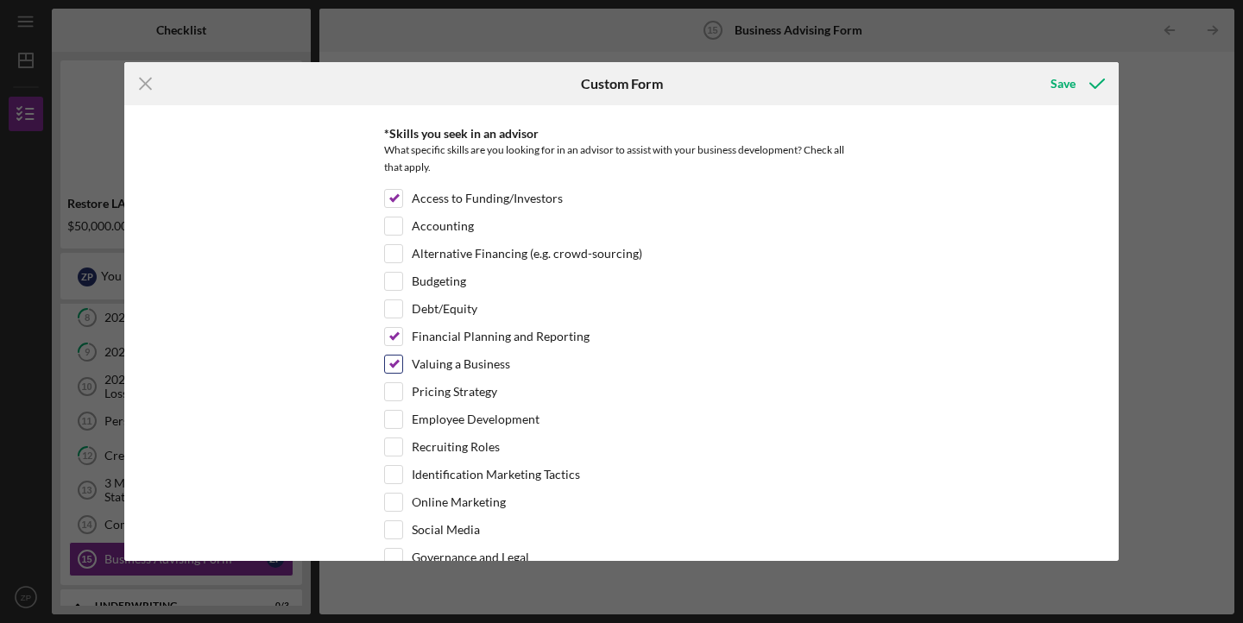
scroll to position [465, 0]
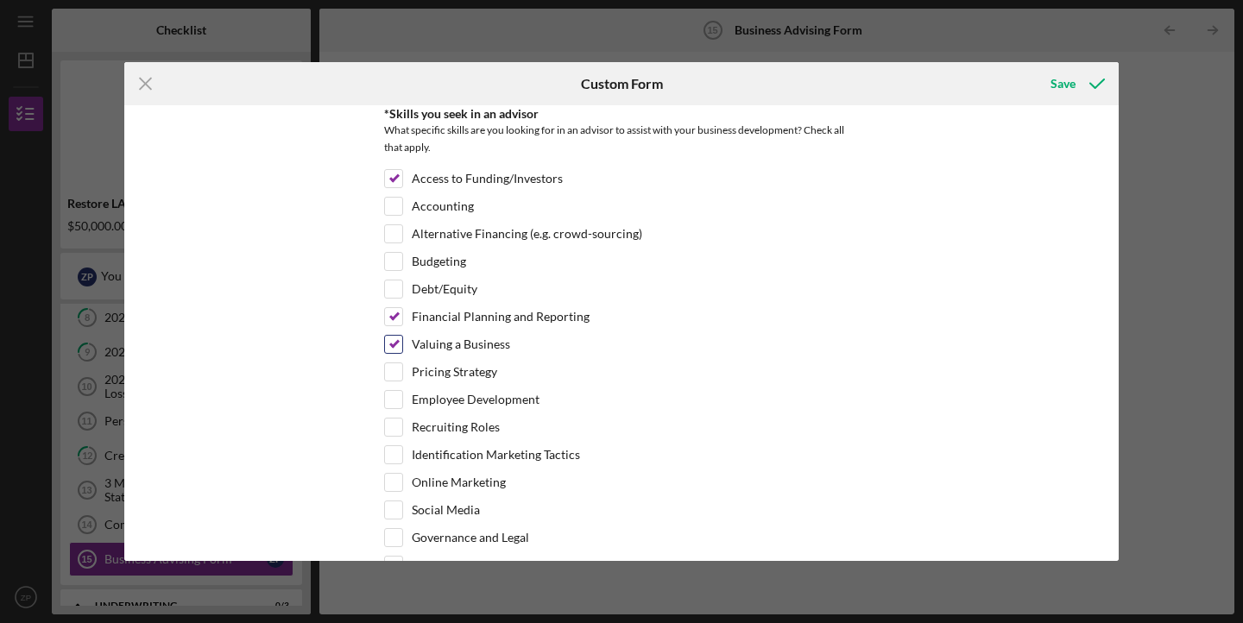
click at [390, 345] on input "Valuing a Business" at bounding box center [393, 344] width 17 height 17
checkbox input "false"
click at [388, 371] on input "Pricing Strategy" at bounding box center [393, 371] width 17 height 17
checkbox input "true"
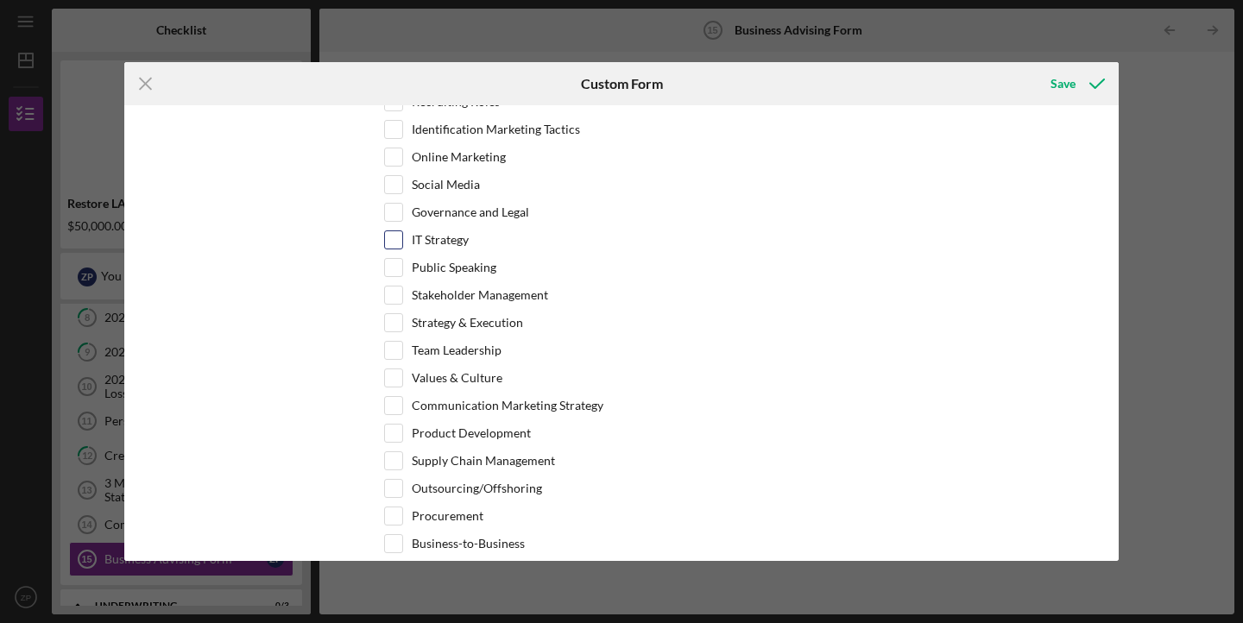
scroll to position [810, 0]
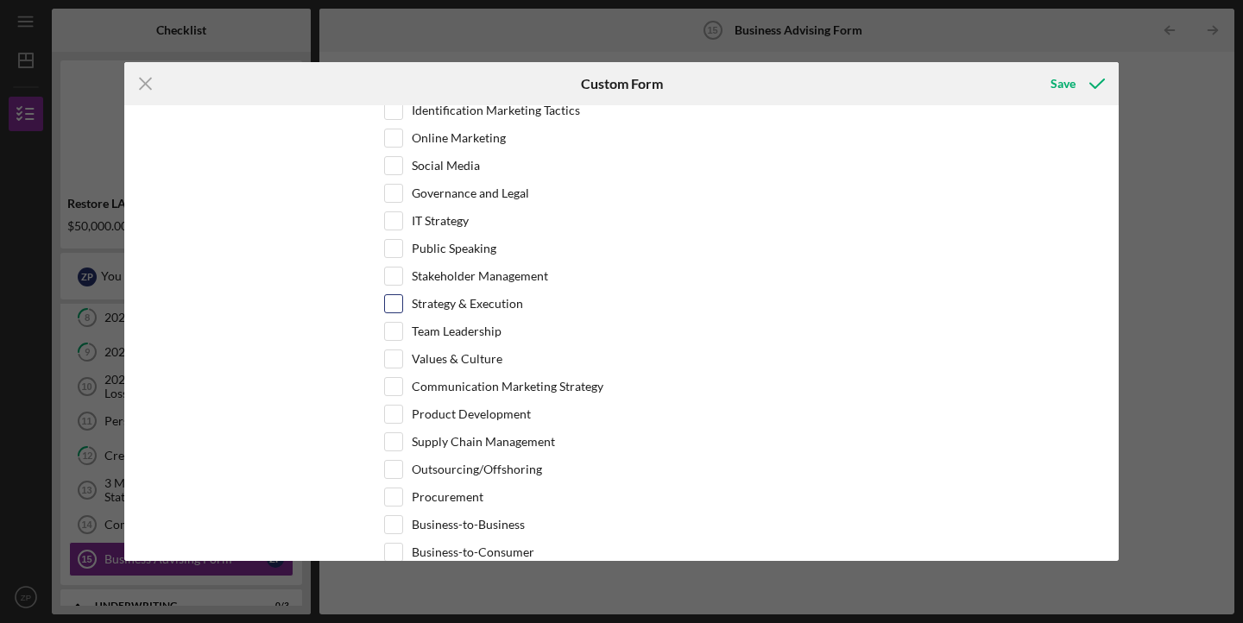
click at [393, 306] on input "Strategy & Execution" at bounding box center [393, 303] width 17 height 17
checkbox input "true"
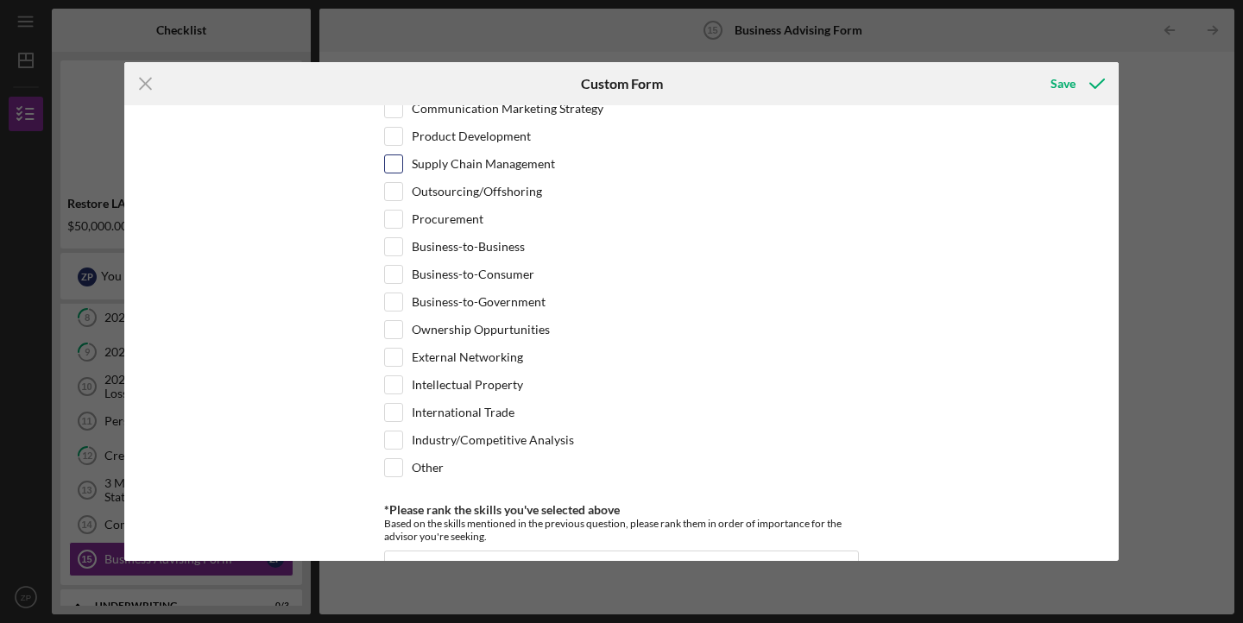
scroll to position [1098, 0]
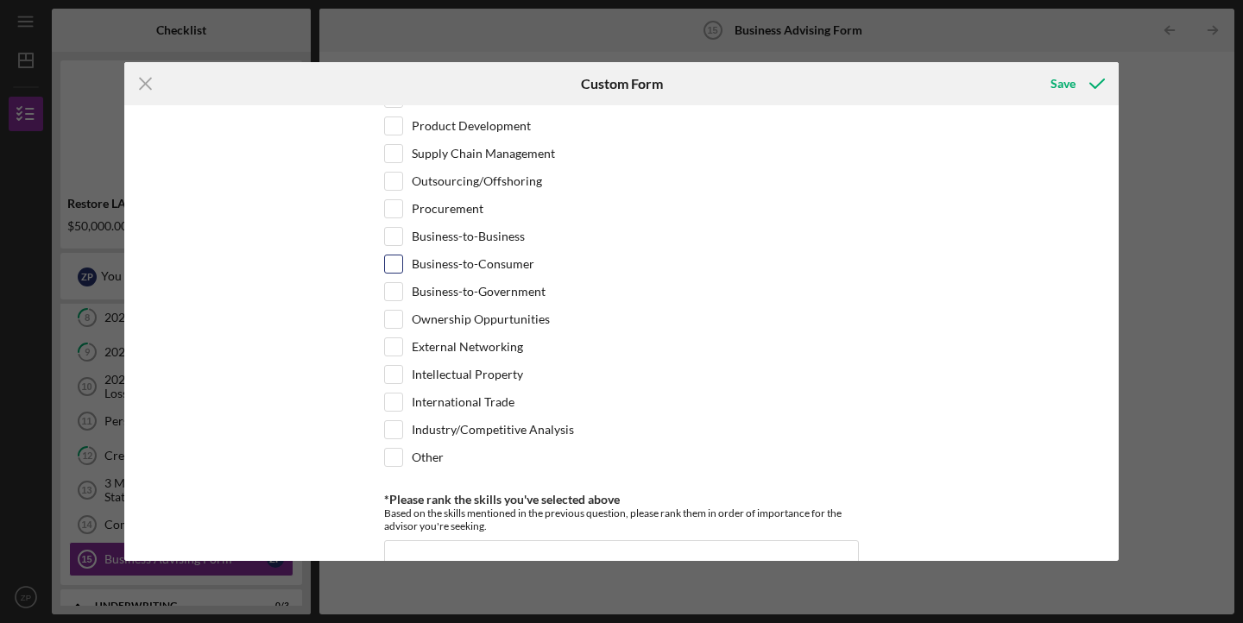
click at [444, 268] on label "Business-to-Consumer" at bounding box center [473, 263] width 123 height 17
click at [402, 268] on input "Business-to-Consumer" at bounding box center [393, 263] width 17 height 17
checkbox input "true"
click at [441, 428] on label "Industry/Competitive Analysis" at bounding box center [493, 429] width 162 height 17
click at [402, 428] on input "Industry/Competitive Analysis" at bounding box center [393, 429] width 17 height 17
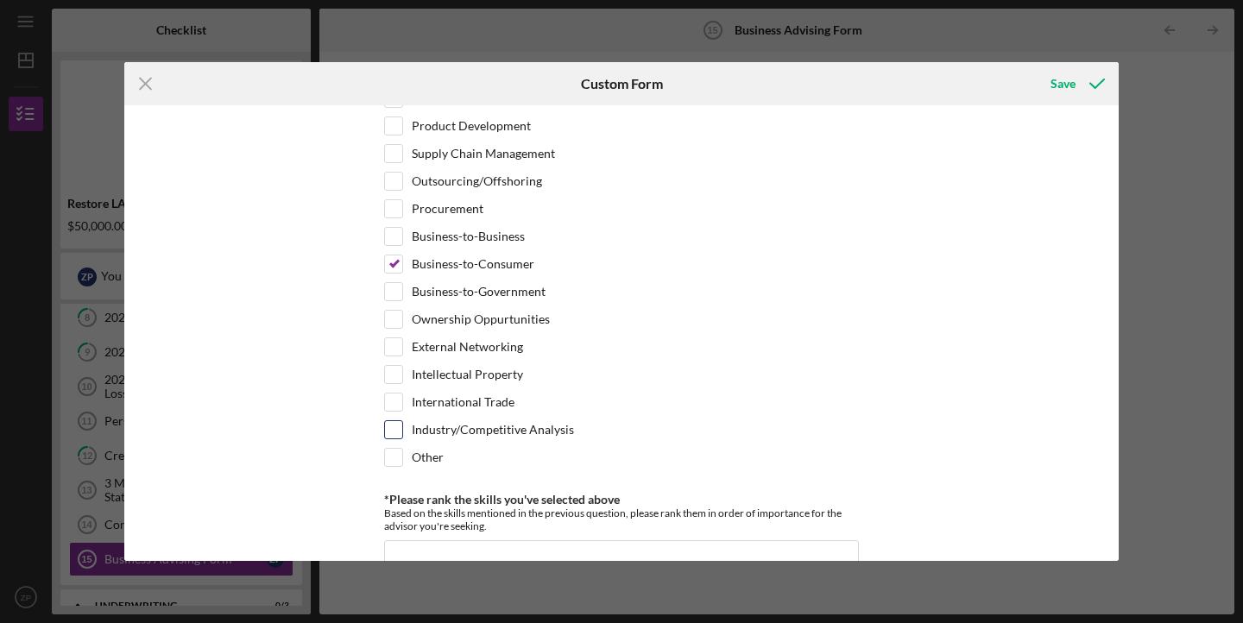
checkbox input "true"
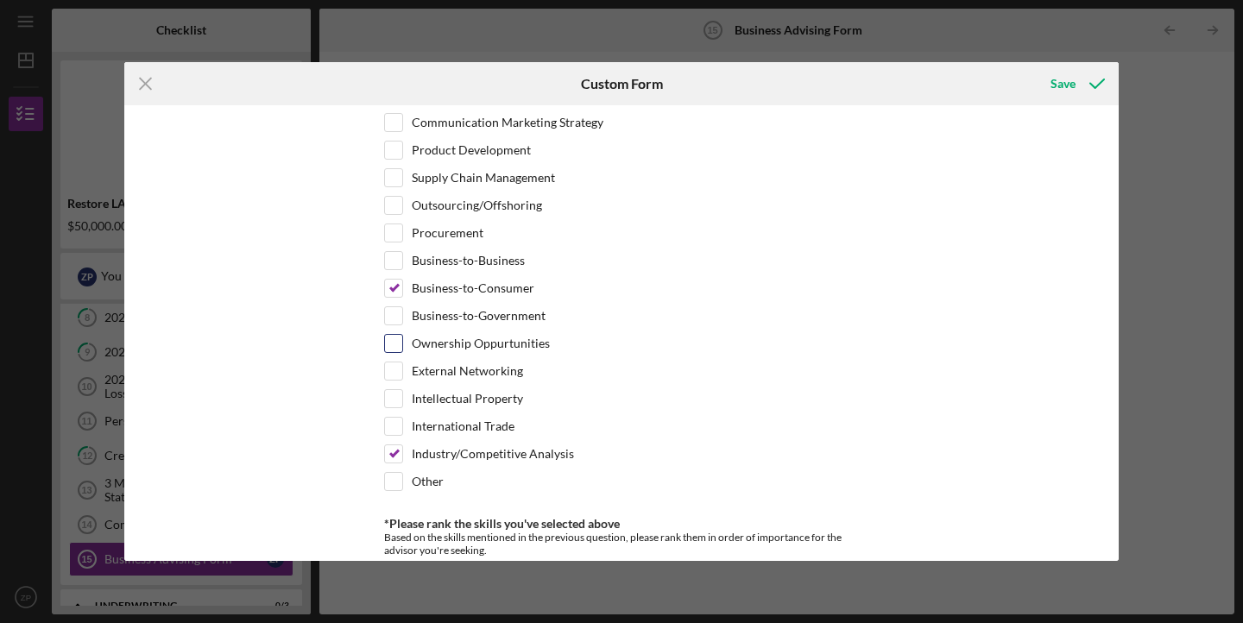
scroll to position [1008, 0]
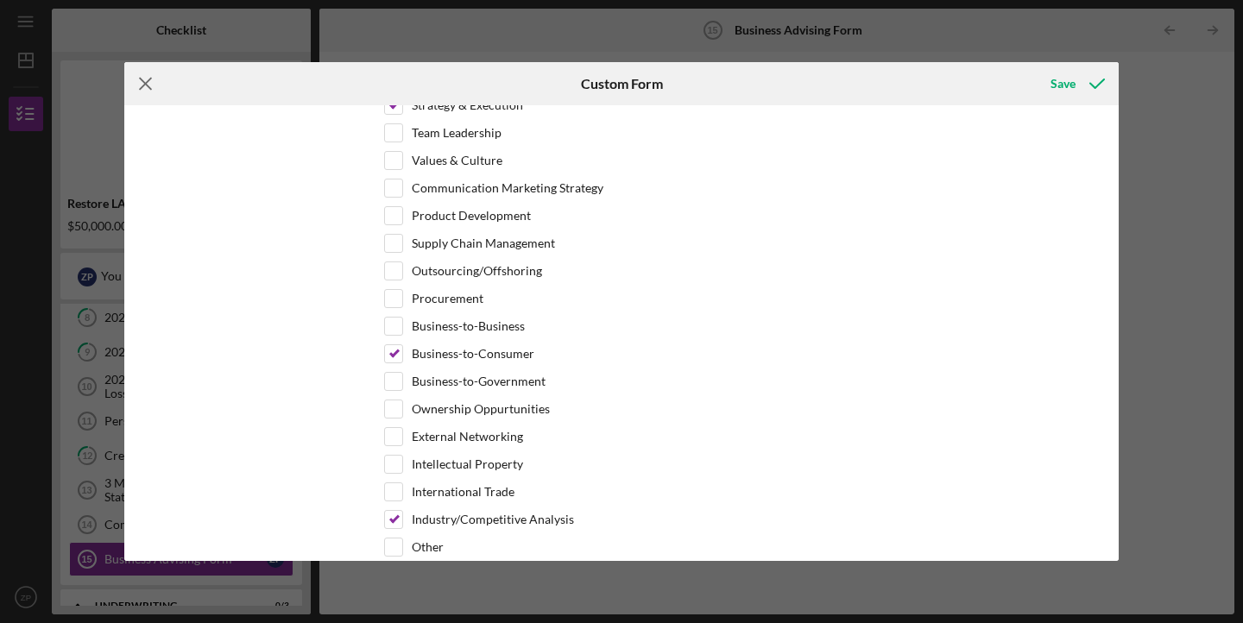
click at [139, 85] on icon "Icon/Menu Close" at bounding box center [145, 83] width 43 height 43
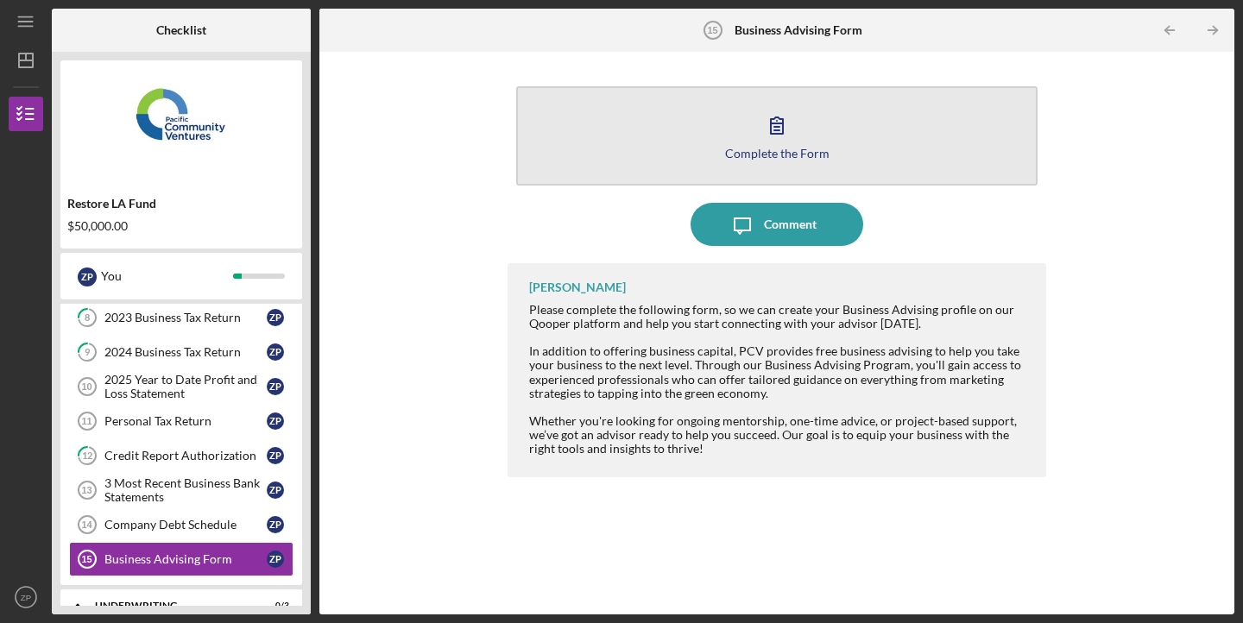
click at [712, 129] on button "Complete the Form Form" at bounding box center [776, 135] width 521 height 99
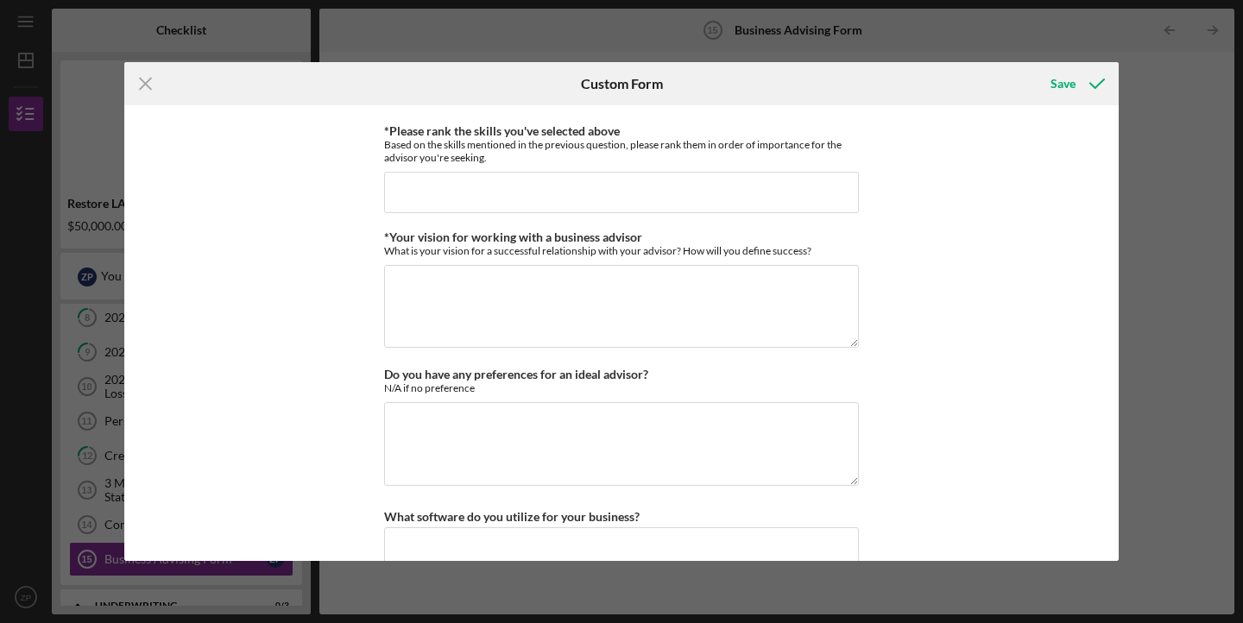
scroll to position [1473, 0]
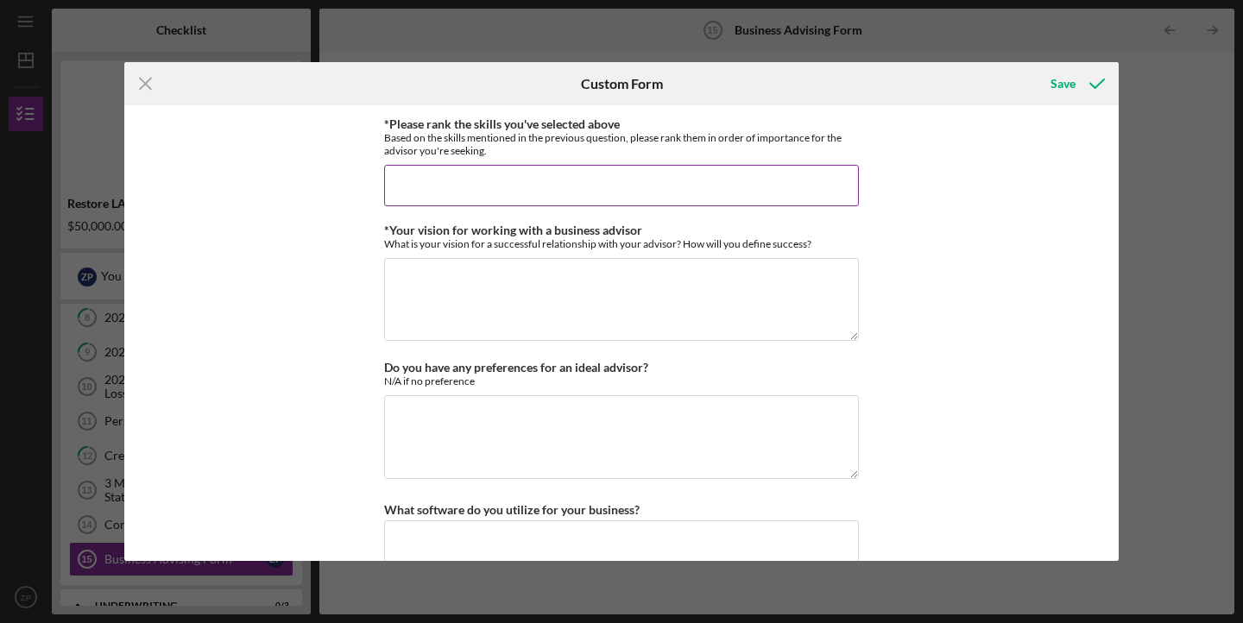
click at [539, 189] on input "*Please rank the skills you've selected above" at bounding box center [621, 185] width 475 height 41
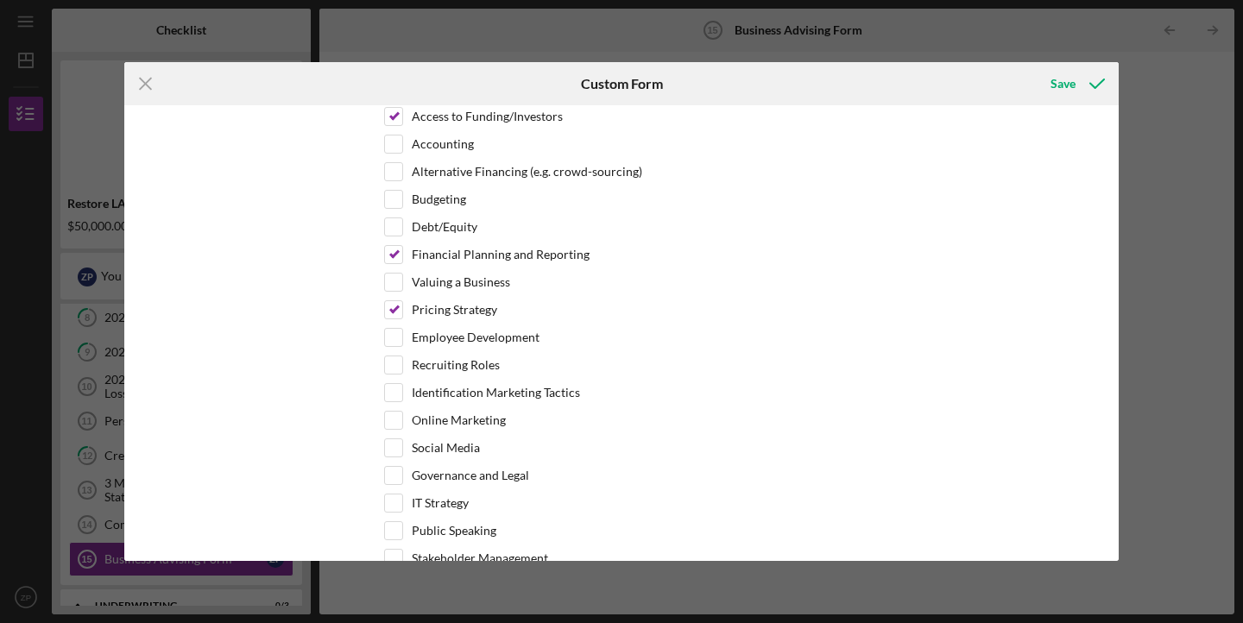
scroll to position [525, 0]
type input "Accessing to funding/investors,"
click at [393, 313] on input "Pricing Strategy" at bounding box center [393, 312] width 17 height 17
checkbox input "false"
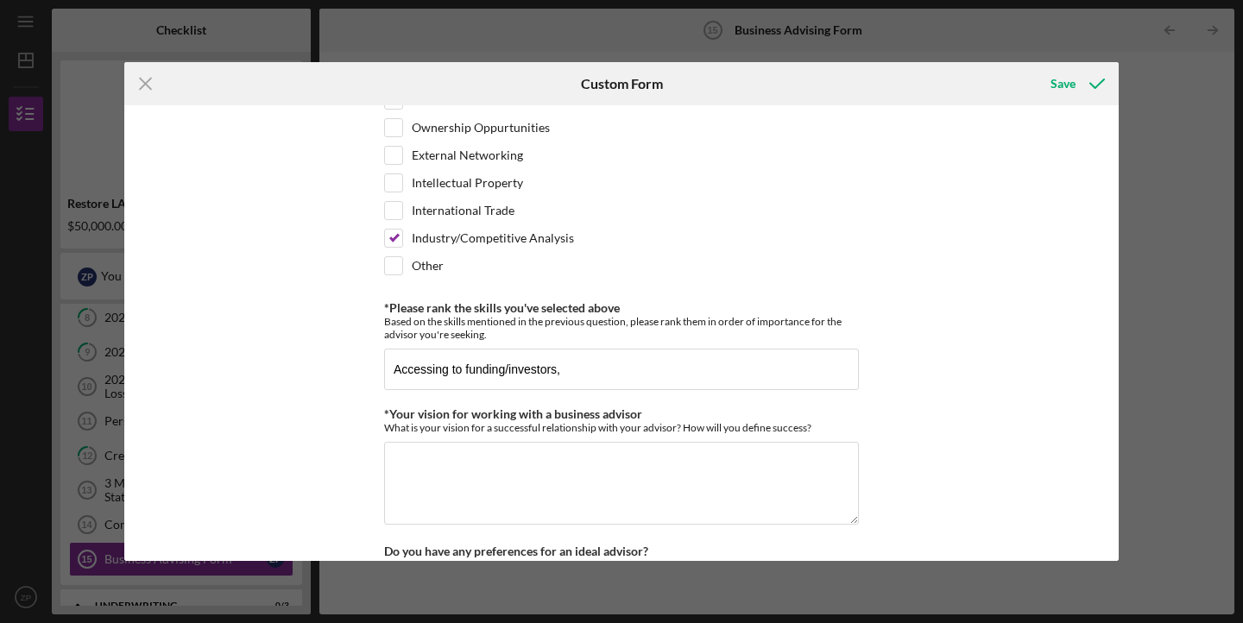
scroll to position [1352, 0]
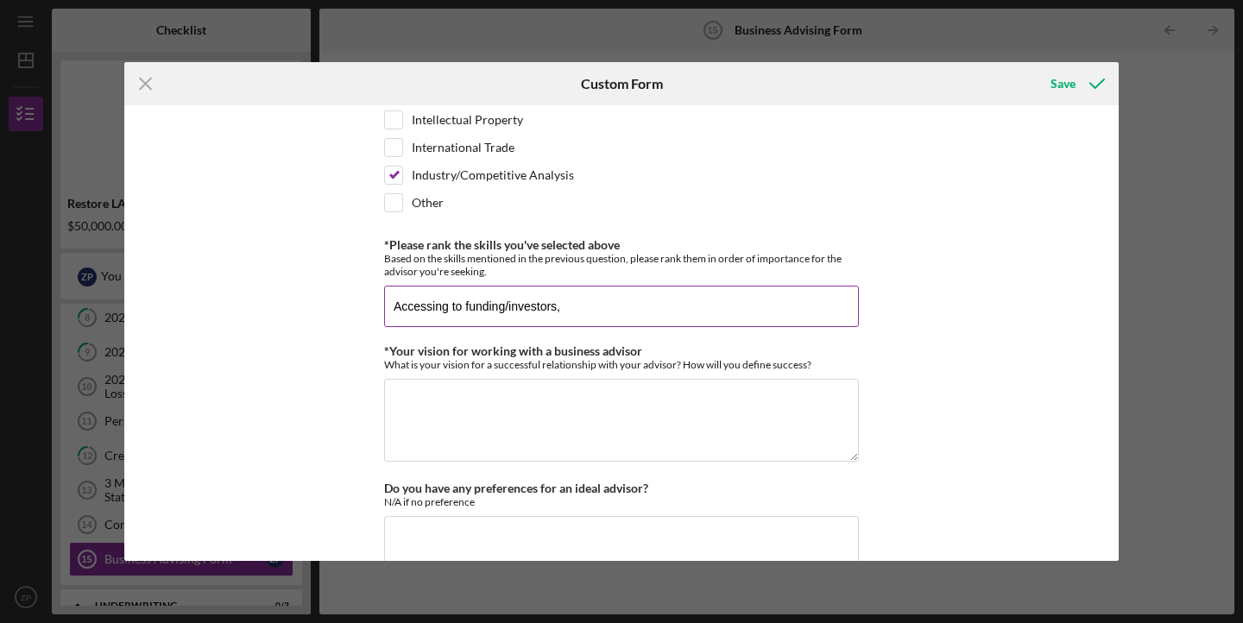
click at [620, 299] on input "Accessing to funding/investors," at bounding box center [621, 306] width 475 height 41
click at [595, 299] on input "Accessing to funding/investors," at bounding box center [621, 306] width 475 height 41
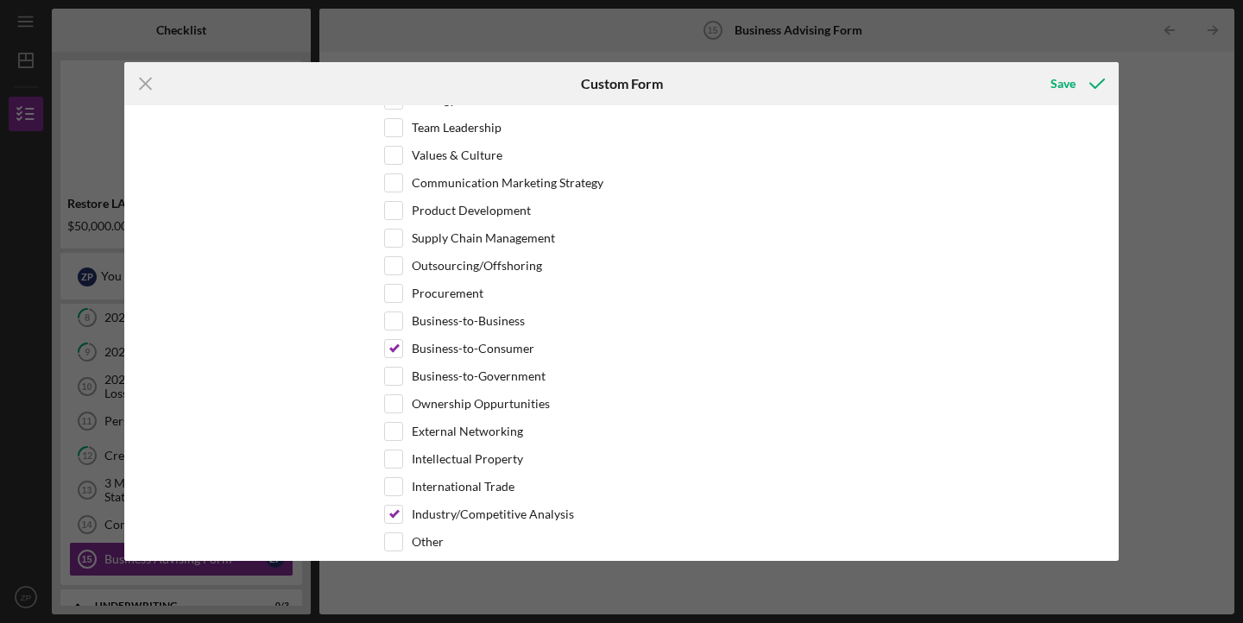
scroll to position [1011, 0]
type input "Accessing to funding/investors, financial reporting"
click at [393, 350] on input "Business-to-Consumer" at bounding box center [393, 350] width 17 height 17
checkbox input "false"
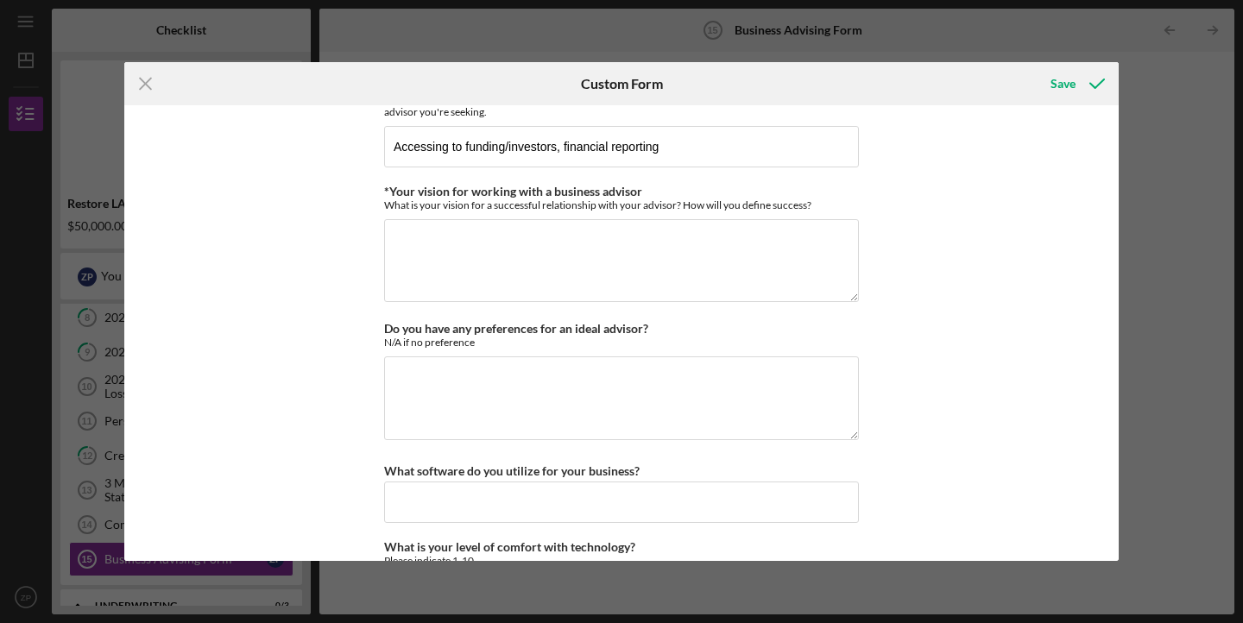
scroll to position [1592, 0]
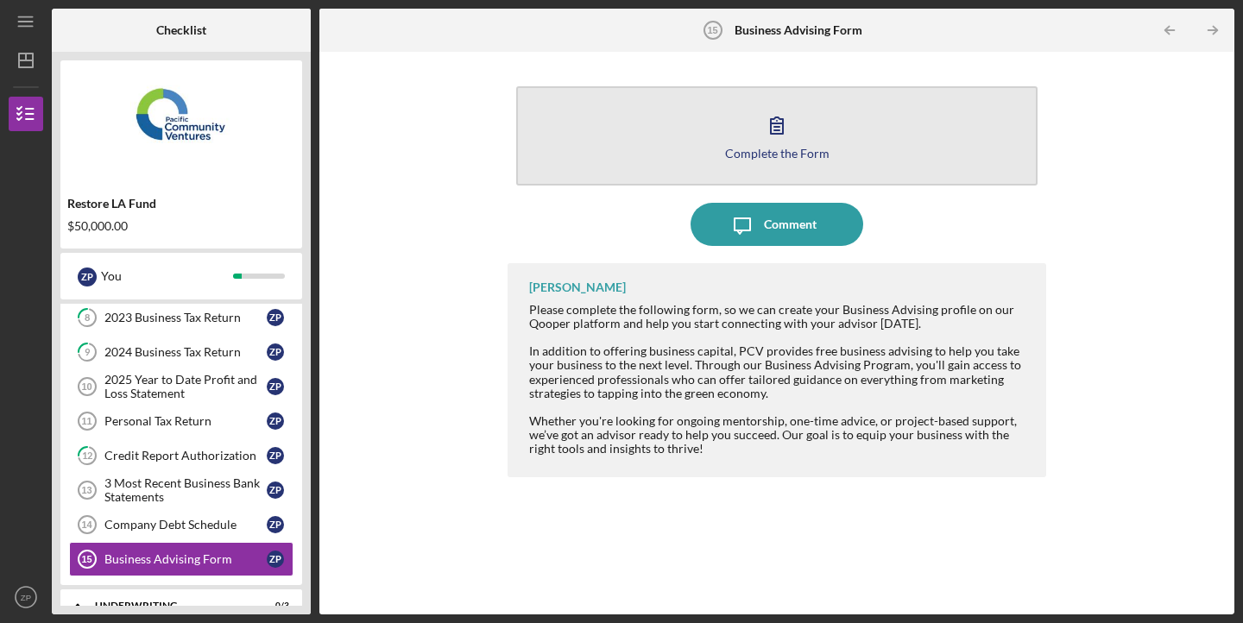
click at [683, 147] on button "Complete the Form Form" at bounding box center [776, 135] width 521 height 99
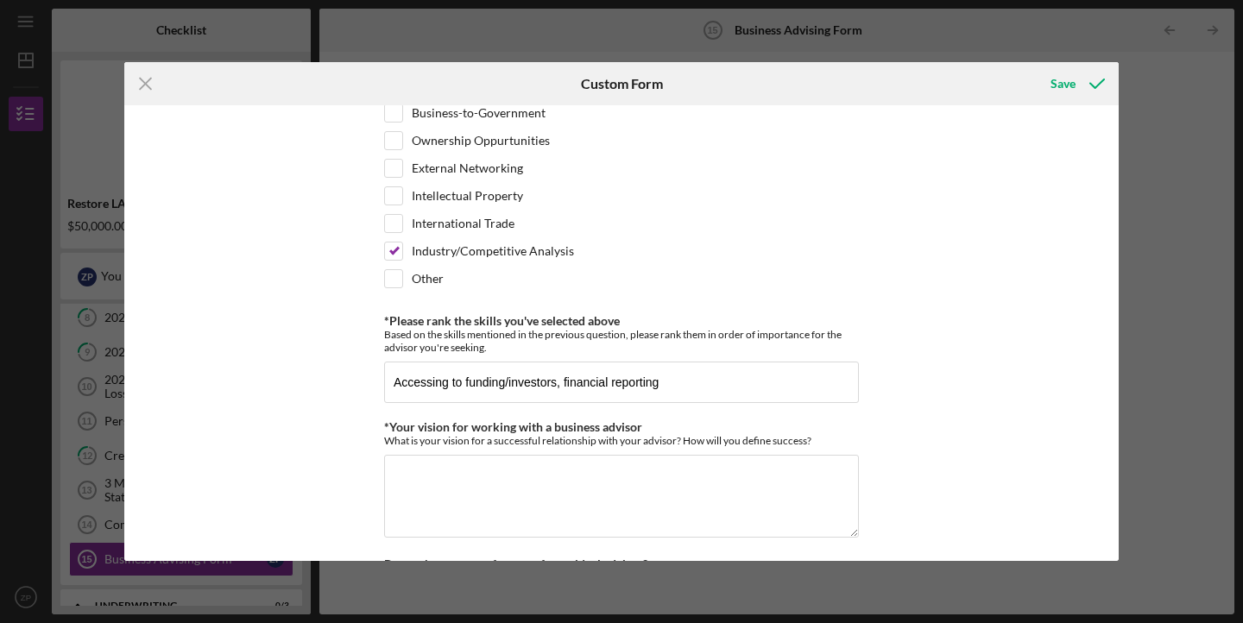
scroll to position [1315, 0]
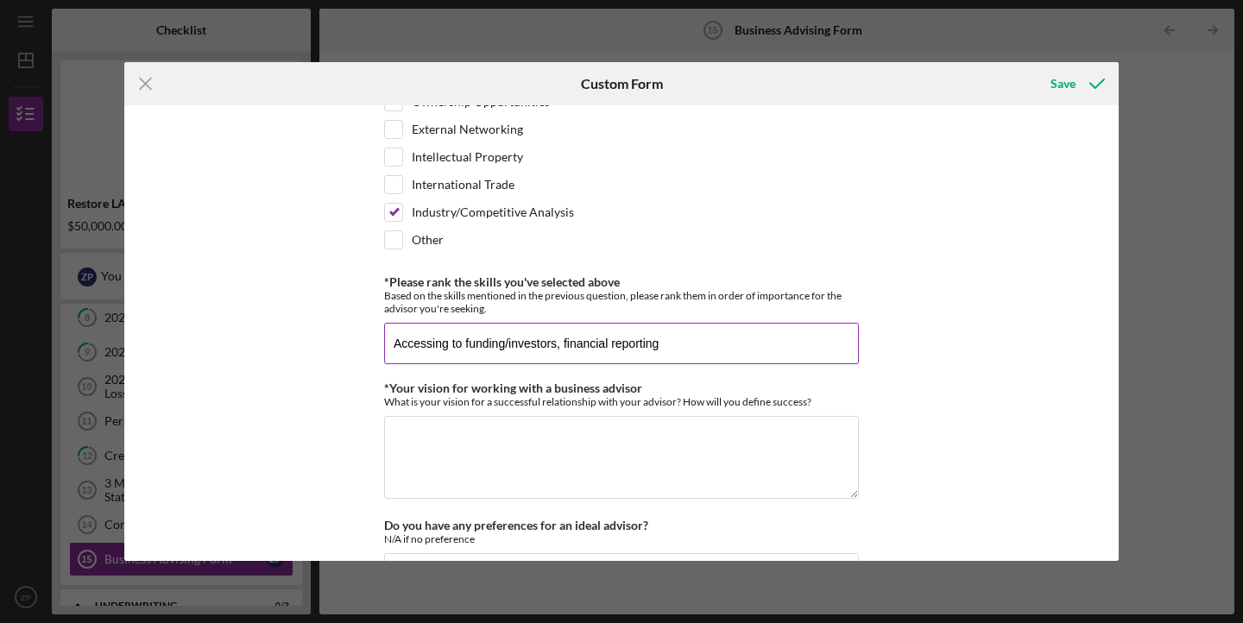
click at [669, 344] on input "Accessing to funding/investors, financial reporting" at bounding box center [621, 343] width 475 height 41
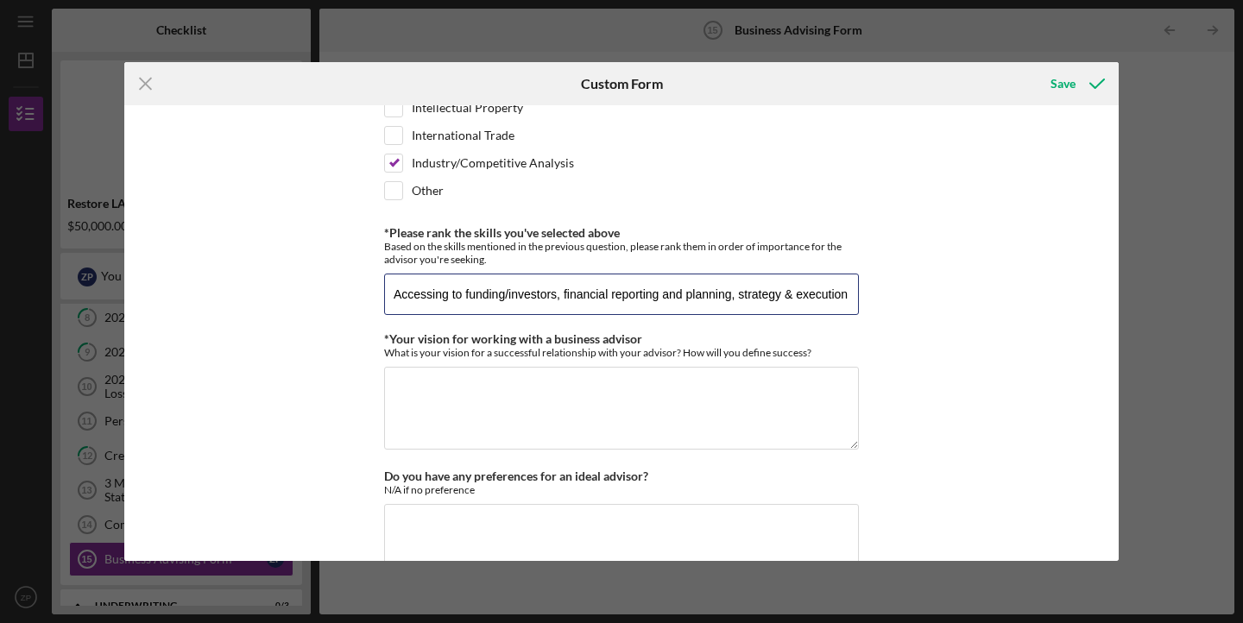
scroll to position [1393, 0]
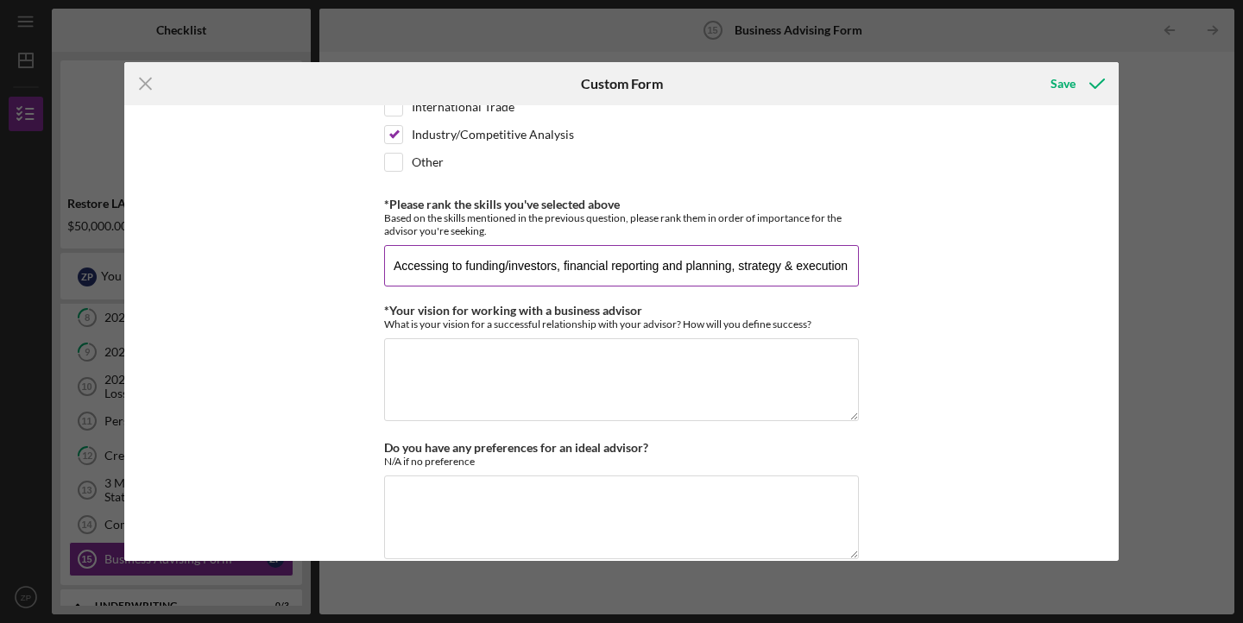
click at [656, 268] on input "Accessing to funding/investors, financial reporting and planning, strategy & ex…" at bounding box center [621, 265] width 475 height 41
click at [638, 267] on input "Accessing to funding/investors, financial reporting and planning, strategy & ex…" at bounding box center [621, 265] width 475 height 41
click at [677, 264] on input "Accessing to funding/investors, financial and planning, strategy & execution" at bounding box center [621, 265] width 475 height 41
paste input "reporting"
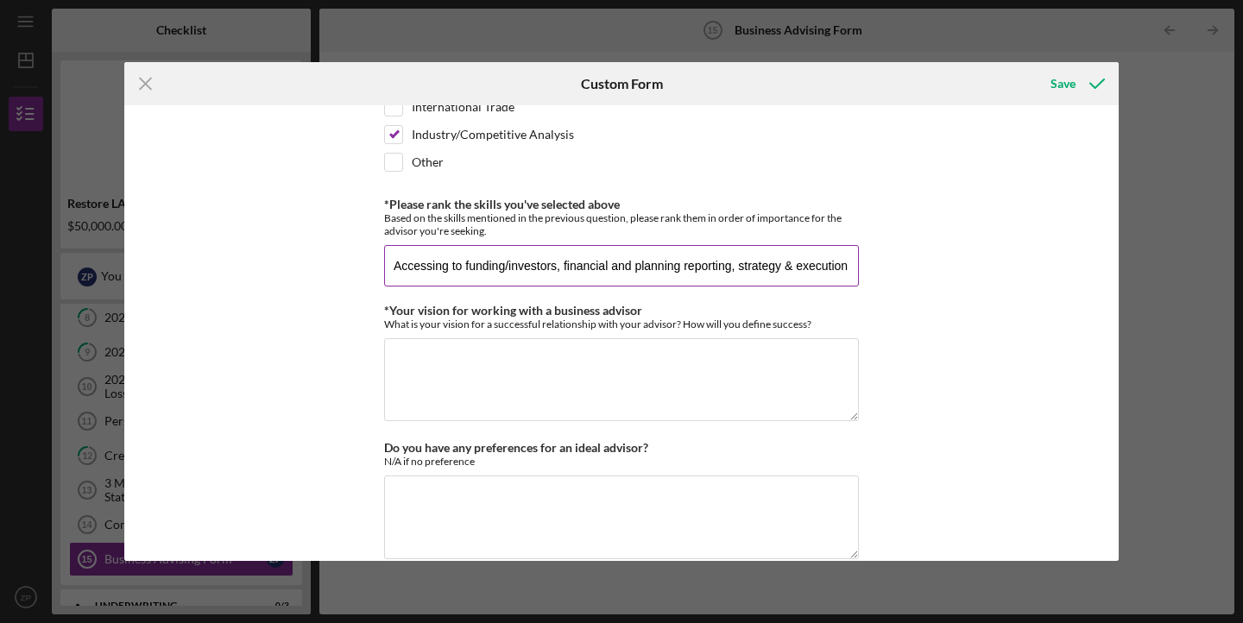
click at [622, 265] on input "Accessing to funding/investors, financial and planning reporting, strategy & ex…" at bounding box center [621, 265] width 475 height 41
click at [657, 264] on input "Accessing to funding/investors, financial planning reporting, strategy & execut…" at bounding box center [621, 265] width 475 height 41
paste input "and"
click at [797, 274] on input "Accessing to funding/investors, financial planning and reporting, strategy & ex…" at bounding box center [621, 265] width 475 height 41
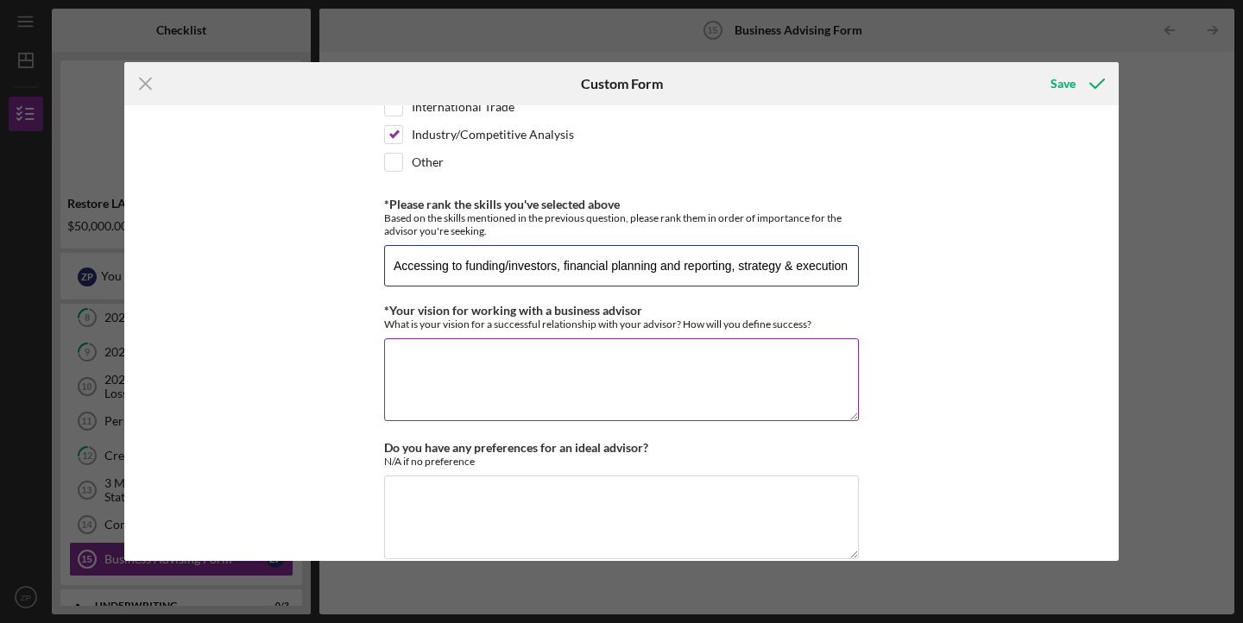
type input "Accessing to funding/investors, financial planning and reporting, strategy & ex…"
click at [738, 362] on textarea "*Your vision for working with a business advisor" at bounding box center [621, 379] width 475 height 83
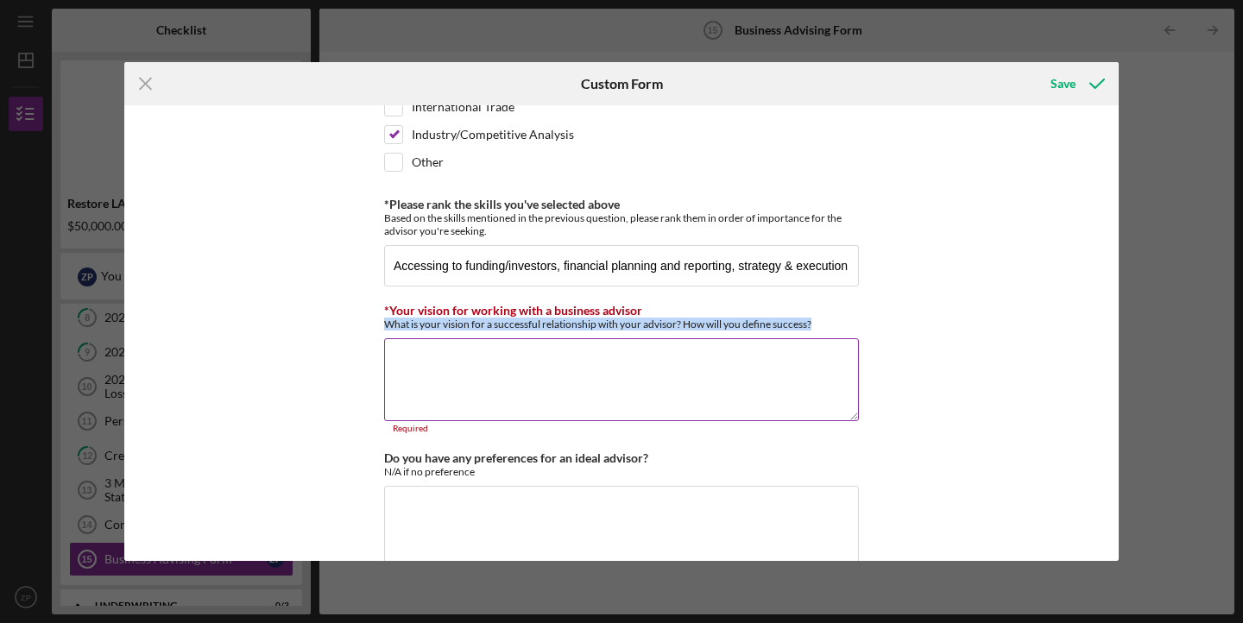
drag, startPoint x: 819, startPoint y: 325, endPoint x: 382, endPoint y: 327, distance: 436.7
click at [384, 327] on div "What is your vision for a successful relationship with your advisor? How will y…" at bounding box center [621, 324] width 475 height 13
copy div "What is your vision for a successful relationship with your advisor? How will y…"
click at [609, 374] on textarea "*Your vision for working with a business advisor" at bounding box center [621, 379] width 475 height 83
paste textarea "My vision for a successful relationship with my advisor is to have consistent, …"
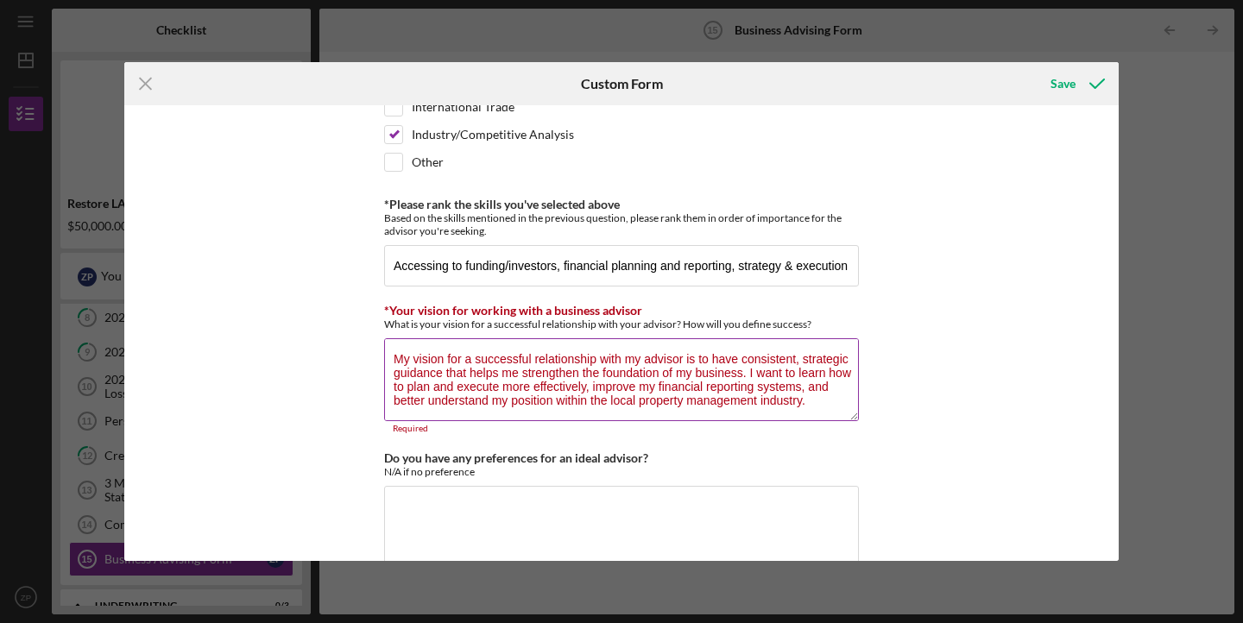
scroll to position [57, 0]
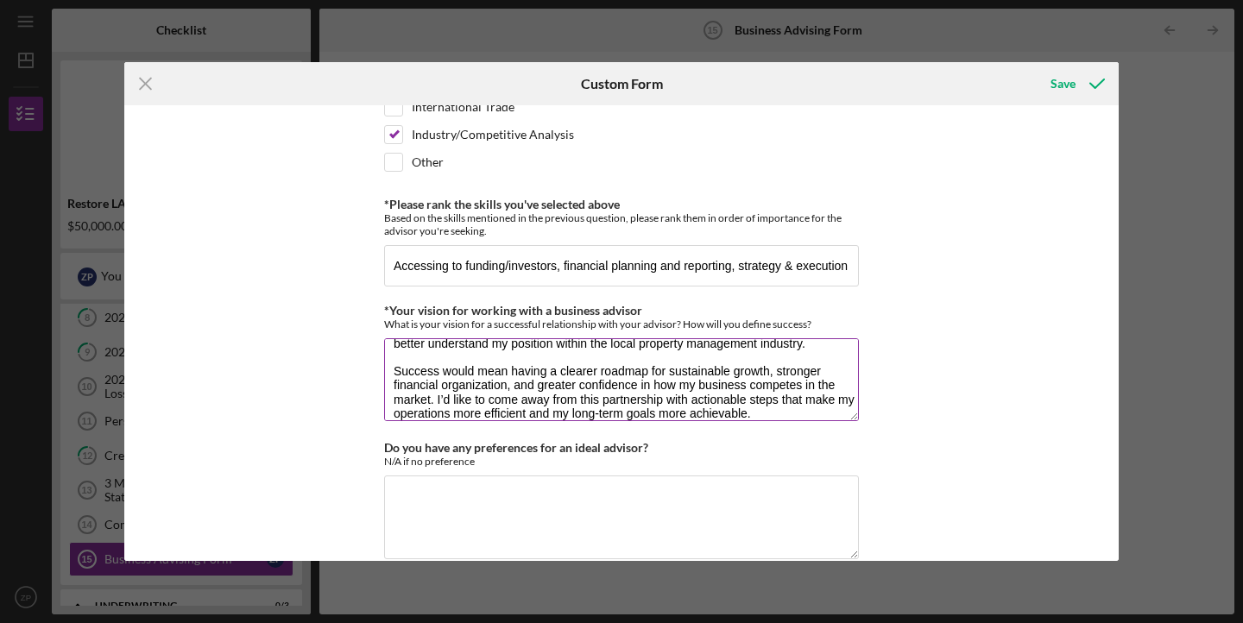
click at [490, 358] on textarea "My vision for a successful relationship with my advisor is to have consistent, …" at bounding box center [621, 379] width 475 height 83
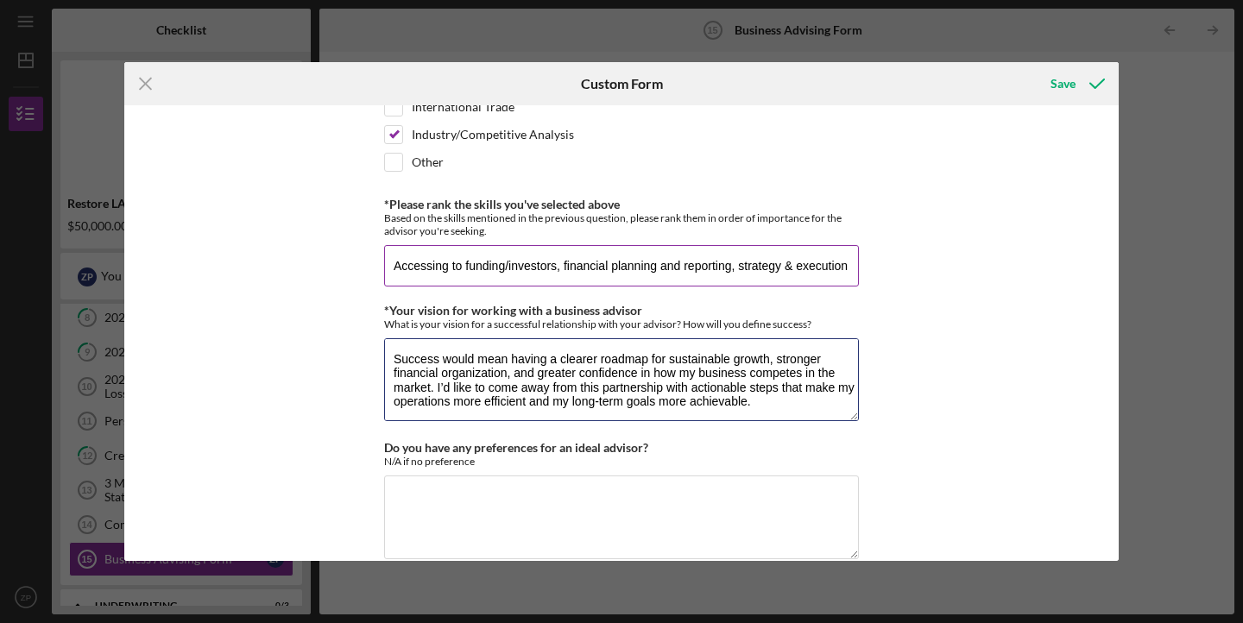
scroll to position [1592, 0]
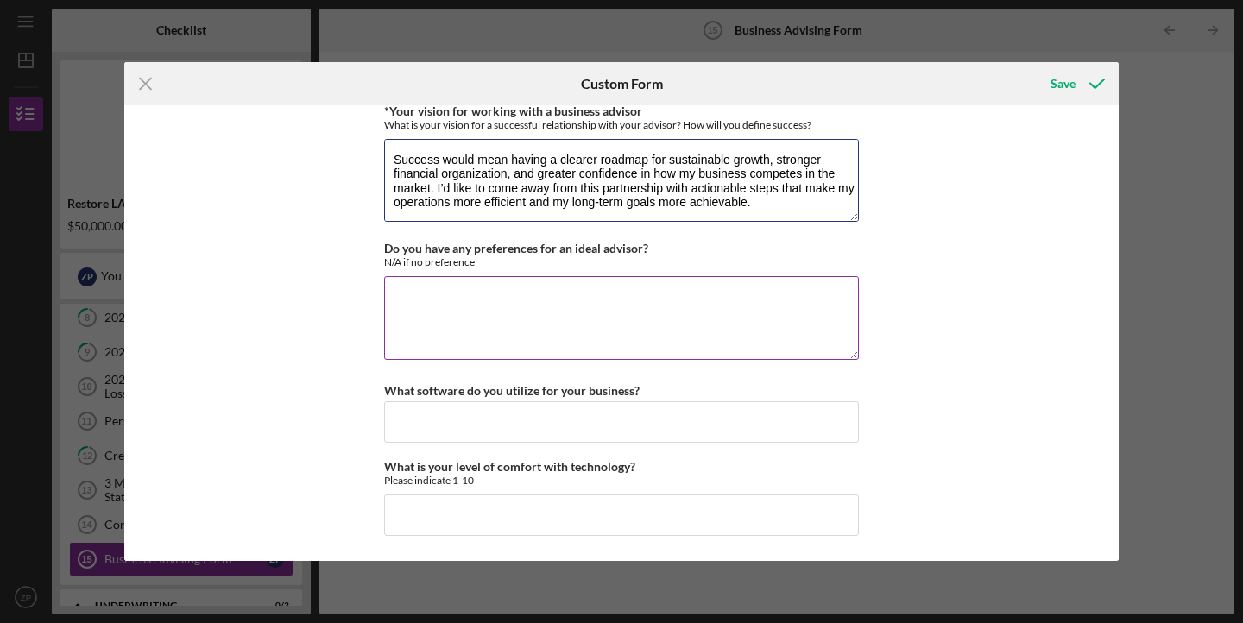
type textarea "My vision for a successful relationship with my advisor is to have consistent, …"
click at [515, 280] on textarea "Do you have any preferences for an ideal advisor?" at bounding box center [621, 317] width 475 height 83
type textarea "N/a"
click at [500, 410] on input "What software do you utilize for your business?" at bounding box center [621, 421] width 475 height 41
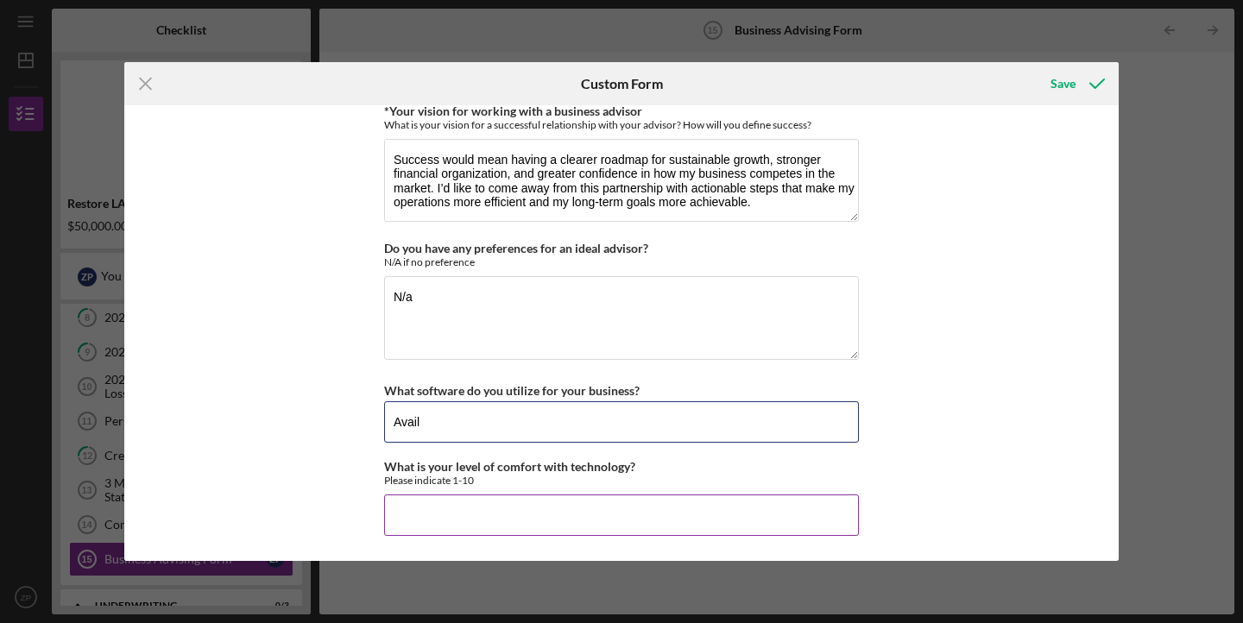
type input "Avail"
click at [440, 517] on input "What is your level of comfort with technology?" at bounding box center [621, 515] width 475 height 41
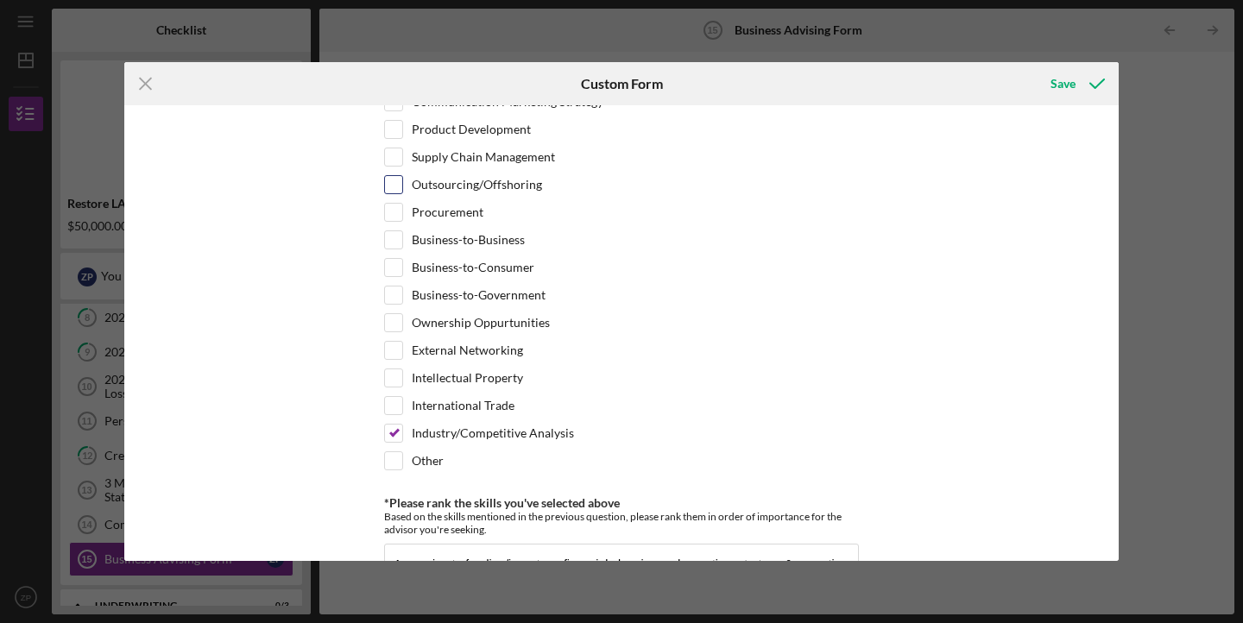
scroll to position [913, 0]
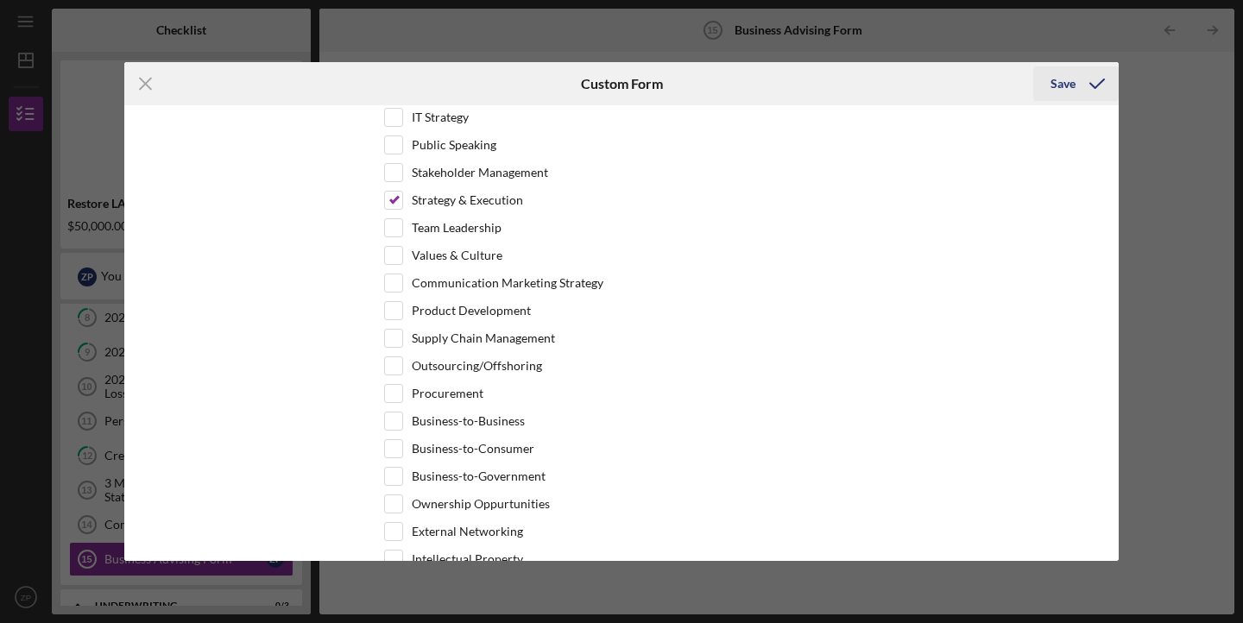
type input "9"
click at [1078, 82] on icon "submit" at bounding box center [1096, 83] width 43 height 43
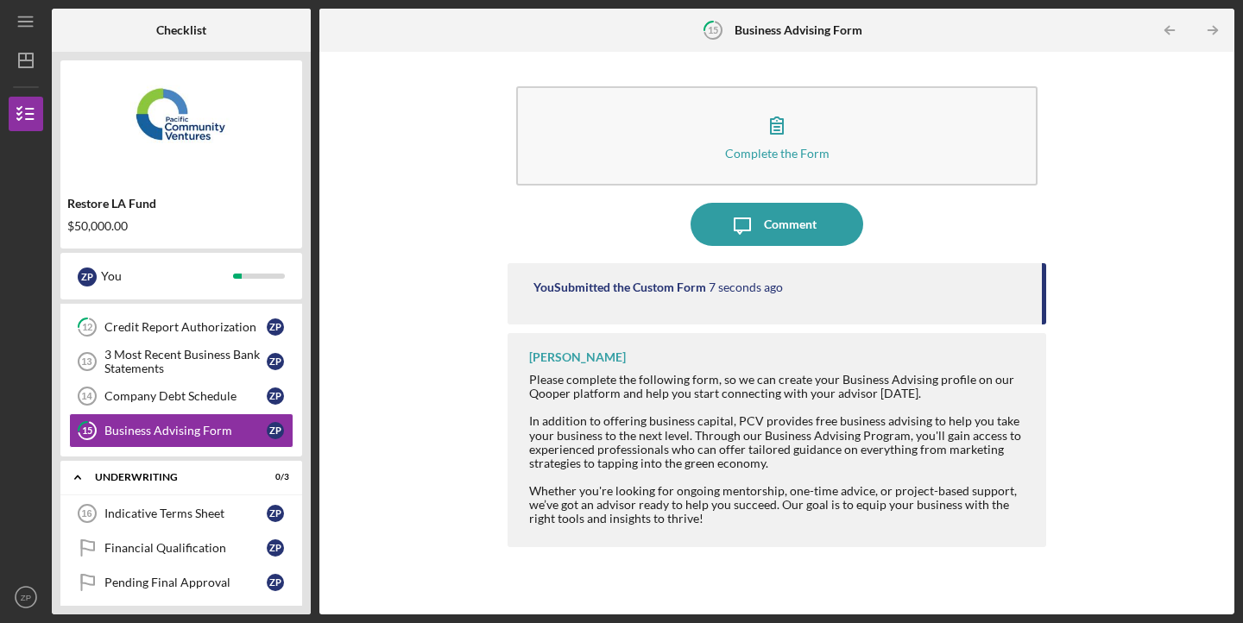
scroll to position [466, 0]
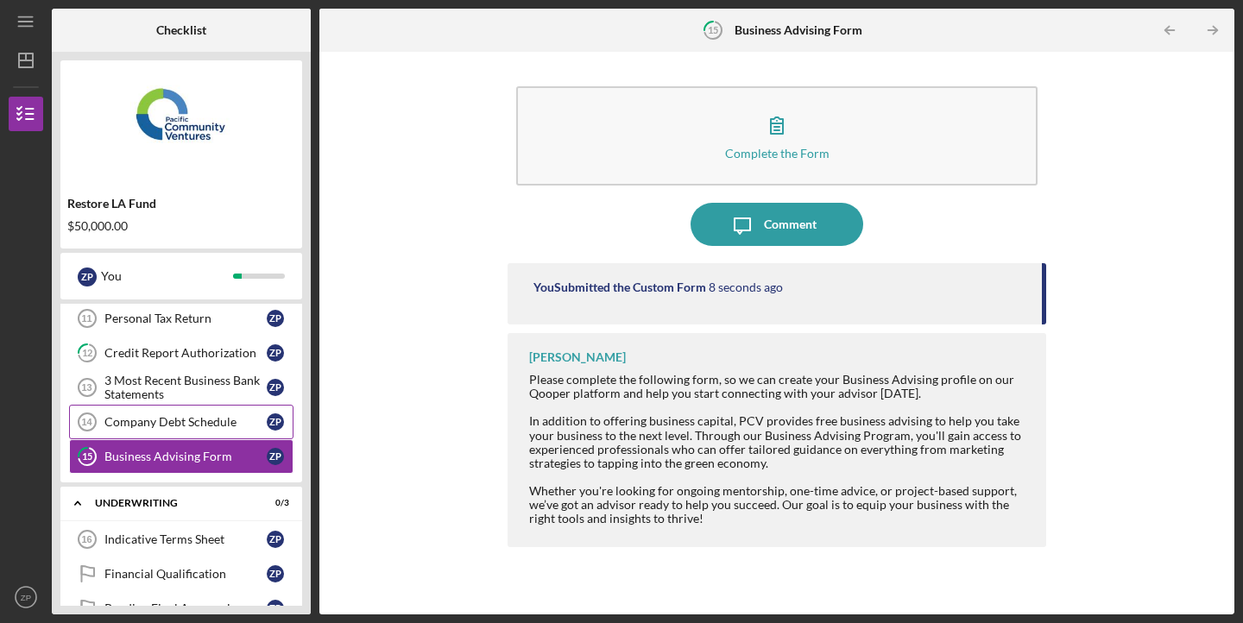
click at [183, 433] on link "Company Debt Schedule 14 Company Debt Schedule Z P" at bounding box center [181, 422] width 224 height 35
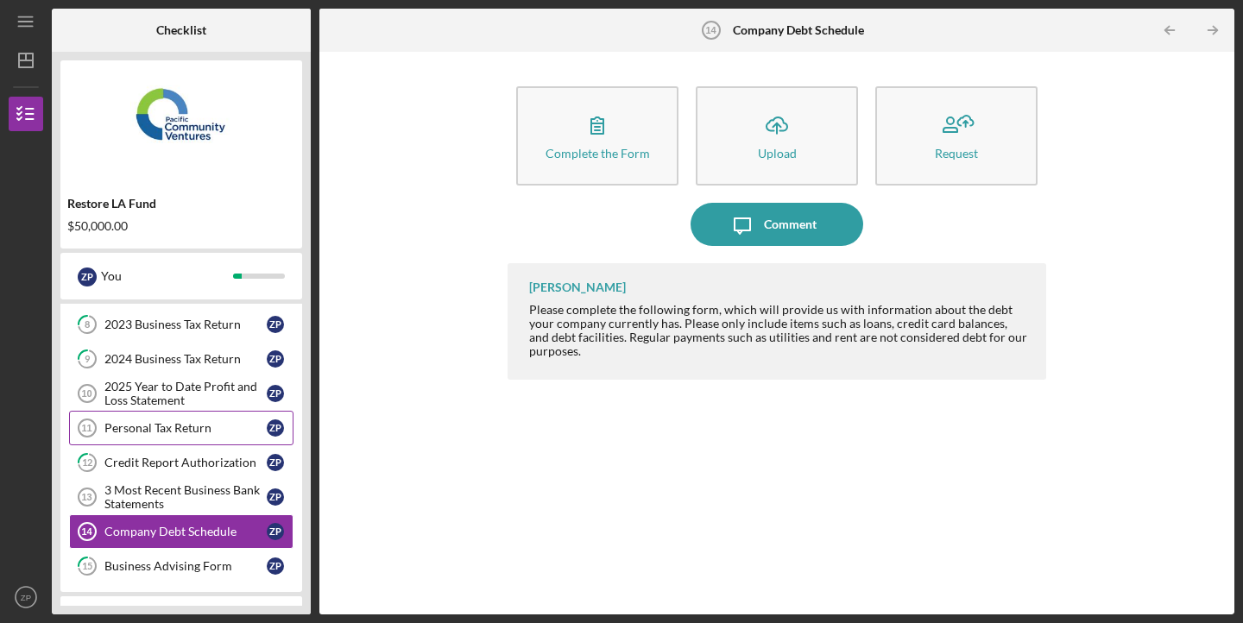
scroll to position [351, 0]
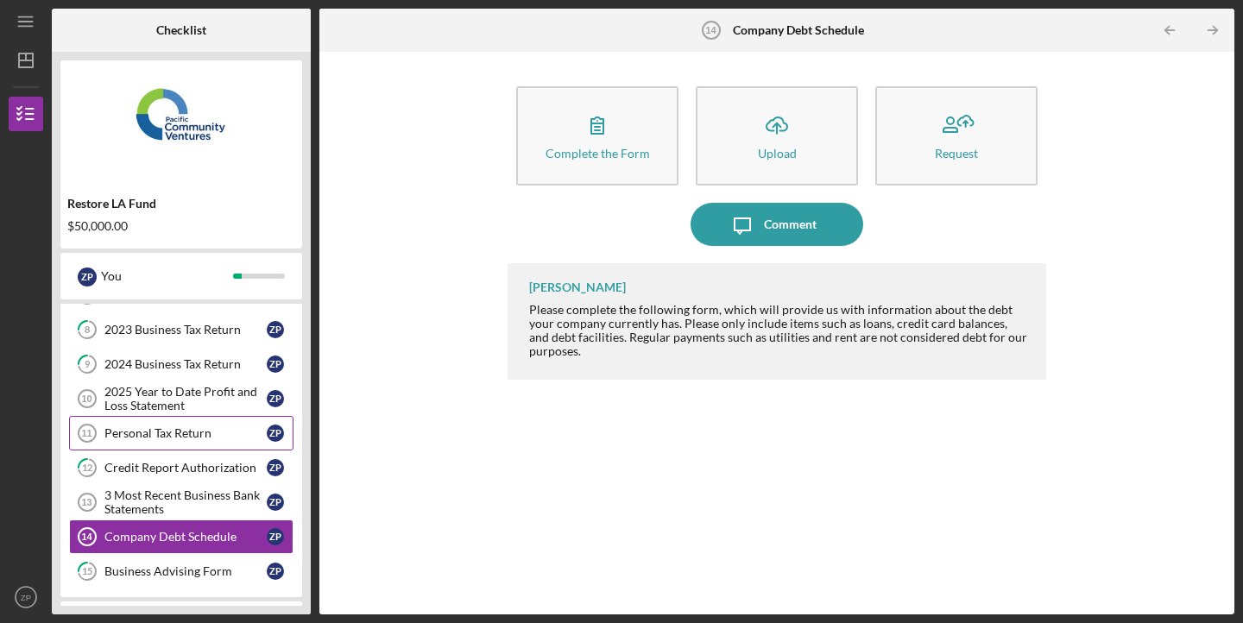
click at [158, 438] on div "Personal Tax Return" at bounding box center [185, 433] width 162 height 14
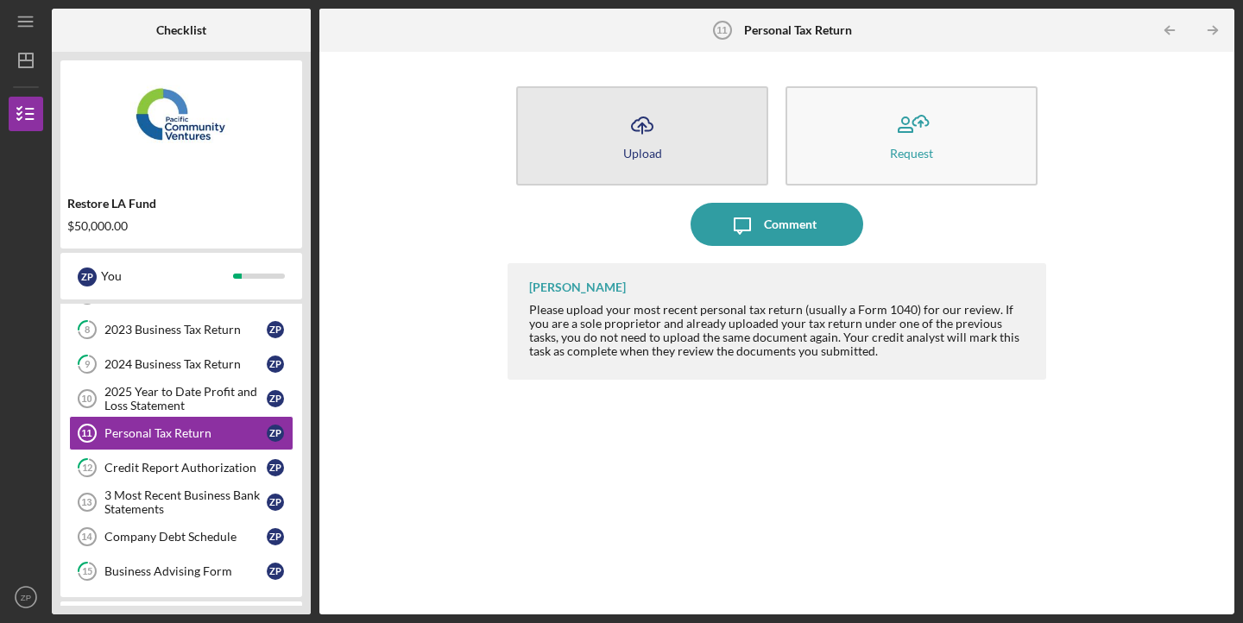
click at [647, 112] on icon "Icon/Upload" at bounding box center [642, 125] width 43 height 43
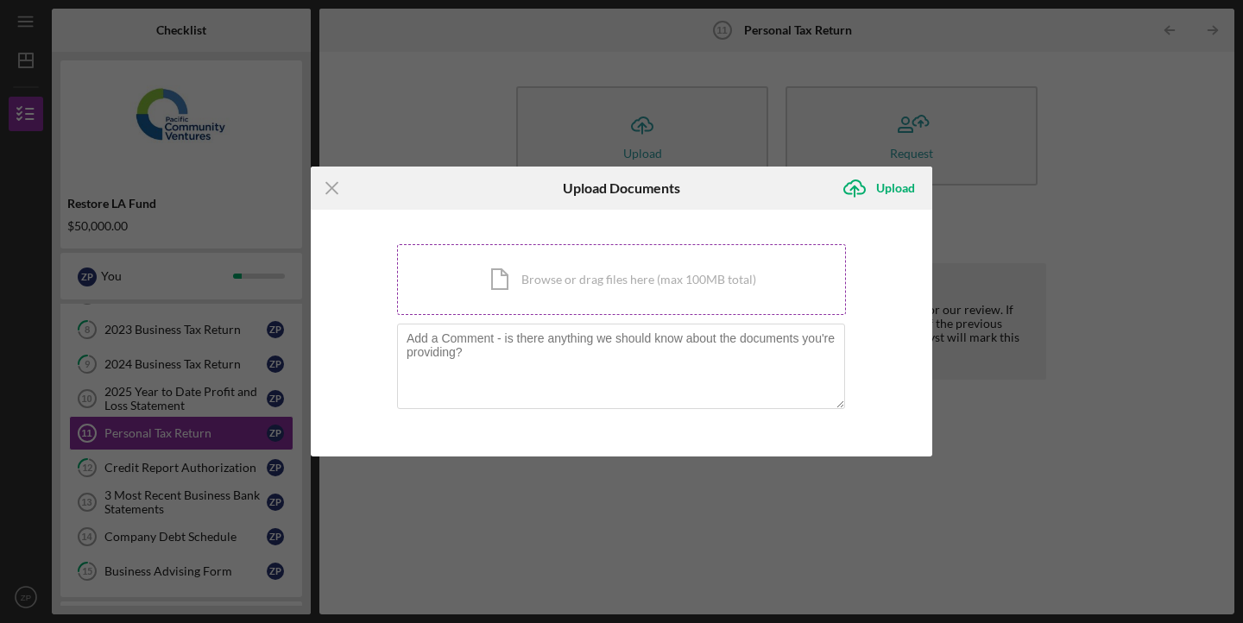
click at [564, 279] on div "Icon/Document Browse or drag files here (max 100MB total) Tap to choose files o…" at bounding box center [621, 279] width 449 height 71
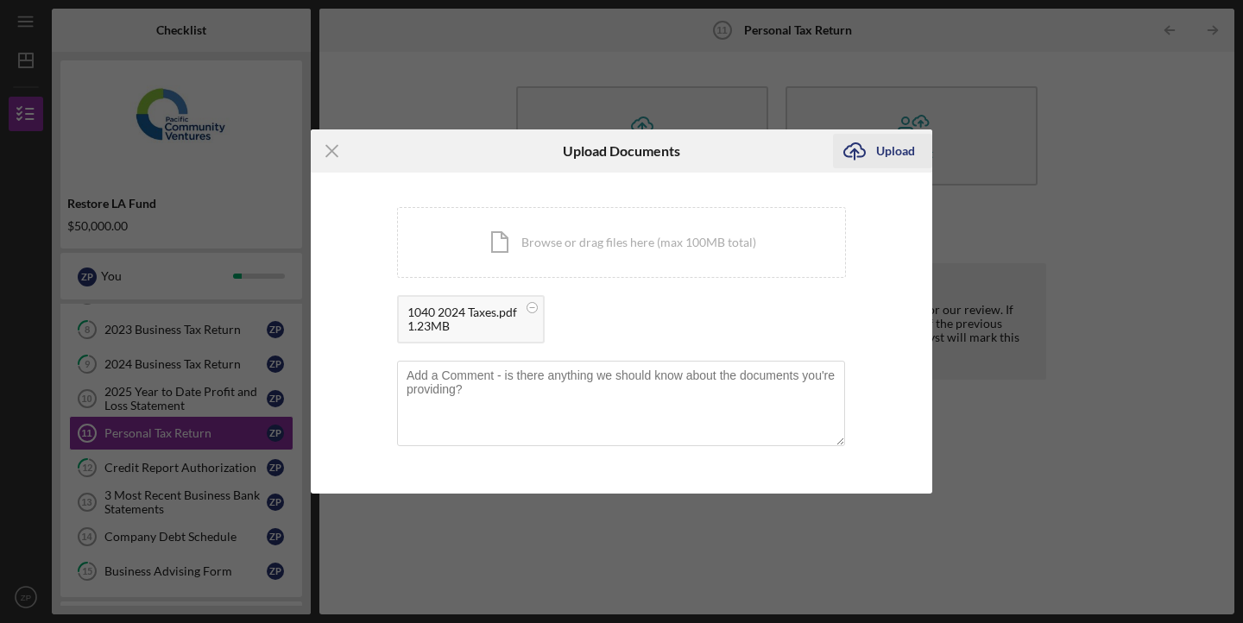
click at [901, 149] on div "Upload" at bounding box center [895, 151] width 39 height 35
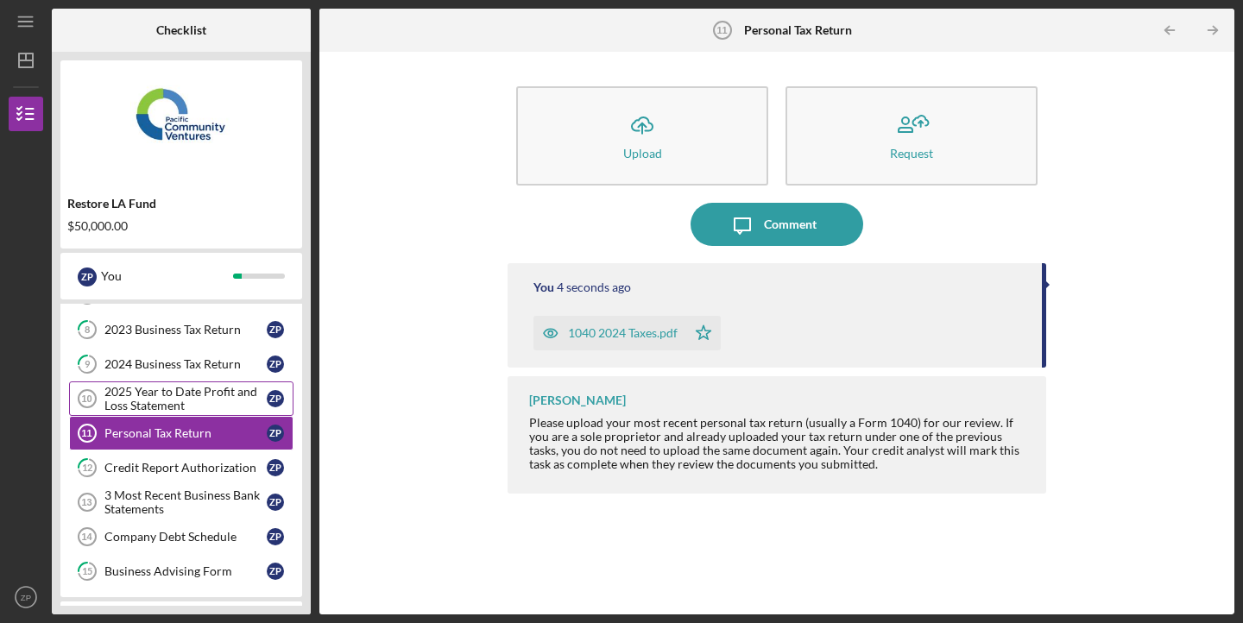
click at [164, 396] on div "2025 Year to Date Profit and Loss Statement" at bounding box center [185, 399] width 162 height 28
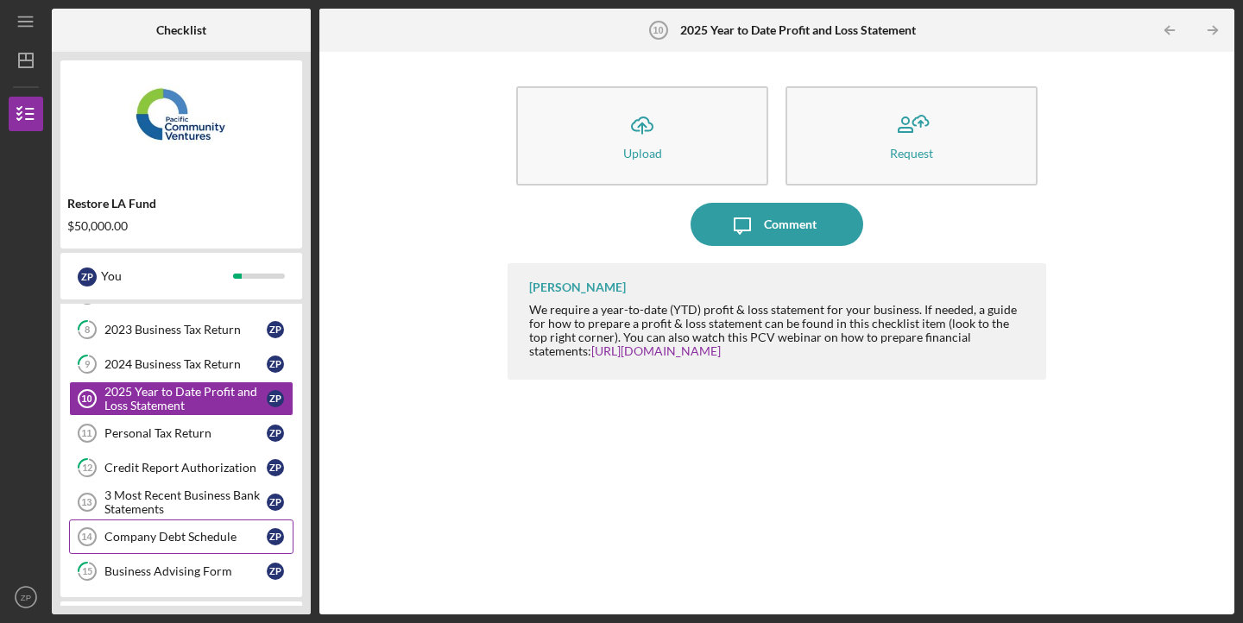
click at [162, 529] on link "Company Debt Schedule 14 Company Debt Schedule Z P" at bounding box center [181, 537] width 224 height 35
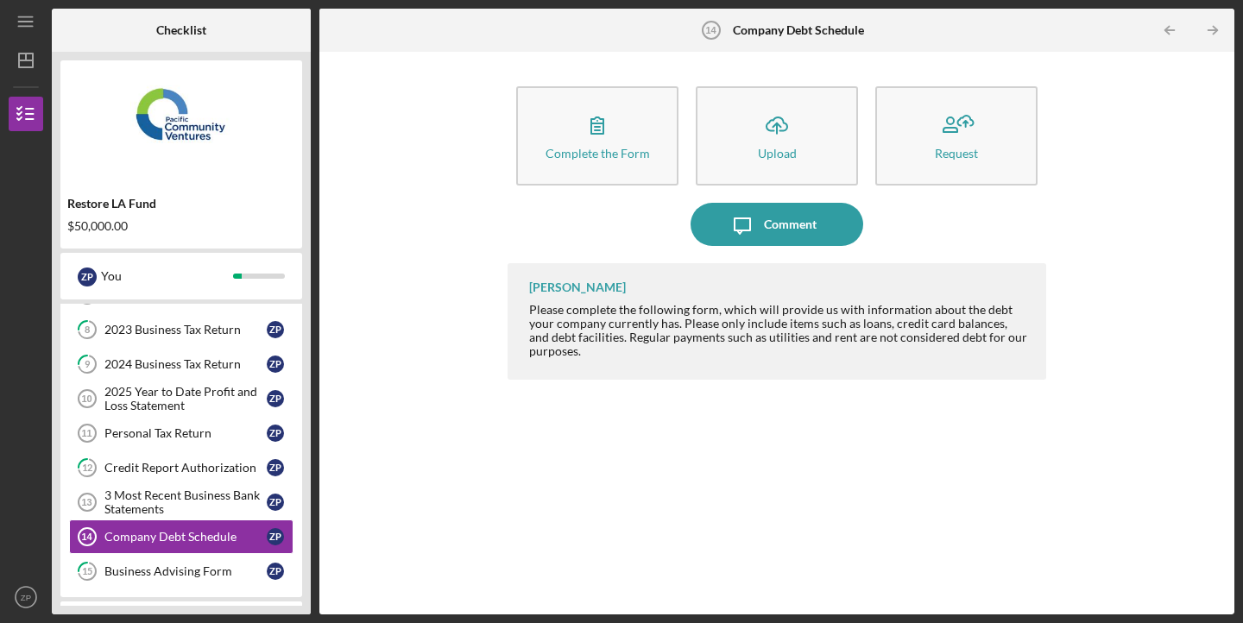
click at [935, 226] on div "Icon/Message Comment" at bounding box center [776, 224] width 539 height 43
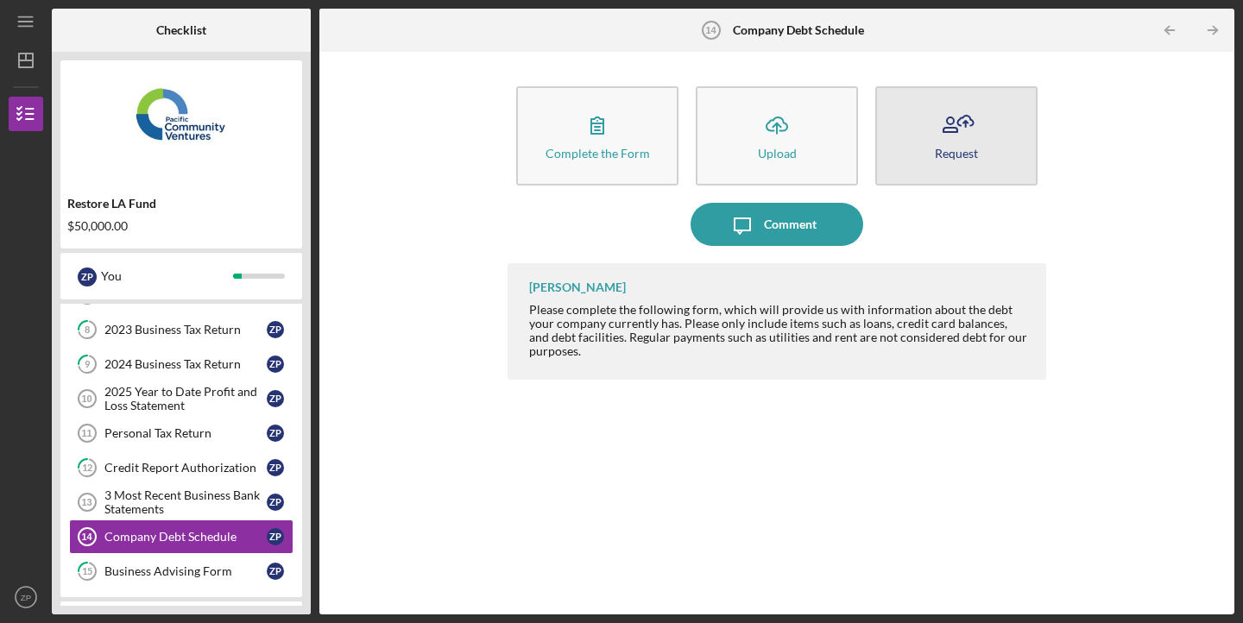
click at [940, 170] on button "Request" at bounding box center [956, 135] width 162 height 99
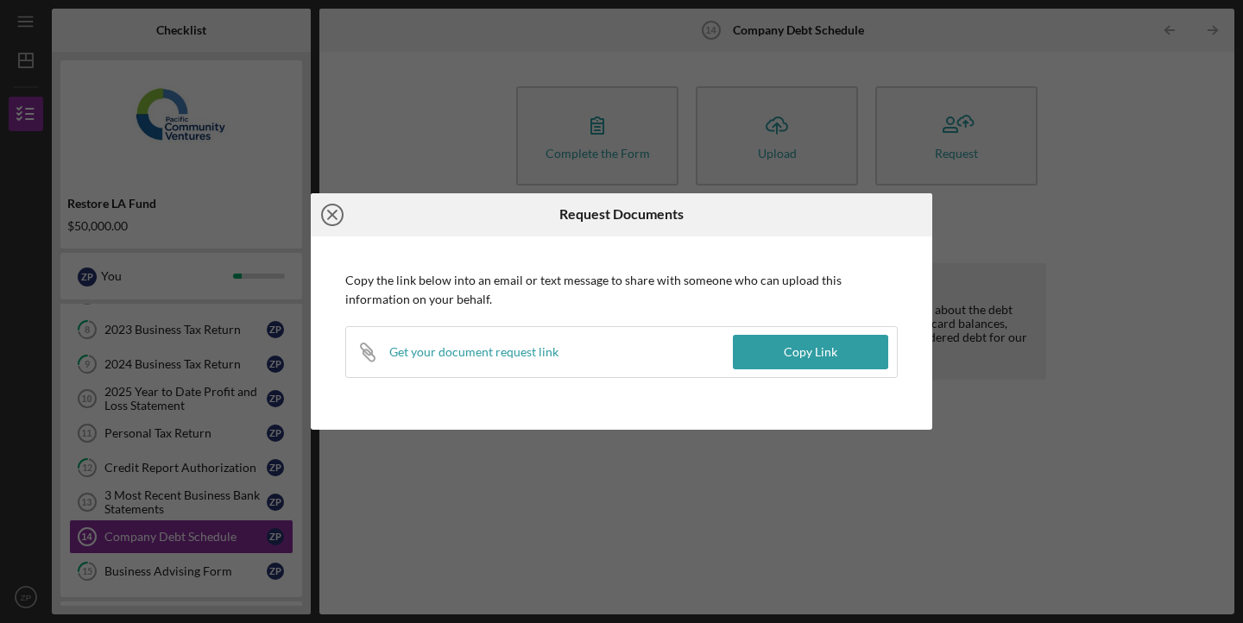
click at [324, 218] on icon "Icon/Close" at bounding box center [332, 214] width 43 height 43
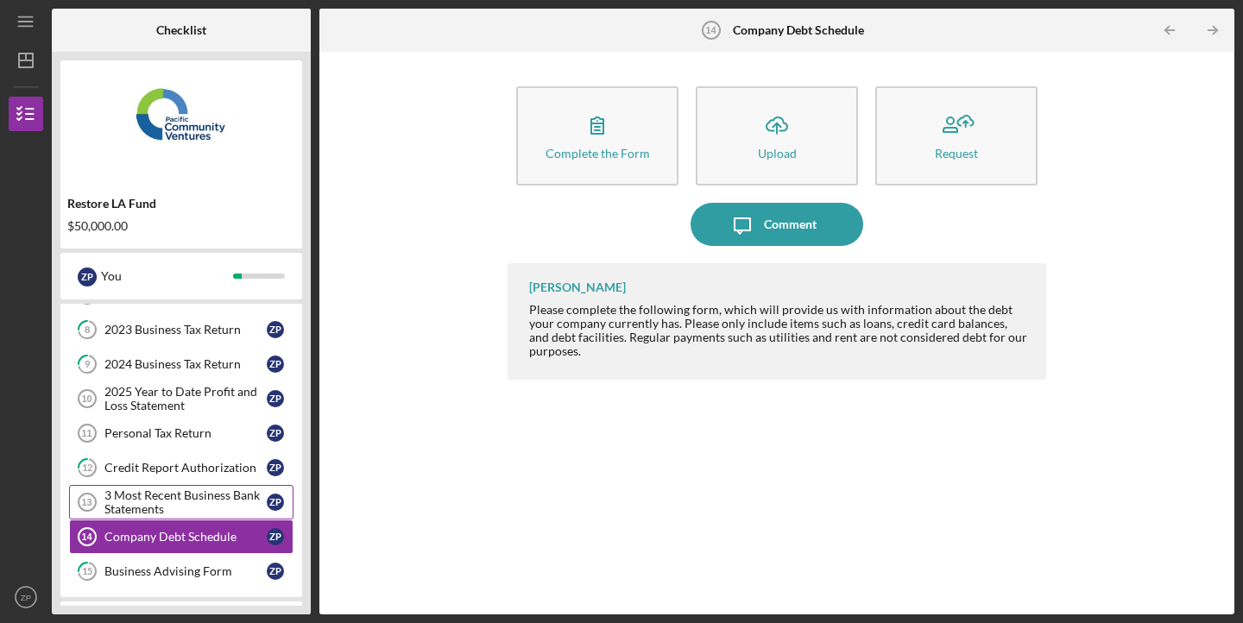
click at [175, 492] on div "3 Most Recent Business Bank Statements" at bounding box center [185, 502] width 162 height 28
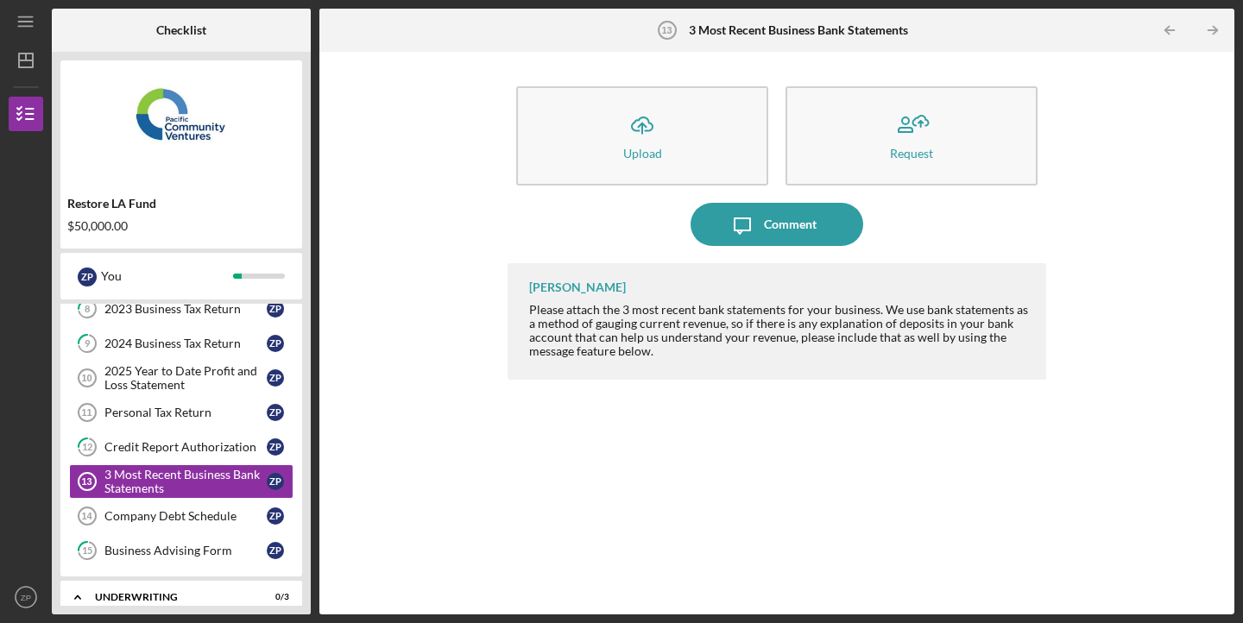
scroll to position [373, 0]
click at [161, 424] on link "Personal Tax Return 11 Personal Tax Return Z P" at bounding box center [181, 411] width 224 height 35
